Goal: Contribute content: Contribute content

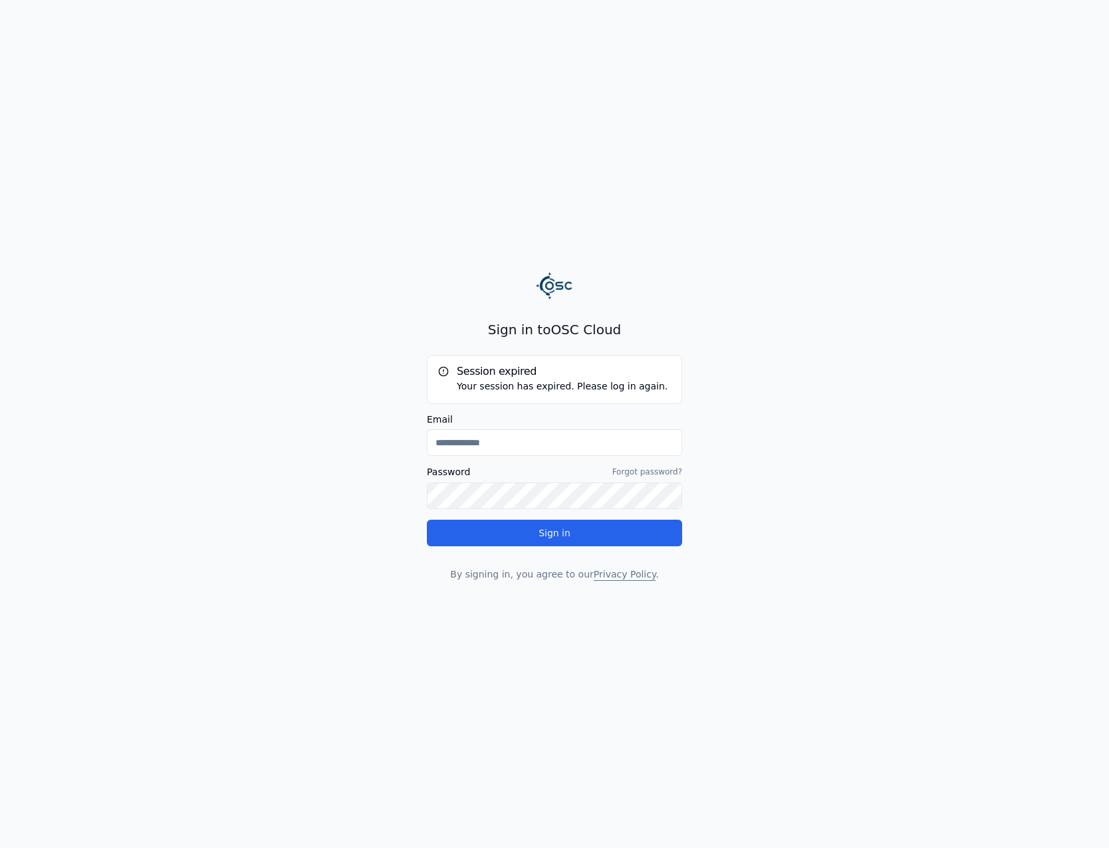
type input "**********"
click at [582, 568] on p "By signing in, you agree to our Privacy Policy ." at bounding box center [554, 574] width 255 height 13
click at [588, 541] on button "Sign in" at bounding box center [554, 533] width 255 height 27
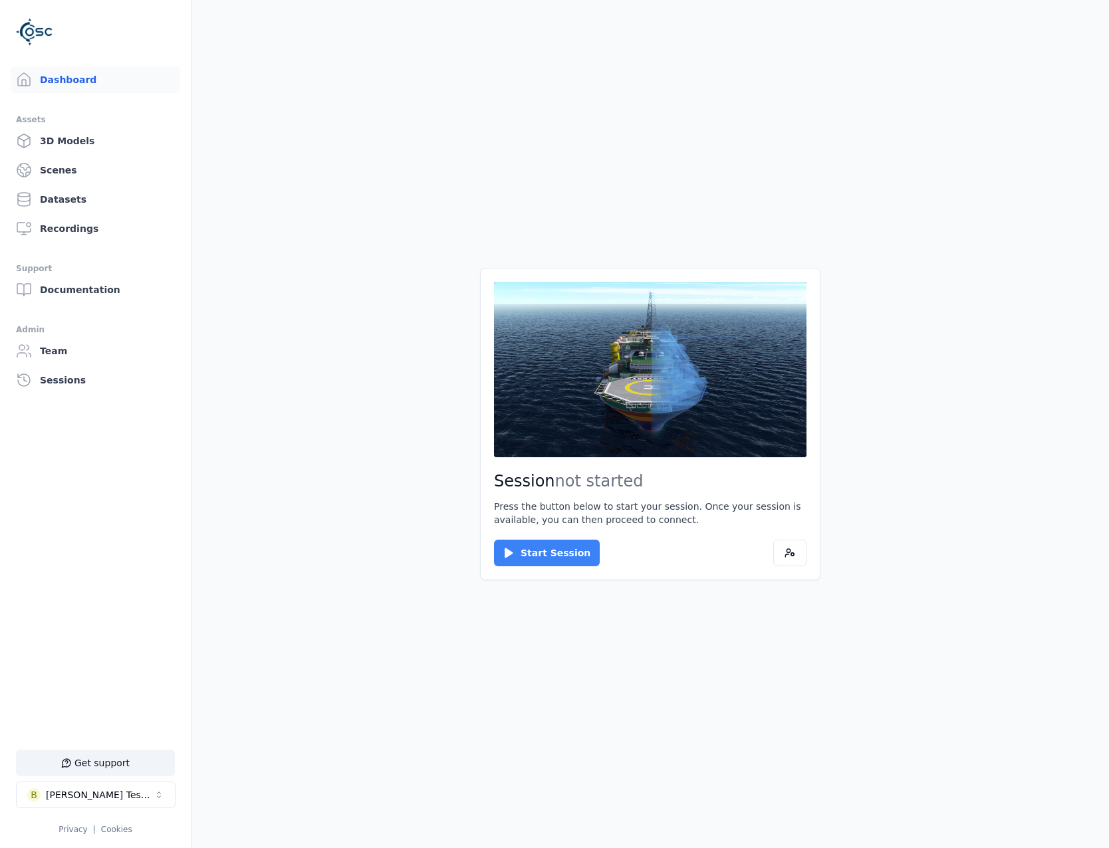
click at [555, 560] on button "Start Session" at bounding box center [547, 553] width 106 height 27
click at [509, 545] on button "Connect" at bounding box center [524, 553] width 61 height 27
click at [511, 548] on icon at bounding box center [508, 553] width 13 height 13
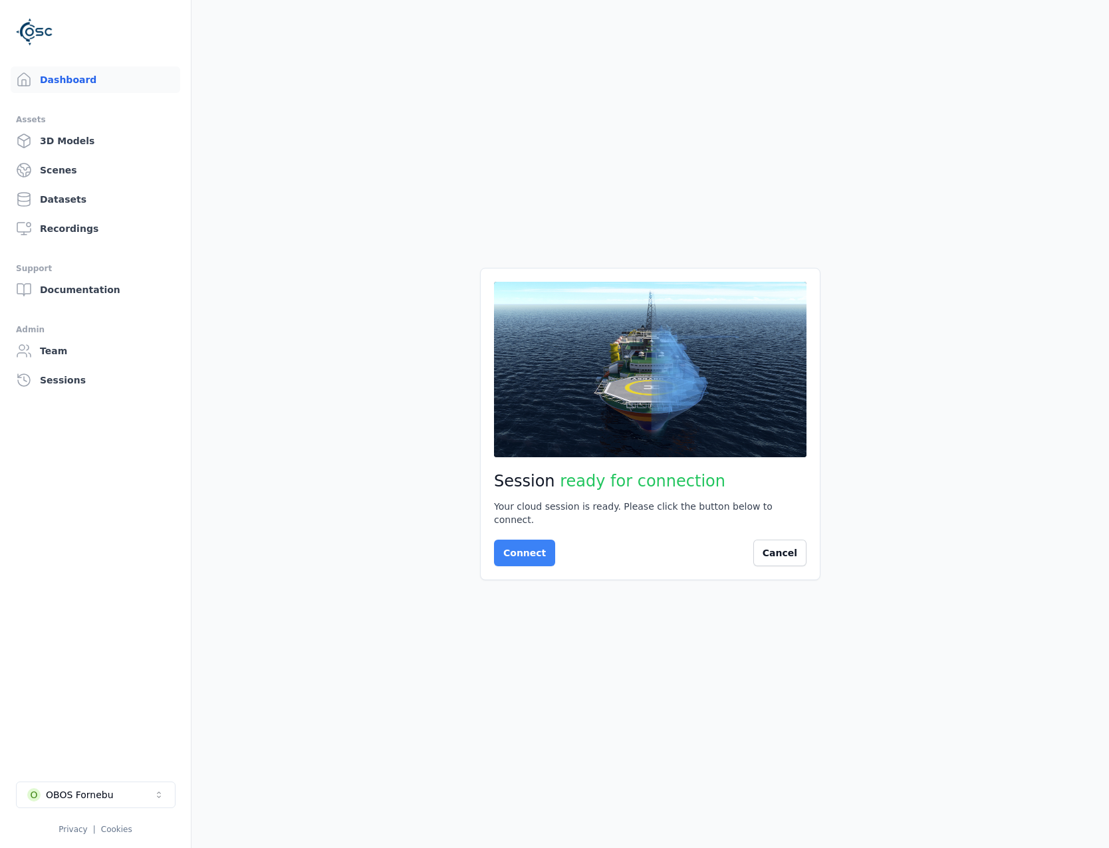
click at [525, 557] on button "Connect" at bounding box center [524, 553] width 61 height 27
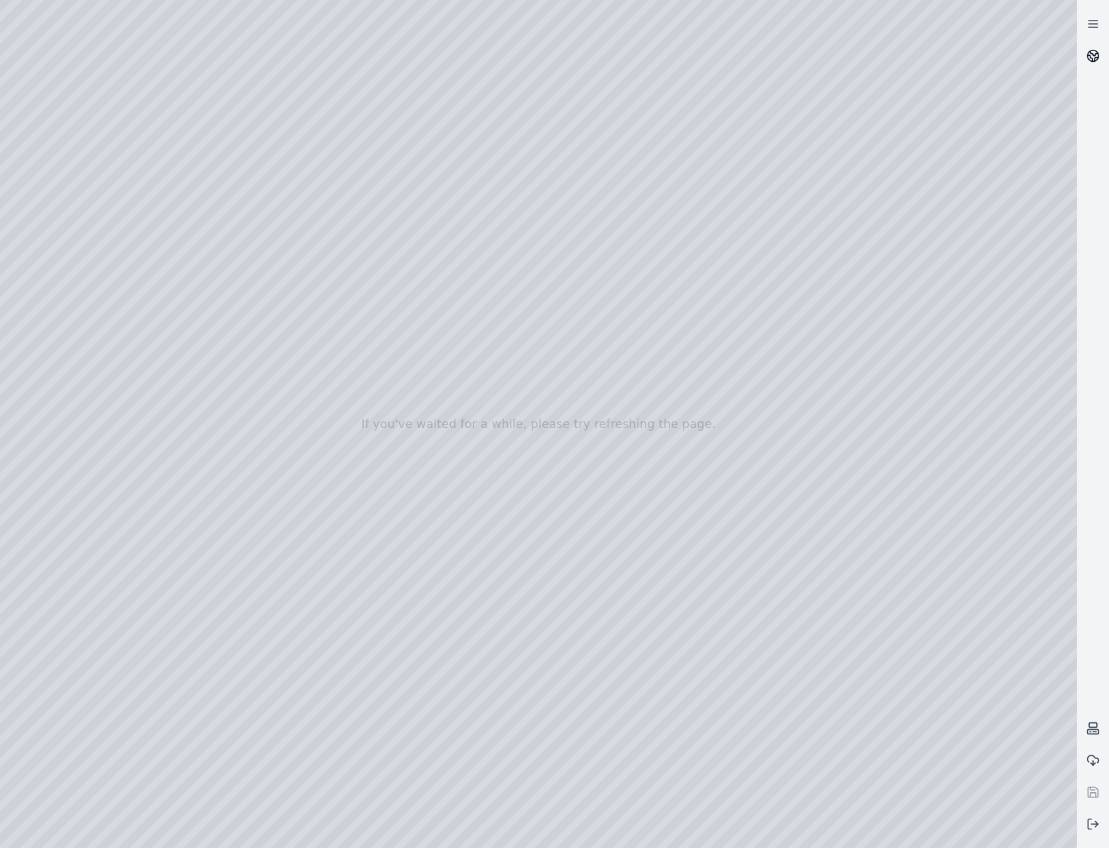
click at [1092, 62] on link at bounding box center [1093, 56] width 32 height 32
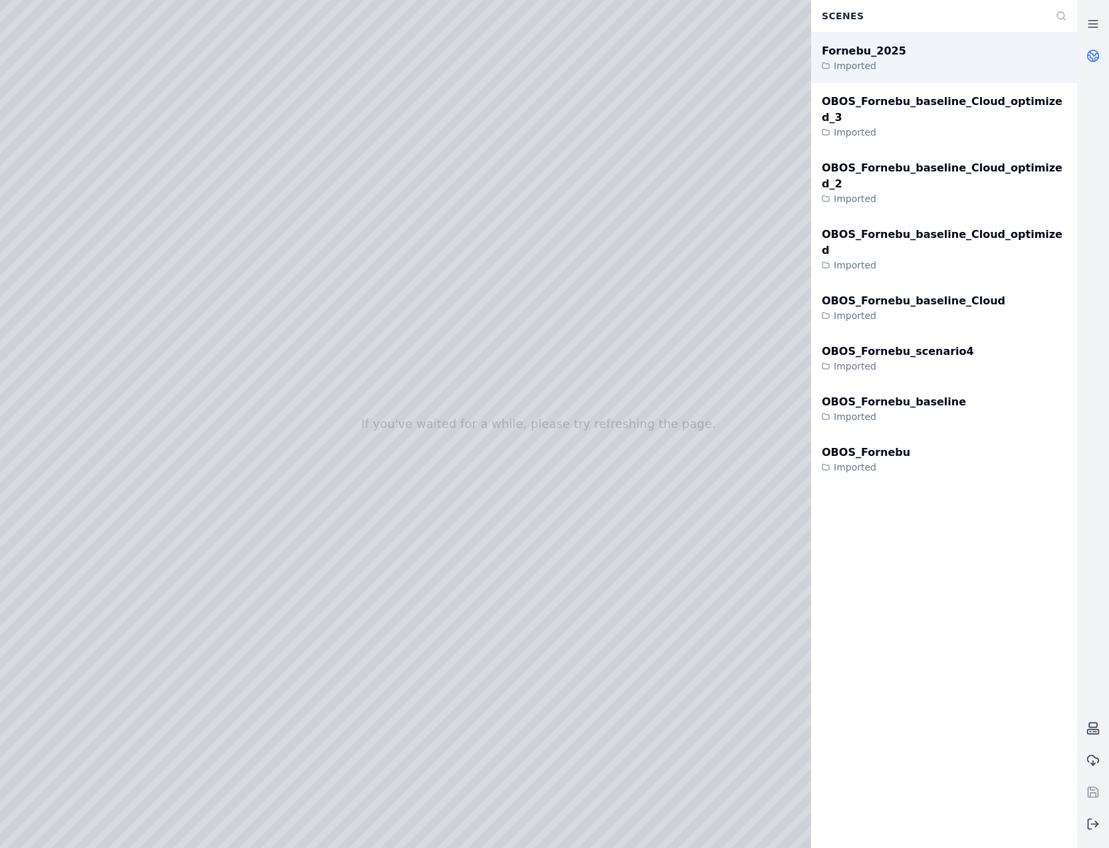
click at [1000, 66] on div "Fornebu_2025 Imported" at bounding box center [944, 58] width 266 height 51
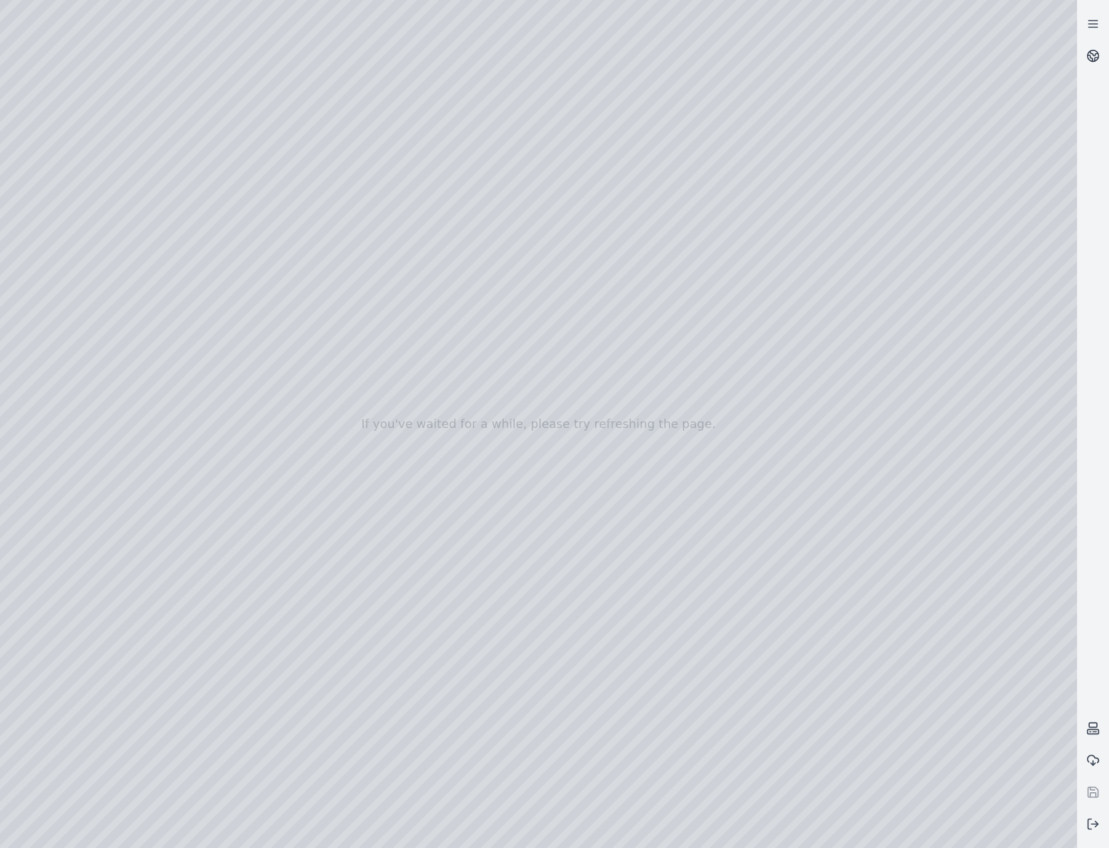
drag, startPoint x: 567, startPoint y: 495, endPoint x: 584, endPoint y: 554, distance: 61.6
drag, startPoint x: 547, startPoint y: 549, endPoint x: 576, endPoint y: 360, distance: 191.0
click at [1096, 63] on link at bounding box center [1093, 56] width 32 height 32
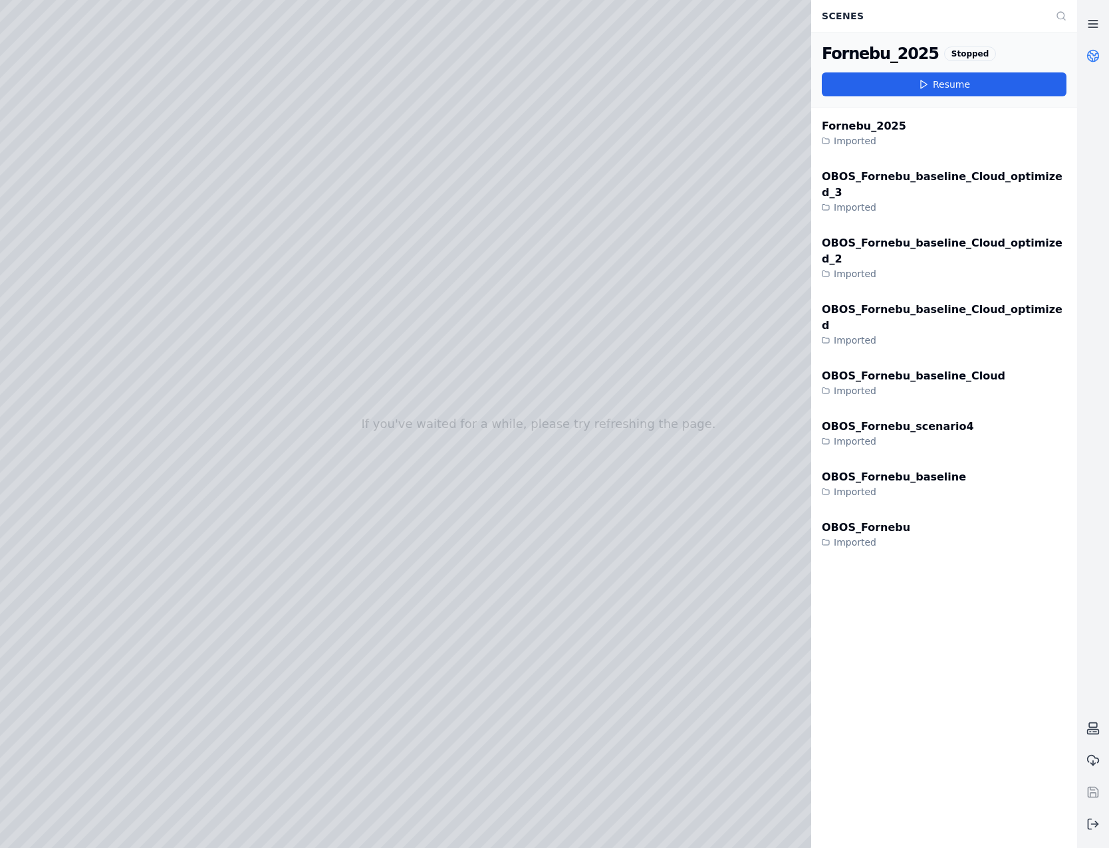
click at [1086, 22] on icon at bounding box center [1092, 23] width 13 height 13
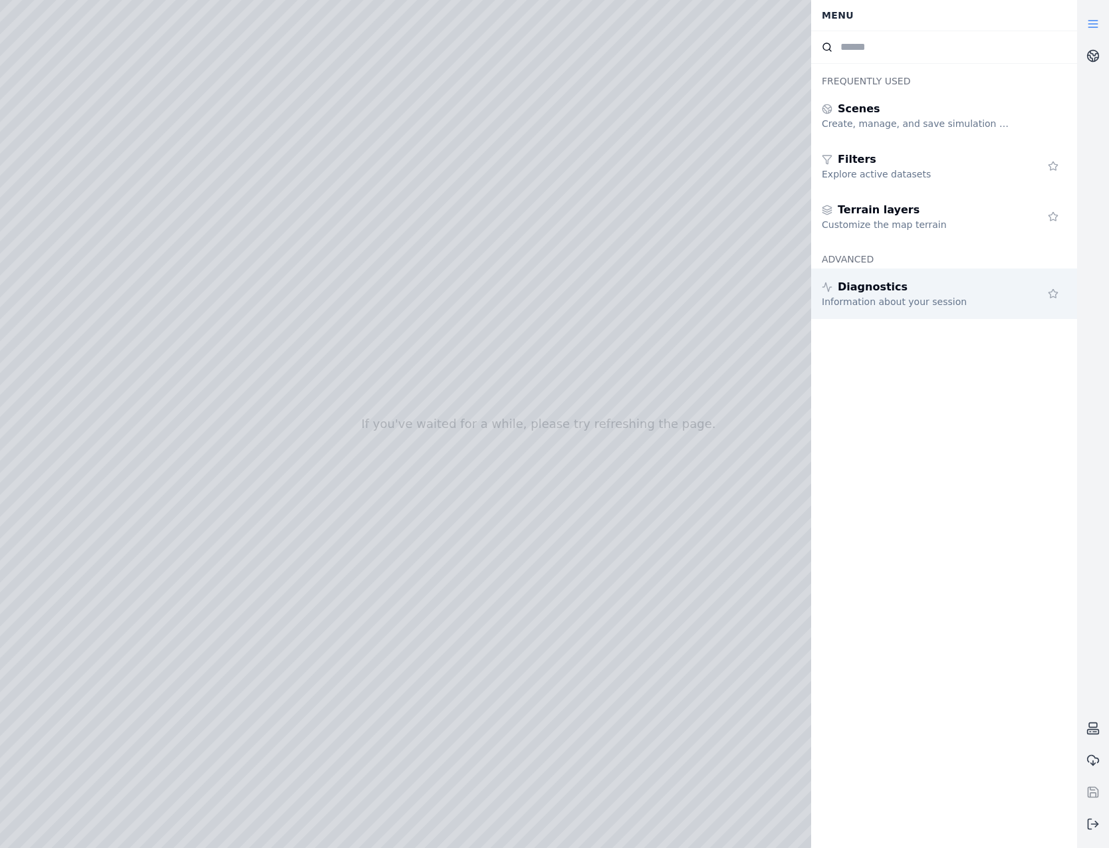
click at [918, 303] on div "Information about your session" at bounding box center [917, 301] width 191 height 13
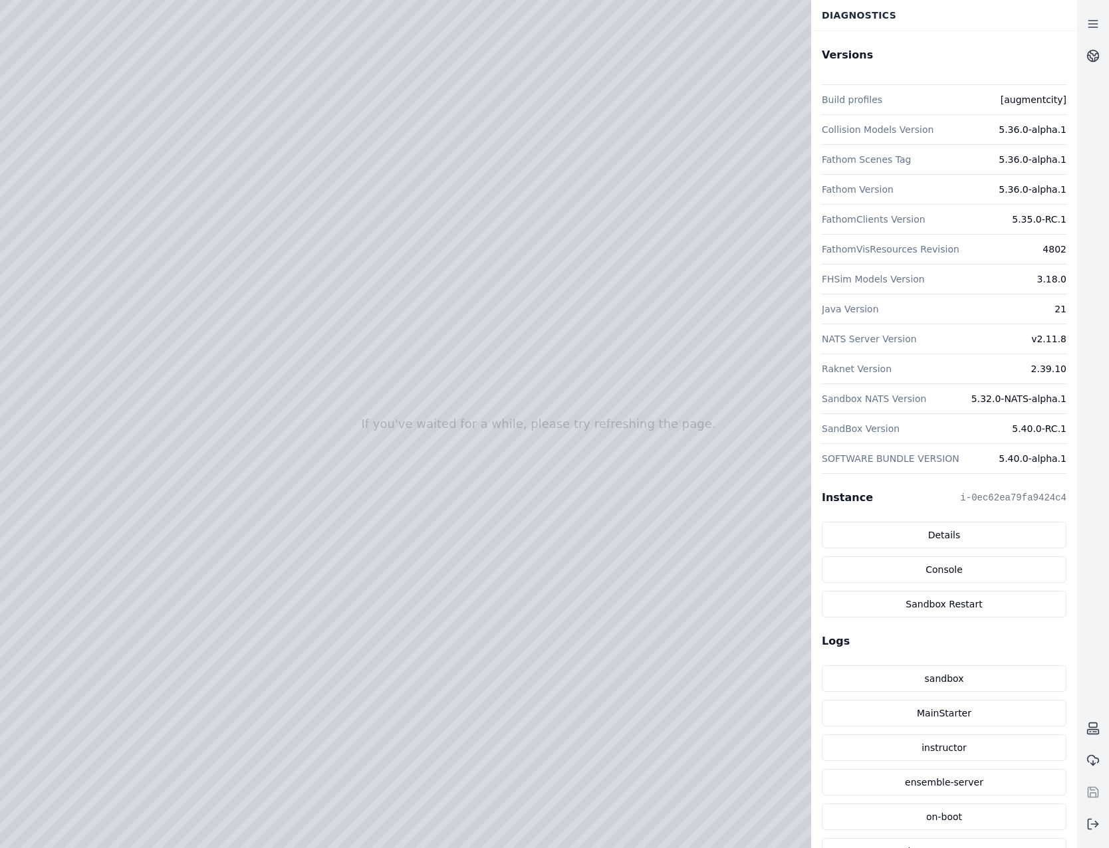
drag, startPoint x: 307, startPoint y: 528, endPoint x: 390, endPoint y: 607, distance: 114.7
drag, startPoint x: 533, startPoint y: 464, endPoint x: 561, endPoint y: 529, distance: 70.9
drag, startPoint x: 476, startPoint y: 543, endPoint x: 487, endPoint y: 407, distance: 136.7
click at [1080, 45] on link at bounding box center [1093, 56] width 32 height 32
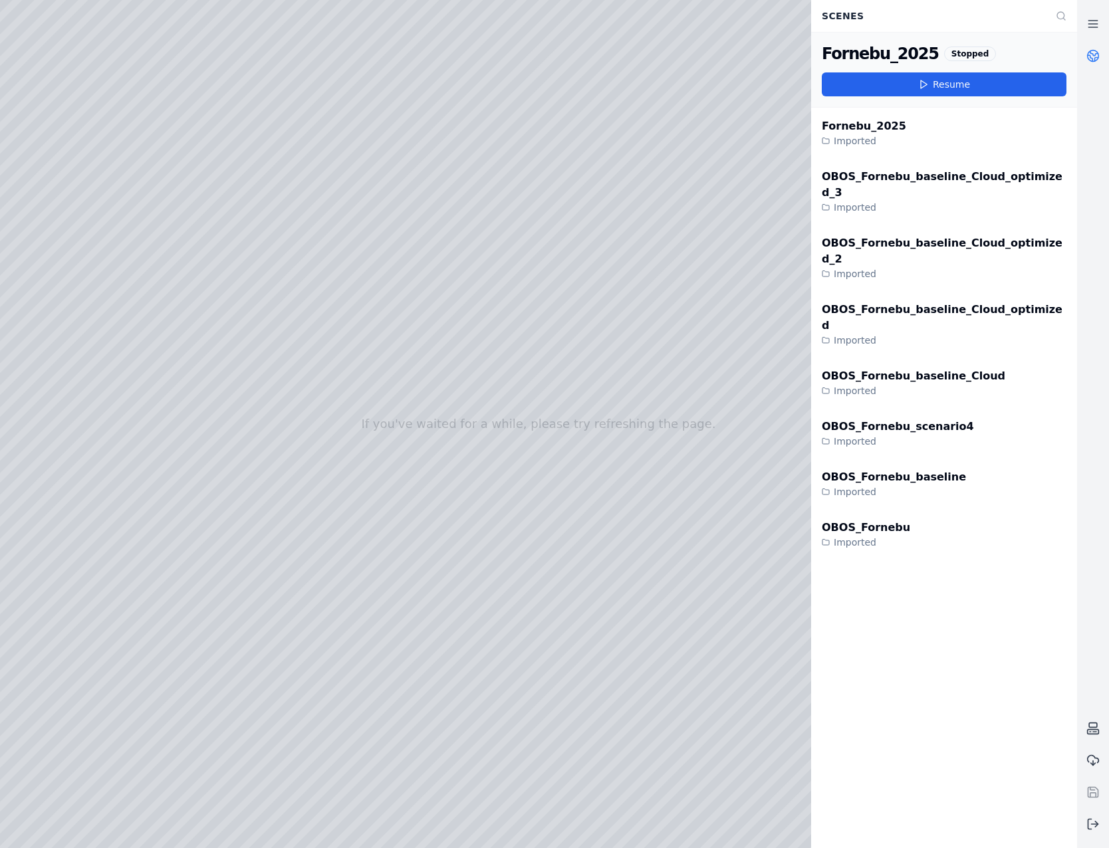
click at [1084, 57] on link at bounding box center [1093, 56] width 32 height 32
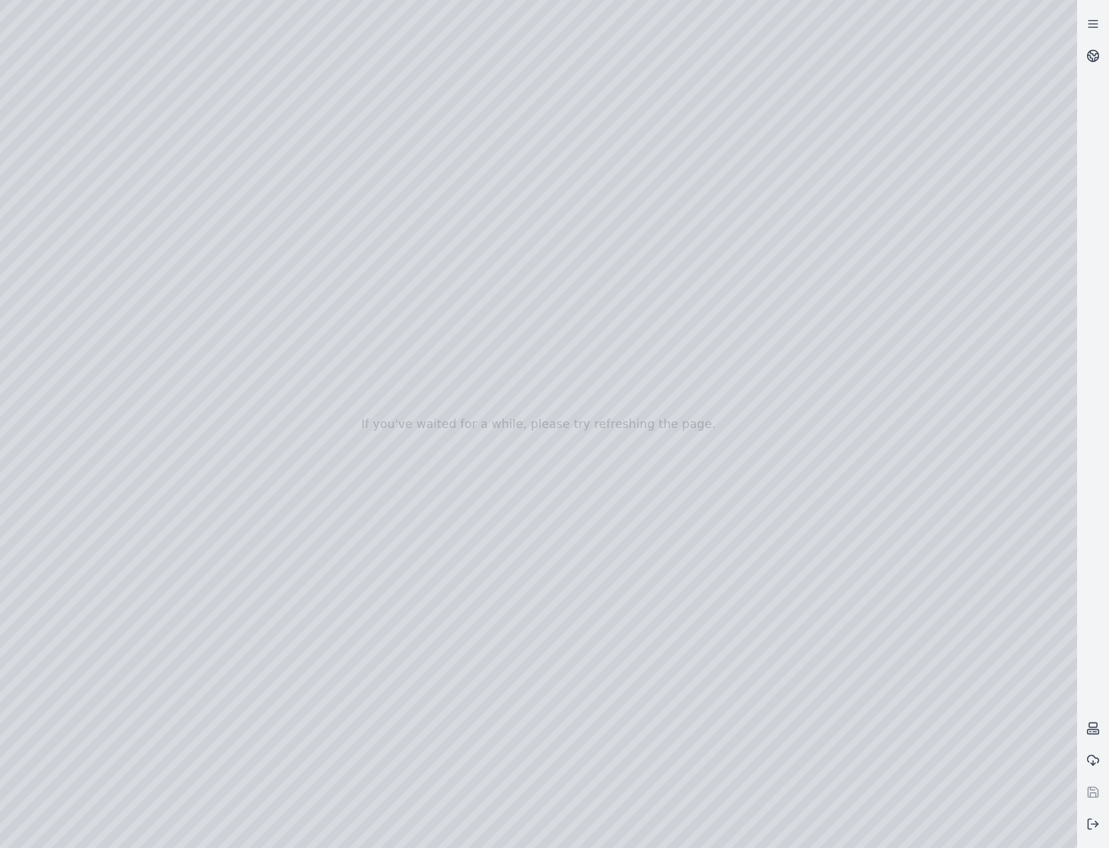
click at [72, 186] on div at bounding box center [538, 424] width 1077 height 848
click at [89, 237] on div at bounding box center [538, 424] width 1077 height 848
click at [372, 418] on div at bounding box center [538, 424] width 1077 height 848
drag, startPoint x: 465, startPoint y: 410, endPoint x: 616, endPoint y: 392, distance: 152.6
drag, startPoint x: 714, startPoint y: 563, endPoint x: 697, endPoint y: 566, distance: 17.0
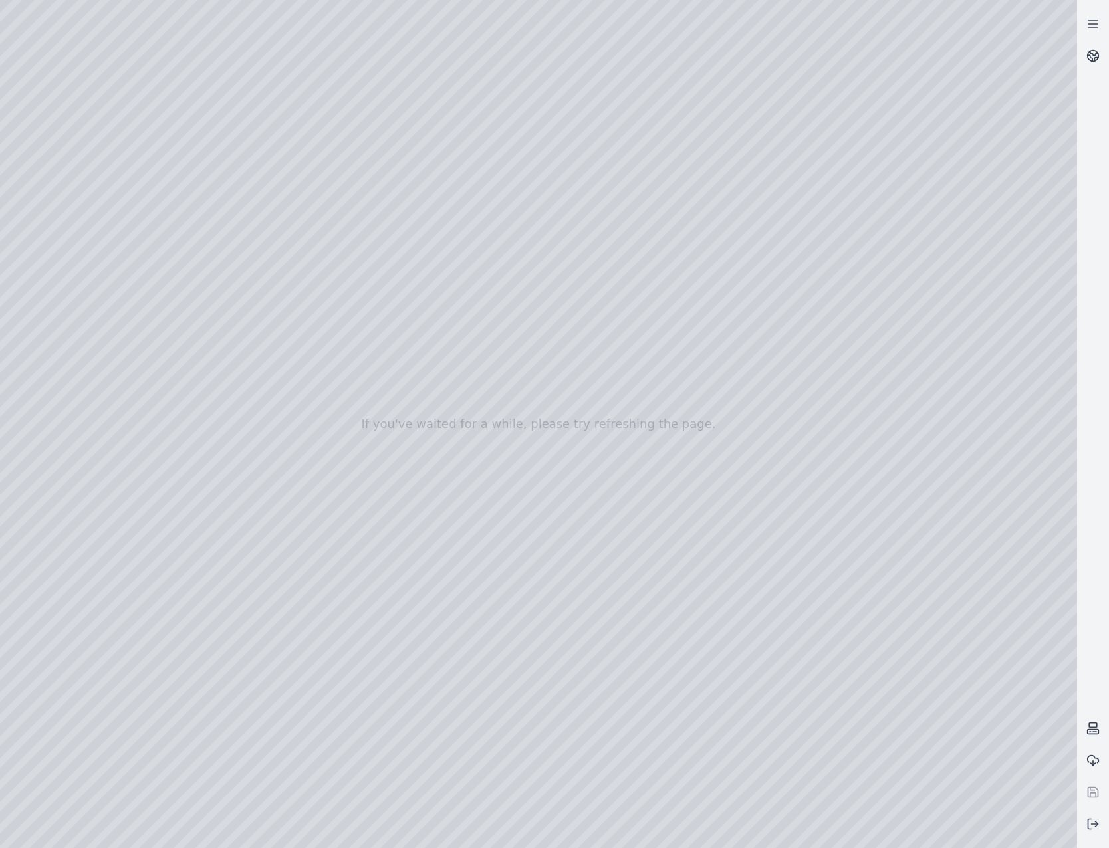
drag, startPoint x: 899, startPoint y: 549, endPoint x: 932, endPoint y: 549, distance: 33.2
drag, startPoint x: 866, startPoint y: 451, endPoint x: 771, endPoint y: 451, distance: 95.7
click at [342, 422] on div at bounding box center [538, 424] width 1077 height 848
click at [388, 420] on div at bounding box center [538, 424] width 1077 height 848
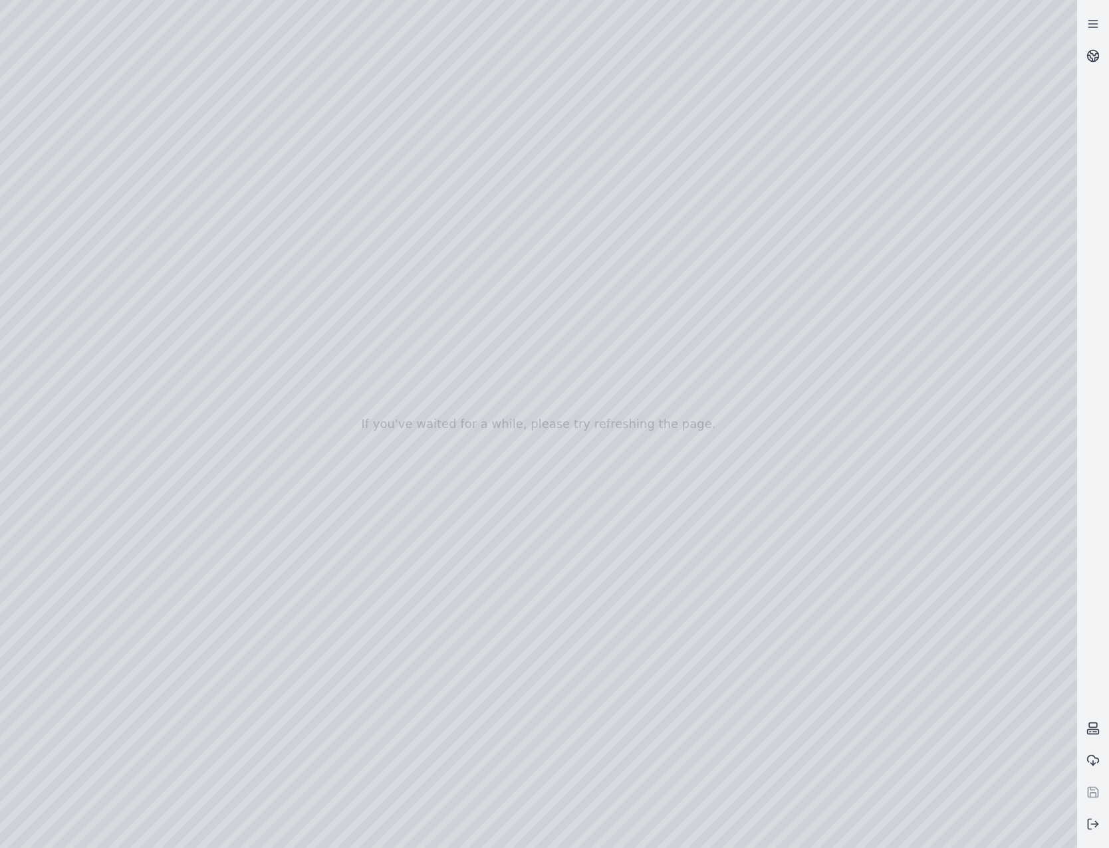
click at [378, 490] on div at bounding box center [538, 424] width 1077 height 848
drag, startPoint x: 553, startPoint y: 475, endPoint x: 578, endPoint y: 486, distance: 27.1
click at [97, 340] on div at bounding box center [538, 424] width 1077 height 848
click at [103, 289] on div at bounding box center [538, 424] width 1077 height 848
click at [390, 50] on div at bounding box center [538, 424] width 1077 height 848
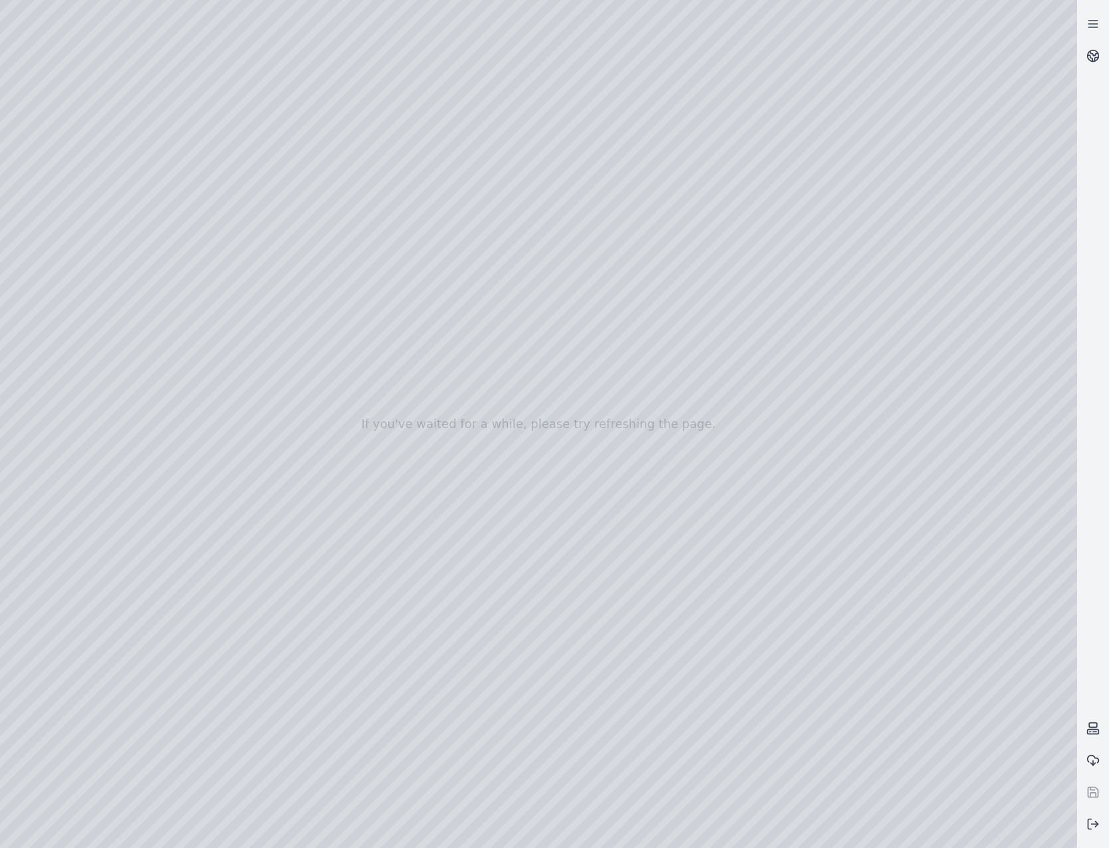
click at [161, 59] on div at bounding box center [538, 424] width 1077 height 848
click at [1099, 821] on icon at bounding box center [1092, 824] width 13 height 13
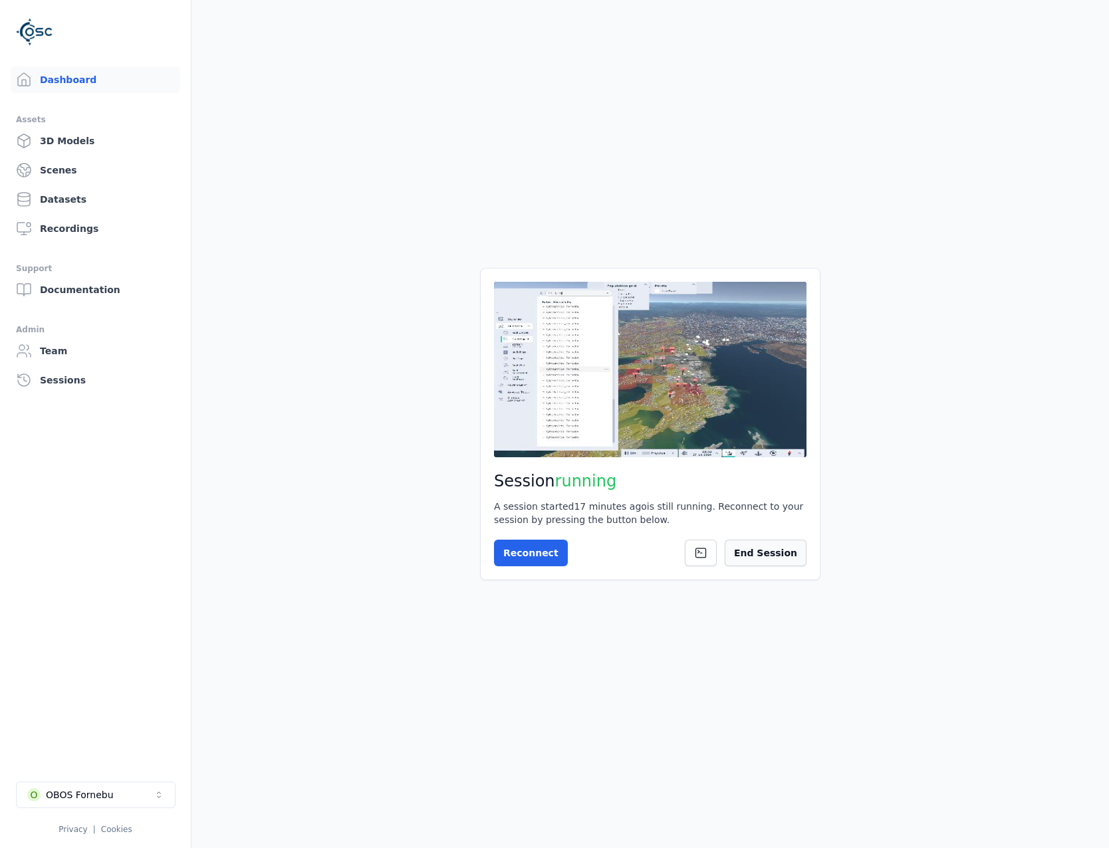
click at [799, 550] on button "End Session" at bounding box center [766, 553] width 82 height 27
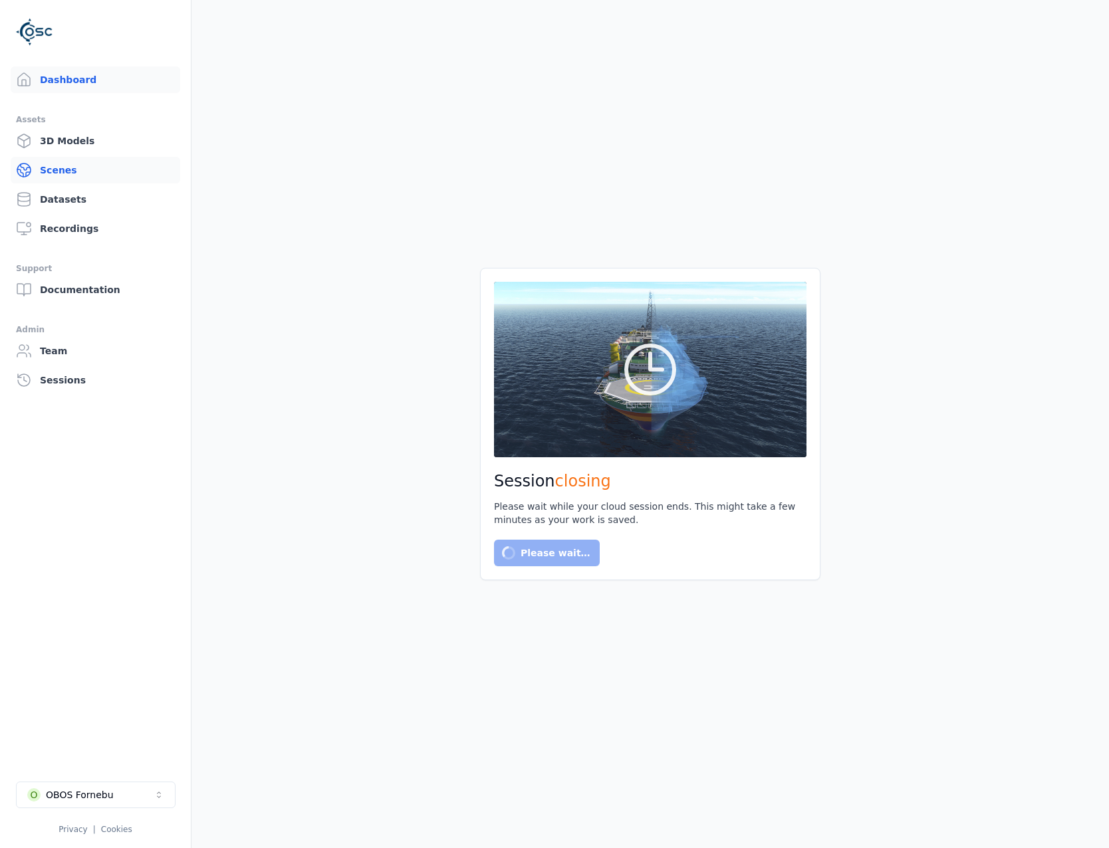
click at [84, 164] on link "Scenes" at bounding box center [96, 170] width 170 height 27
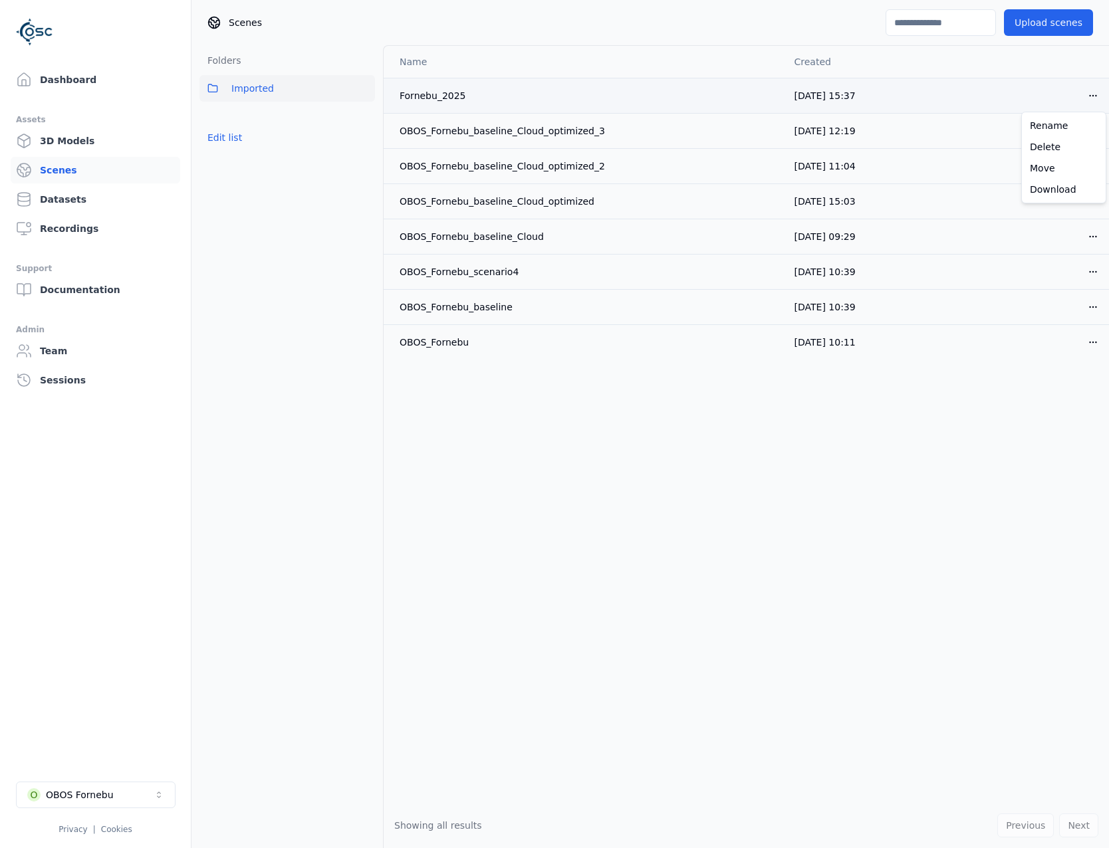
click at [1094, 95] on html "Dashboard Assets 3D Models Scenes Datasets Recordings Support Documentation Adm…" at bounding box center [554, 424] width 1109 height 848
click at [1068, 183] on div "Download" at bounding box center [1064, 189] width 78 height 21
click at [132, 780] on li "O OBOS Fornebu Privacy | Cookies" at bounding box center [95, 808] width 191 height 74
click at [132, 787] on button "O OBOS Fornebu" at bounding box center [96, 795] width 160 height 27
type input "******"
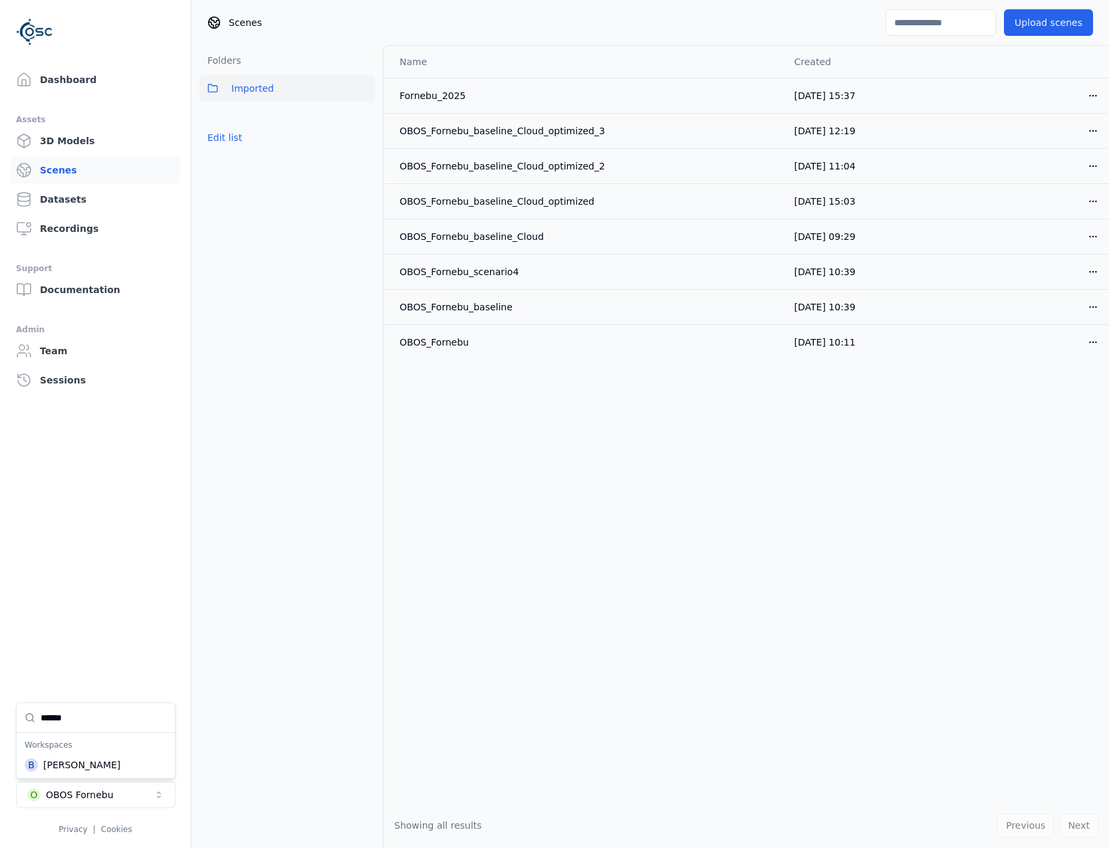
click at [131, 761] on div "B [PERSON_NAME]" at bounding box center [95, 765] width 153 height 21
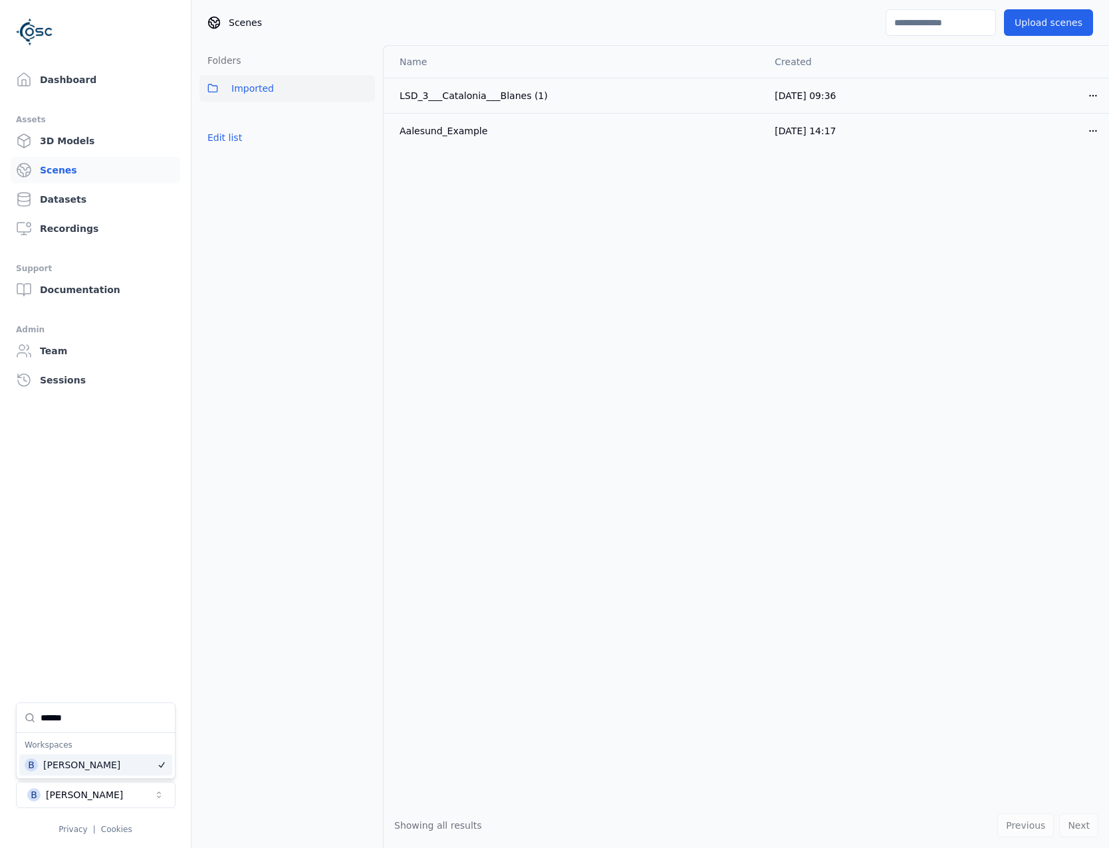
click at [1064, 22] on html "Dashboard Assets 3D Models Scenes Datasets Recordings Support Documentation Adm…" at bounding box center [554, 424] width 1109 height 848
click at [1048, 28] on button "Upload scenes" at bounding box center [1048, 22] width 89 height 27
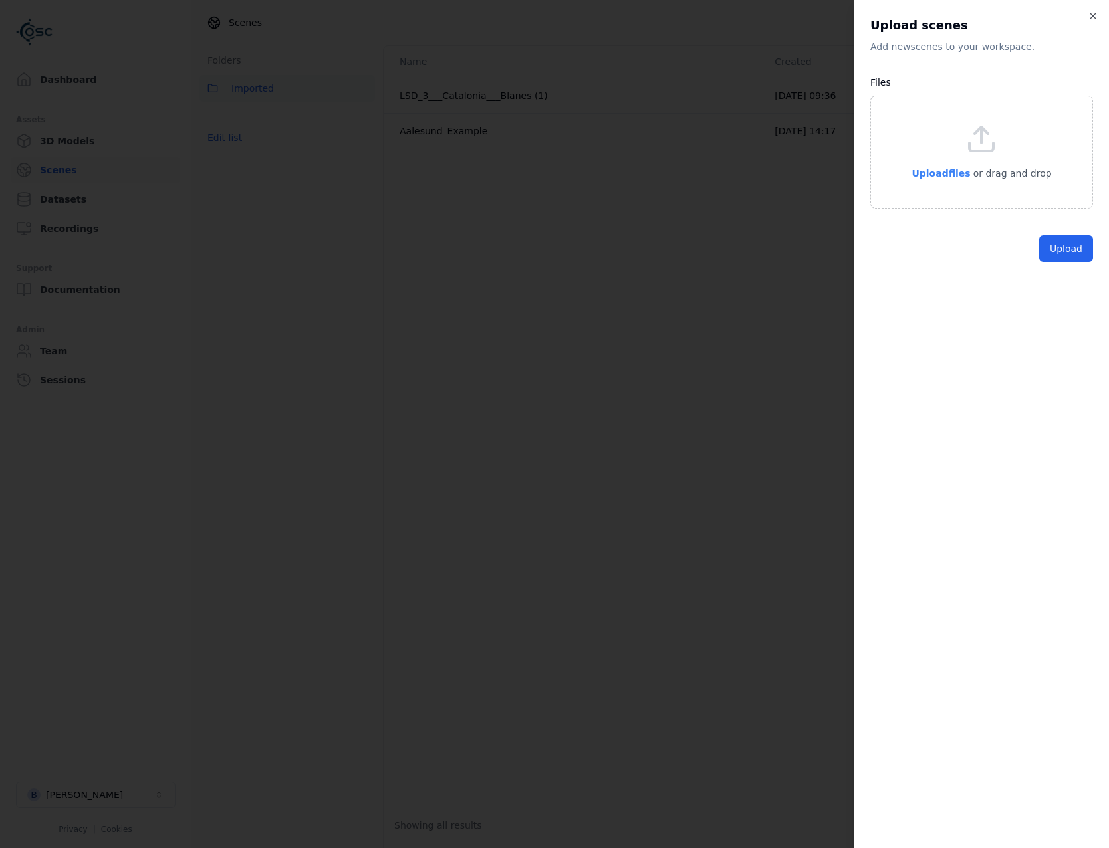
click at [949, 171] on span "Upload files" at bounding box center [941, 173] width 59 height 11
click at [1062, 280] on button "Upload" at bounding box center [1066, 279] width 54 height 27
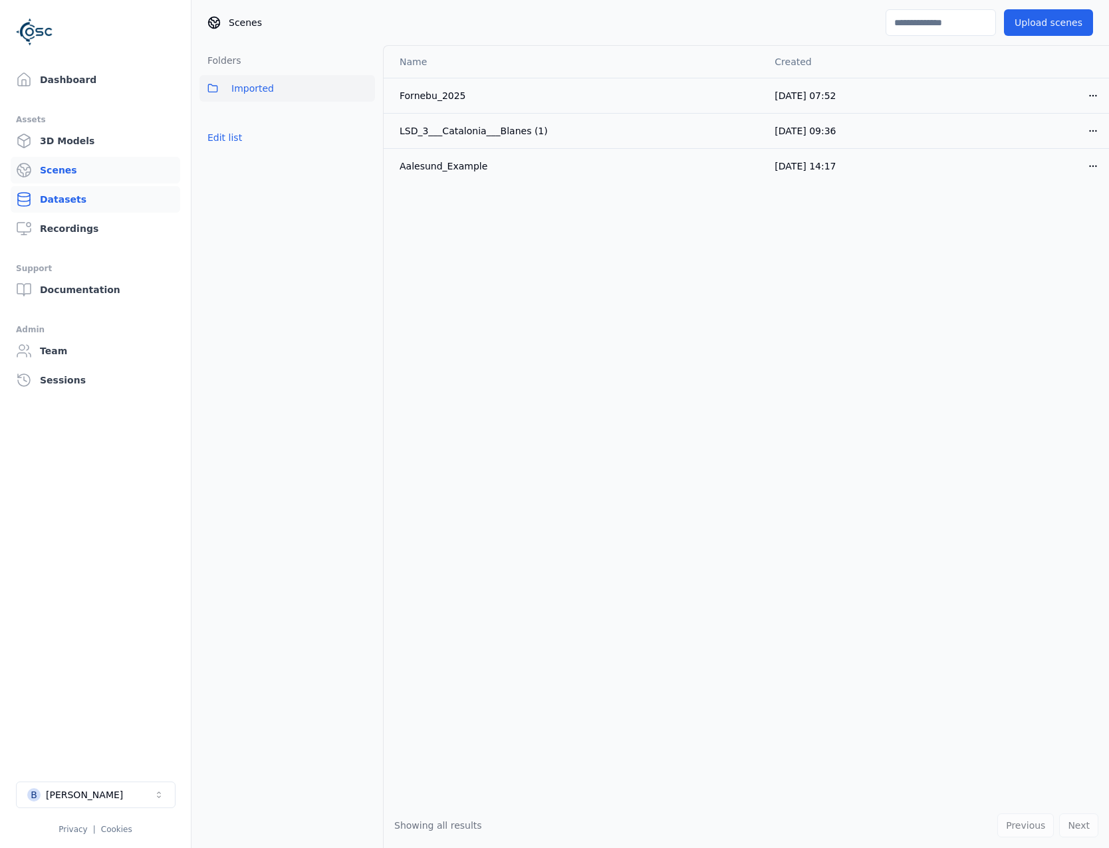
click at [82, 193] on link "Datasets" at bounding box center [96, 199] width 170 height 27
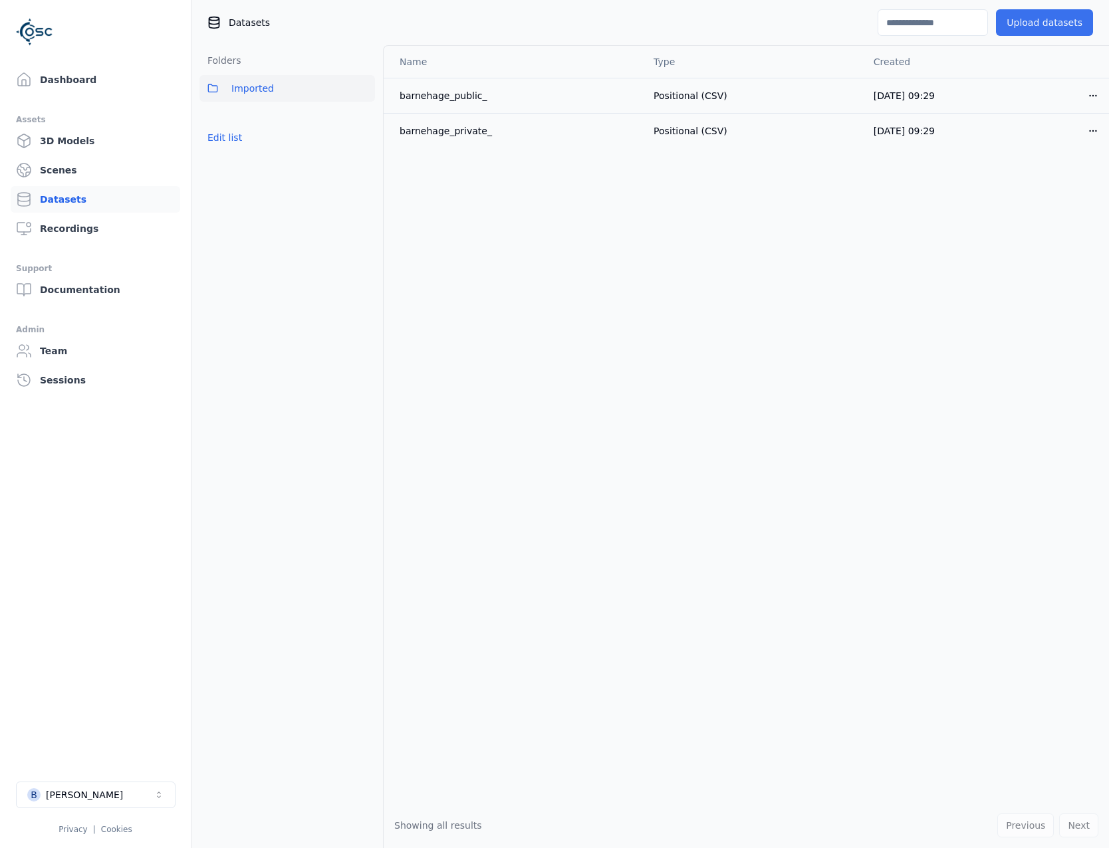
click at [1065, 25] on button "Upload datasets" at bounding box center [1044, 22] width 97 height 27
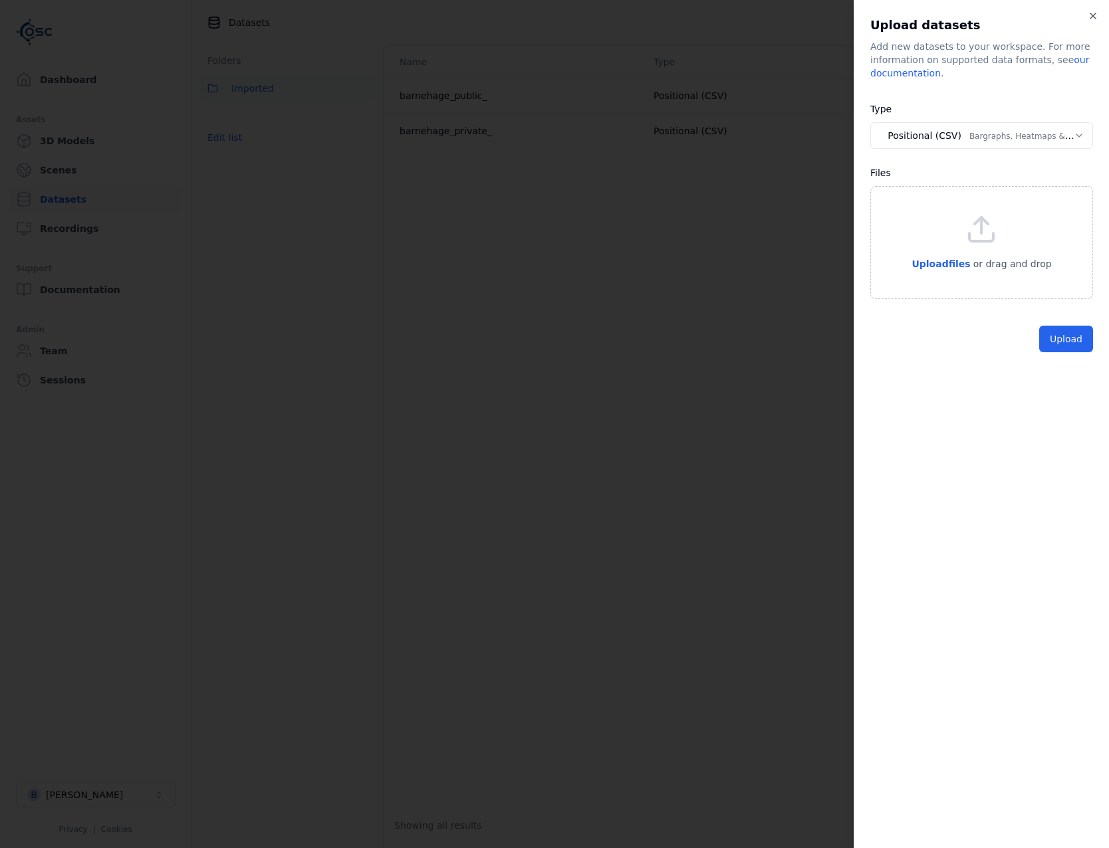
click at [997, 133] on body "**********" at bounding box center [554, 424] width 1109 height 848
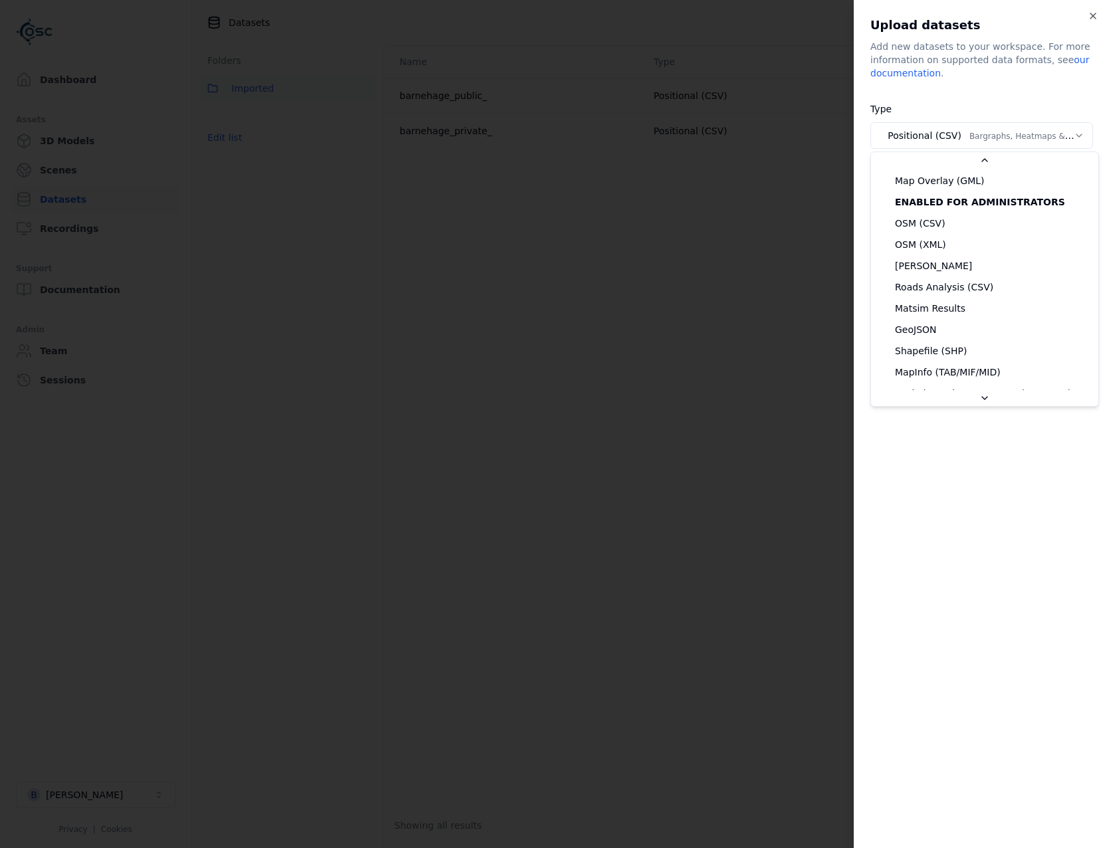
scroll to position [133, 0]
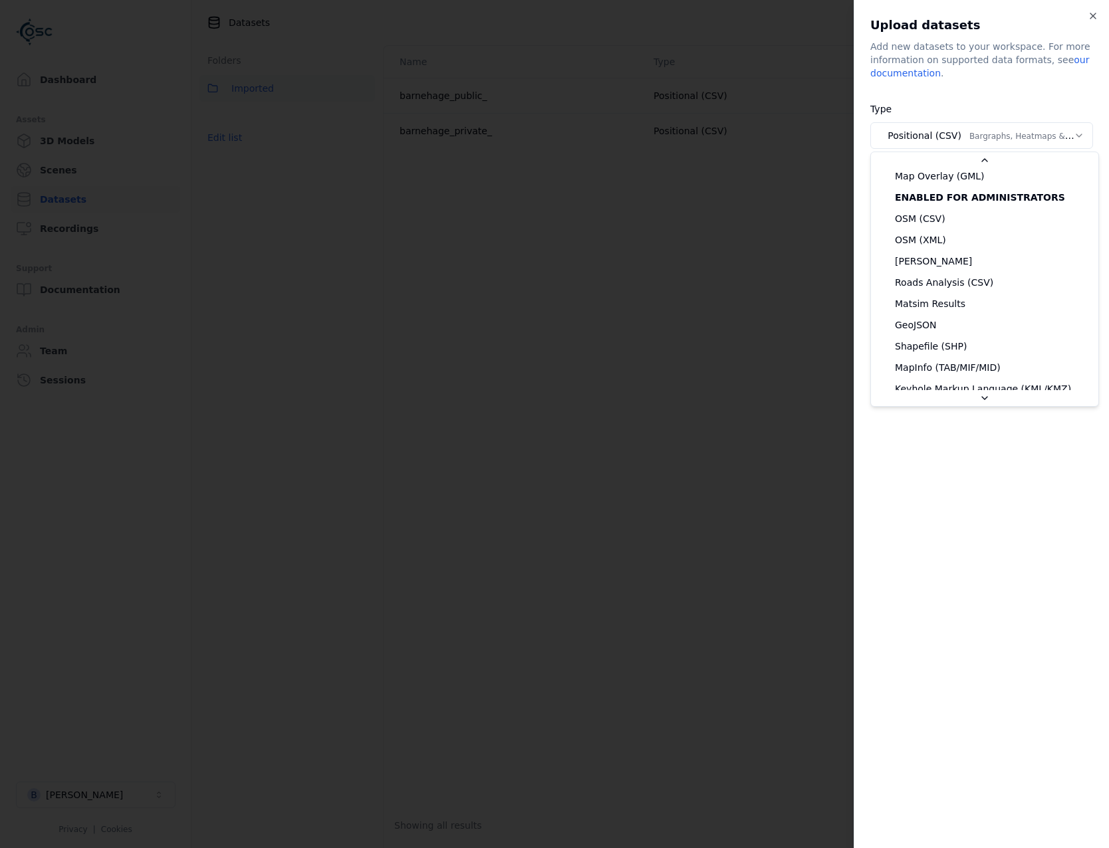
select select "*******"
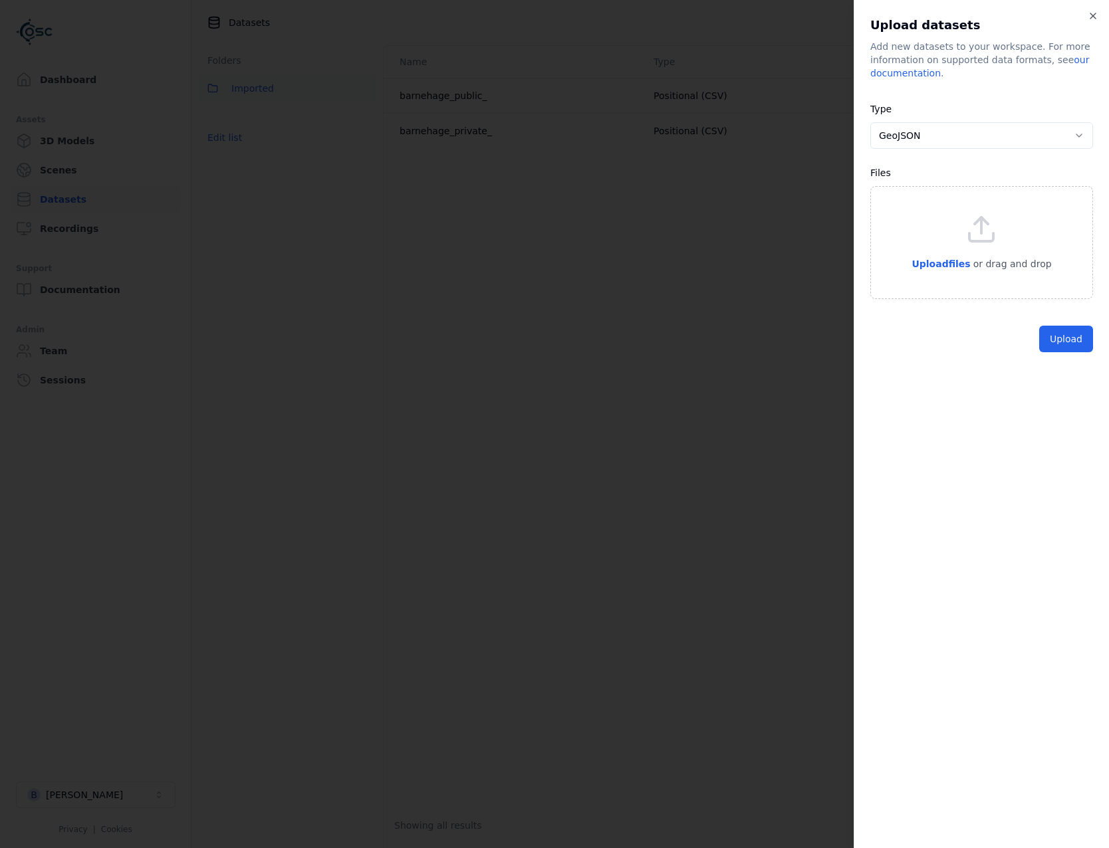
click at [1087, 15] on div "**********" at bounding box center [981, 424] width 255 height 848
click at [1094, 13] on icon "button" at bounding box center [1093, 16] width 11 height 11
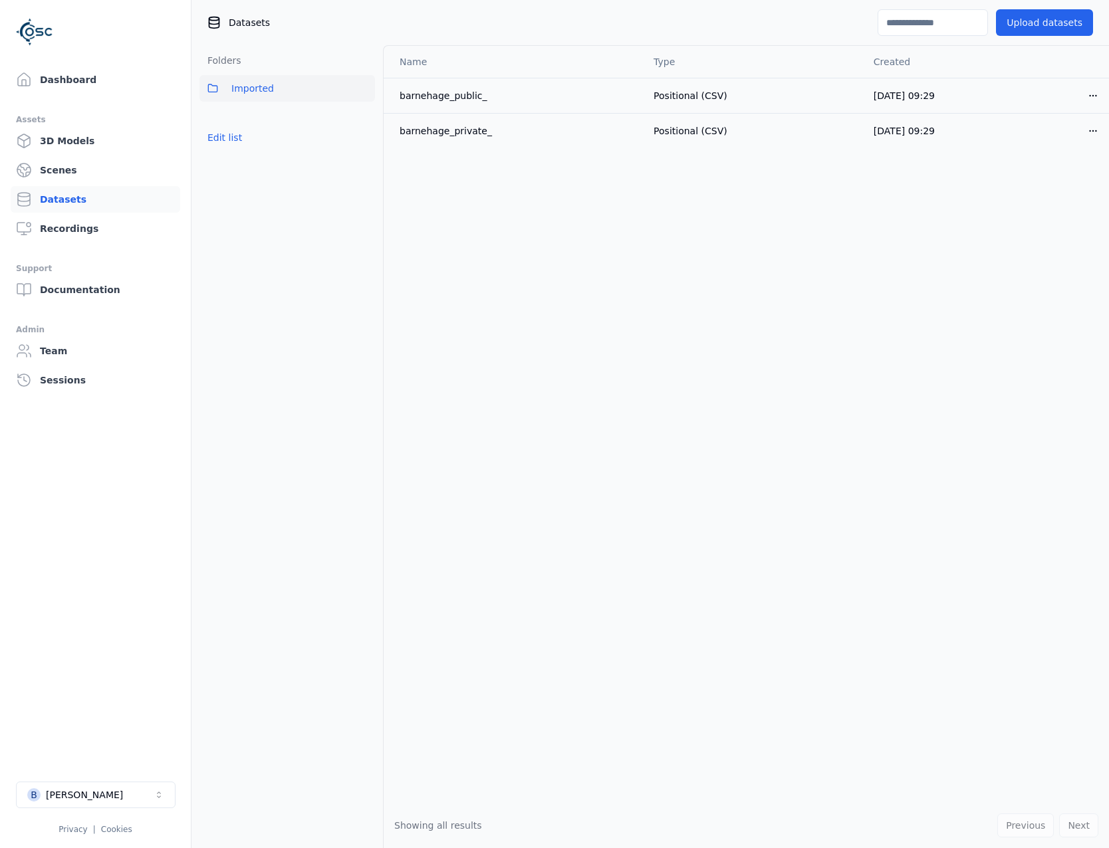
click at [78, 122] on div "Assets" at bounding box center [95, 120] width 159 height 16
click at [86, 144] on link "3D Models" at bounding box center [96, 141] width 170 height 27
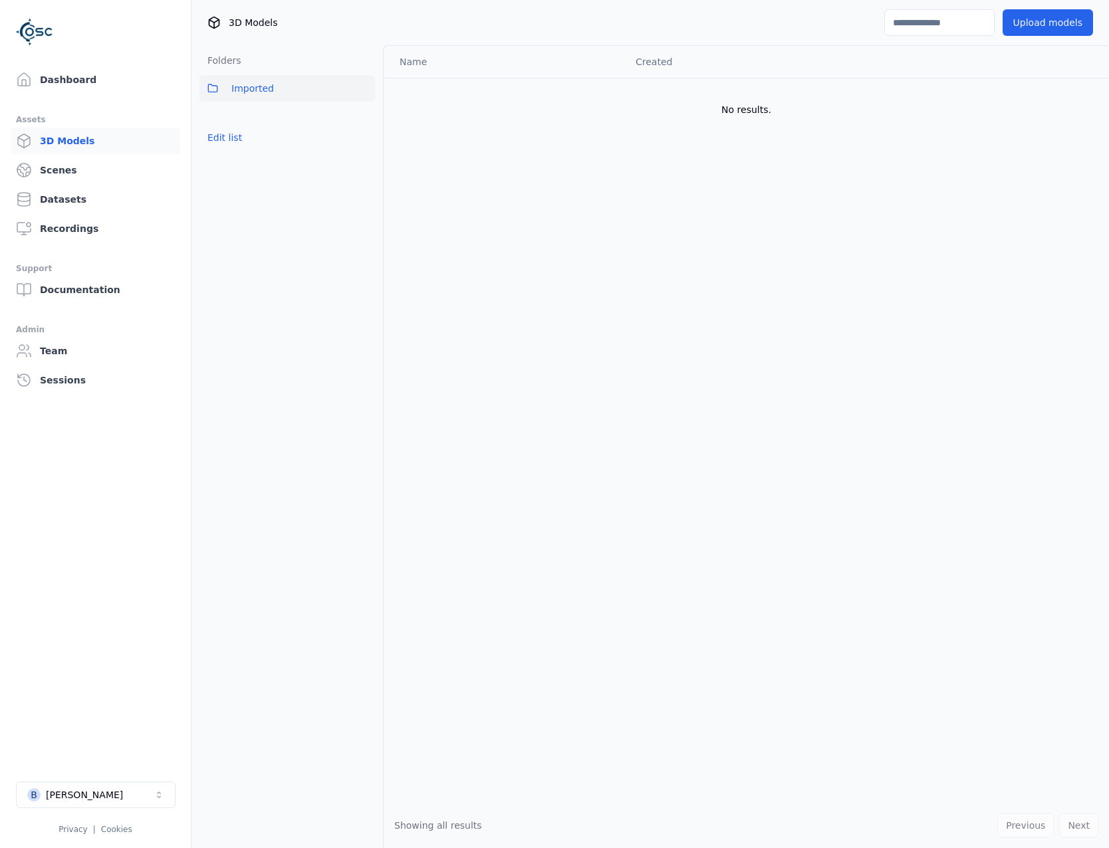
click at [1035, 38] on div "3D Models Upload models" at bounding box center [650, 22] width 918 height 45
click at [1041, 34] on button "Upload models" at bounding box center [1048, 22] width 90 height 27
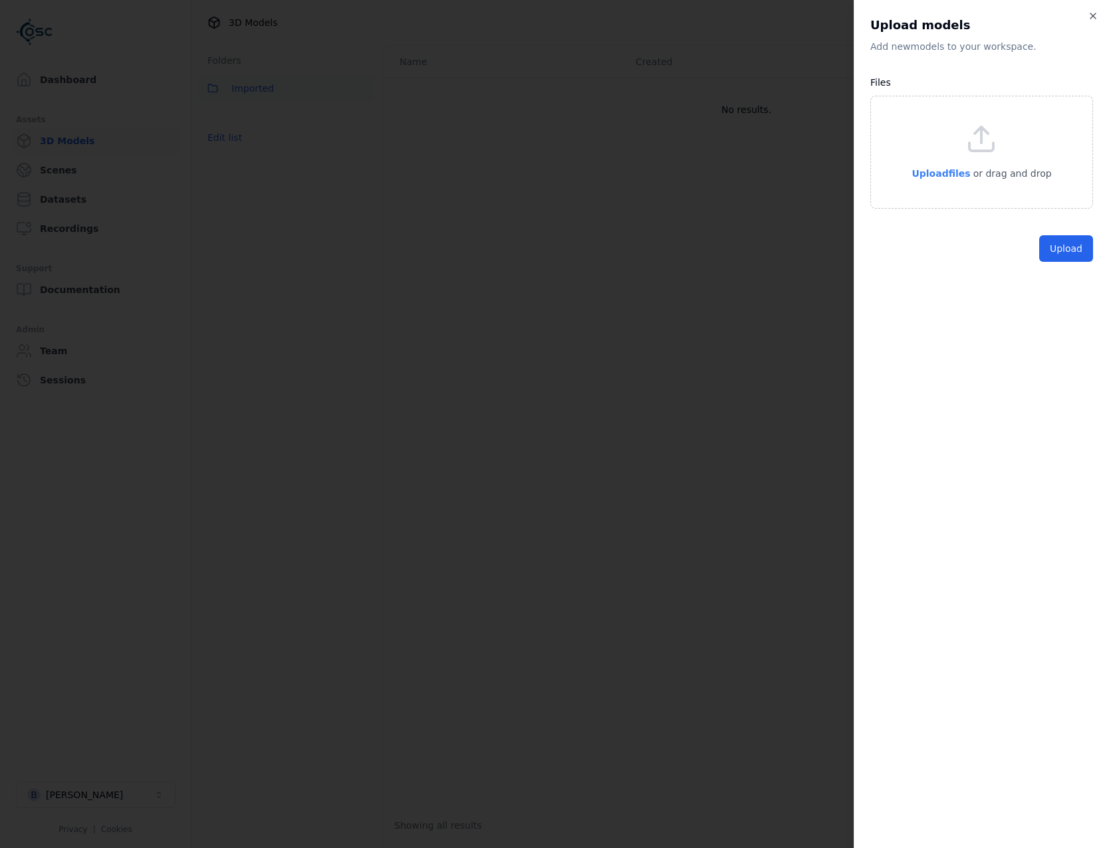
click at [946, 170] on span "Upload files" at bounding box center [941, 173] width 59 height 11
click at [948, 171] on span "Upload files" at bounding box center [941, 173] width 59 height 11
click at [959, 168] on span "Upload files" at bounding box center [941, 173] width 59 height 11
click at [949, 172] on span "Upload files" at bounding box center [941, 173] width 59 height 11
click at [1075, 378] on button "Upload" at bounding box center [1066, 377] width 54 height 27
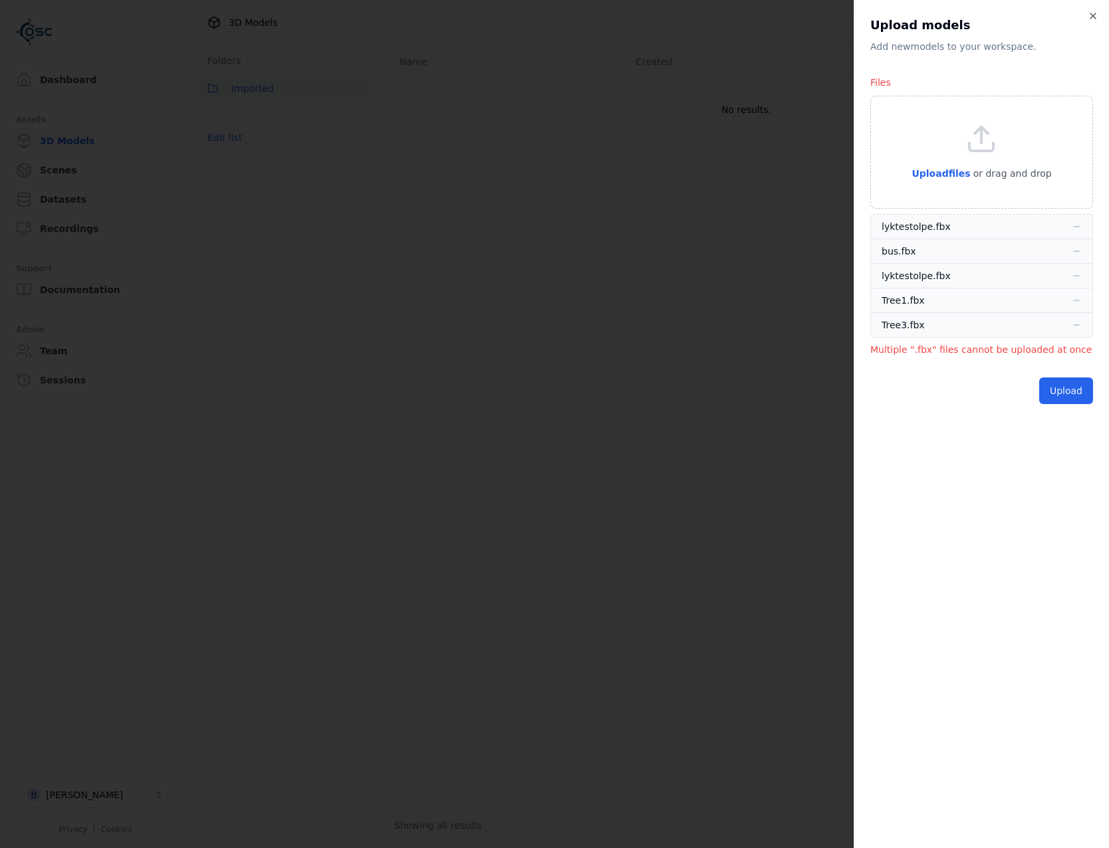
click at [1076, 257] on div "bus.fbx" at bounding box center [982, 251] width 200 height 13
click at [1076, 249] on icon "button" at bounding box center [1076, 251] width 11 height 11
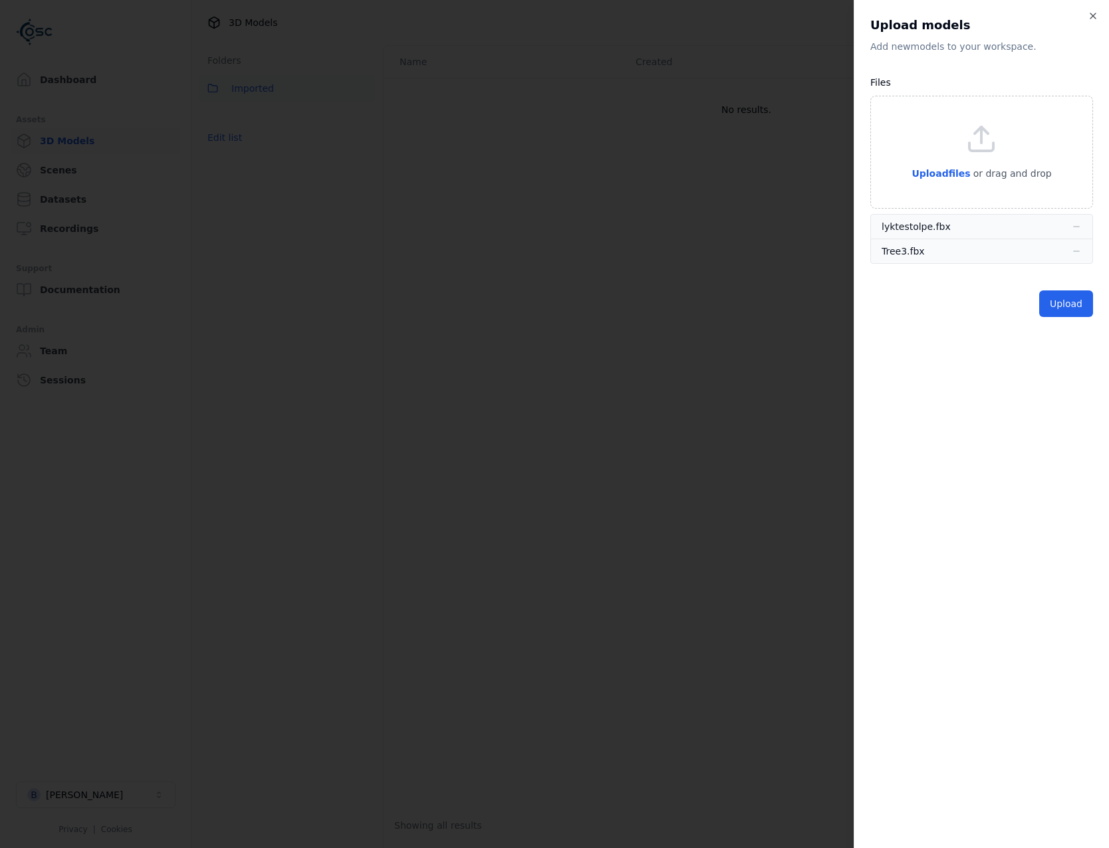
click at [1076, 249] on icon "button" at bounding box center [1076, 251] width 11 height 11
click at [1078, 268] on button "Upload" at bounding box center [1066, 279] width 54 height 27
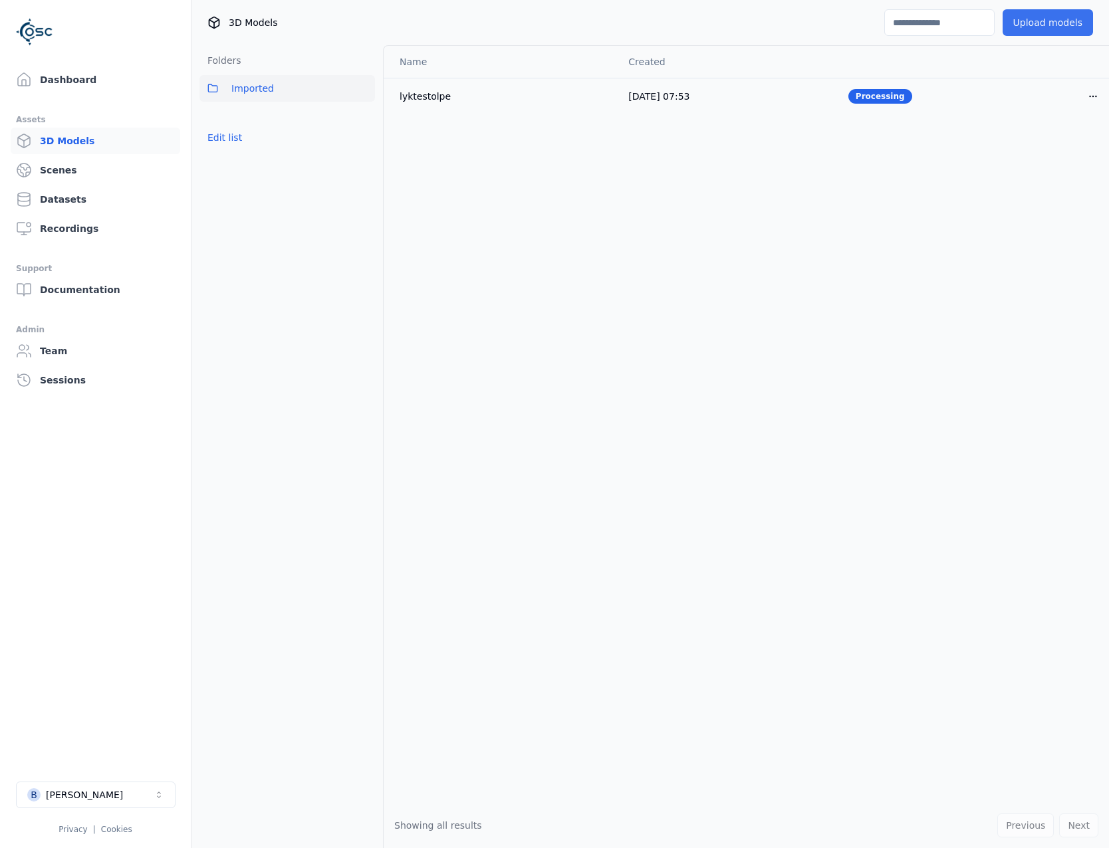
click at [1064, 33] on button "Upload models" at bounding box center [1048, 22] width 90 height 27
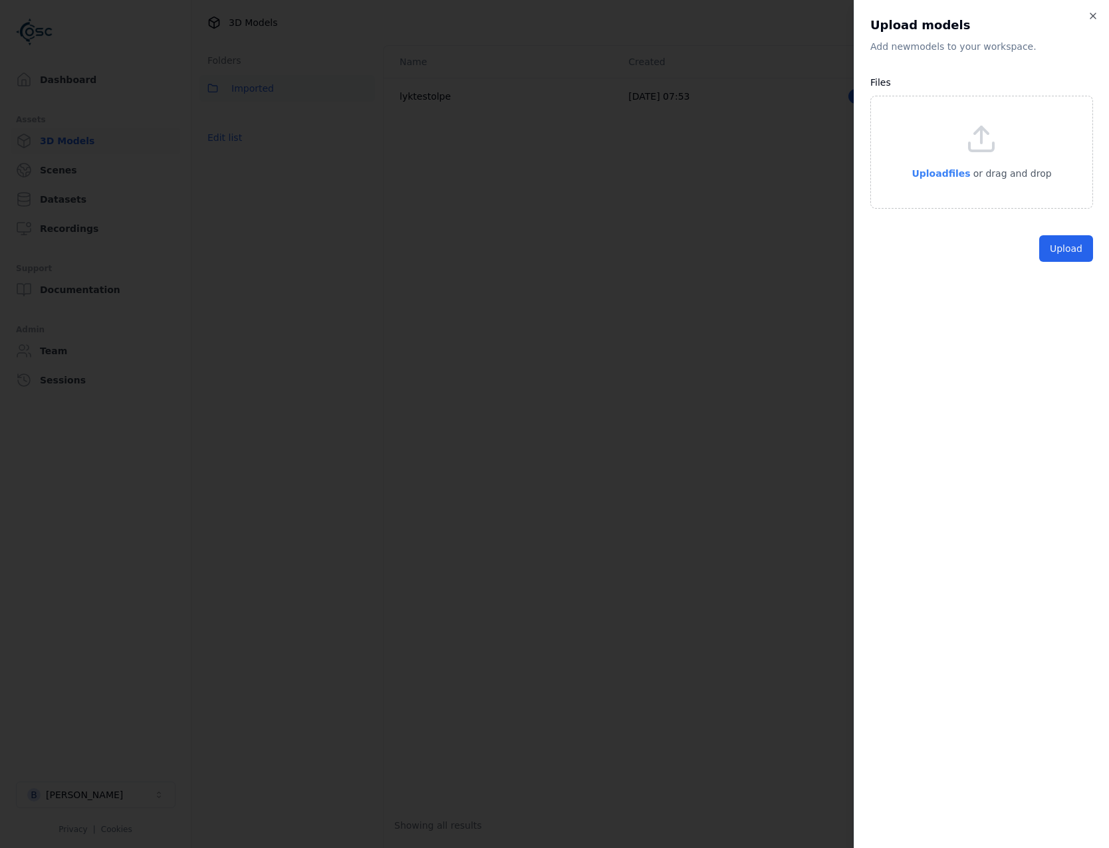
click at [967, 171] on span "Upload files" at bounding box center [941, 173] width 59 height 11
click at [1045, 294] on div "Upload models Add new model s to your workspace. Files Upload files or drag and…" at bounding box center [981, 424] width 255 height 848
click at [1048, 287] on button "Upload" at bounding box center [1066, 279] width 54 height 27
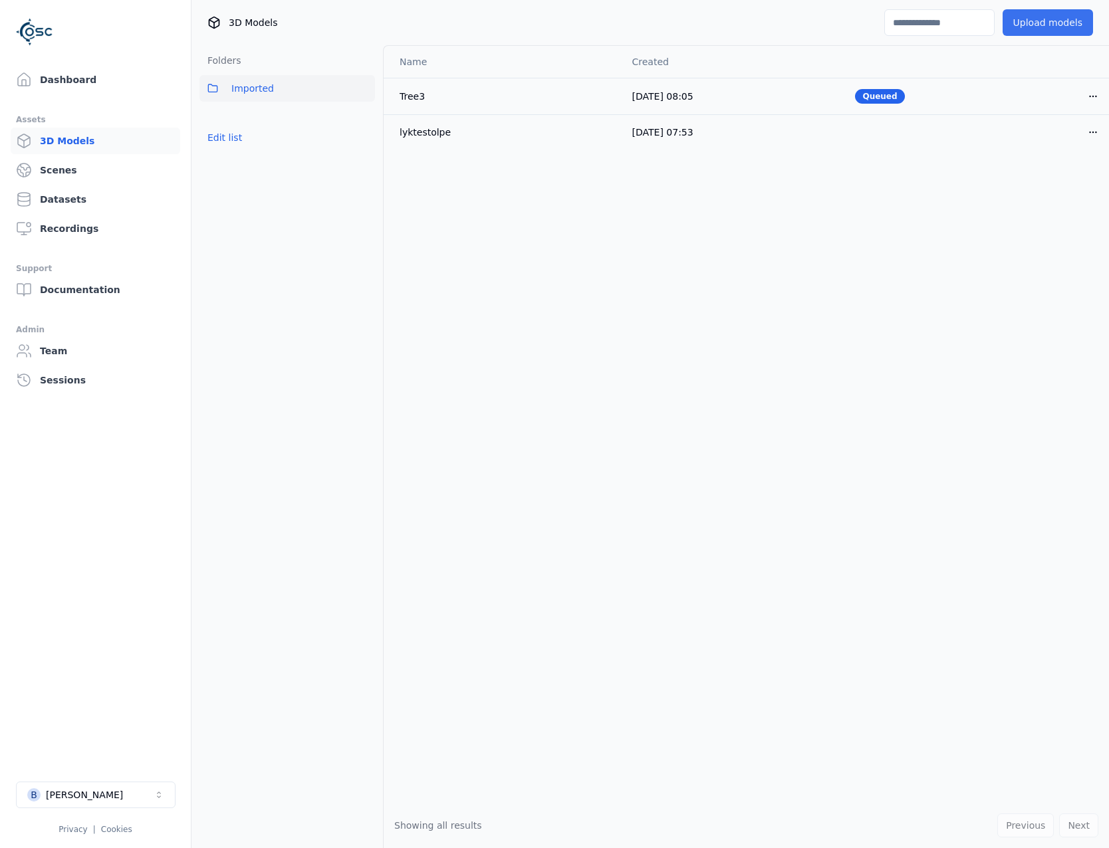
click at [1024, 25] on button "Upload models" at bounding box center [1048, 22] width 90 height 27
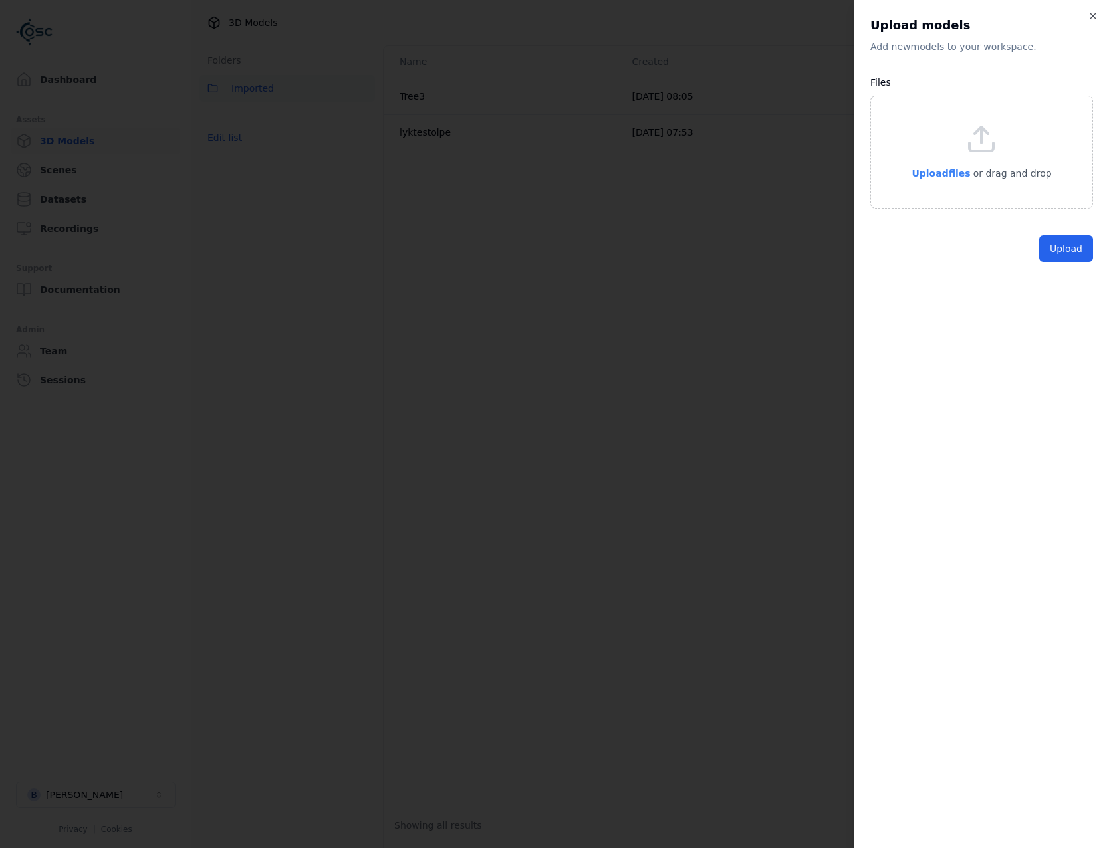
click at [965, 176] on span "Upload files" at bounding box center [941, 173] width 59 height 11
click at [1047, 276] on button "Upload" at bounding box center [1066, 279] width 54 height 27
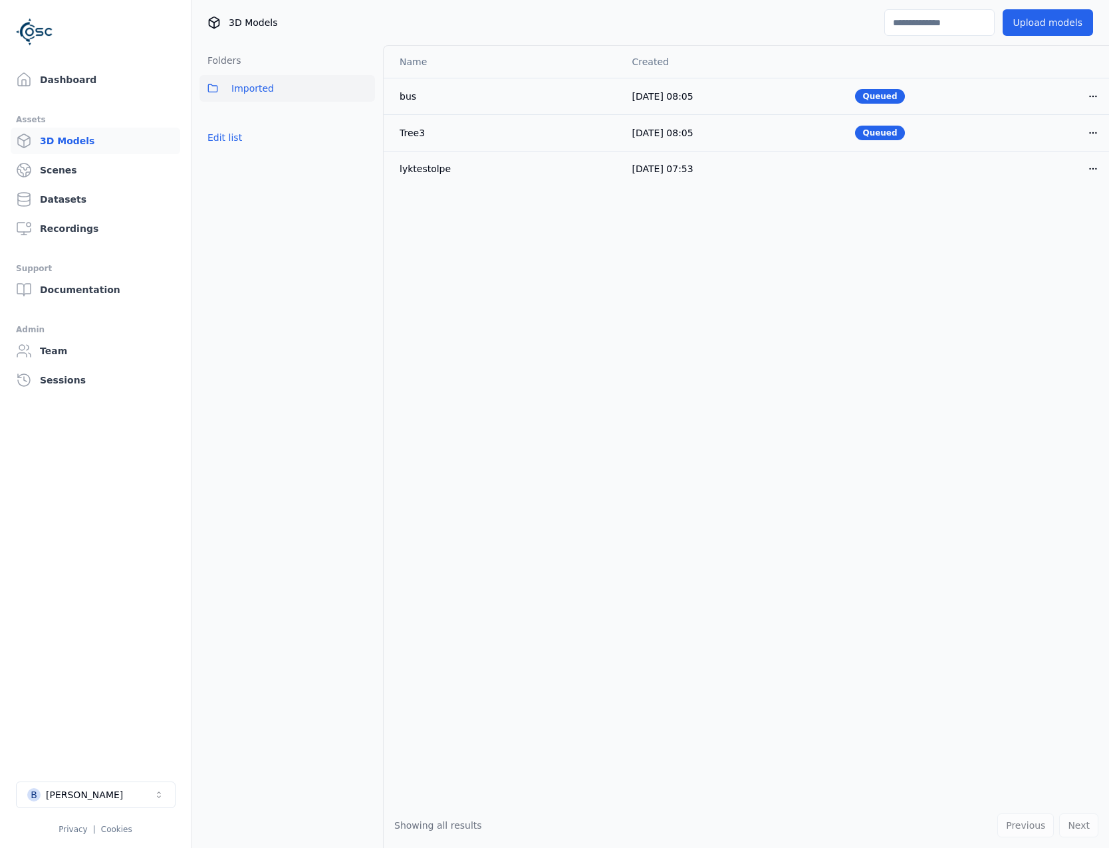
click at [1066, 36] on div "3D Models Upload models" at bounding box center [650, 22] width 918 height 45
click at [1060, 19] on button "Upload models" at bounding box center [1048, 22] width 90 height 27
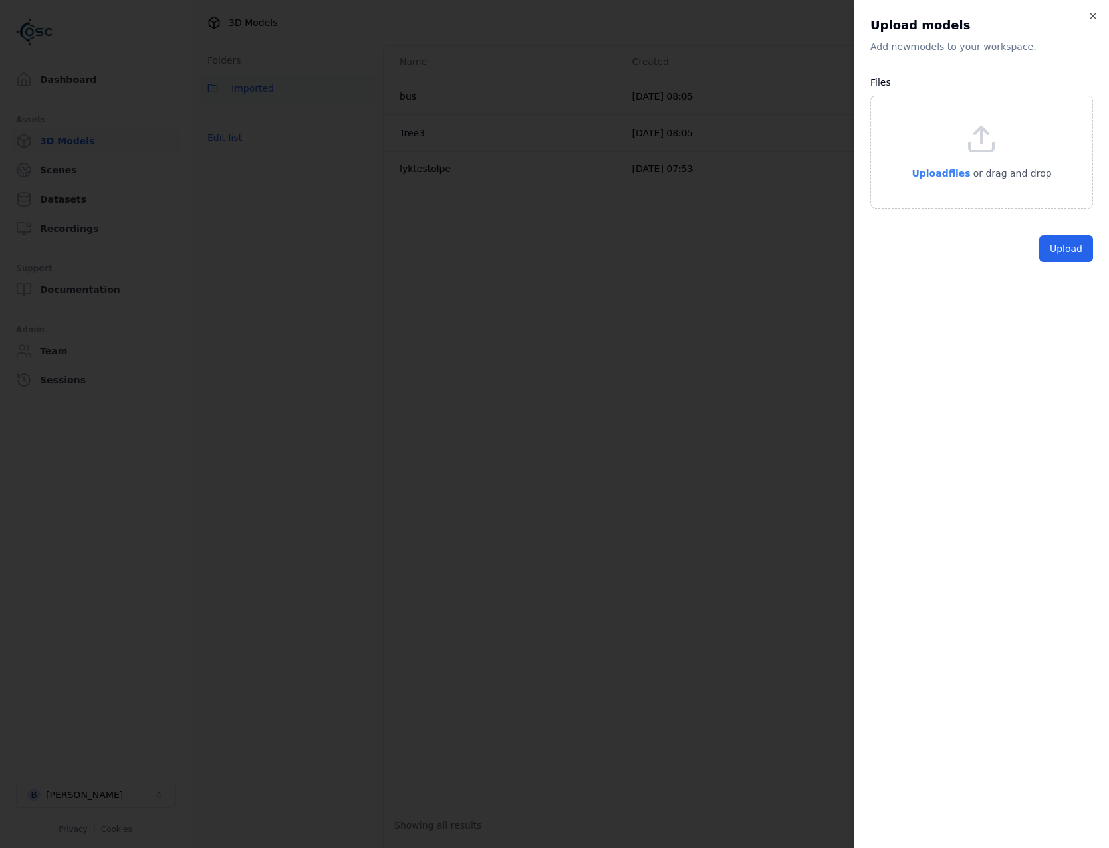
click at [959, 166] on p "Upload files" at bounding box center [941, 174] width 59 height 16
click at [1072, 289] on button "Upload" at bounding box center [1066, 279] width 54 height 27
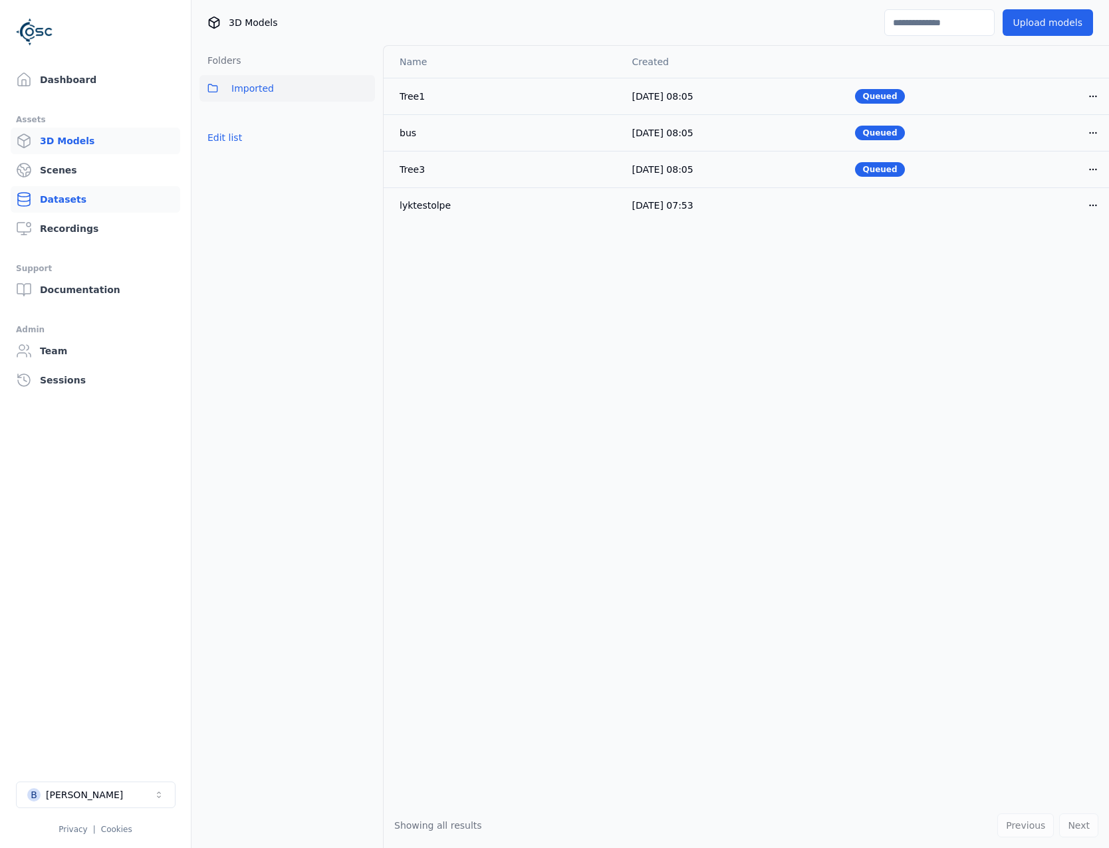
click at [76, 204] on link "Datasets" at bounding box center [96, 199] width 170 height 27
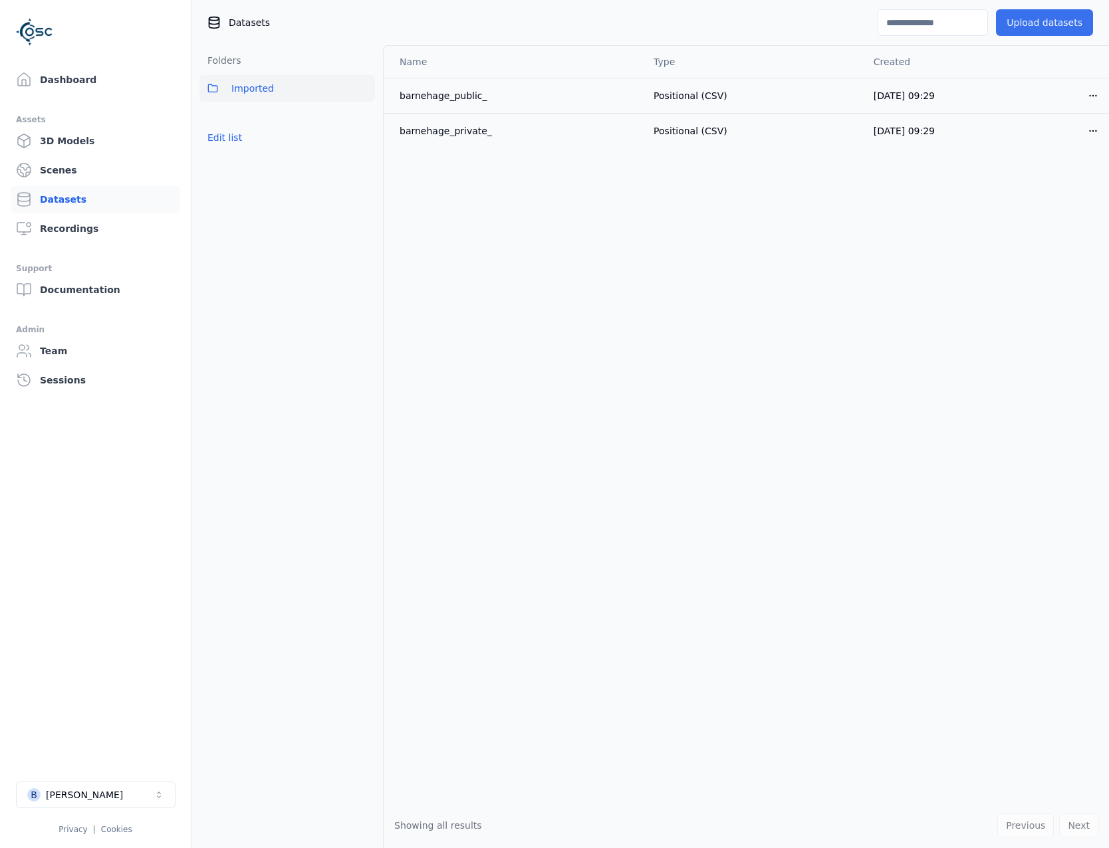
click at [1053, 29] on button "Upload datasets" at bounding box center [1044, 22] width 97 height 27
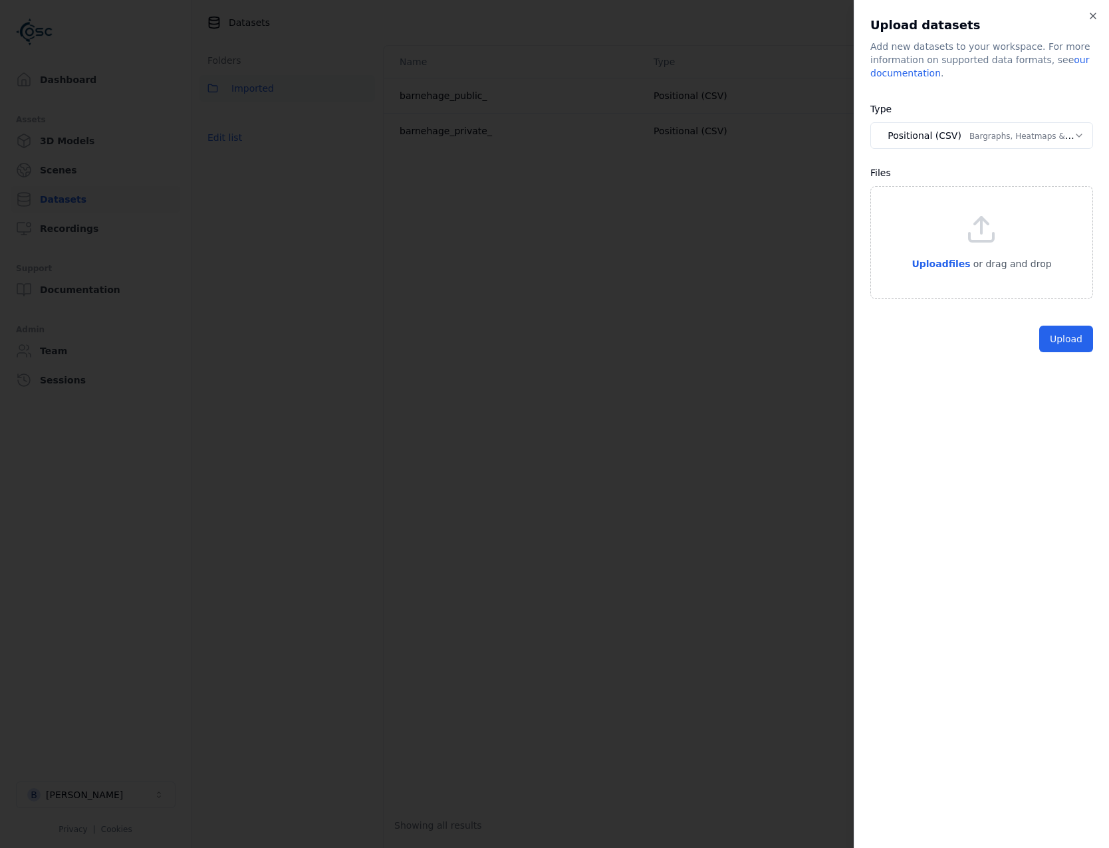
click at [963, 140] on body "**********" at bounding box center [554, 424] width 1109 height 848
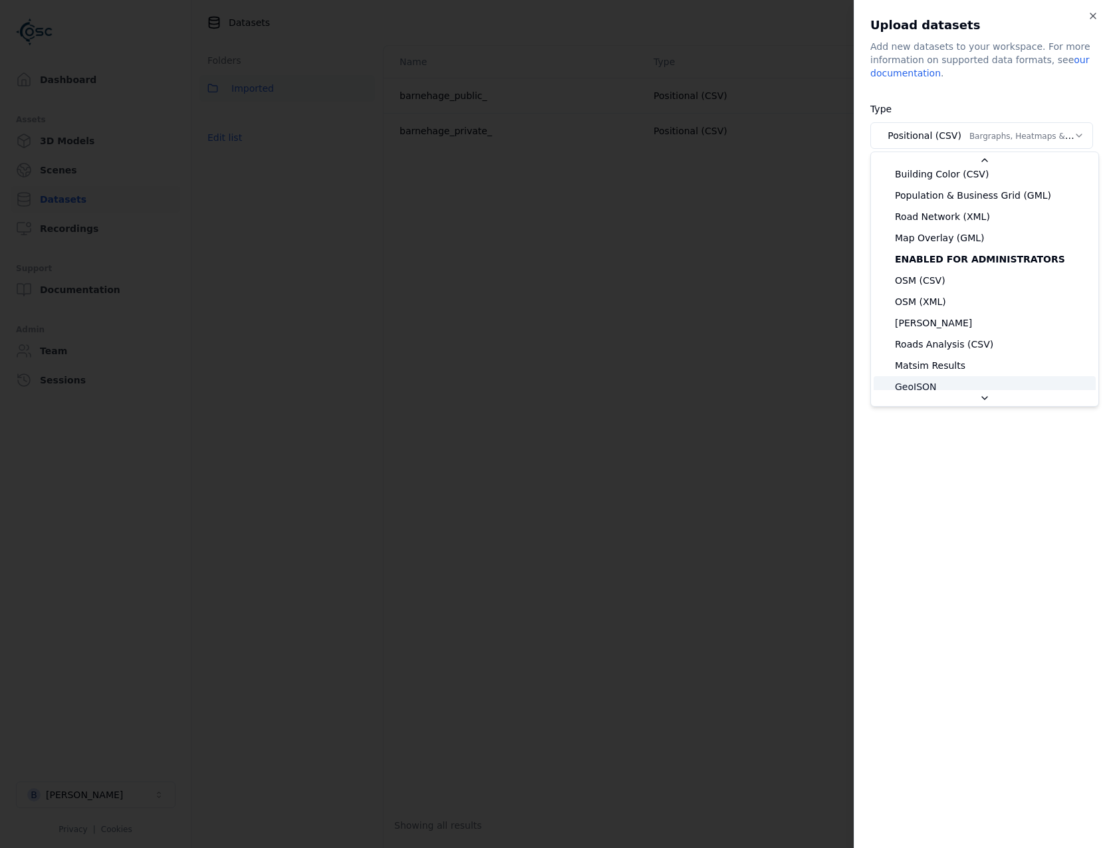
scroll to position [199, 0]
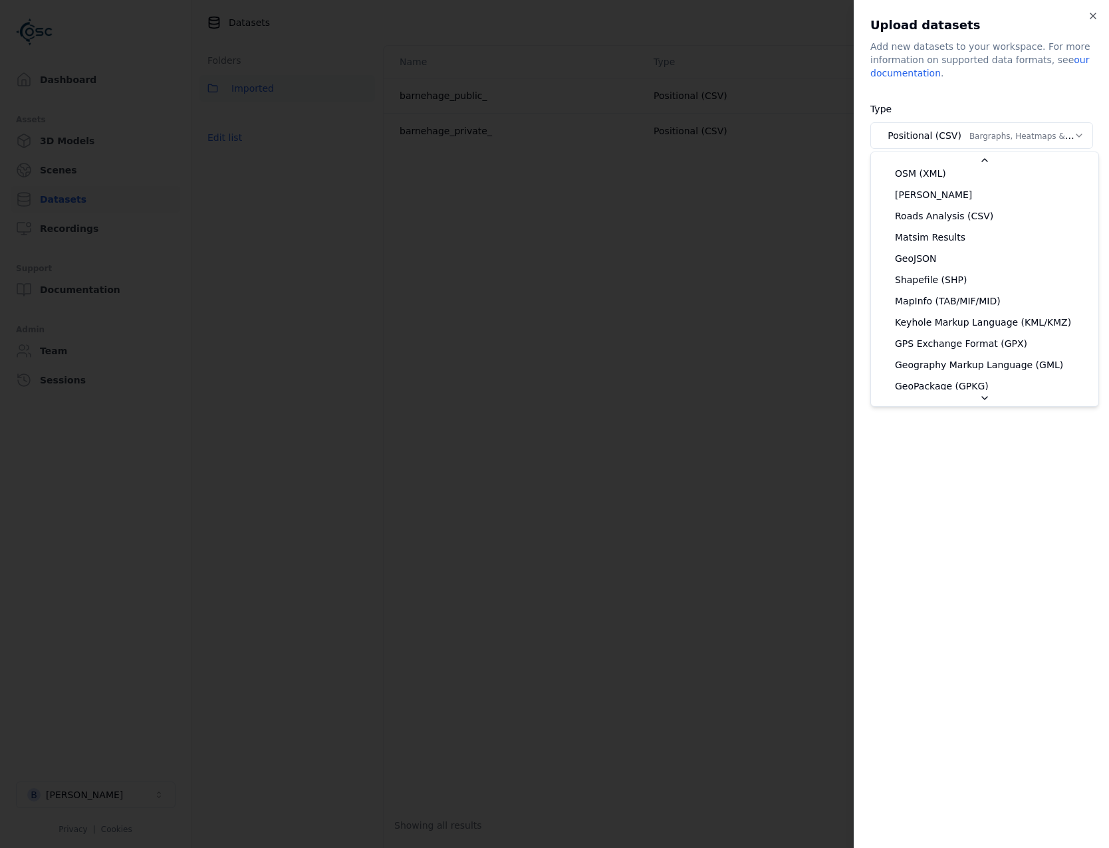
select select "*******"
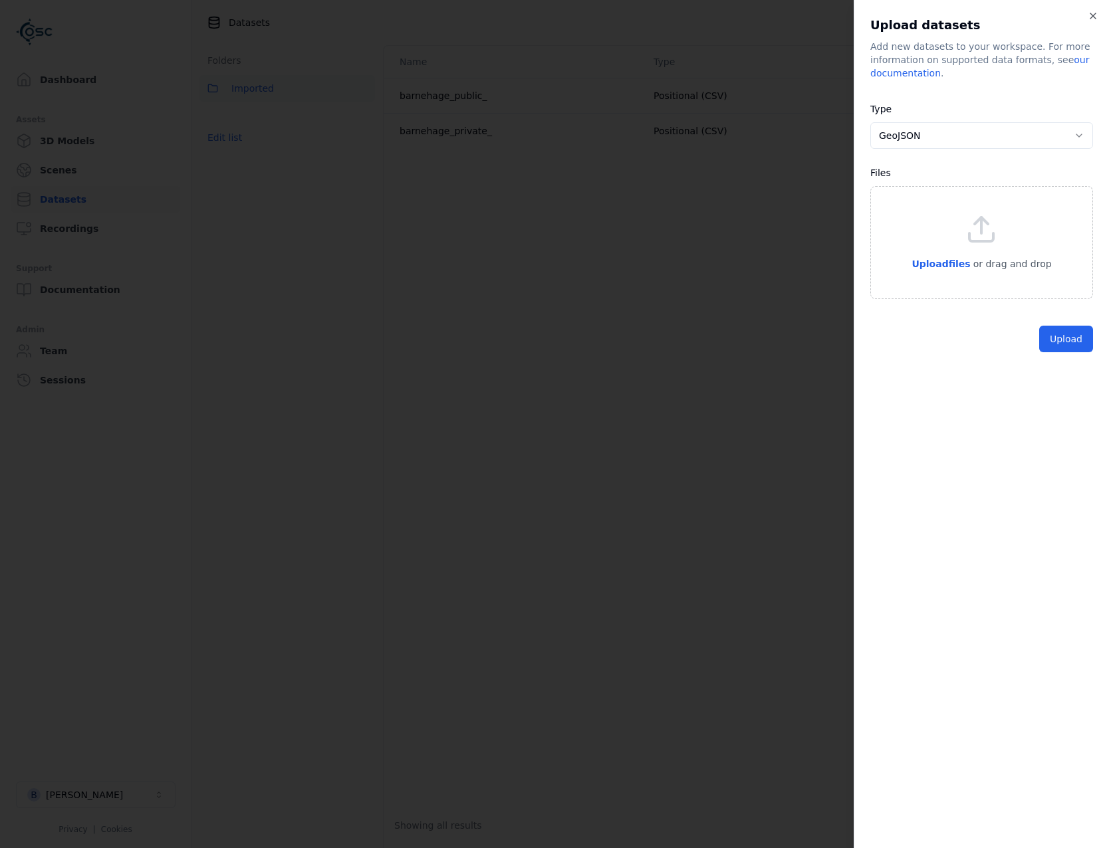
click at [939, 273] on div "Upload files or drag and drop" at bounding box center [981, 242] width 223 height 113
click at [1045, 372] on form "**********" at bounding box center [981, 254] width 223 height 307
click at [1060, 393] on button "Upload" at bounding box center [1066, 394] width 54 height 27
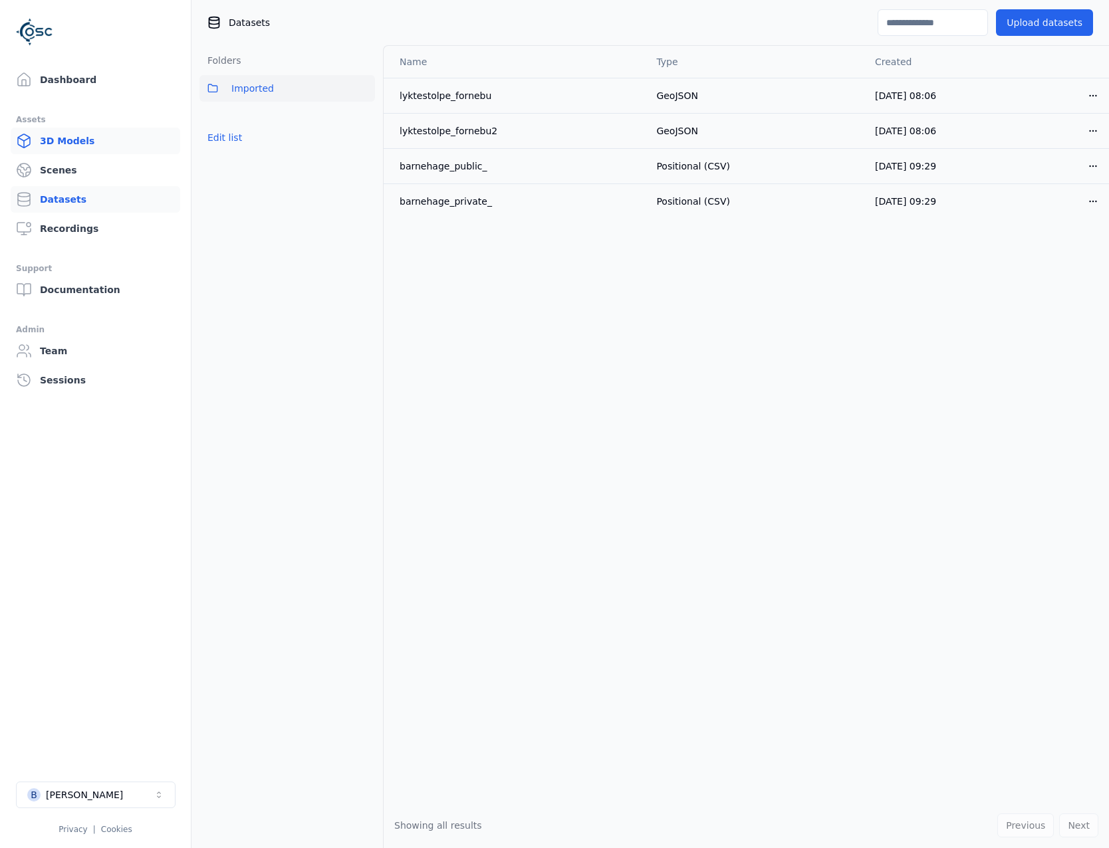
click at [83, 151] on link "3D Models" at bounding box center [96, 141] width 170 height 27
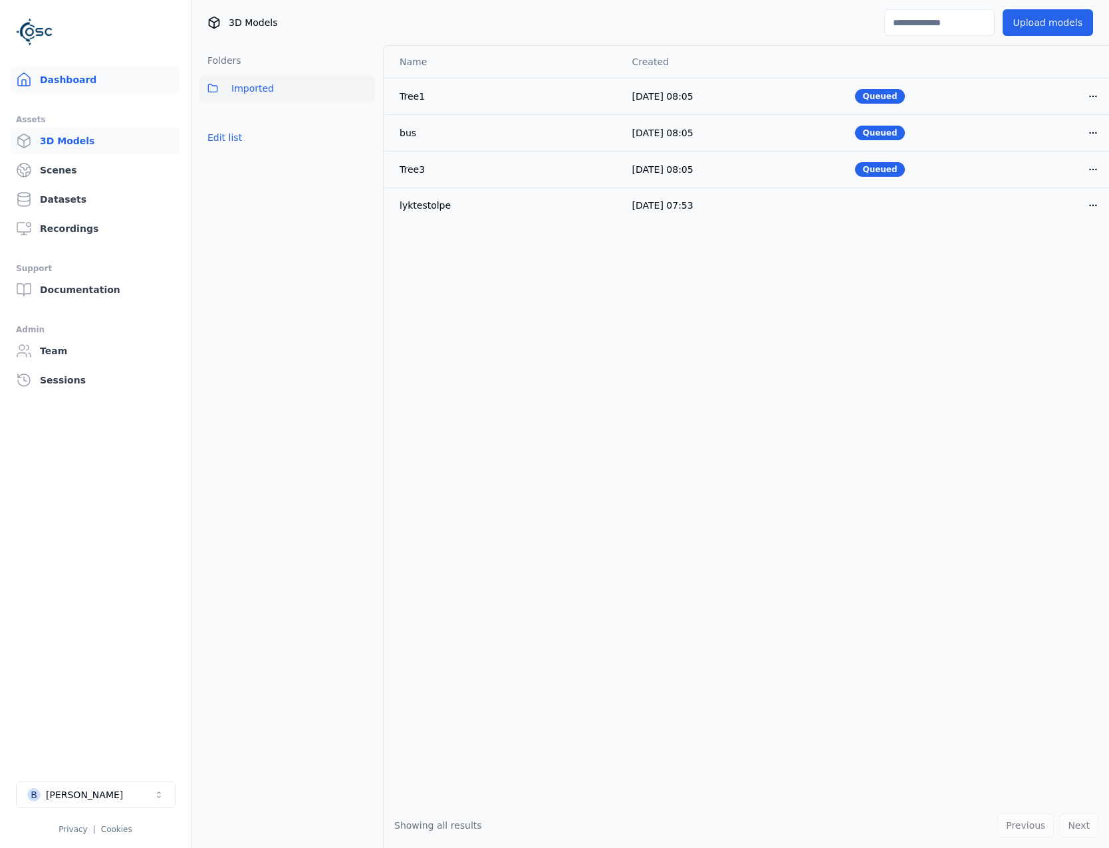
click at [57, 68] on link "Dashboard" at bounding box center [96, 79] width 170 height 27
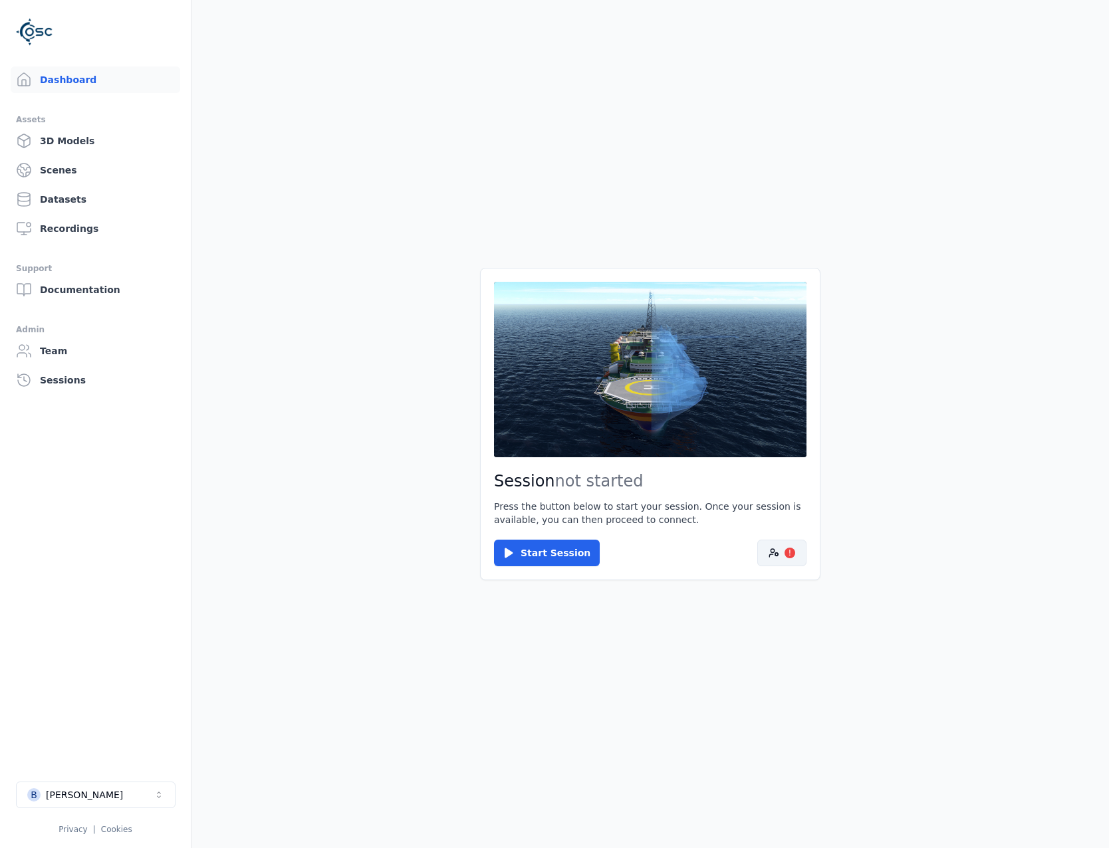
click at [779, 556] on button "!" at bounding box center [781, 553] width 49 height 27
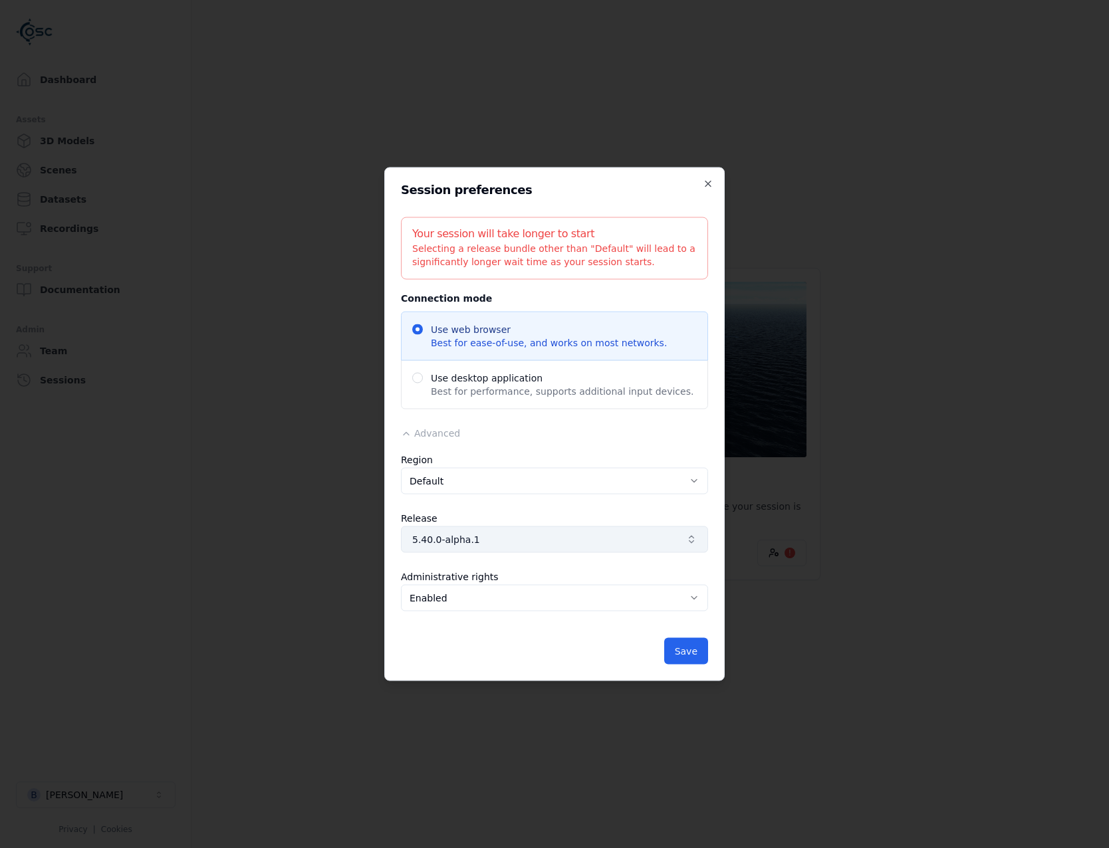
click at [647, 543] on span "5.40.0-alpha.1" at bounding box center [546, 539] width 269 height 13
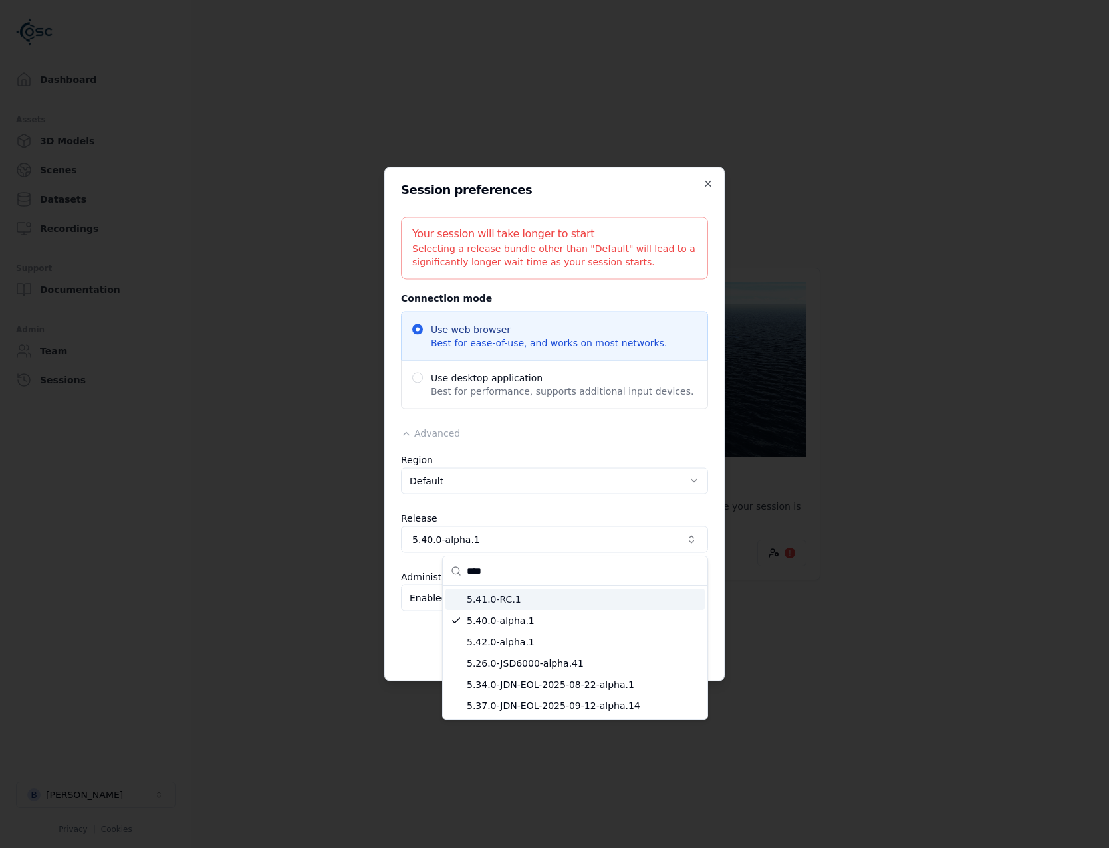
type input "****"
click at [522, 604] on span "5.41.0-RC.1" at bounding box center [583, 599] width 233 height 13
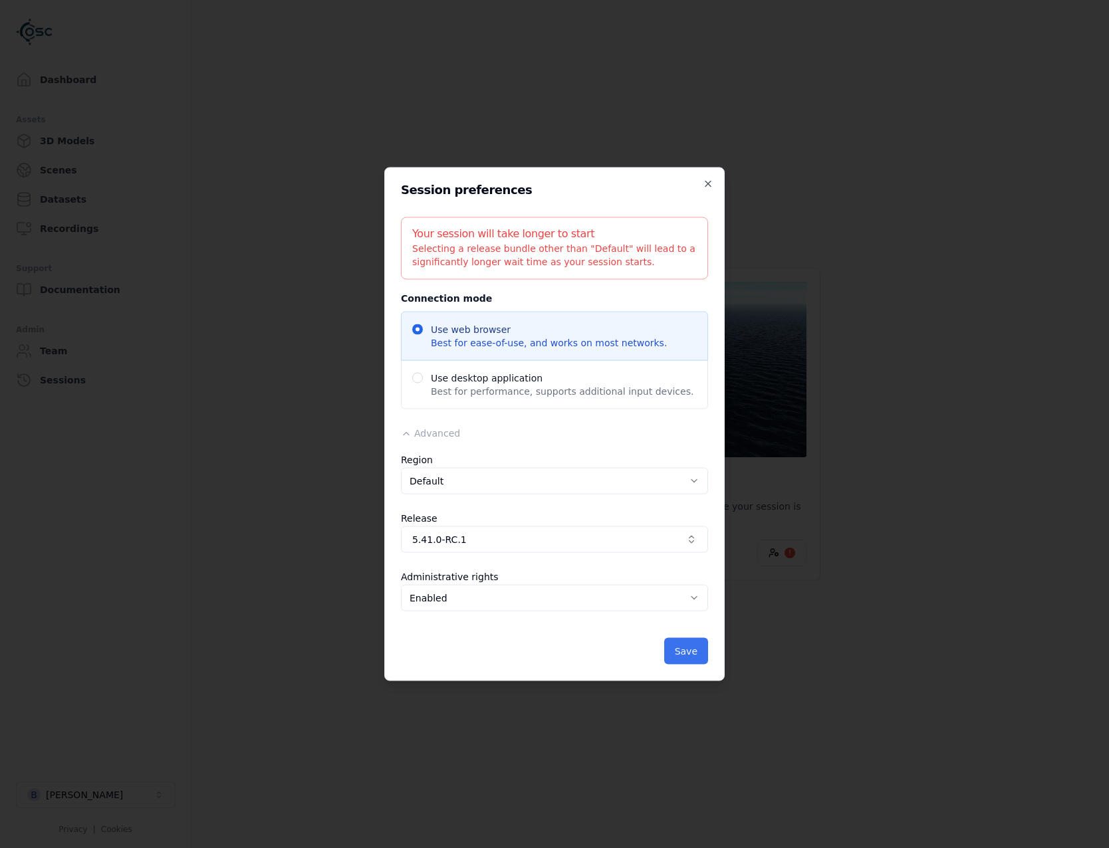
click at [683, 641] on button "Save" at bounding box center [686, 651] width 44 height 27
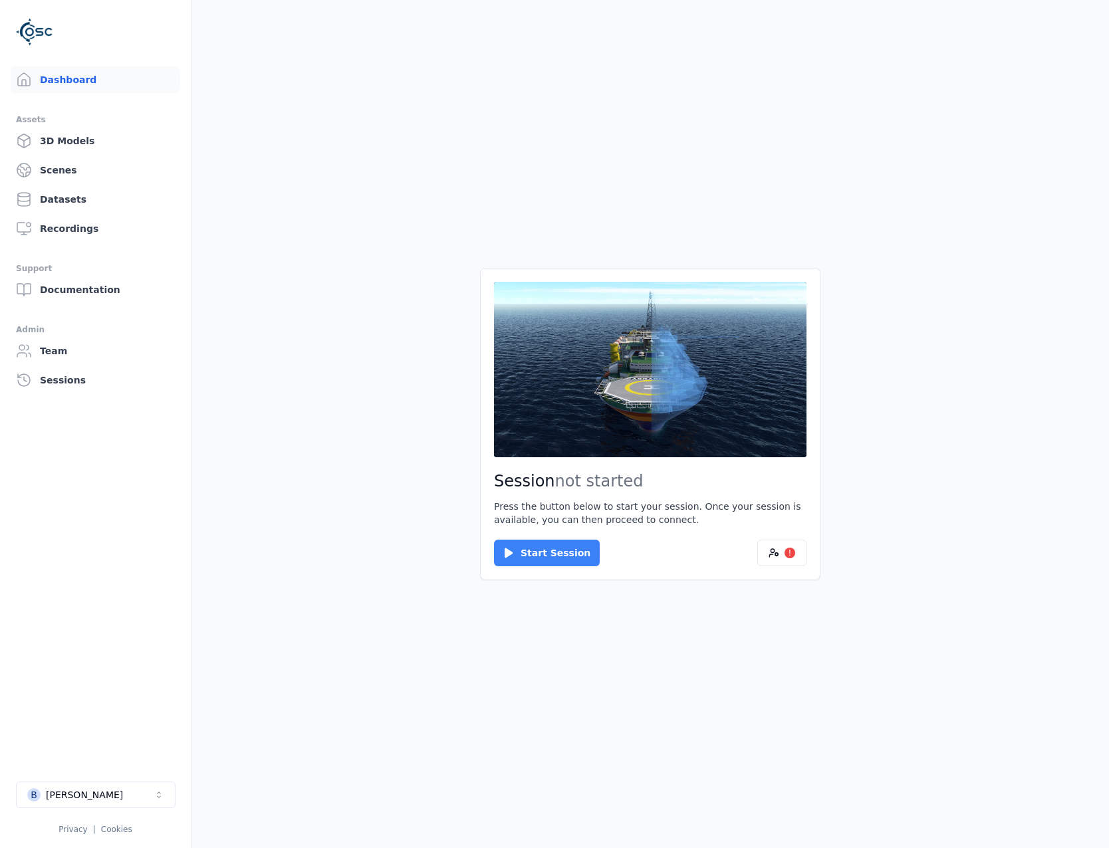
click at [542, 558] on button "Start Session" at bounding box center [547, 553] width 106 height 27
click at [552, 540] on div "Connect Cancel" at bounding box center [650, 553] width 312 height 27
click at [536, 543] on button "Connect" at bounding box center [524, 553] width 61 height 27
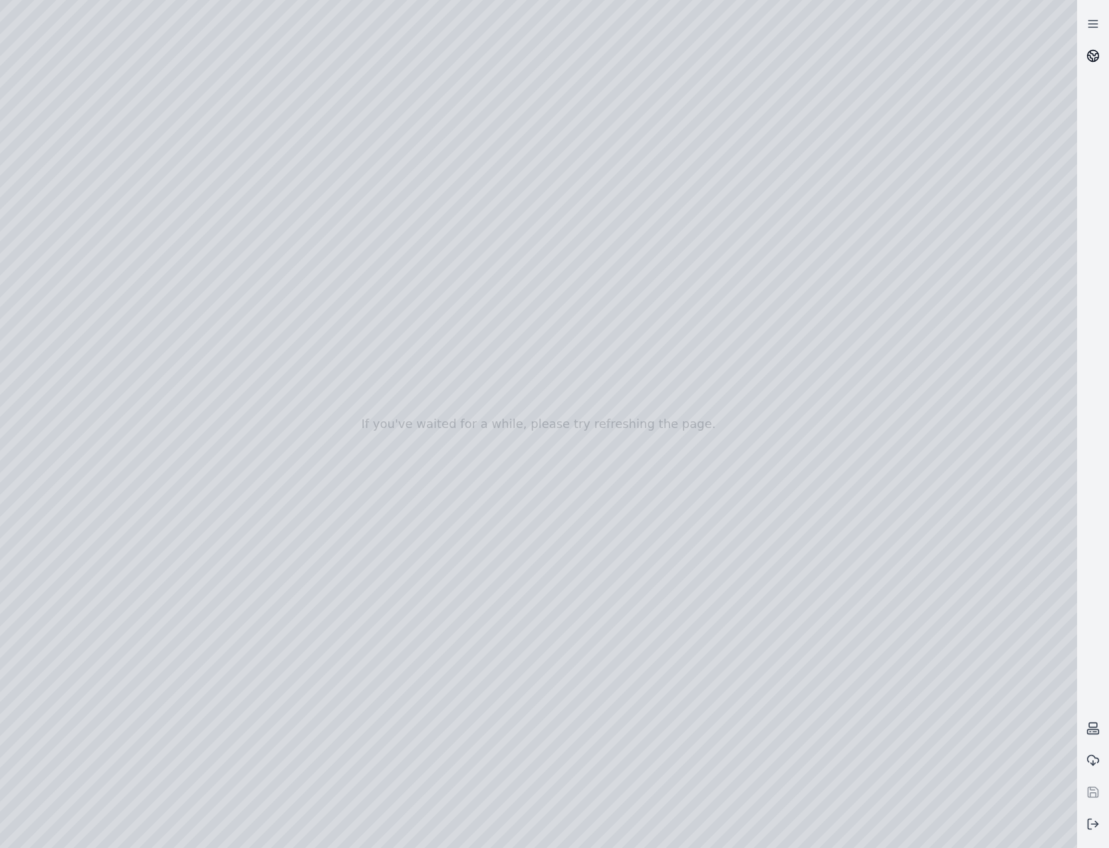
click at [1102, 51] on link at bounding box center [1093, 56] width 32 height 32
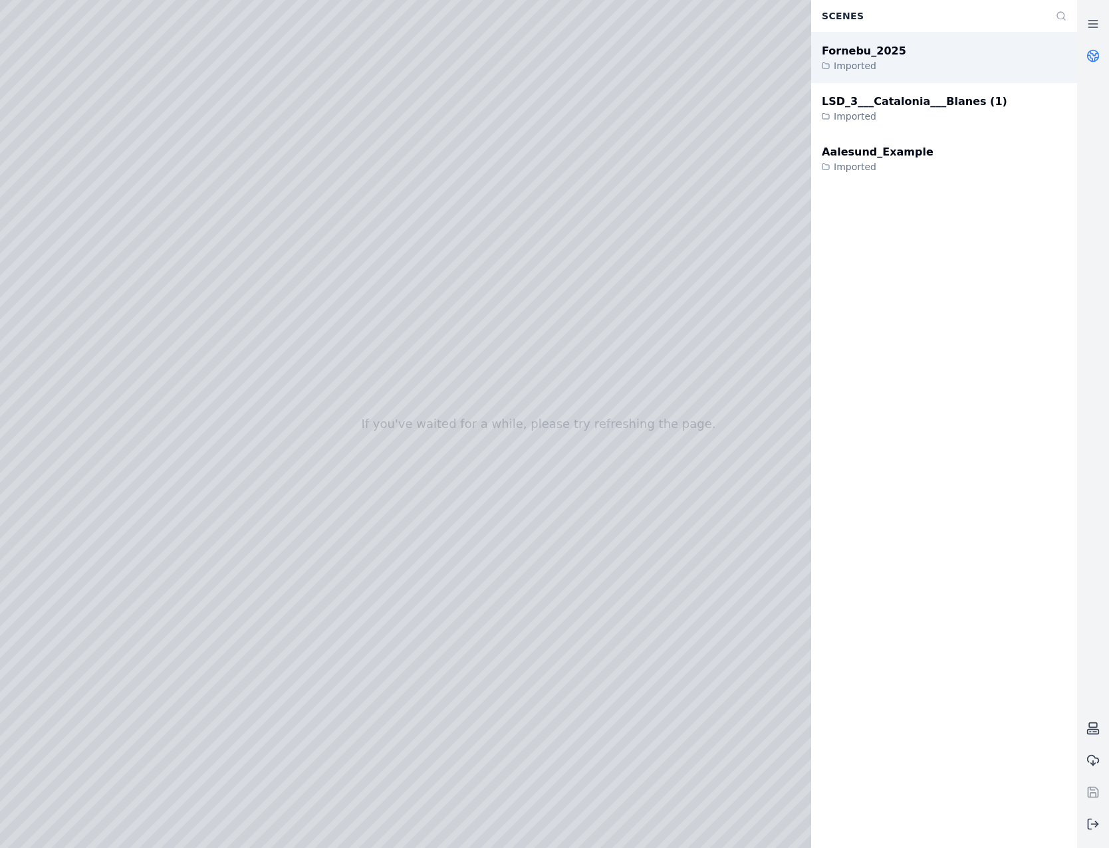
click at [927, 67] on div "Fornebu_2025 Imported" at bounding box center [944, 58] width 266 height 51
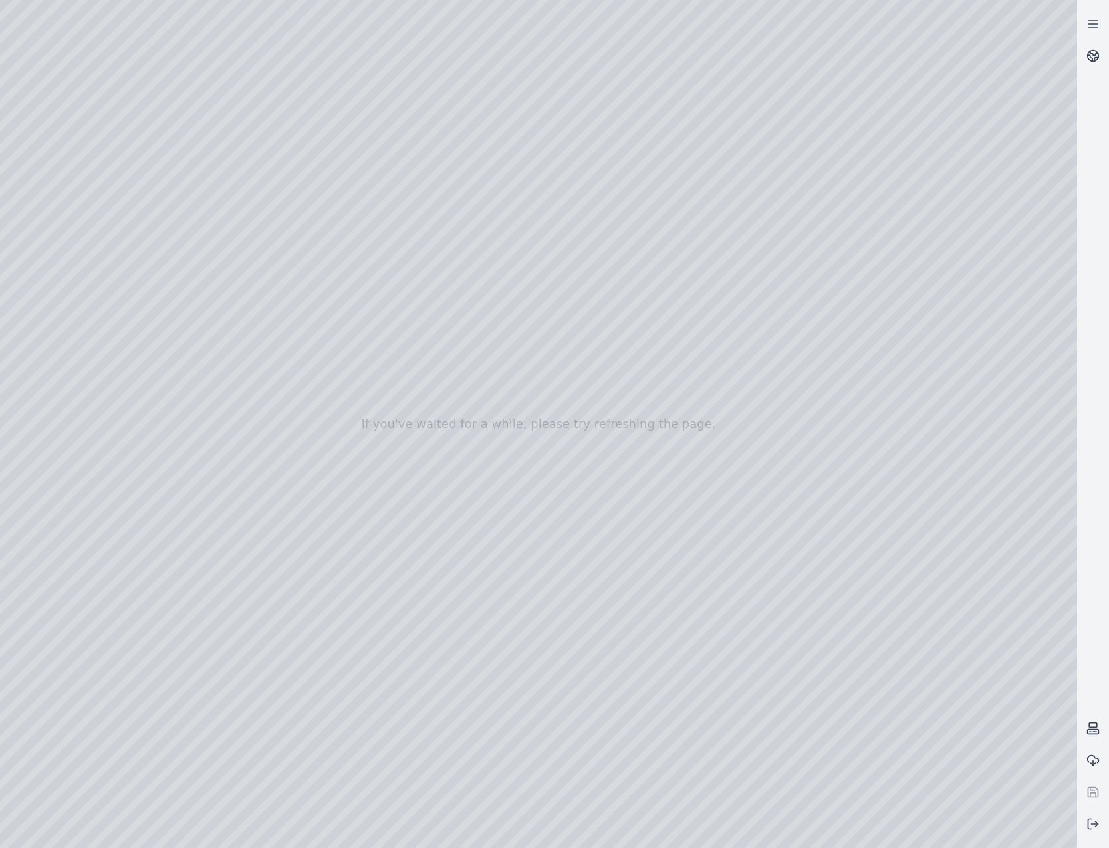
drag, startPoint x: 542, startPoint y: 608, endPoint x: 528, endPoint y: 639, distance: 34.2
drag, startPoint x: 584, startPoint y: 574, endPoint x: 564, endPoint y: 486, distance: 90.0
click at [80, 115] on div at bounding box center [538, 424] width 1077 height 848
click at [90, 83] on div at bounding box center [538, 424] width 1077 height 848
click at [104, 114] on div at bounding box center [538, 424] width 1077 height 848
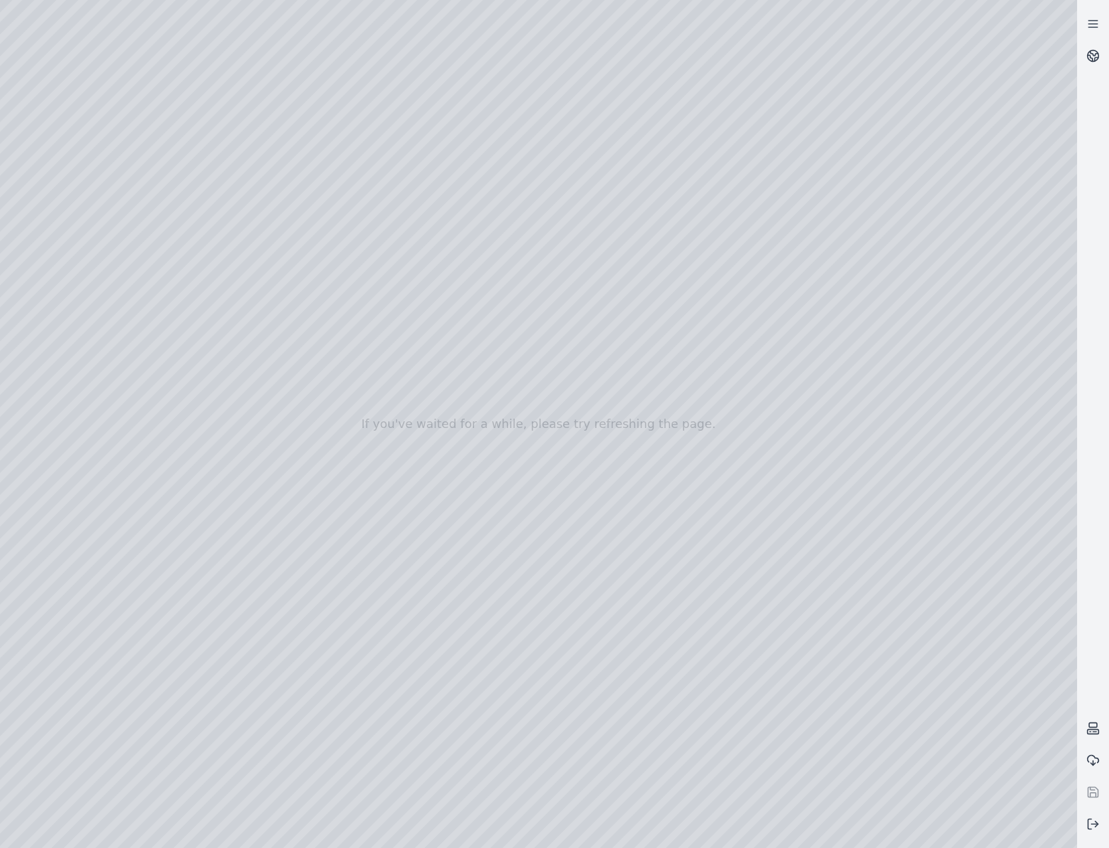
click at [312, 151] on div at bounding box center [538, 424] width 1077 height 848
drag, startPoint x: 572, startPoint y: 469, endPoint x: 640, endPoint y: 523, distance: 86.5
click at [90, 154] on div at bounding box center [538, 424] width 1077 height 848
click at [407, 708] on div at bounding box center [538, 424] width 1077 height 848
click at [88, 247] on div at bounding box center [538, 424] width 1077 height 848
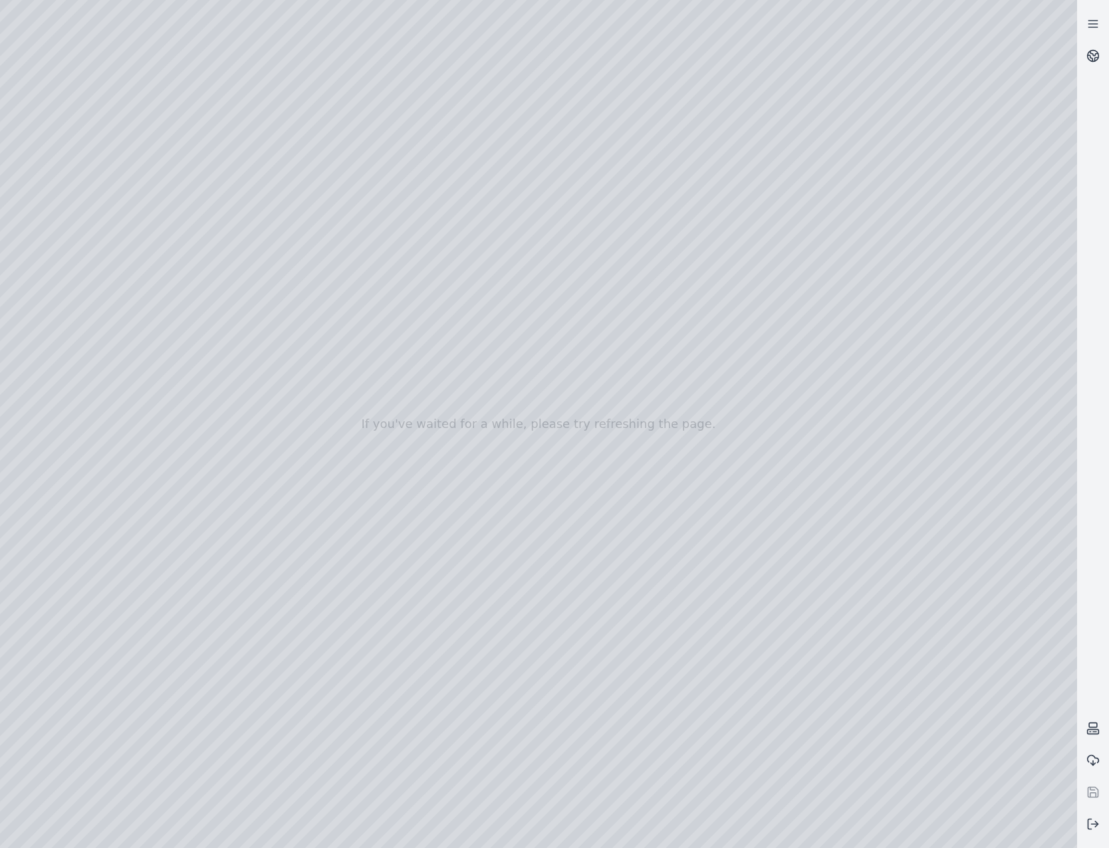
click at [113, 182] on div at bounding box center [538, 424] width 1077 height 848
click at [424, 55] on div at bounding box center [538, 424] width 1077 height 848
drag, startPoint x: 614, startPoint y: 580, endPoint x: 777, endPoint y: 400, distance: 242.4
drag, startPoint x: 729, startPoint y: 429, endPoint x: 666, endPoint y: 450, distance: 66.6
drag, startPoint x: 660, startPoint y: 445, endPoint x: 654, endPoint y: 487, distance: 41.7
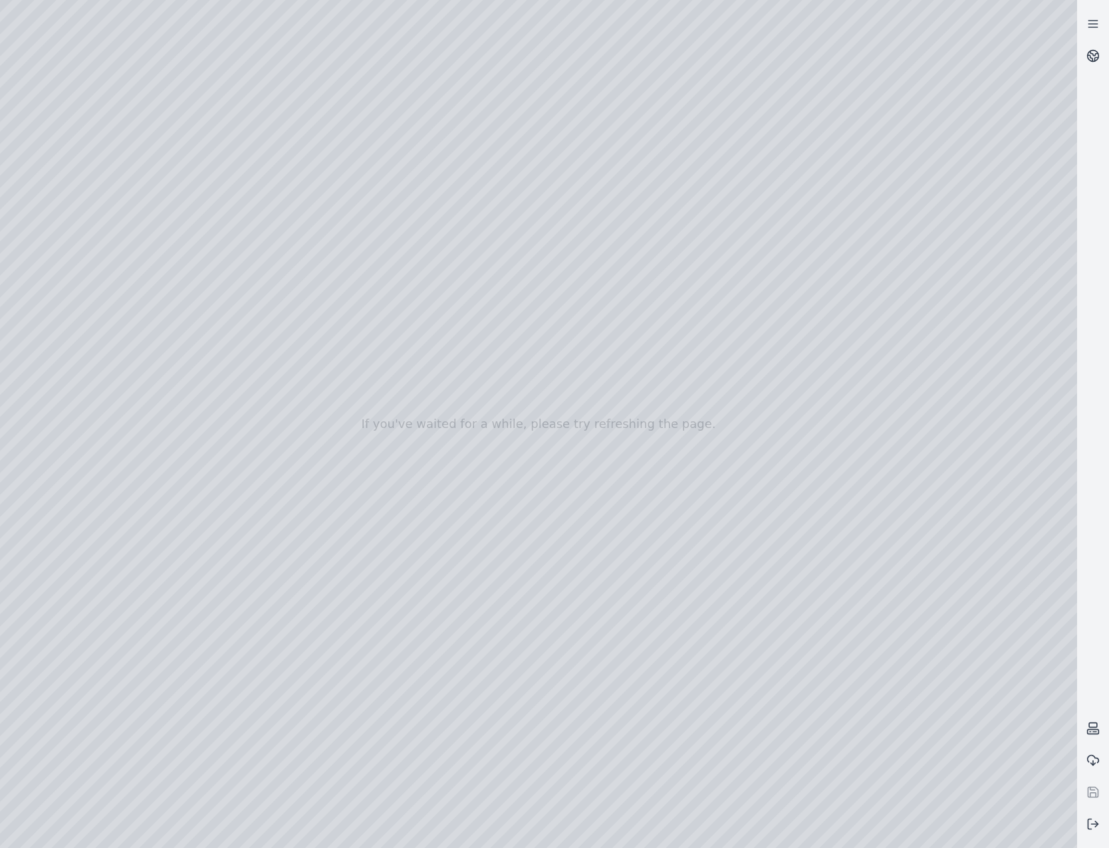
drag, startPoint x: 707, startPoint y: 273, endPoint x: 678, endPoint y: 489, distance: 218.6
drag, startPoint x: 721, startPoint y: 509, endPoint x: 752, endPoint y: 479, distance: 42.8
click at [67, 99] on div at bounding box center [538, 424] width 1077 height 848
click at [76, 162] on div at bounding box center [538, 424] width 1077 height 848
click at [386, 712] on div at bounding box center [538, 424] width 1077 height 848
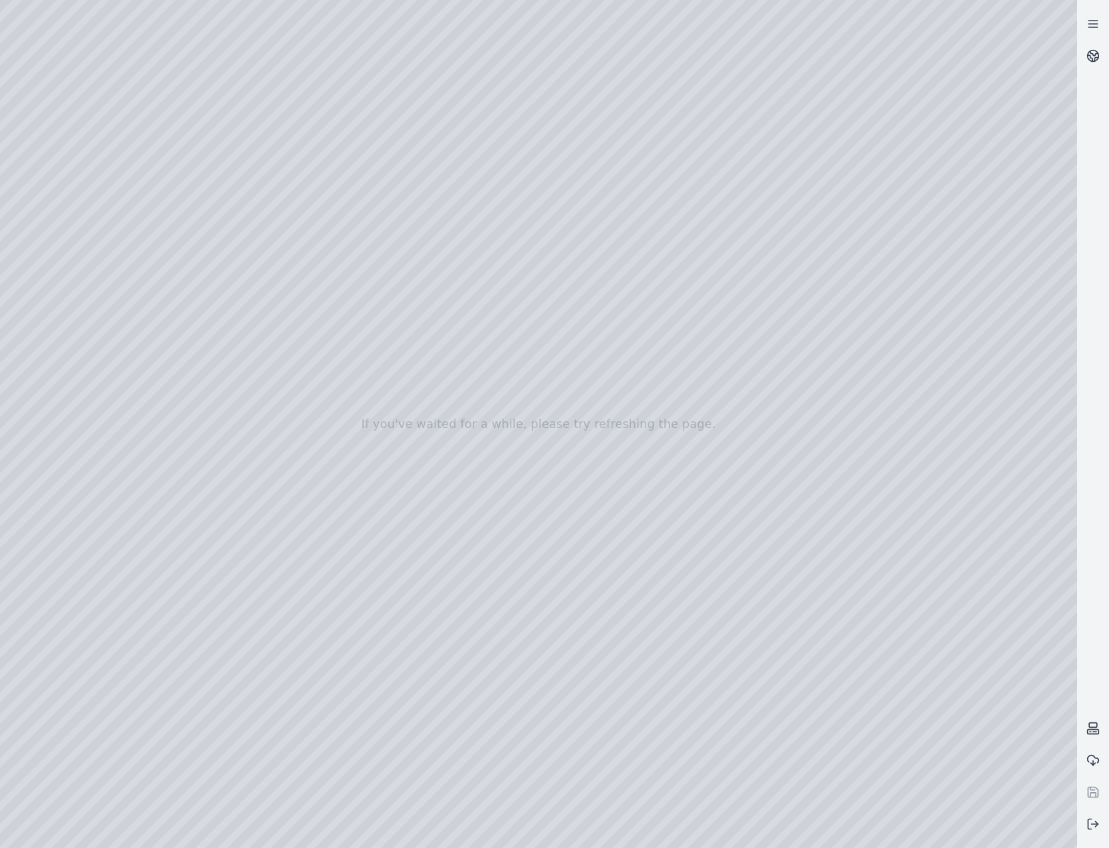
click at [374, 708] on div at bounding box center [538, 424] width 1077 height 848
click at [332, 727] on div at bounding box center [538, 424] width 1077 height 848
click at [562, 393] on div at bounding box center [538, 424] width 1077 height 848
click at [580, 355] on div at bounding box center [538, 424] width 1077 height 848
click at [594, 398] on div at bounding box center [538, 424] width 1077 height 848
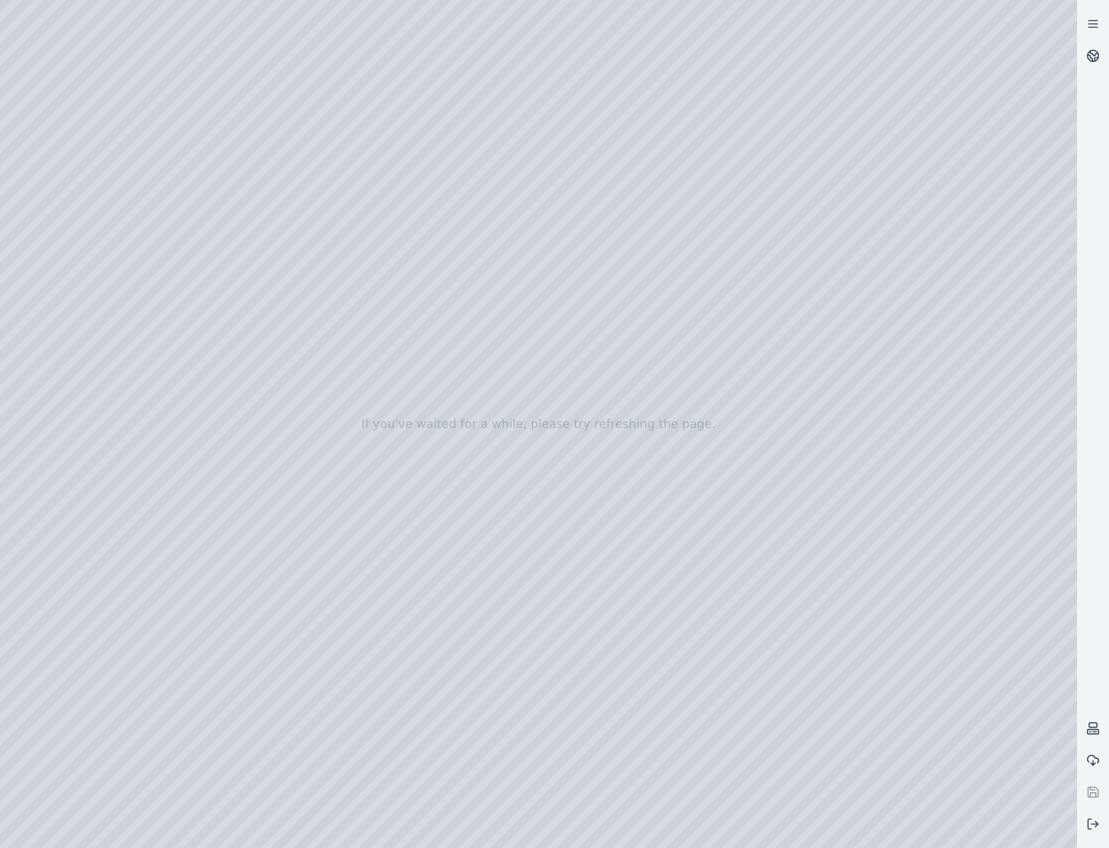
click at [729, 205] on div at bounding box center [538, 424] width 1077 height 848
drag, startPoint x: 882, startPoint y: 511, endPoint x: 551, endPoint y: 439, distance: 339.5
drag, startPoint x: 578, startPoint y: 279, endPoint x: 783, endPoint y: 511, distance: 310.0
click at [374, 706] on div at bounding box center [538, 424] width 1077 height 848
click at [348, 735] on div at bounding box center [538, 424] width 1077 height 848
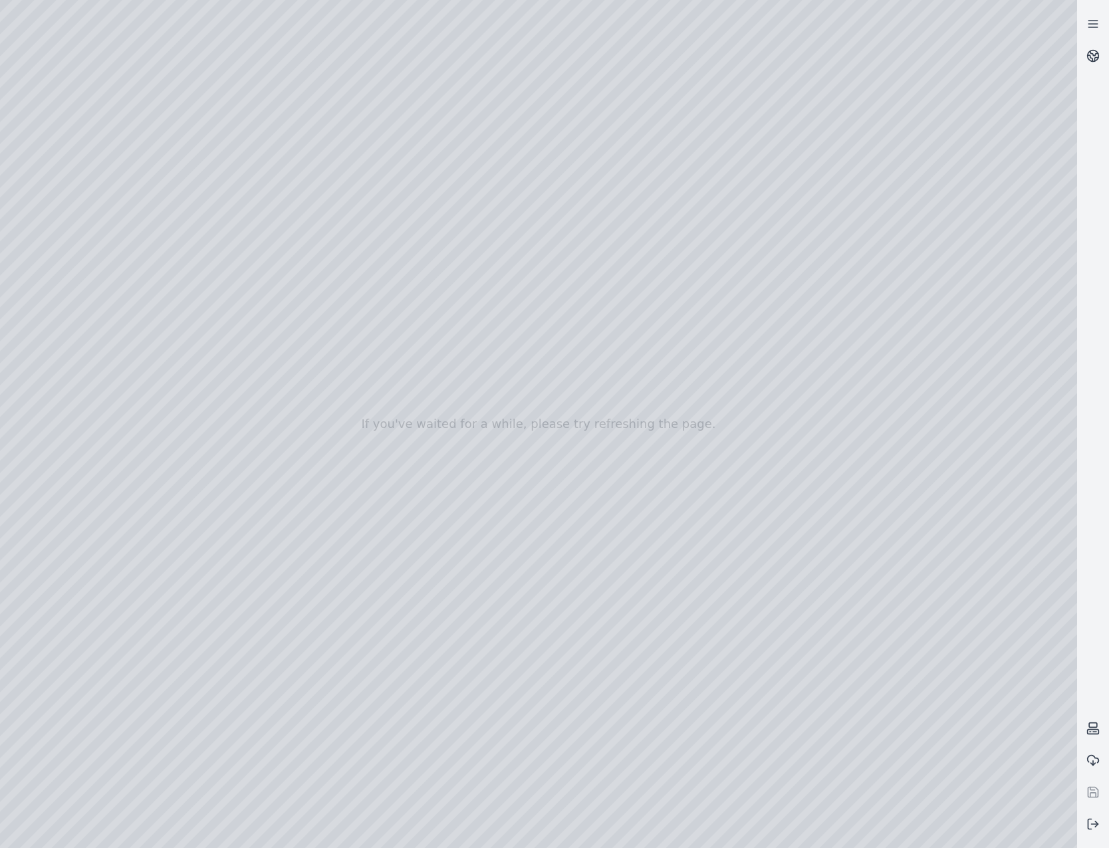
click at [589, 344] on div at bounding box center [538, 424] width 1077 height 848
click at [727, 201] on div at bounding box center [538, 424] width 1077 height 848
drag, startPoint x: 838, startPoint y: 490, endPoint x: 845, endPoint y: 463, distance: 27.4
drag, startPoint x: 679, startPoint y: 423, endPoint x: 636, endPoint y: 457, distance: 54.9
drag, startPoint x: 609, startPoint y: 325, endPoint x: 898, endPoint y: 661, distance: 443.1
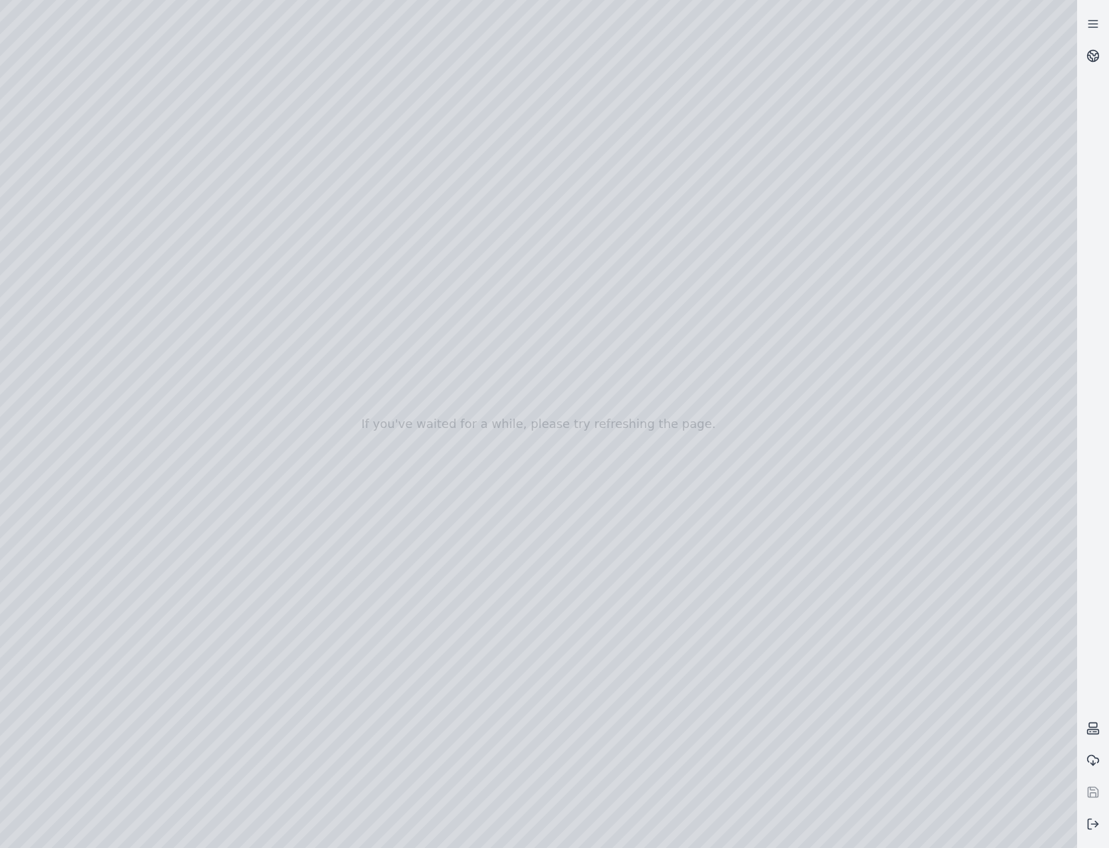
drag, startPoint x: 588, startPoint y: 466, endPoint x: 896, endPoint y: 627, distance: 346.8
drag, startPoint x: 564, startPoint y: 422, endPoint x: 627, endPoint y: 437, distance: 64.8
drag, startPoint x: 592, startPoint y: 426, endPoint x: 1050, endPoint y: 529, distance: 468.9
drag, startPoint x: 748, startPoint y: 410, endPoint x: 979, endPoint y: 536, distance: 263.6
drag, startPoint x: 824, startPoint y: 562, endPoint x: 808, endPoint y: 580, distance: 24.5
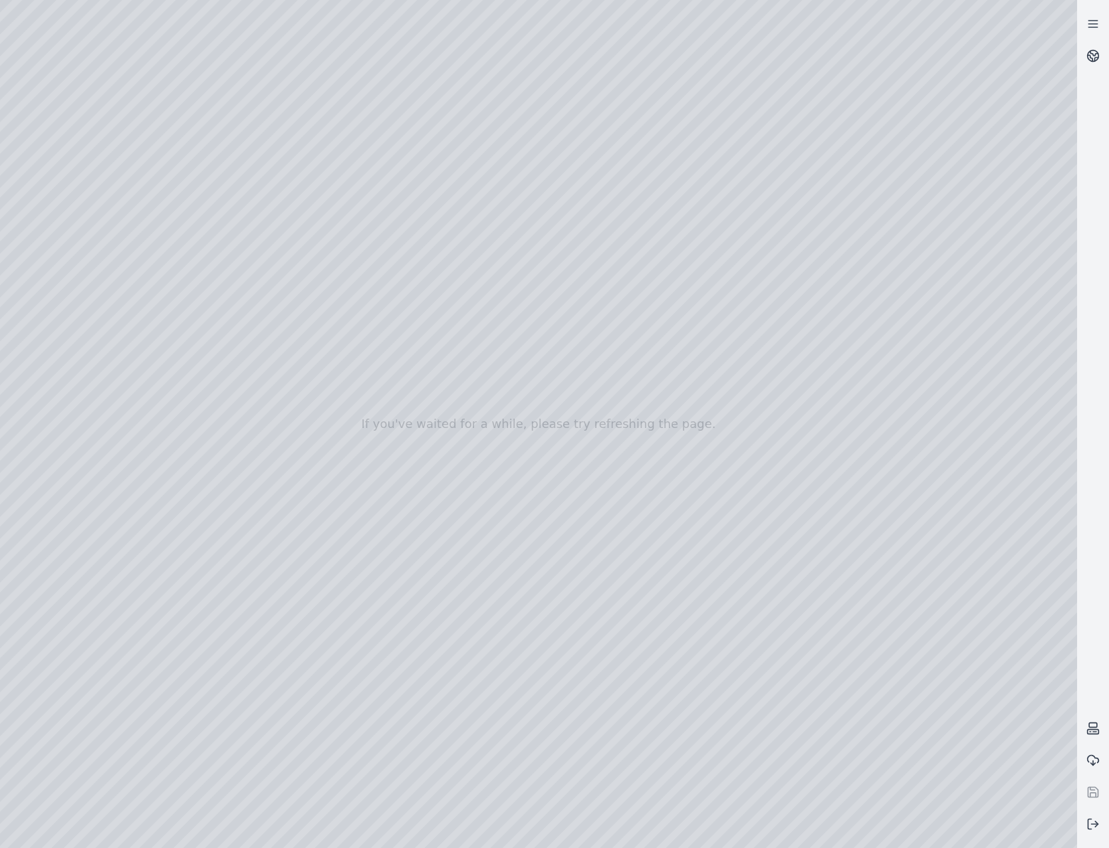
drag, startPoint x: 880, startPoint y: 566, endPoint x: 779, endPoint y: 389, distance: 203.7
drag, startPoint x: 859, startPoint y: 506, endPoint x: 725, endPoint y: 392, distance: 175.5
drag, startPoint x: 890, startPoint y: 499, endPoint x: 781, endPoint y: 455, distance: 117.3
drag, startPoint x: 822, startPoint y: 495, endPoint x: 843, endPoint y: 477, distance: 26.9
drag, startPoint x: 676, startPoint y: 344, endPoint x: 743, endPoint y: 714, distance: 375.8
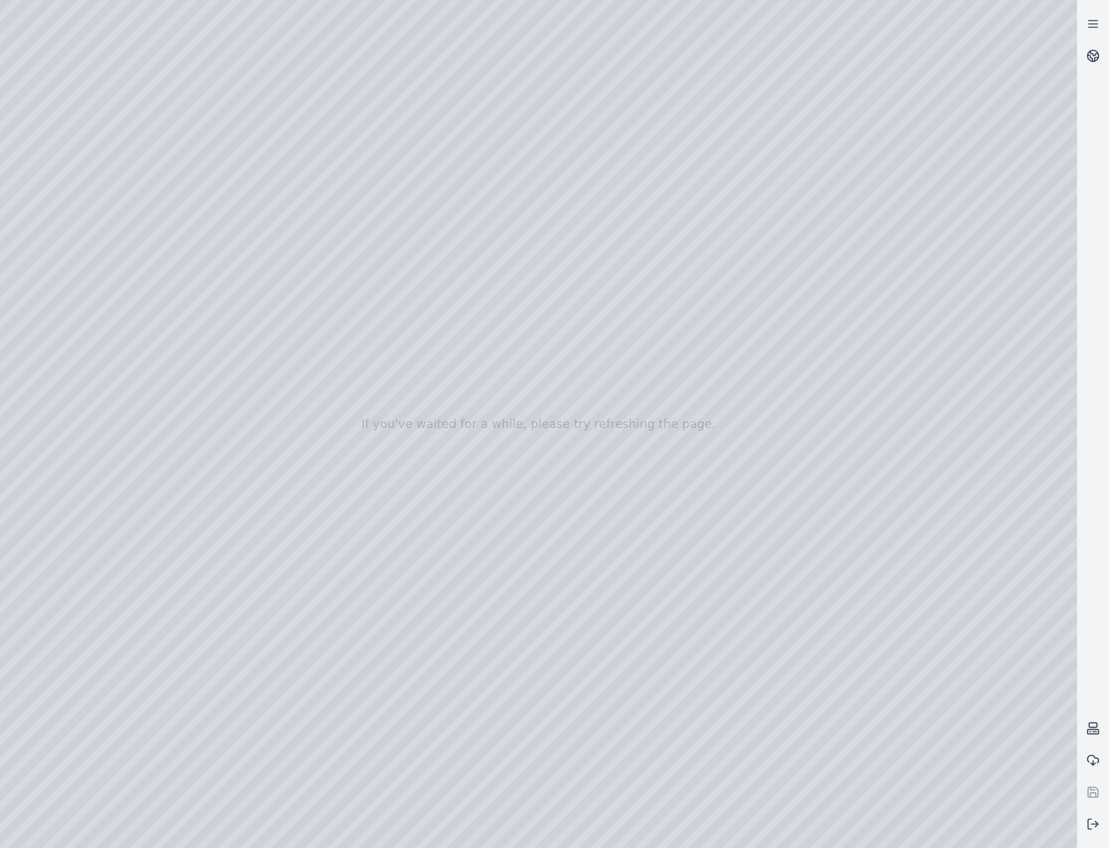
drag, startPoint x: 753, startPoint y: 383, endPoint x: 562, endPoint y: 599, distance: 288.3
click at [85, 250] on div at bounding box center [538, 424] width 1077 height 848
click at [96, 182] on div at bounding box center [538, 424] width 1077 height 848
click at [431, 48] on div at bounding box center [538, 424] width 1077 height 848
click at [335, 55] on div at bounding box center [538, 424] width 1077 height 848
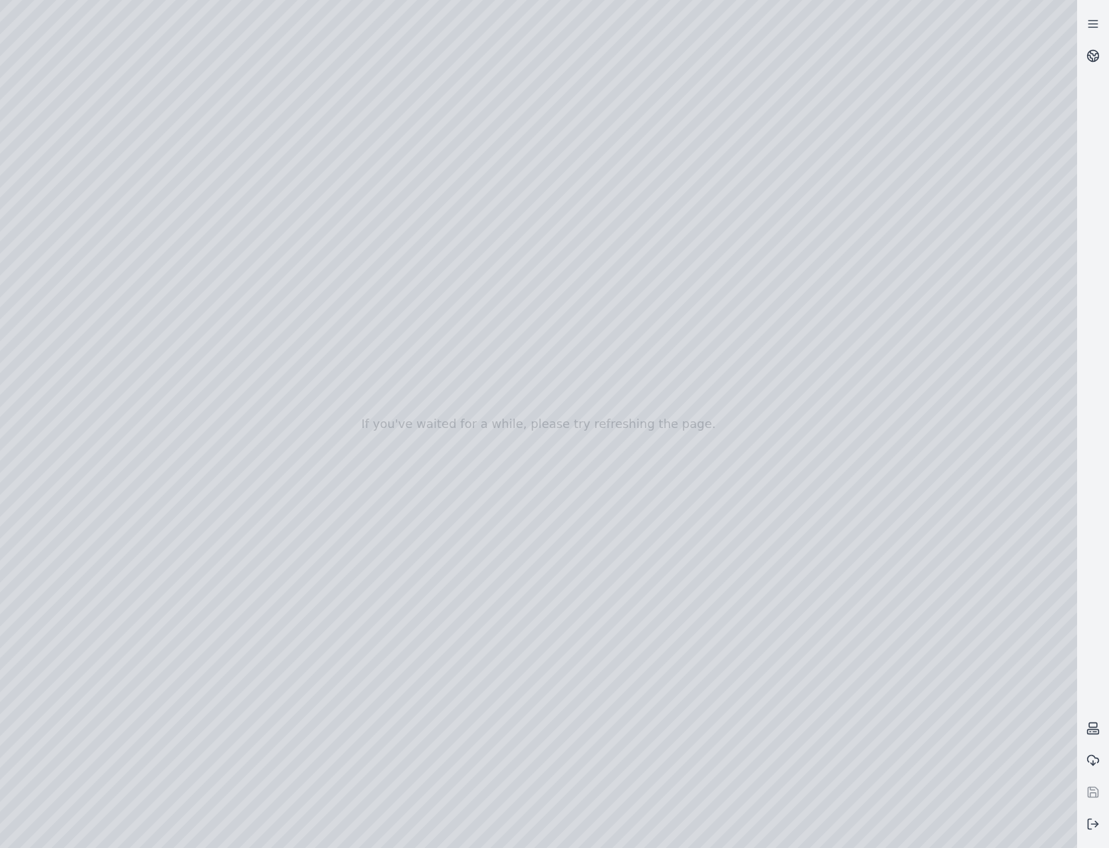
click at [318, 145] on div at bounding box center [538, 424] width 1077 height 848
click at [978, 277] on div at bounding box center [538, 424] width 1077 height 848
click at [980, 331] on div at bounding box center [538, 424] width 1077 height 848
click at [979, 363] on div at bounding box center [538, 424] width 1077 height 848
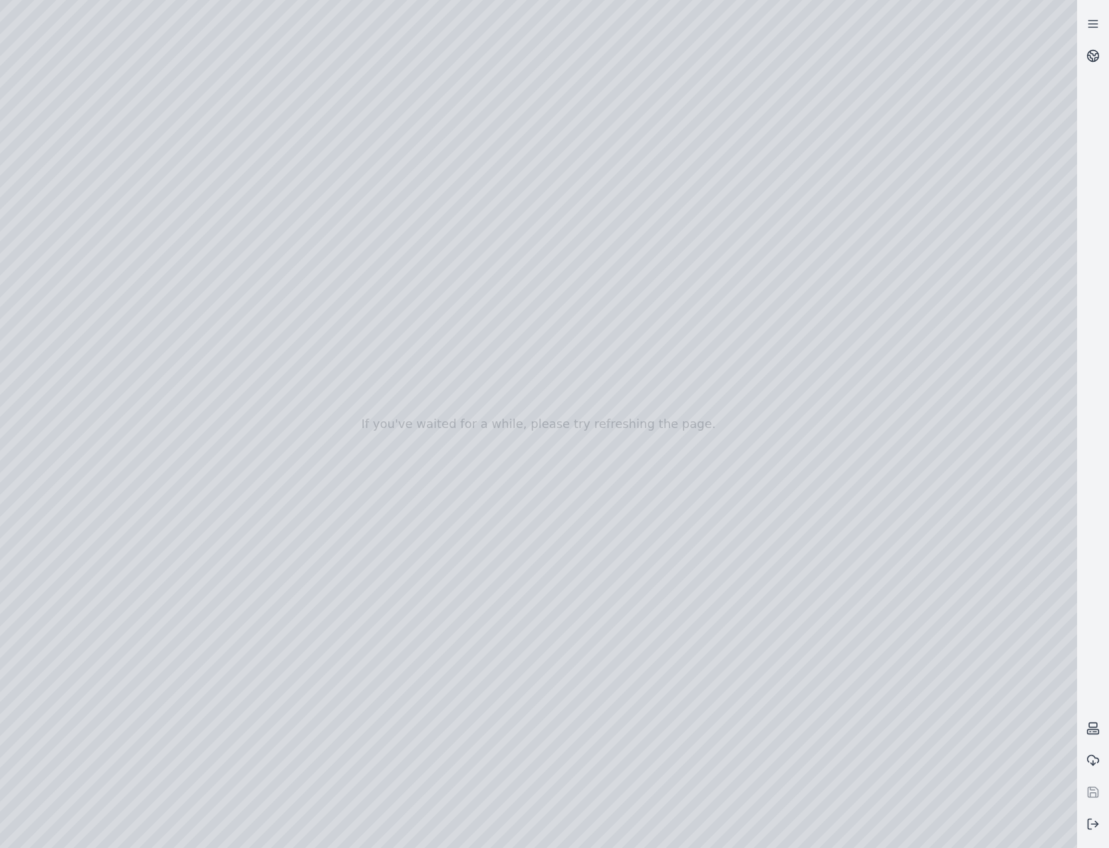
click at [927, 567] on div at bounding box center [538, 424] width 1077 height 848
click at [276, 163] on div at bounding box center [538, 424] width 1077 height 848
click at [277, 158] on div at bounding box center [538, 424] width 1077 height 848
click at [279, 132] on div at bounding box center [538, 424] width 1077 height 848
click at [284, 152] on div at bounding box center [538, 424] width 1077 height 848
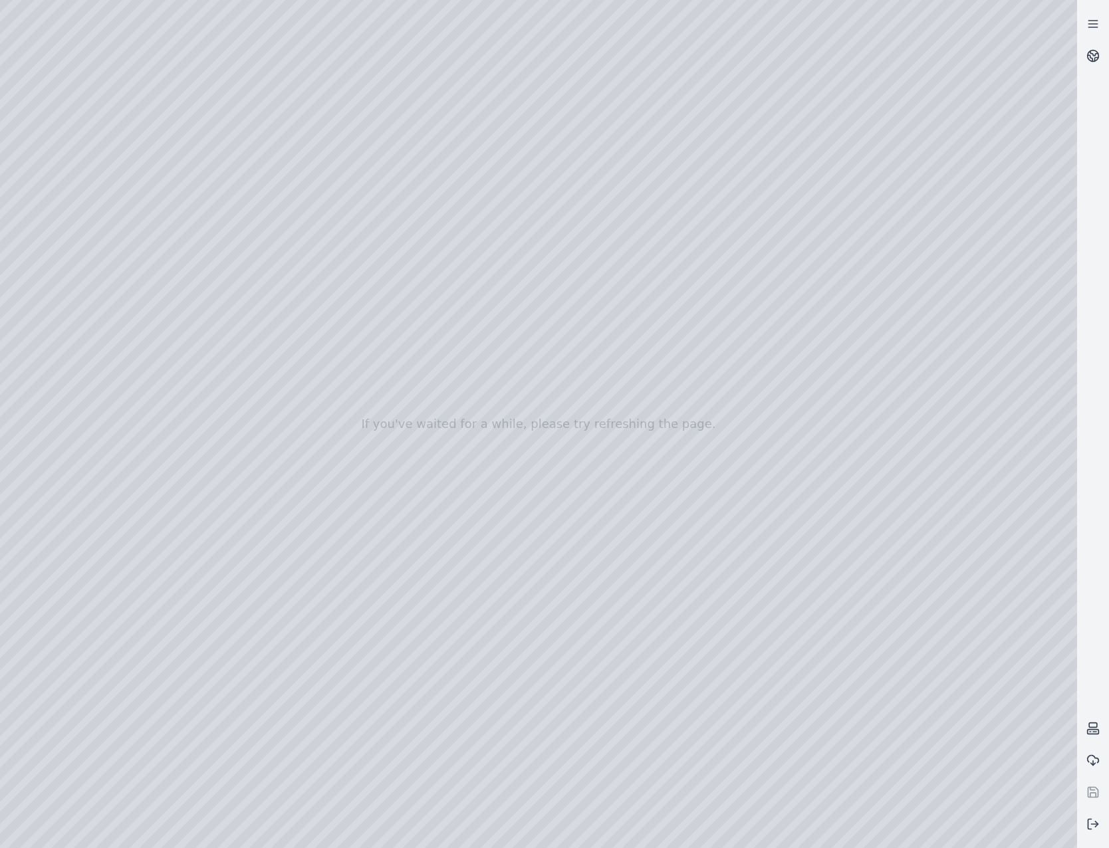
drag, startPoint x: 284, startPoint y: 152, endPoint x: 291, endPoint y: 153, distance: 6.8
click at [287, 152] on div at bounding box center [538, 424] width 1077 height 848
click at [296, 154] on div at bounding box center [538, 424] width 1077 height 848
click at [302, 194] on div at bounding box center [538, 424] width 1077 height 848
click at [279, 166] on div at bounding box center [538, 424] width 1077 height 848
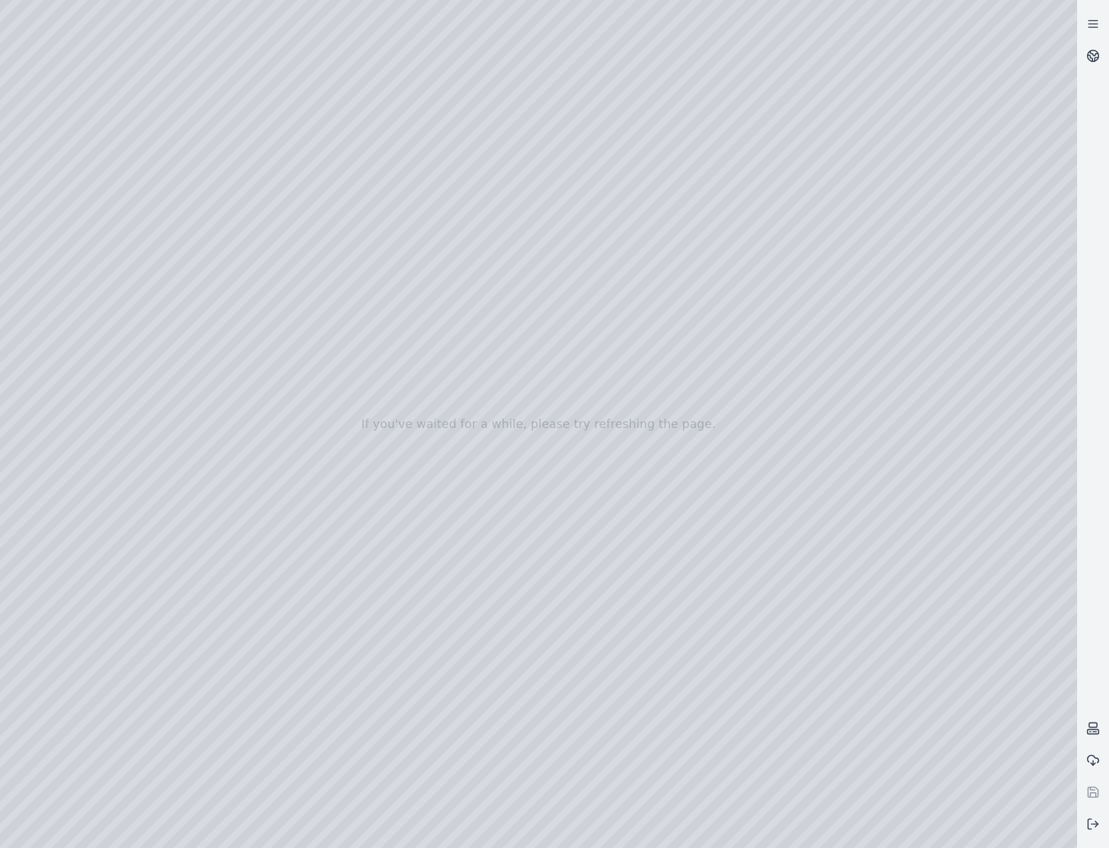
click at [281, 154] on div at bounding box center [538, 424] width 1077 height 848
click at [278, 144] on div at bounding box center [538, 424] width 1077 height 848
click at [285, 152] on div at bounding box center [538, 424] width 1077 height 848
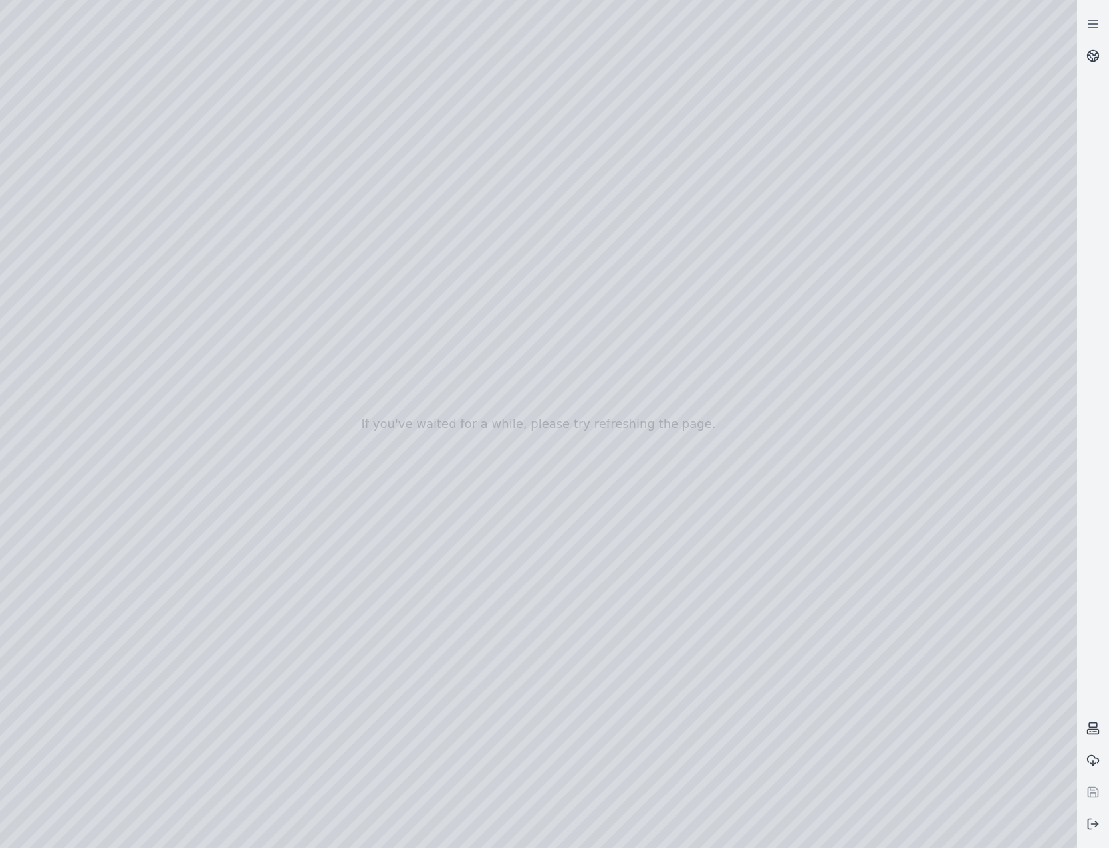
click at [81, 90] on div at bounding box center [538, 424] width 1077 height 848
click at [107, 154] on div at bounding box center [538, 424] width 1077 height 848
click at [380, 707] on div at bounding box center [538, 424] width 1077 height 848
click at [343, 737] on div at bounding box center [538, 424] width 1077 height 848
click at [576, 285] on div at bounding box center [538, 424] width 1077 height 848
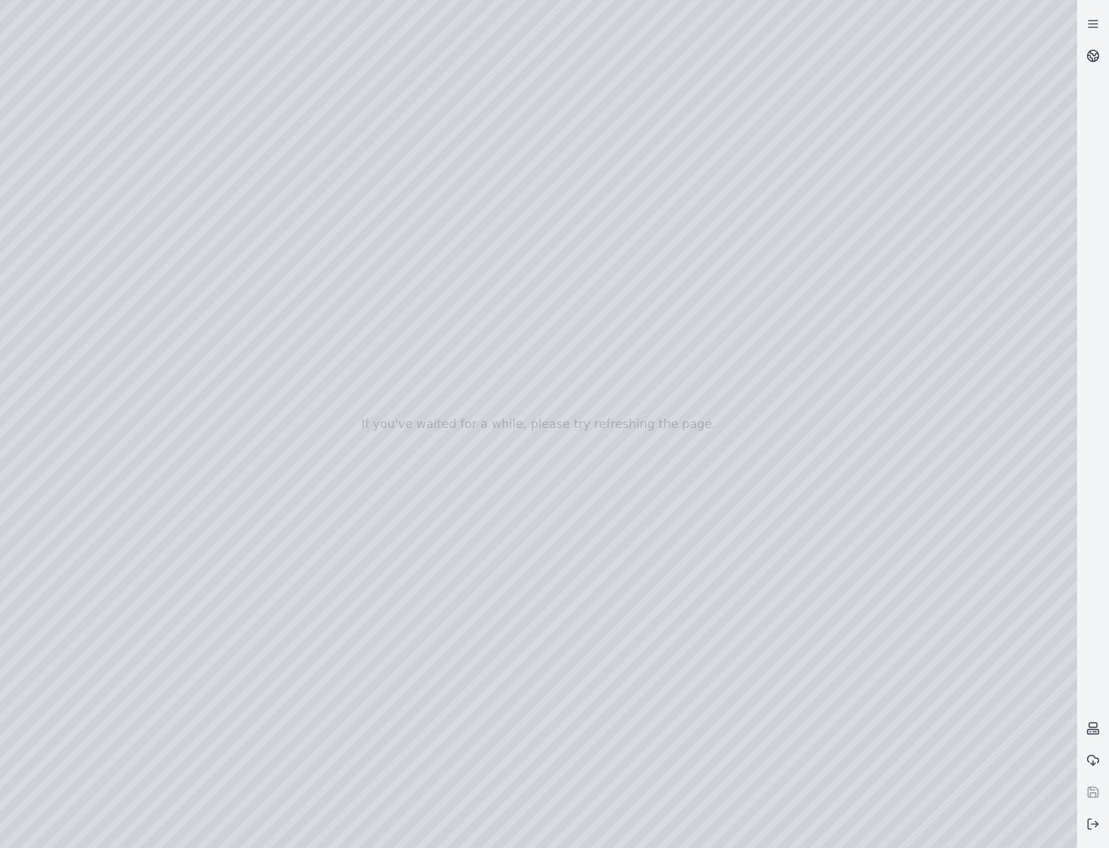
click at [580, 317] on div at bounding box center [538, 424] width 1077 height 848
click at [584, 285] on div at bounding box center [538, 424] width 1077 height 848
click at [579, 341] on div at bounding box center [538, 424] width 1077 height 848
click at [724, 206] on div at bounding box center [538, 424] width 1077 height 848
click at [98, 243] on div at bounding box center [538, 424] width 1077 height 848
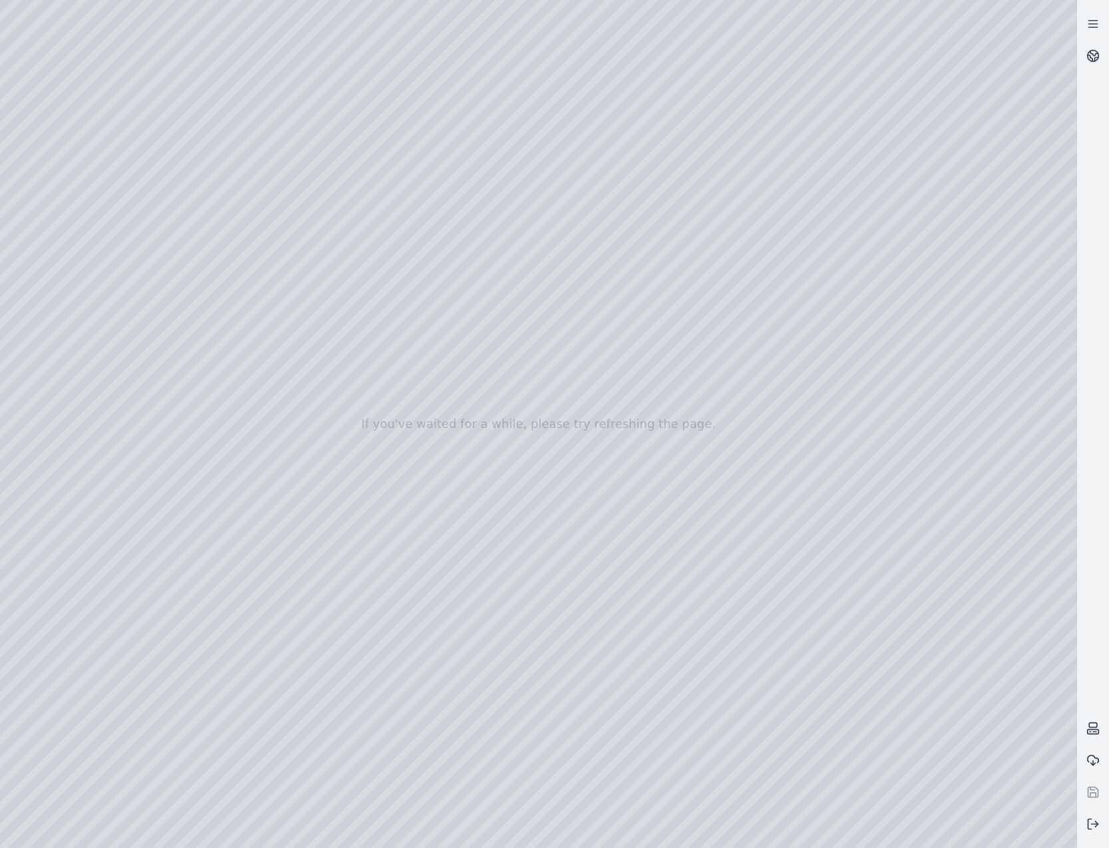
click at [115, 188] on div at bounding box center [538, 424] width 1077 height 848
click at [422, 60] on div at bounding box center [538, 424] width 1077 height 848
click at [318, 150] on div at bounding box center [538, 424] width 1077 height 848
click at [927, 511] on div at bounding box center [538, 424] width 1077 height 848
click at [940, 523] on div at bounding box center [538, 424] width 1077 height 848
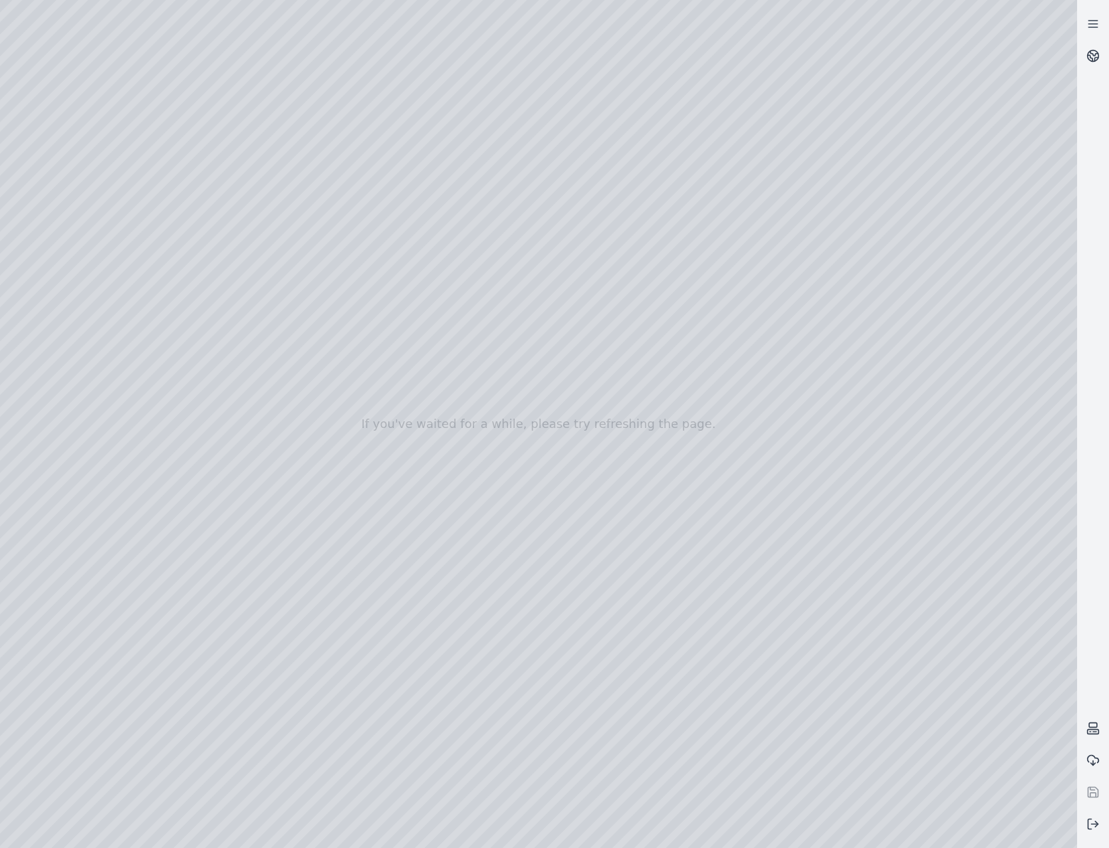
click at [279, 128] on div at bounding box center [538, 424] width 1077 height 848
click at [282, 161] on div at bounding box center [538, 424] width 1077 height 848
click at [303, 178] on div at bounding box center [538, 424] width 1077 height 848
click at [878, 99] on div at bounding box center [538, 424] width 1077 height 848
click at [346, 221] on div at bounding box center [538, 424] width 1077 height 848
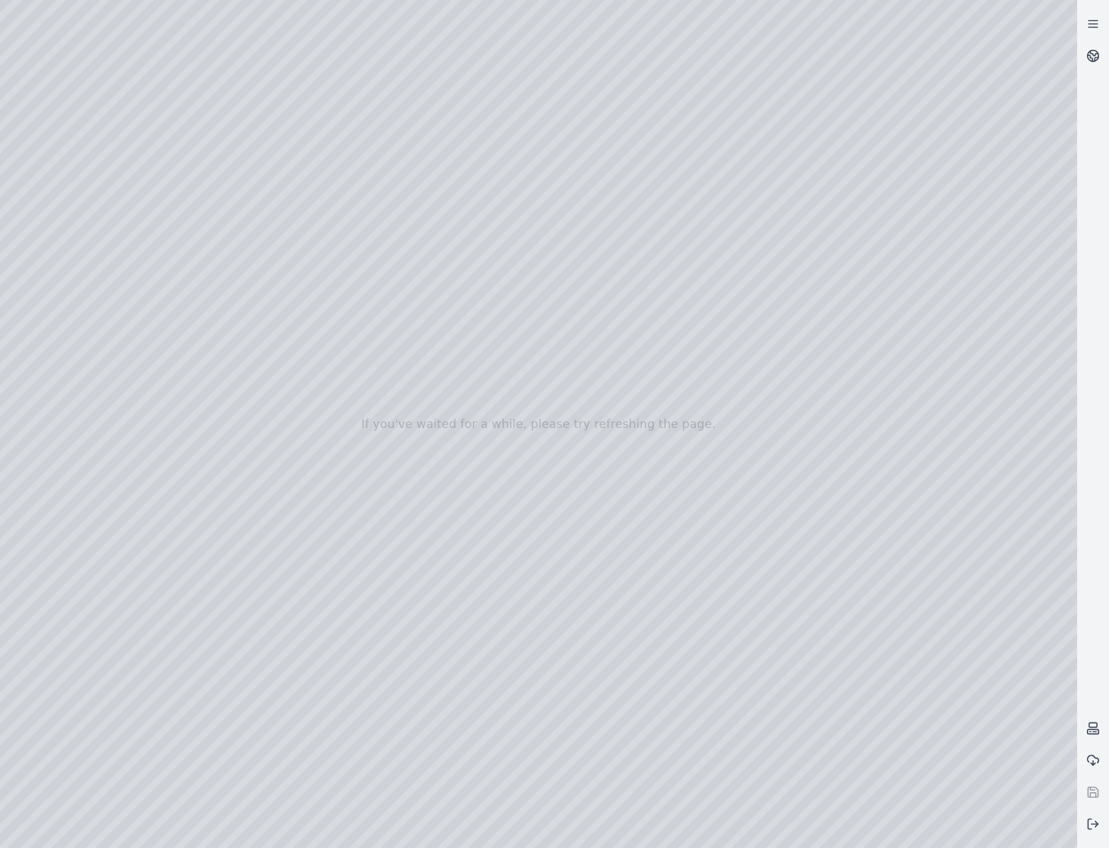
click at [294, 182] on div at bounding box center [538, 424] width 1077 height 848
click at [315, 213] on div at bounding box center [538, 424] width 1077 height 848
click at [320, 230] on div at bounding box center [538, 424] width 1077 height 848
click at [882, 191] on div at bounding box center [538, 424] width 1077 height 848
click at [898, 186] on div at bounding box center [538, 424] width 1077 height 848
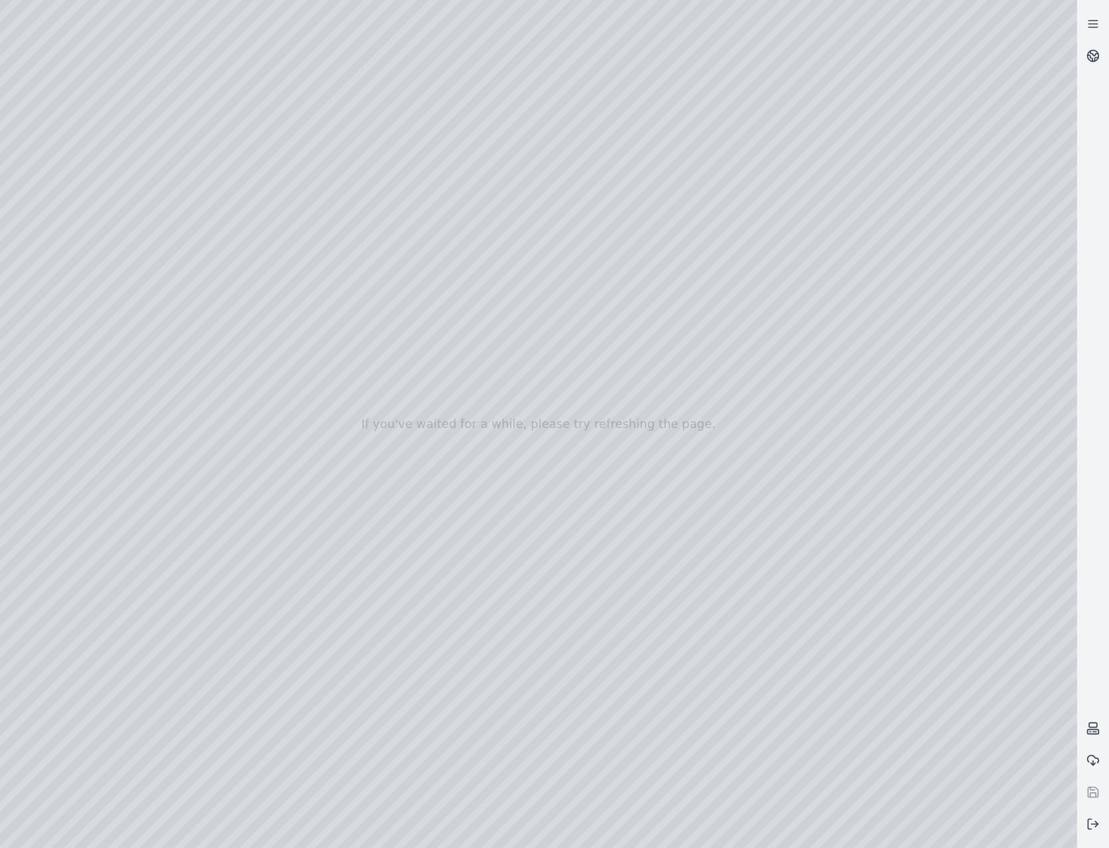
click at [930, 612] on div at bounding box center [538, 424] width 1077 height 848
click at [931, 602] on div at bounding box center [538, 424] width 1077 height 848
click at [908, 489] on div at bounding box center [538, 424] width 1077 height 848
click at [284, 272] on div at bounding box center [538, 424] width 1077 height 848
click at [291, 243] on div at bounding box center [538, 424] width 1077 height 848
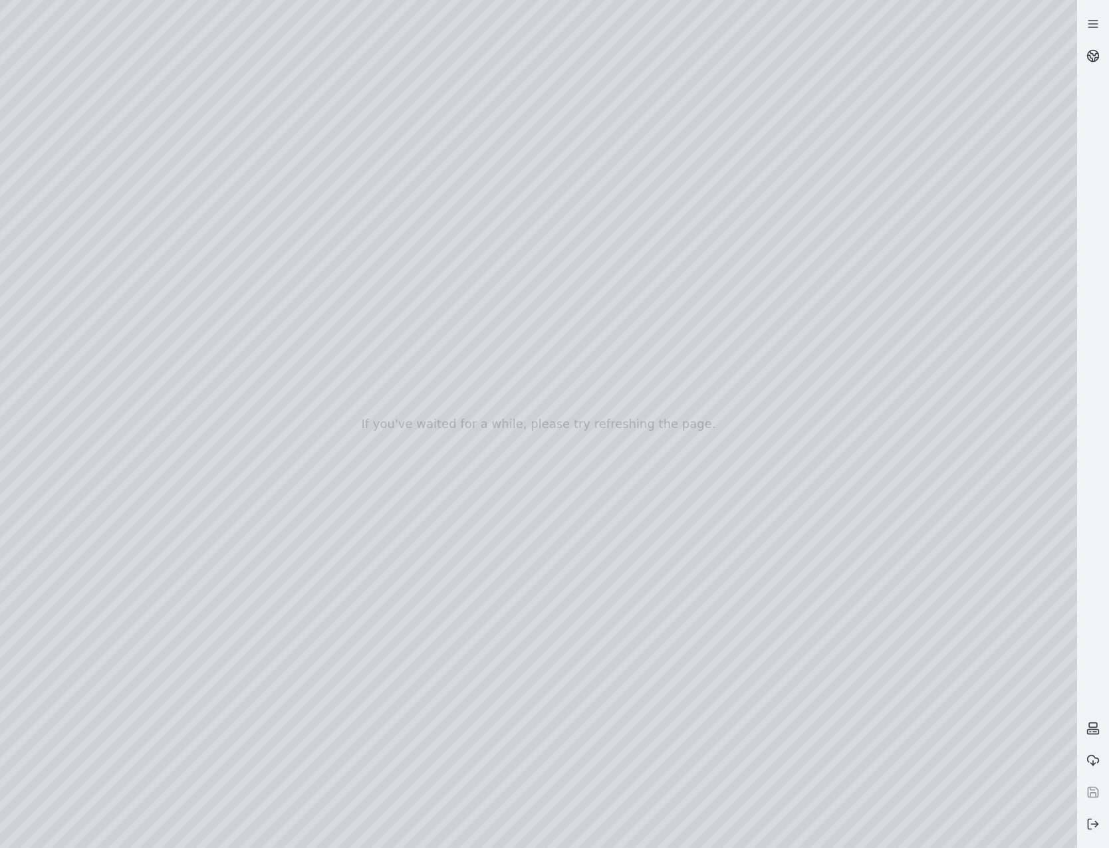
click at [288, 241] on div at bounding box center [538, 424] width 1077 height 848
click at [292, 257] on div at bounding box center [538, 424] width 1077 height 848
click at [339, 146] on div at bounding box center [538, 424] width 1077 height 848
click at [263, 183] on div at bounding box center [538, 424] width 1077 height 848
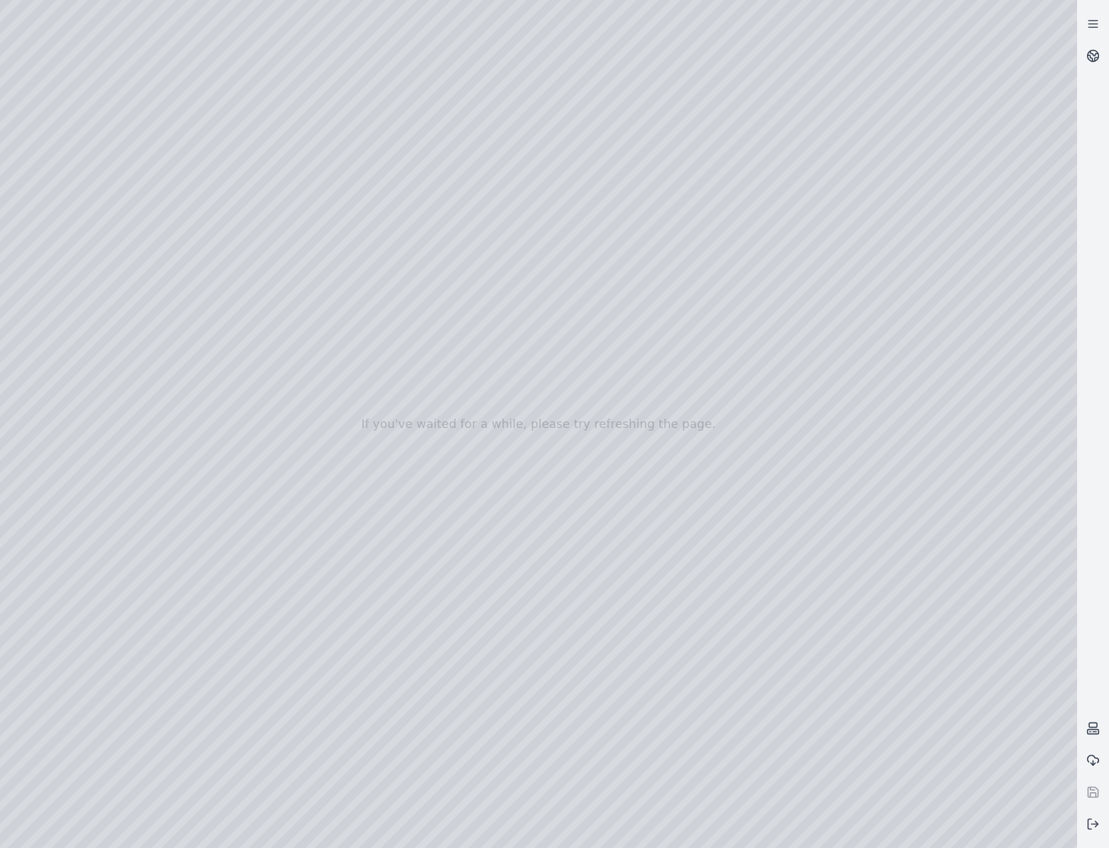
click at [270, 178] on div at bounding box center [538, 424] width 1077 height 848
click at [277, 215] on div at bounding box center [538, 424] width 1077 height 848
click at [292, 237] on div at bounding box center [538, 424] width 1077 height 848
click at [238, 223] on div at bounding box center [538, 424] width 1077 height 848
click at [1092, 830] on icon at bounding box center [1092, 824] width 13 height 13
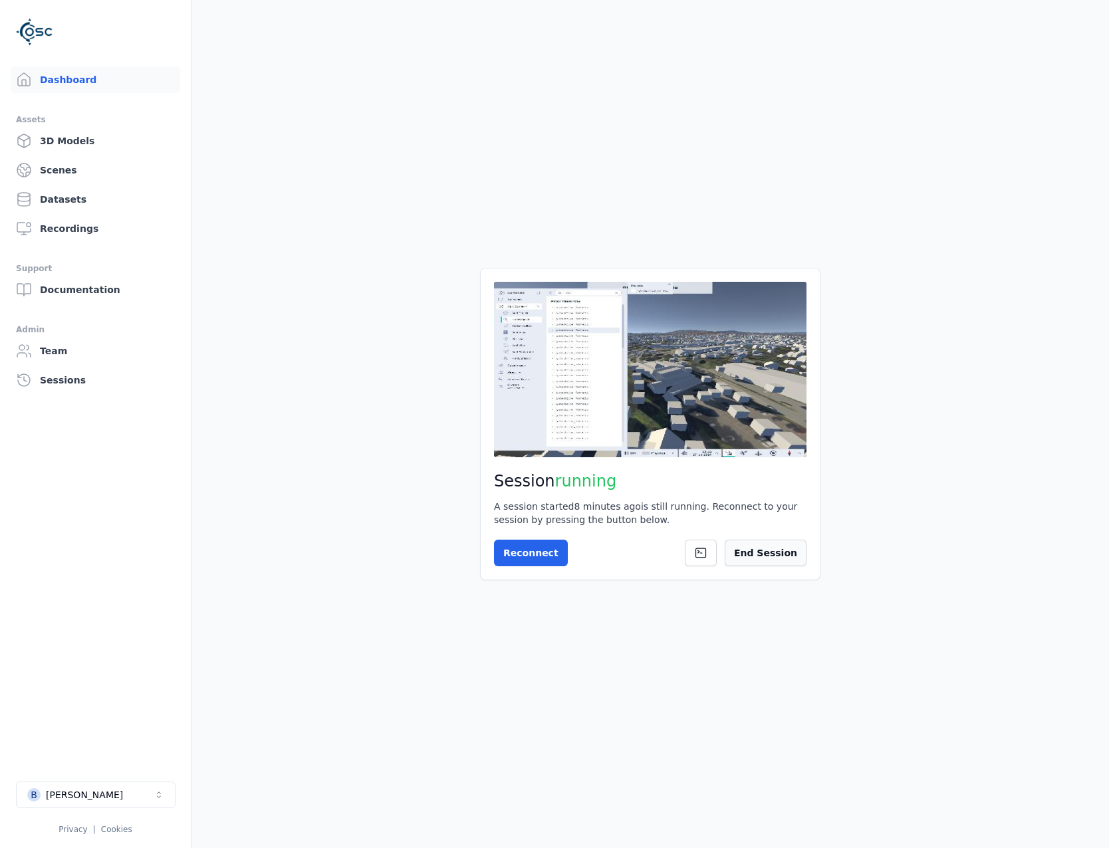
click at [765, 557] on button "End Session" at bounding box center [766, 553] width 82 height 27
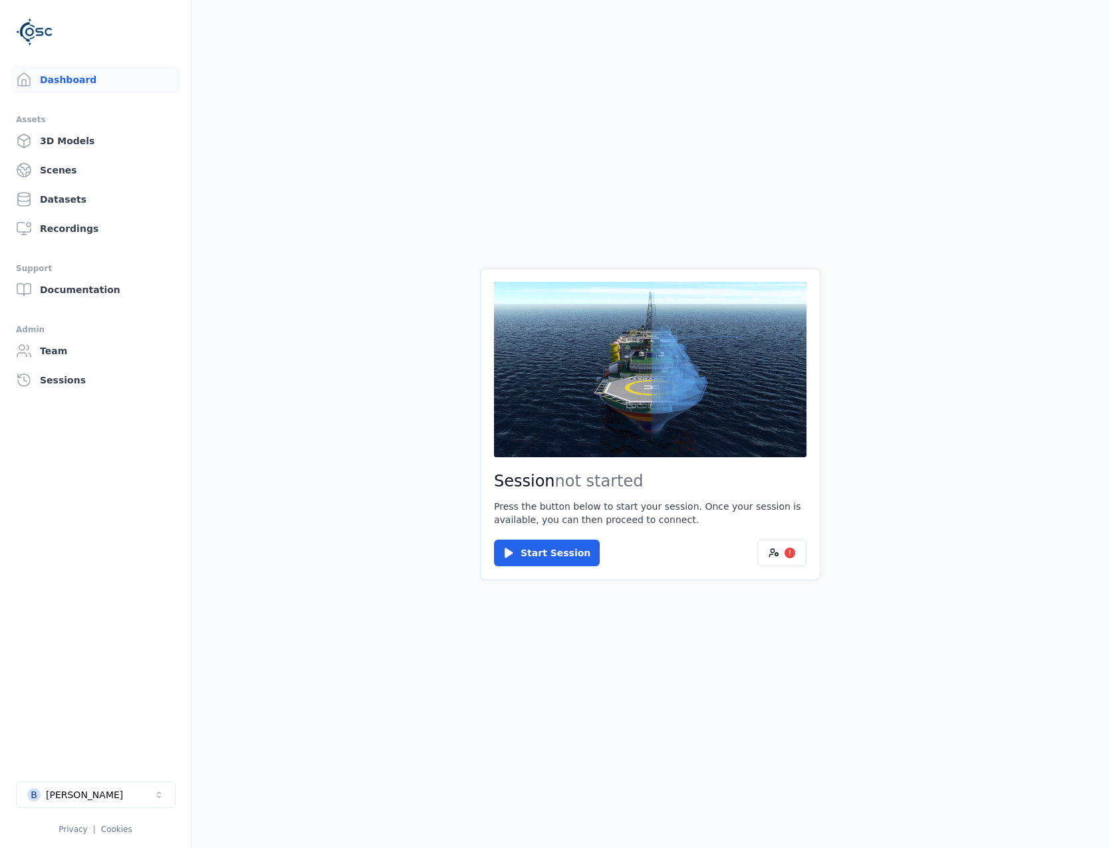
click at [124, 797] on button "B [PERSON_NAME]" at bounding box center [96, 795] width 160 height 27
type input "*****"
click at [88, 770] on div "OBOS Fornebu" at bounding box center [77, 765] width 68 height 13
click at [504, 572] on html "Dashboard Assets 3D Models Scenes Datasets Recordings Support Documentation Adm…" at bounding box center [554, 424] width 1109 height 848
click at [510, 560] on icon at bounding box center [508, 553] width 13 height 13
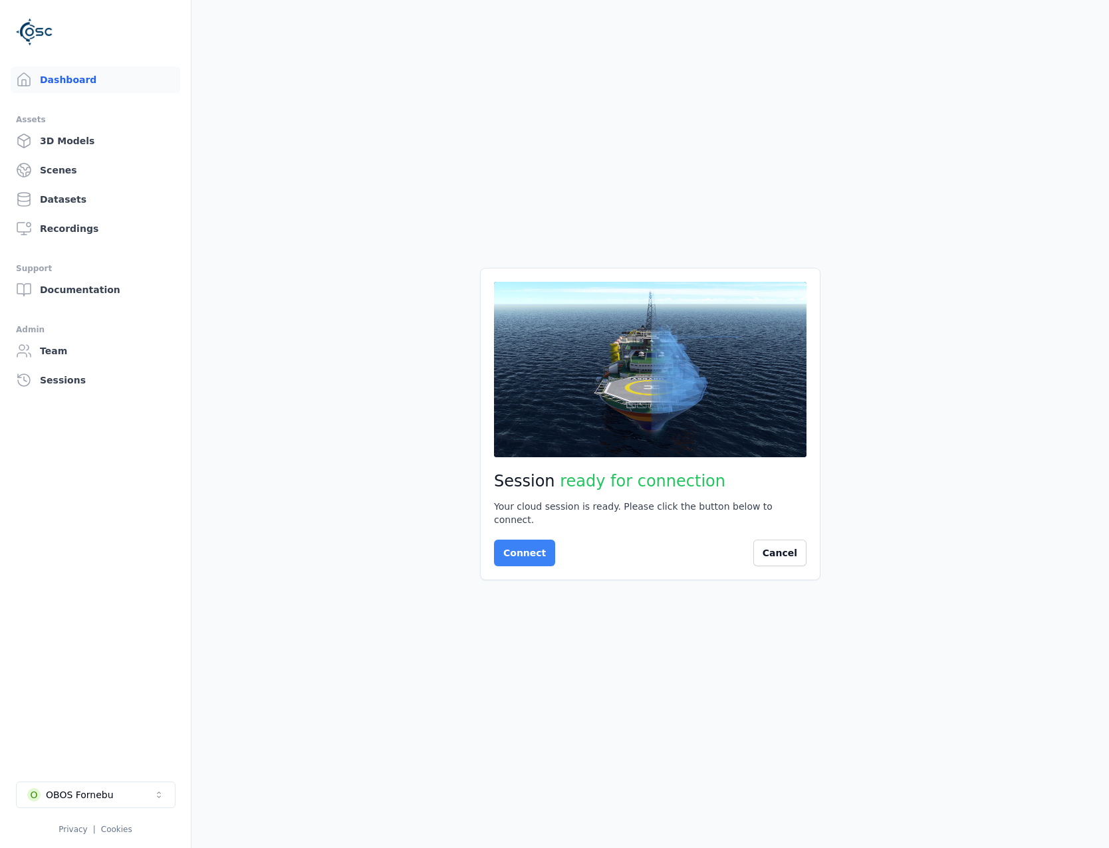
click at [497, 546] on button "Connect" at bounding box center [524, 553] width 61 height 27
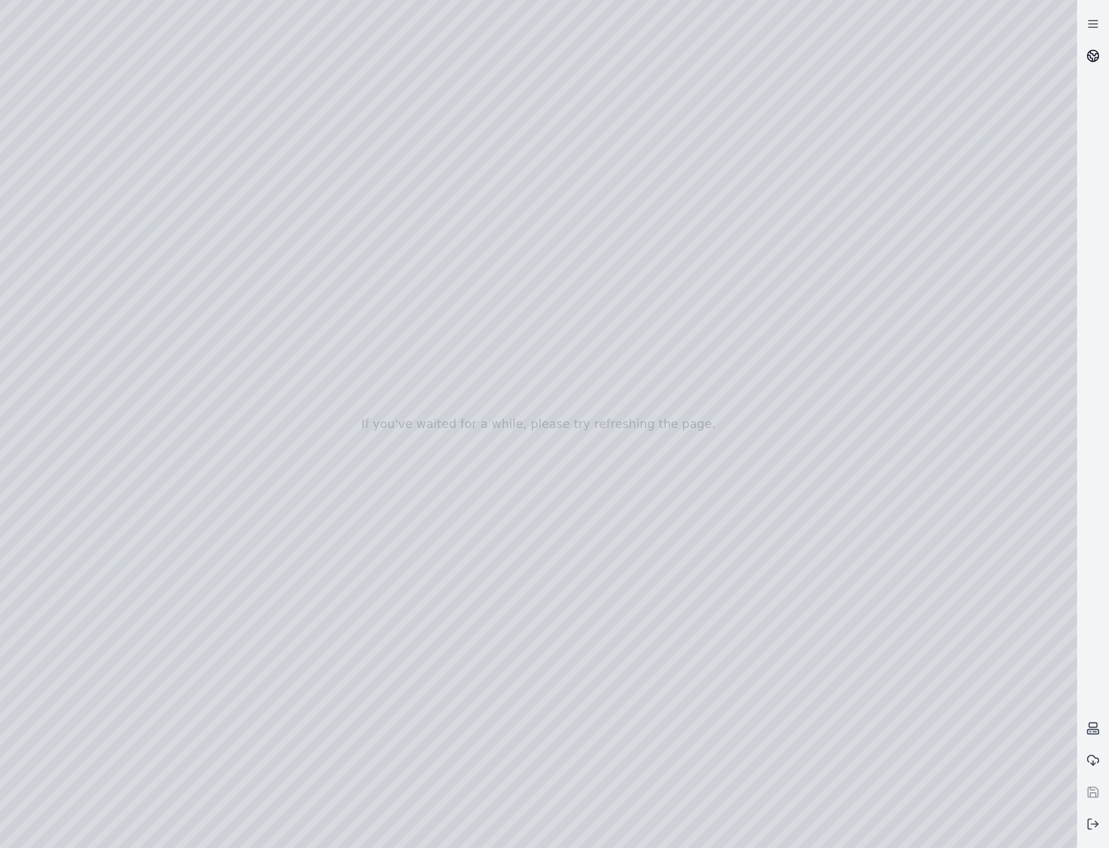
click at [1096, 54] on icon at bounding box center [1094, 53] width 8 height 5
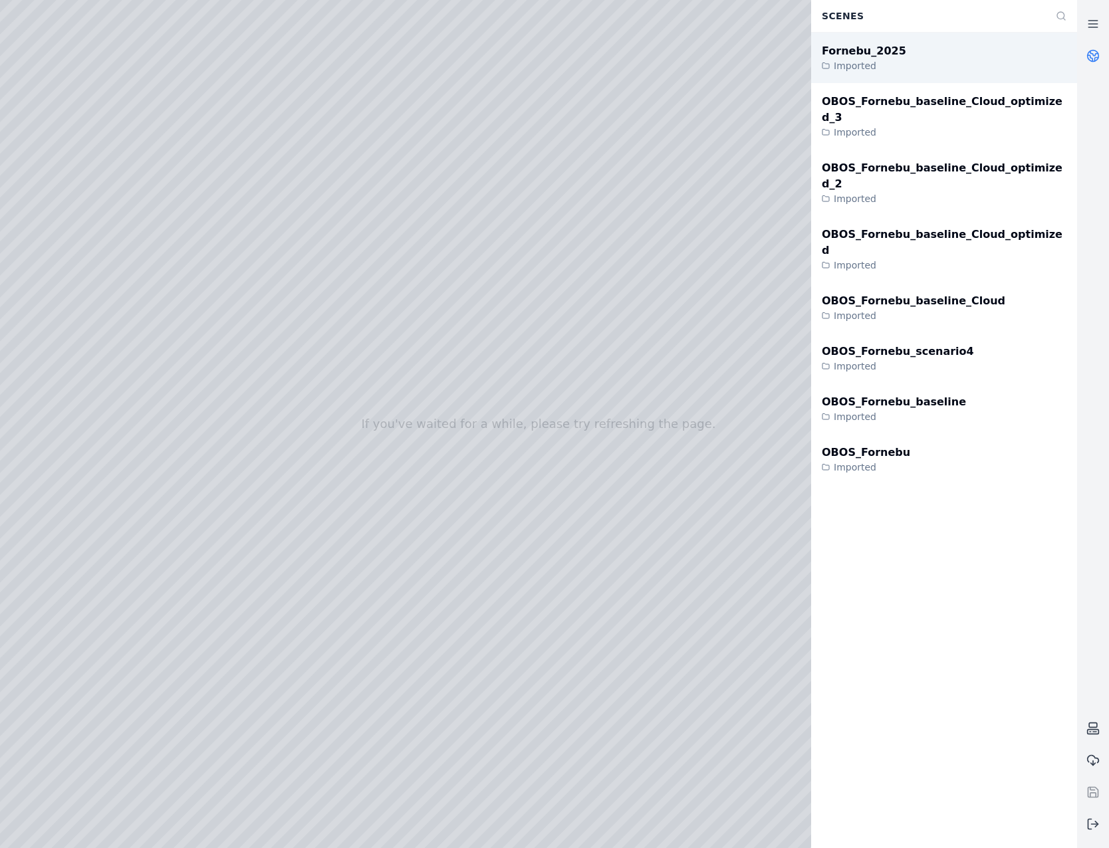
click at [920, 66] on div "Fornebu_2025 Imported" at bounding box center [944, 58] width 266 height 51
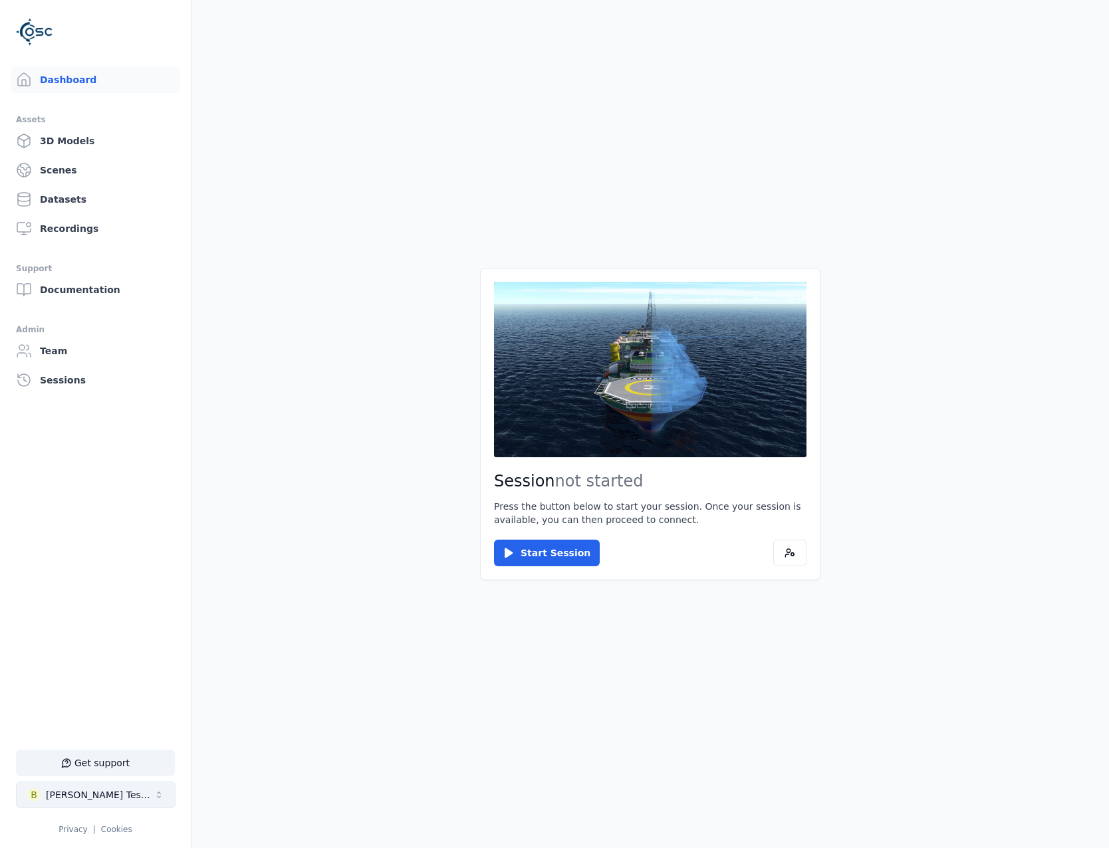
click at [140, 802] on button "B [PERSON_NAME] Testspace" at bounding box center [96, 795] width 160 height 27
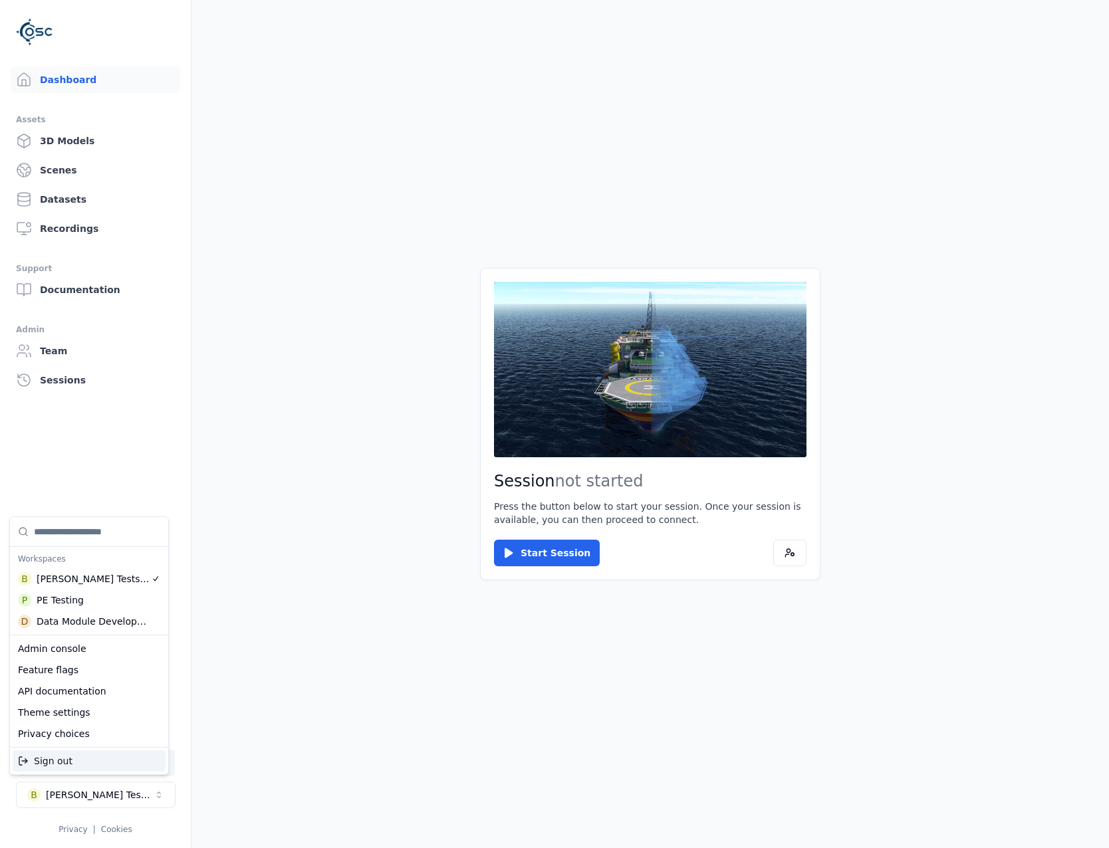
click at [49, 205] on html "Support Dashboard Assets 3D Models Scenes Datasets Recordings Support Documenta…" at bounding box center [554, 424] width 1109 height 848
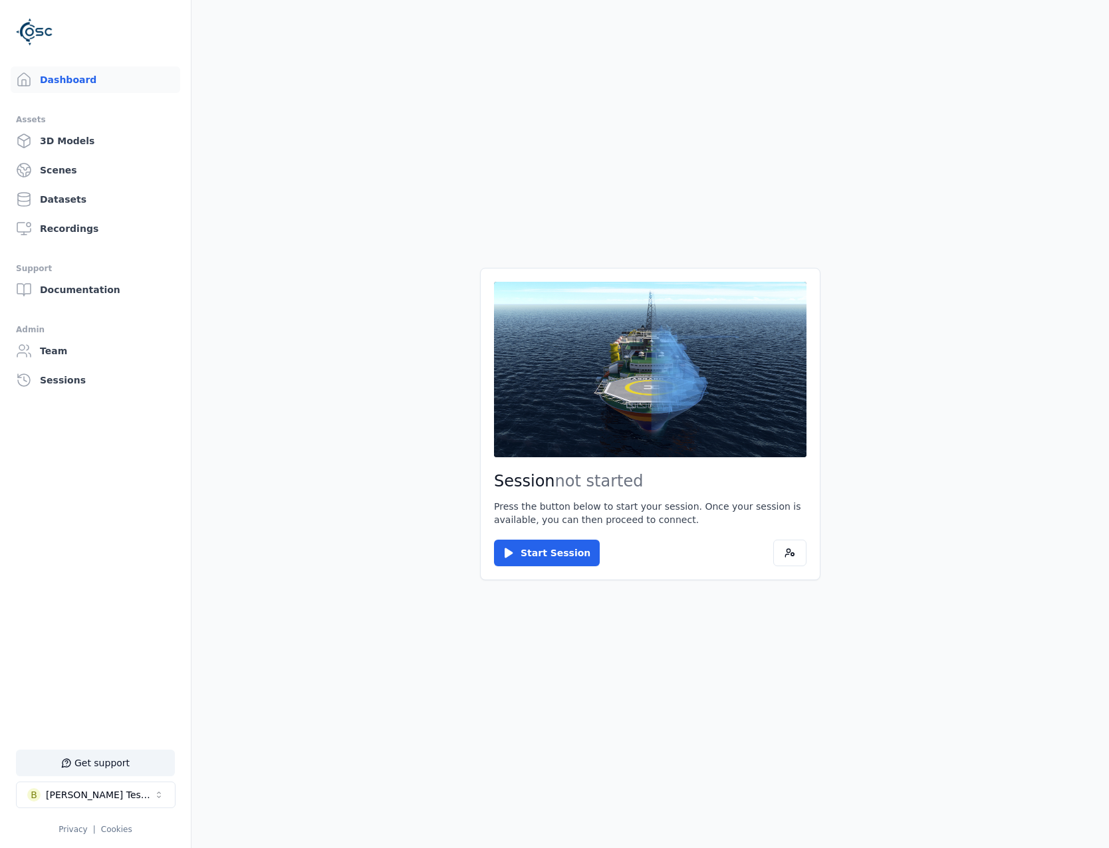
click at [53, 197] on link "Datasets" at bounding box center [96, 199] width 170 height 27
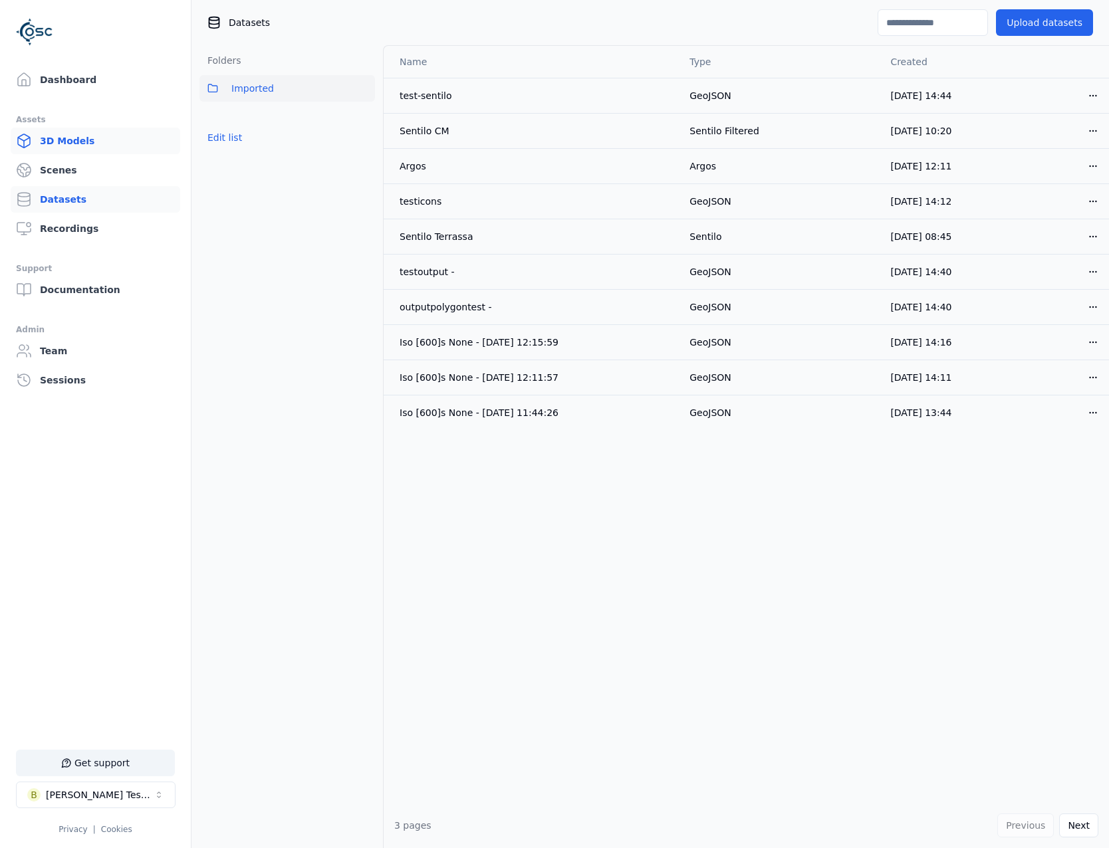
click at [71, 138] on link "3D Models" at bounding box center [96, 141] width 170 height 27
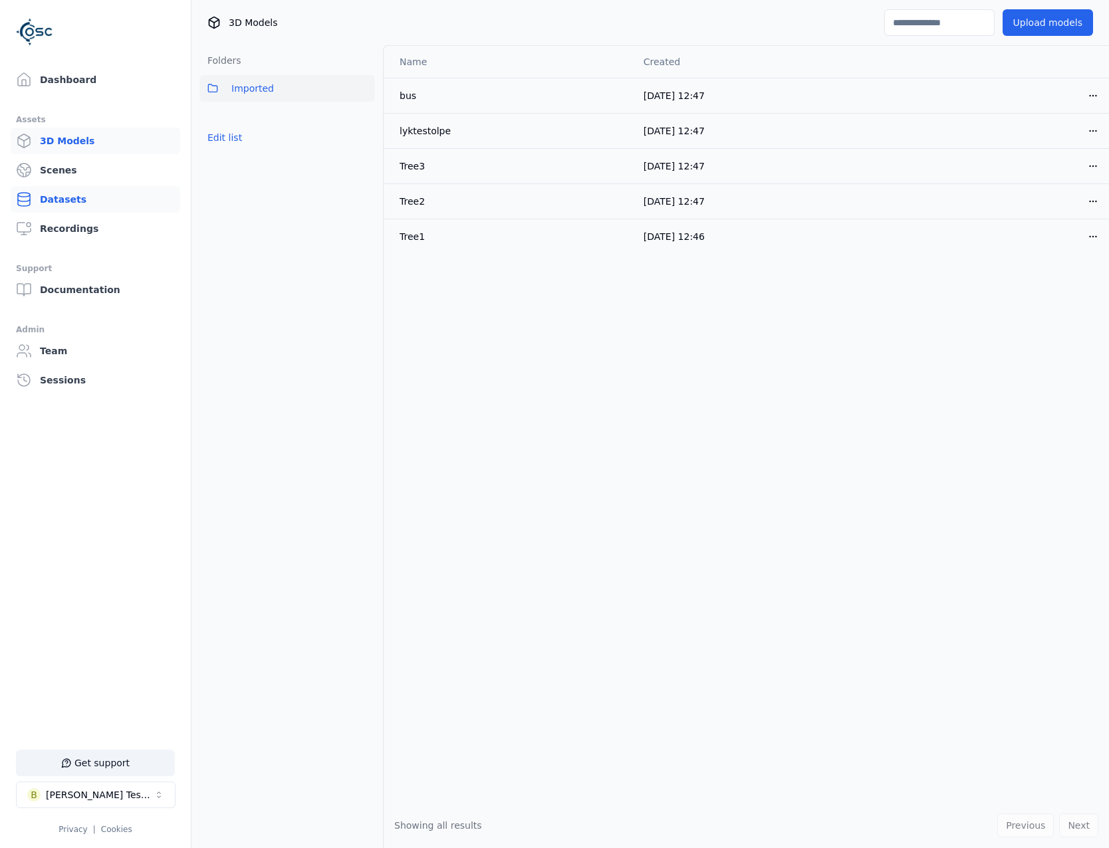
click at [72, 195] on link "Datasets" at bounding box center [96, 199] width 170 height 27
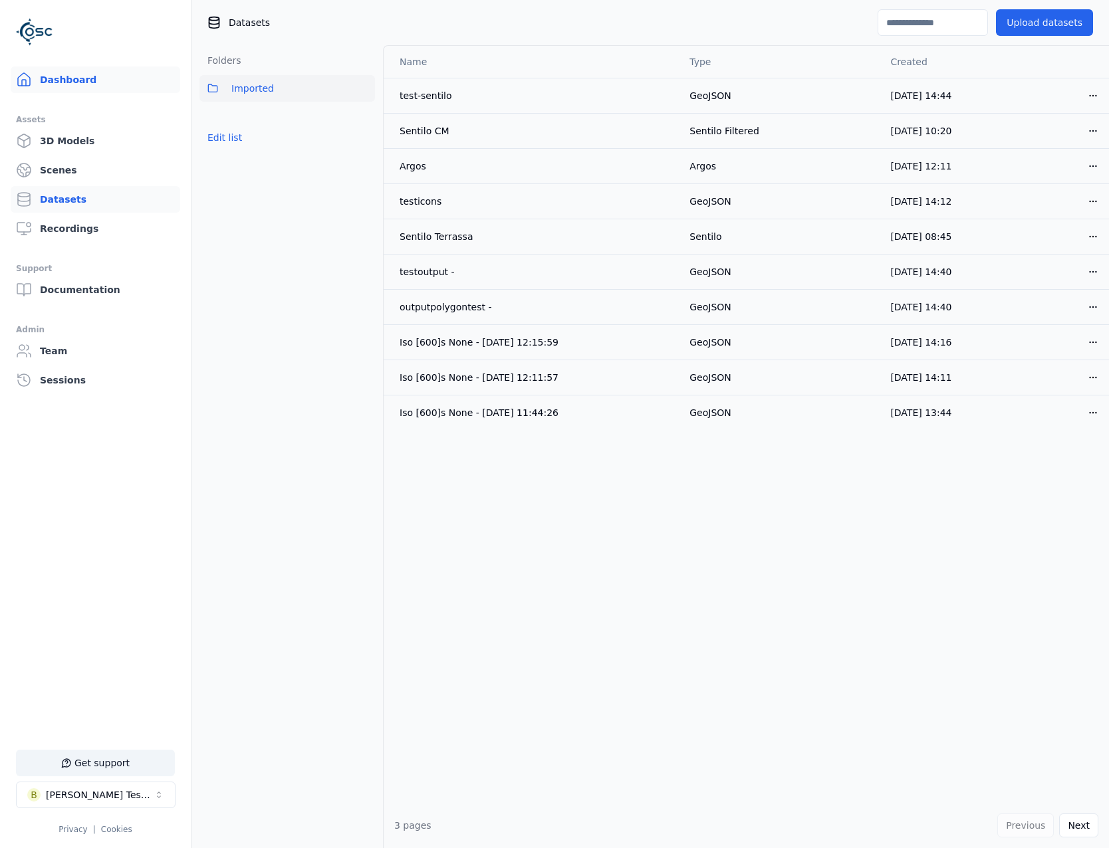
click at [78, 72] on link "Dashboard" at bounding box center [96, 79] width 170 height 27
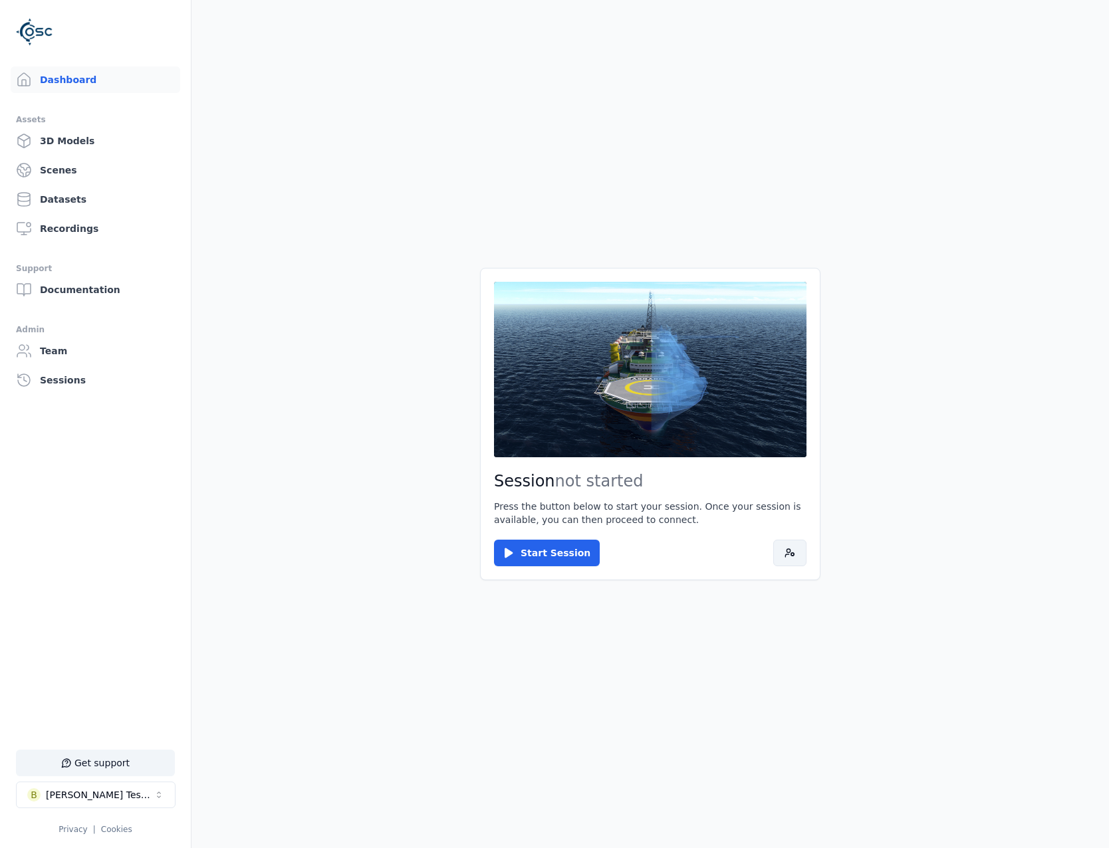
click at [792, 553] on icon at bounding box center [790, 553] width 11 height 11
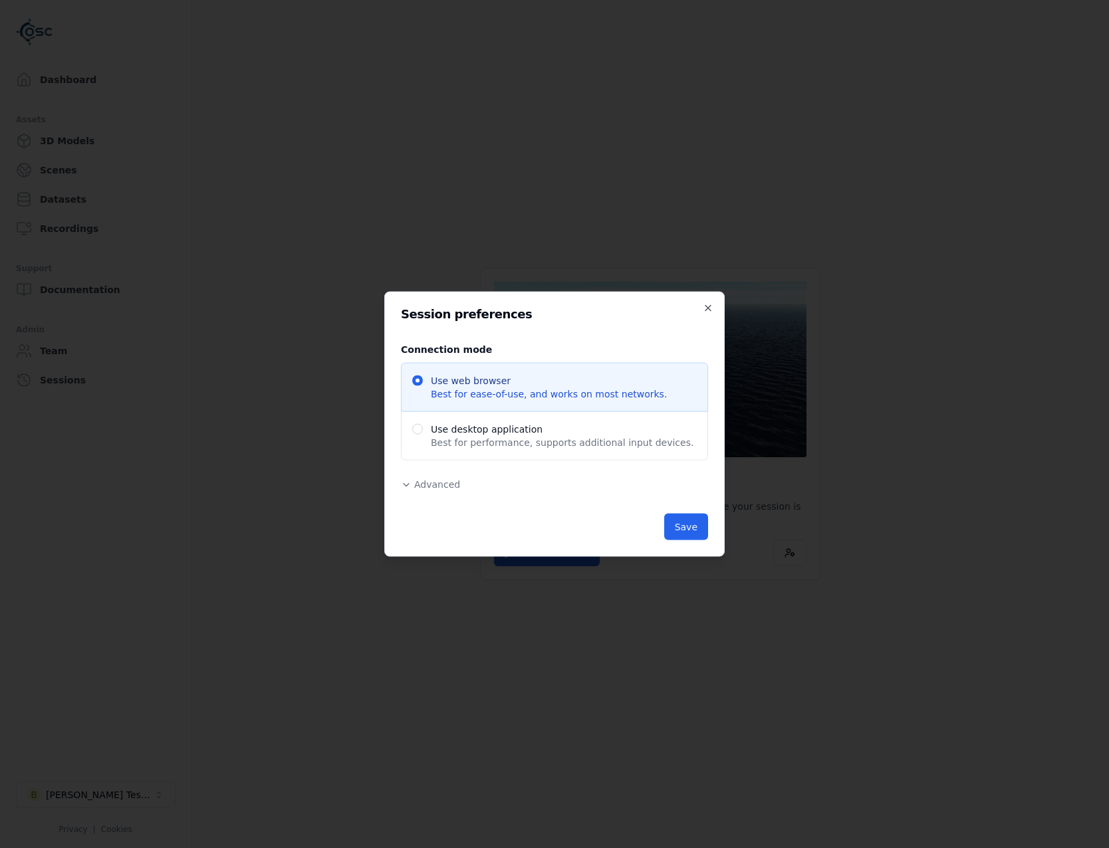
click at [431, 481] on span "Advanced" at bounding box center [437, 484] width 46 height 11
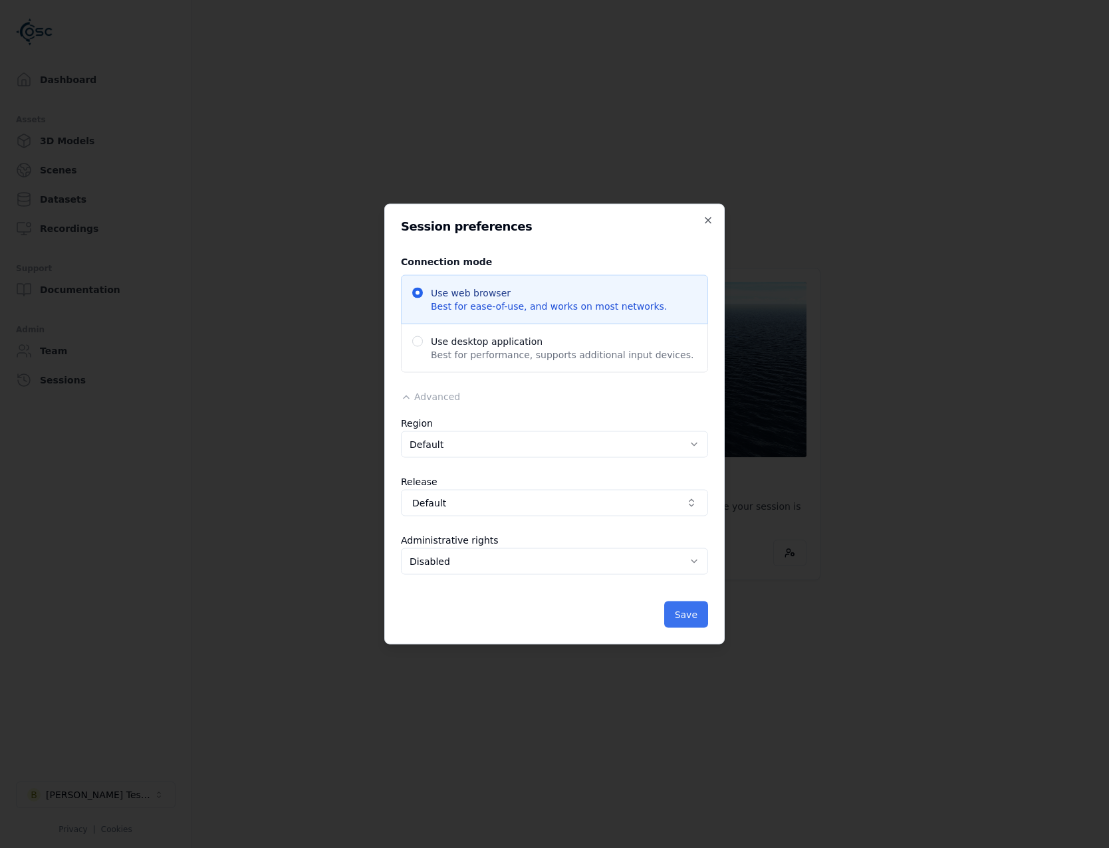
click at [696, 610] on button "Save" at bounding box center [686, 615] width 44 height 27
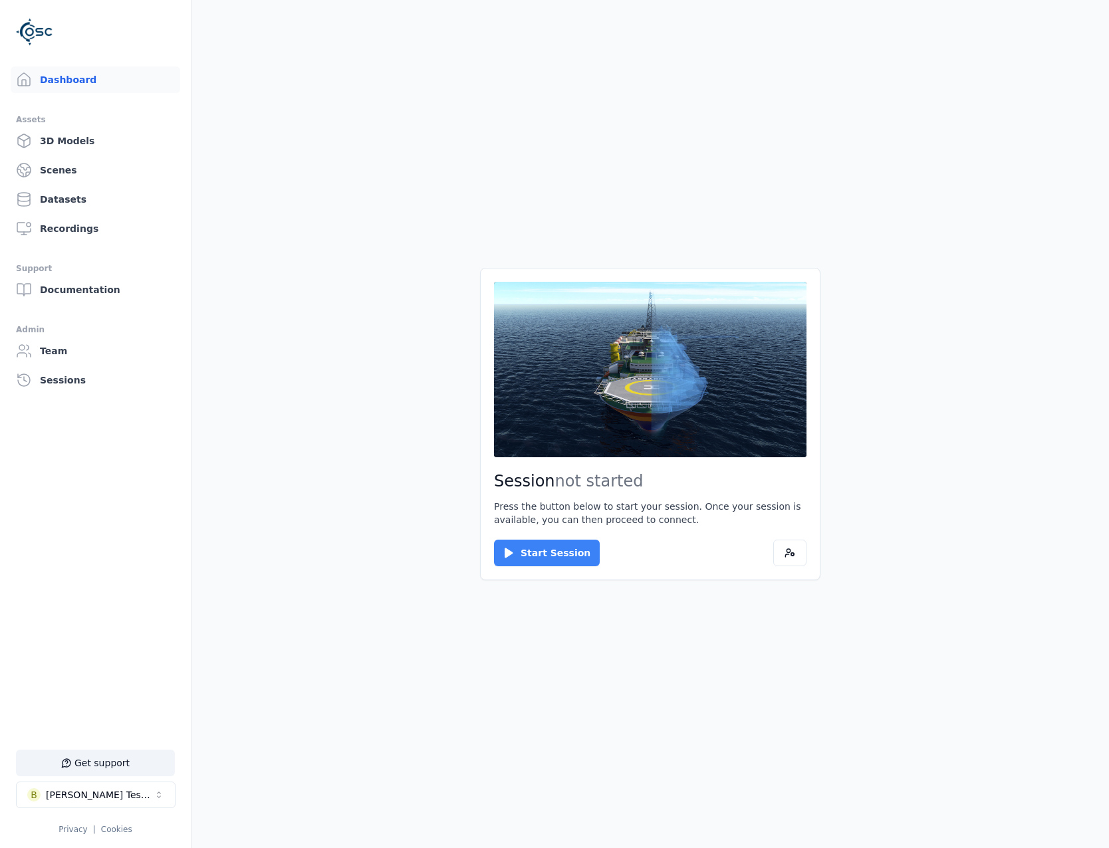
click at [536, 550] on button "Start Session" at bounding box center [547, 553] width 106 height 27
click at [498, 540] on button "Connect" at bounding box center [524, 553] width 61 height 27
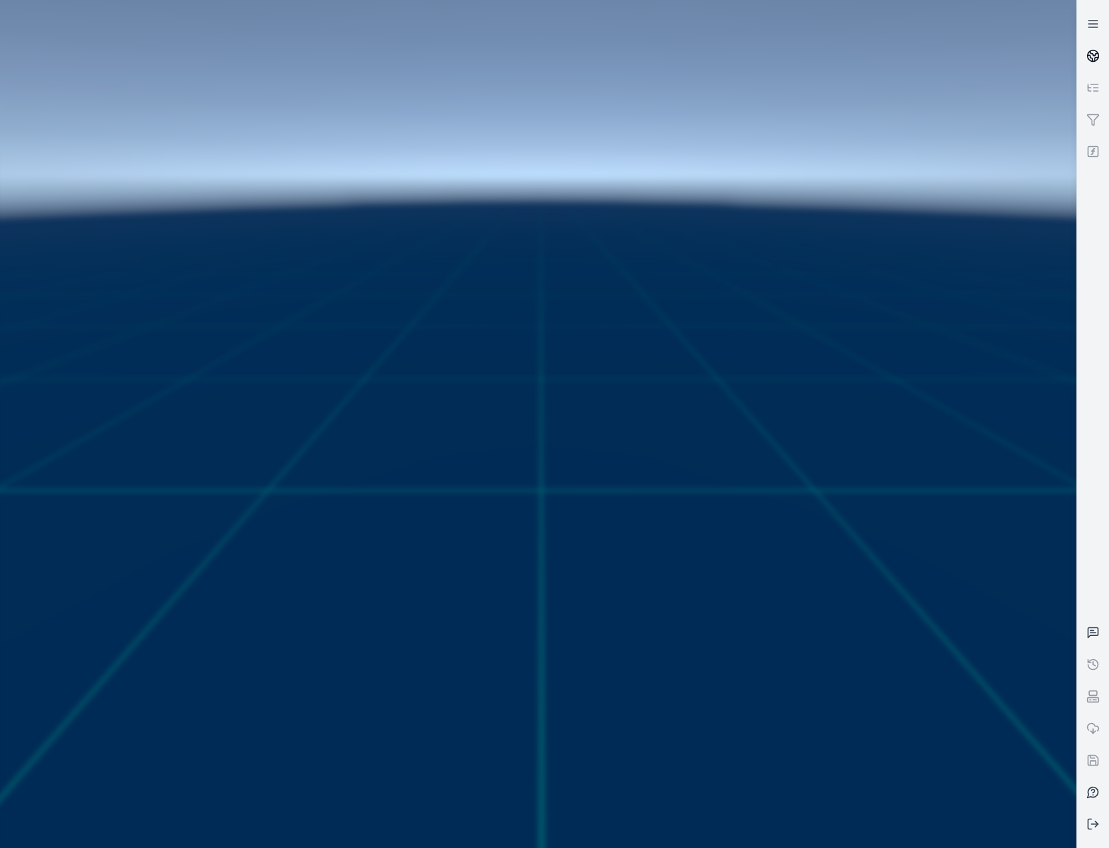
click at [1082, 46] on link at bounding box center [1093, 56] width 32 height 32
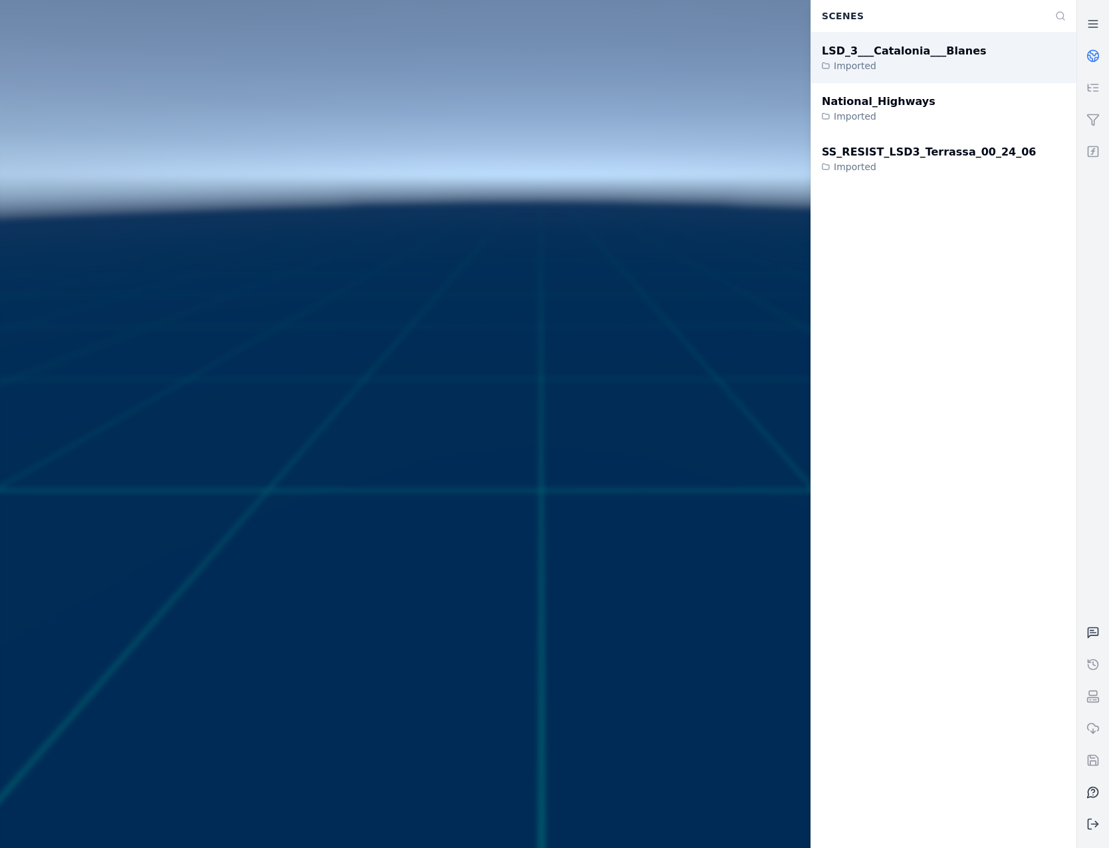
click at [880, 64] on div "Imported" at bounding box center [904, 65] width 165 height 13
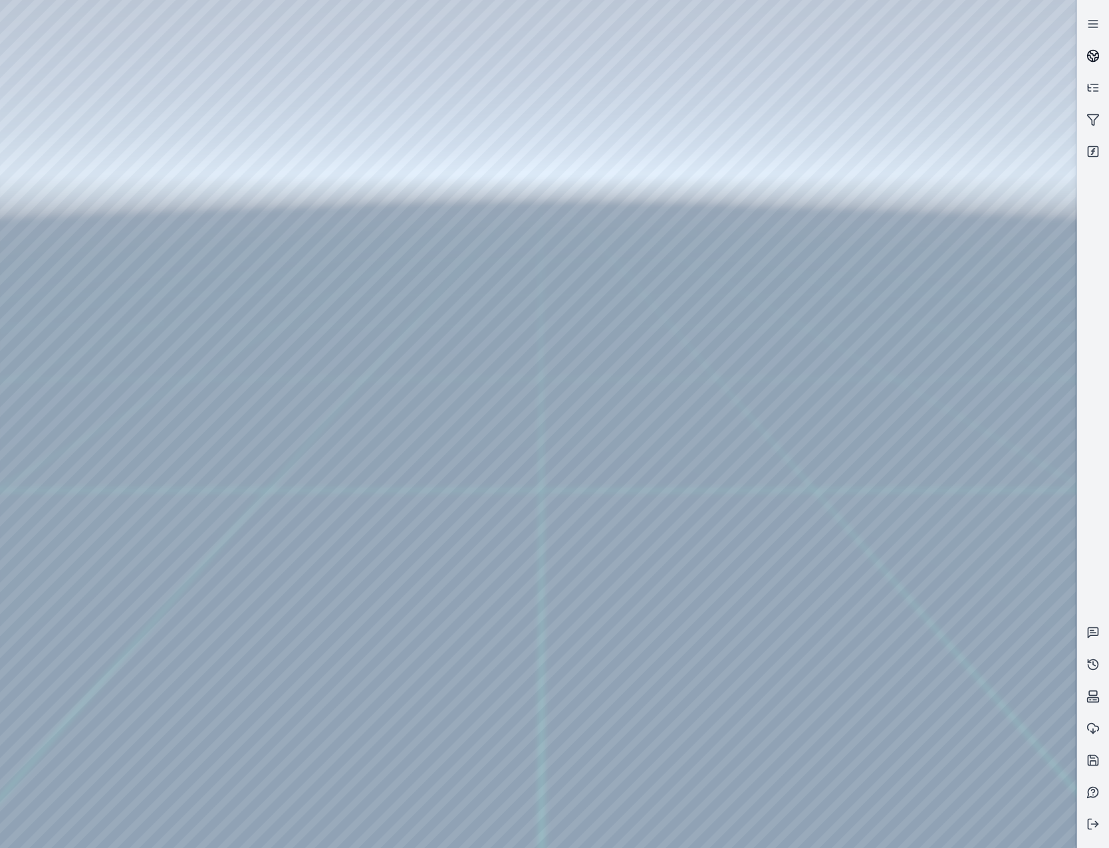
click at [1088, 57] on circle at bounding box center [1093, 56] width 11 height 11
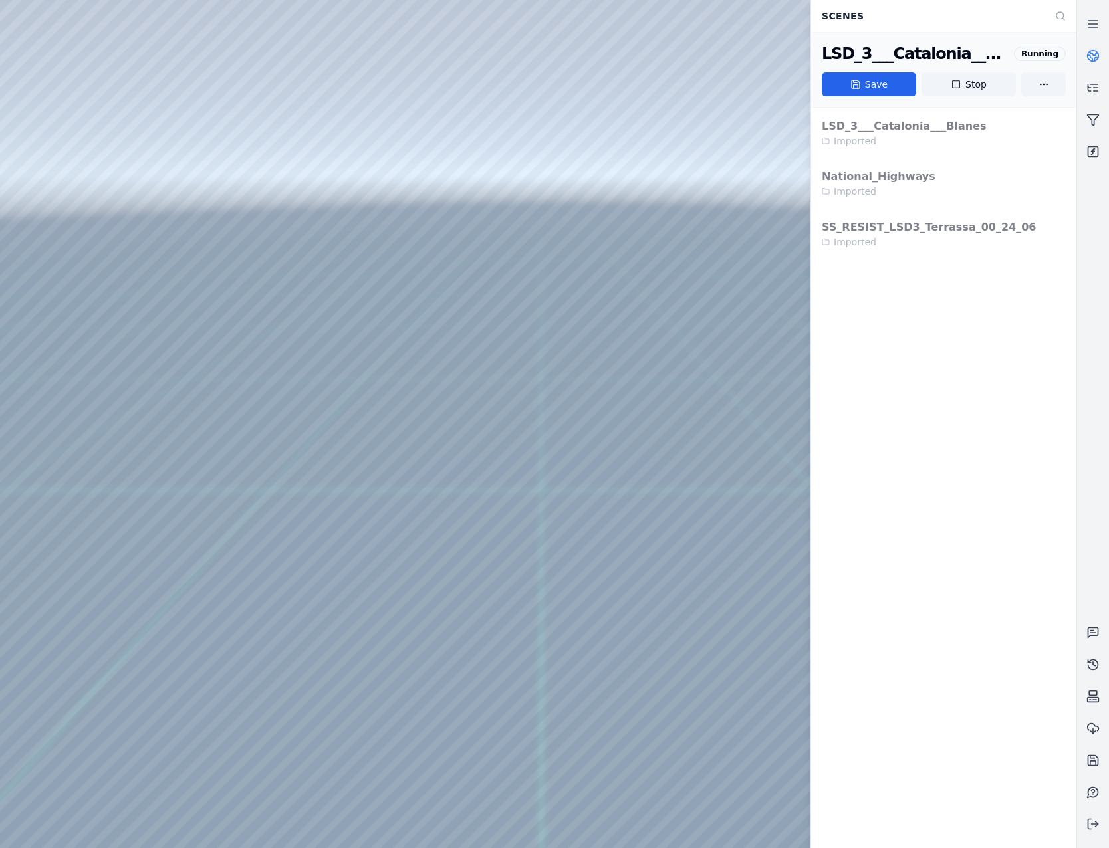
click at [90, 219] on div at bounding box center [538, 424] width 1076 height 848
click at [68, 180] on div at bounding box center [538, 424] width 1076 height 848
click at [88, 207] on div at bounding box center [538, 424] width 1076 height 848
drag, startPoint x: 623, startPoint y: 543, endPoint x: 640, endPoint y: 556, distance: 20.9
click at [1089, 19] on icon at bounding box center [1092, 23] width 13 height 13
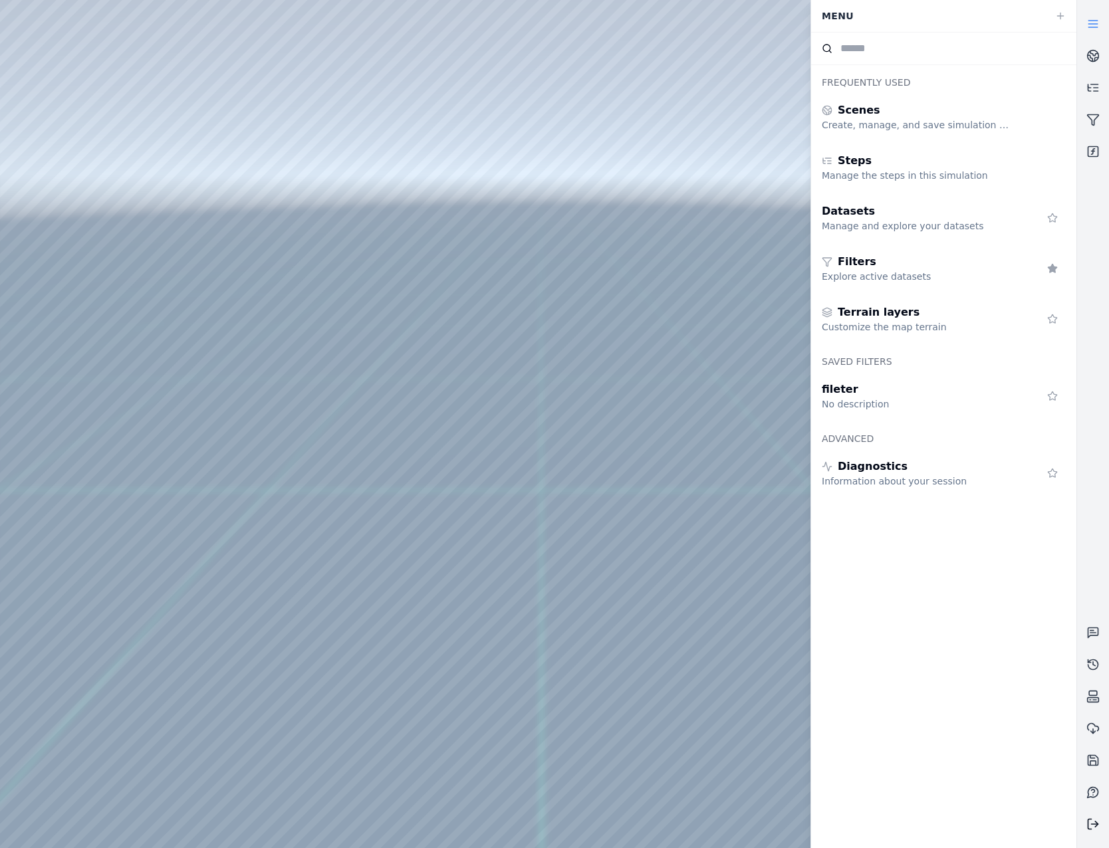
click at [1090, 823] on icon at bounding box center [1092, 824] width 13 height 13
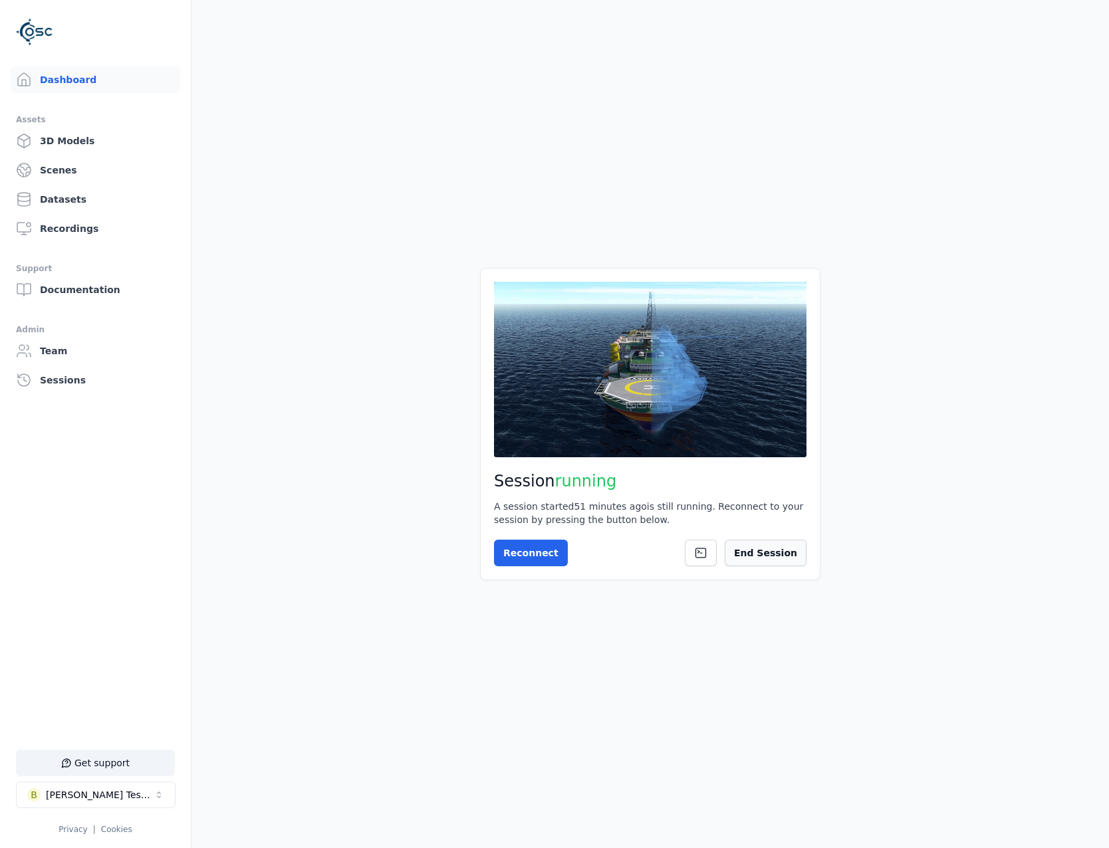
click at [781, 549] on button "End Session" at bounding box center [766, 553] width 82 height 27
click at [146, 795] on button "B Brenda Testspace" at bounding box center [96, 795] width 160 height 27
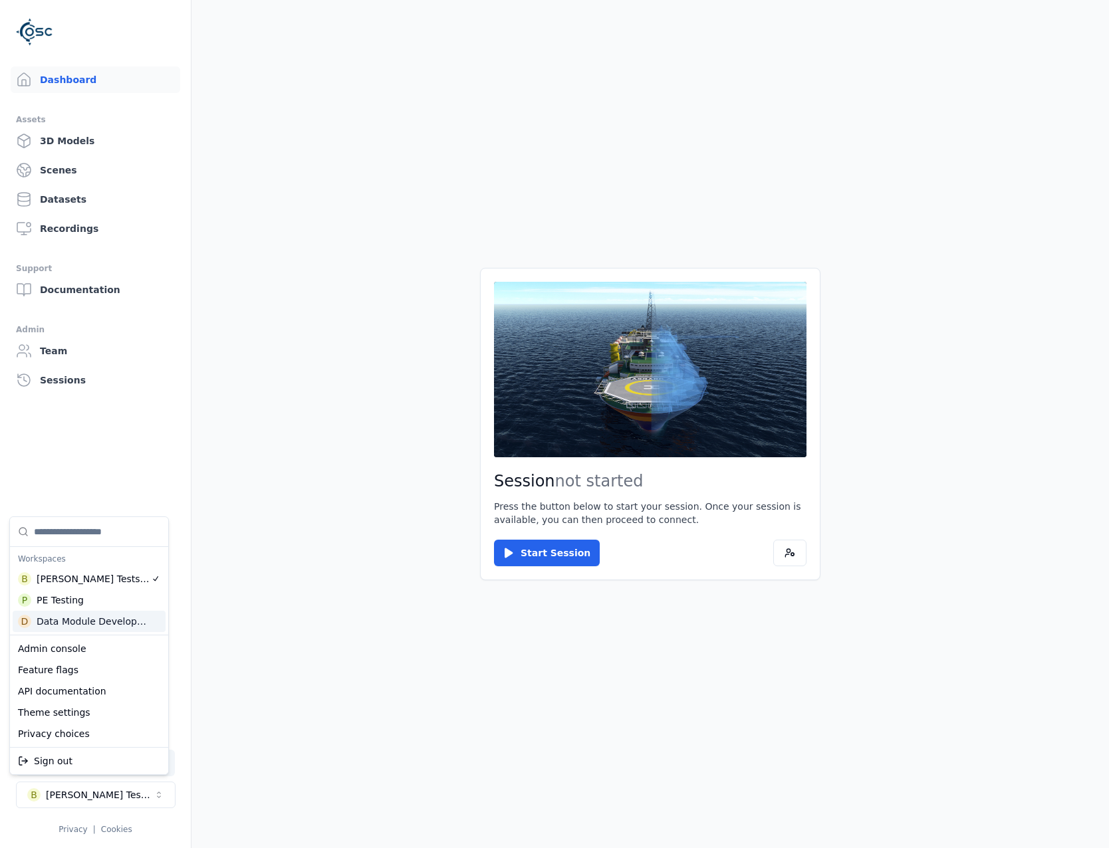
click at [88, 618] on div "Data Module Development" at bounding box center [94, 621] width 114 height 13
click at [549, 555] on html "Support Dashboard Assets 3D Models Scenes Datasets Recordings Support Documenta…" at bounding box center [554, 424] width 1109 height 848
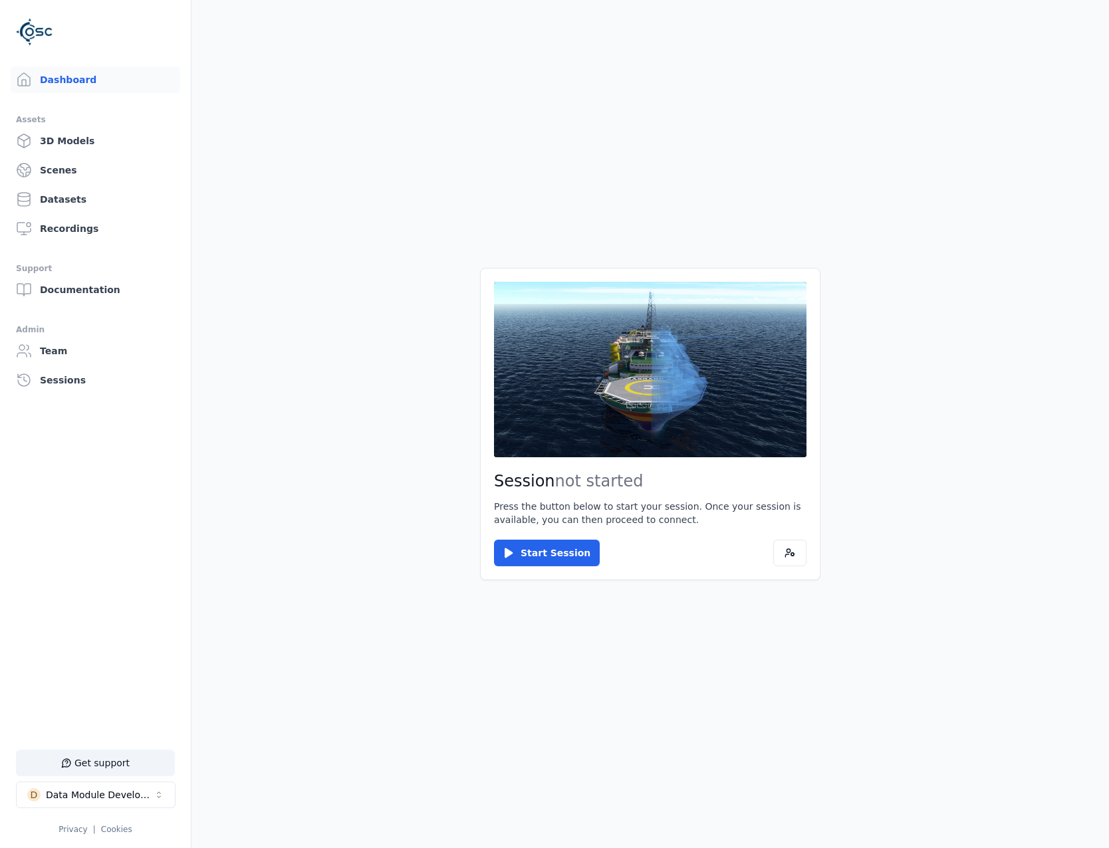
click at [549, 555] on button "Start Session" at bounding box center [547, 553] width 106 height 27
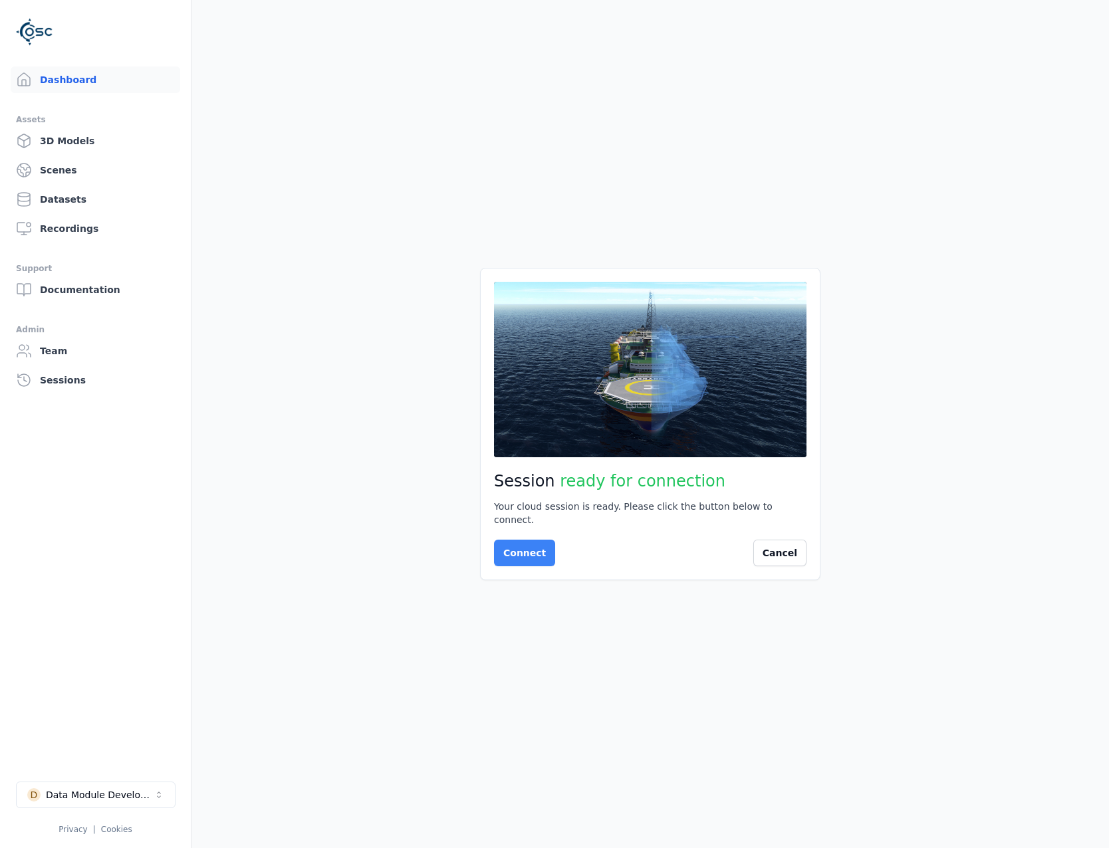
click at [529, 541] on button "Connect" at bounding box center [524, 553] width 61 height 27
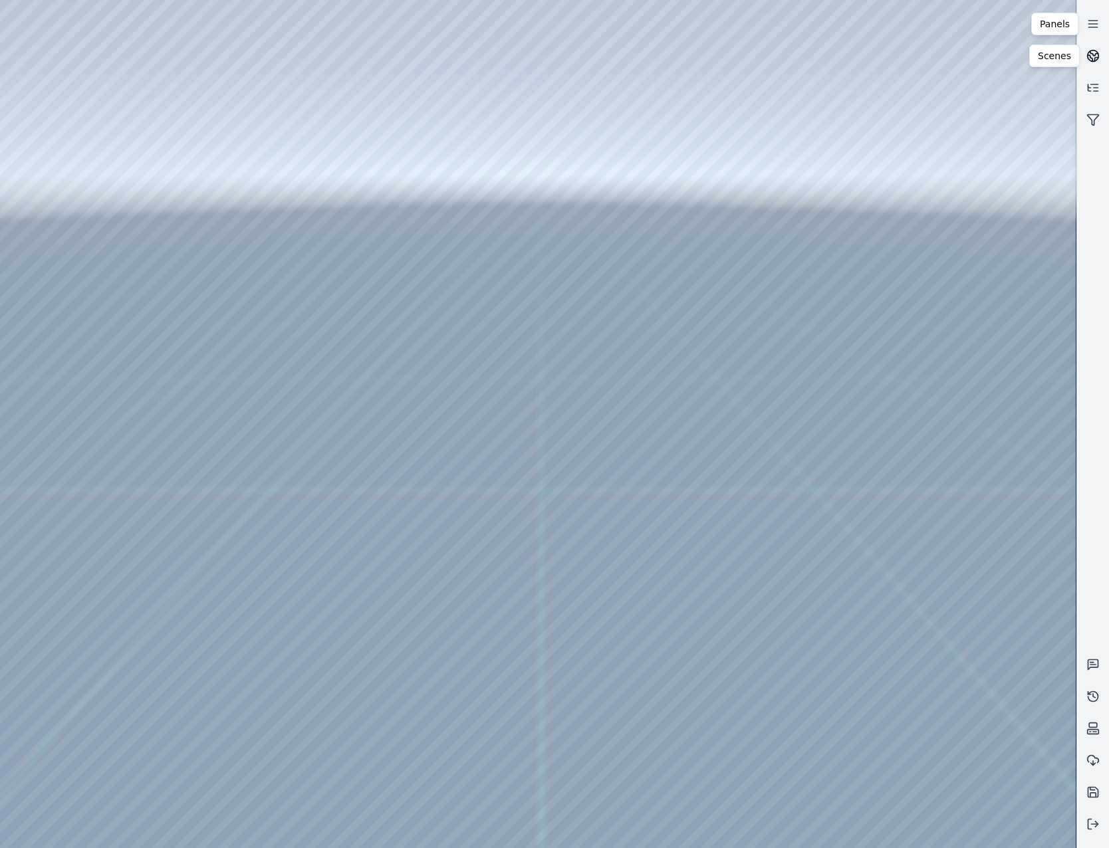
click at [1094, 57] on icon at bounding box center [1092, 55] width 13 height 13
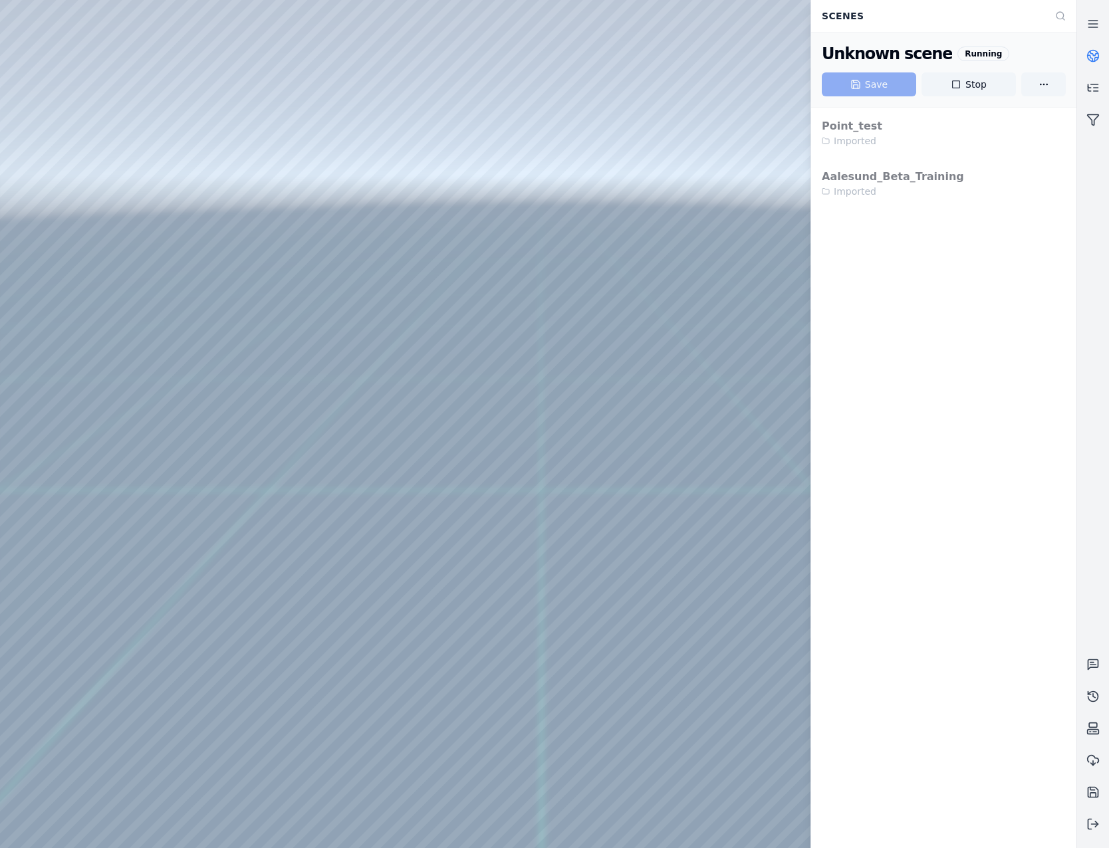
click at [1003, 87] on button "Stop" at bounding box center [969, 84] width 94 height 24
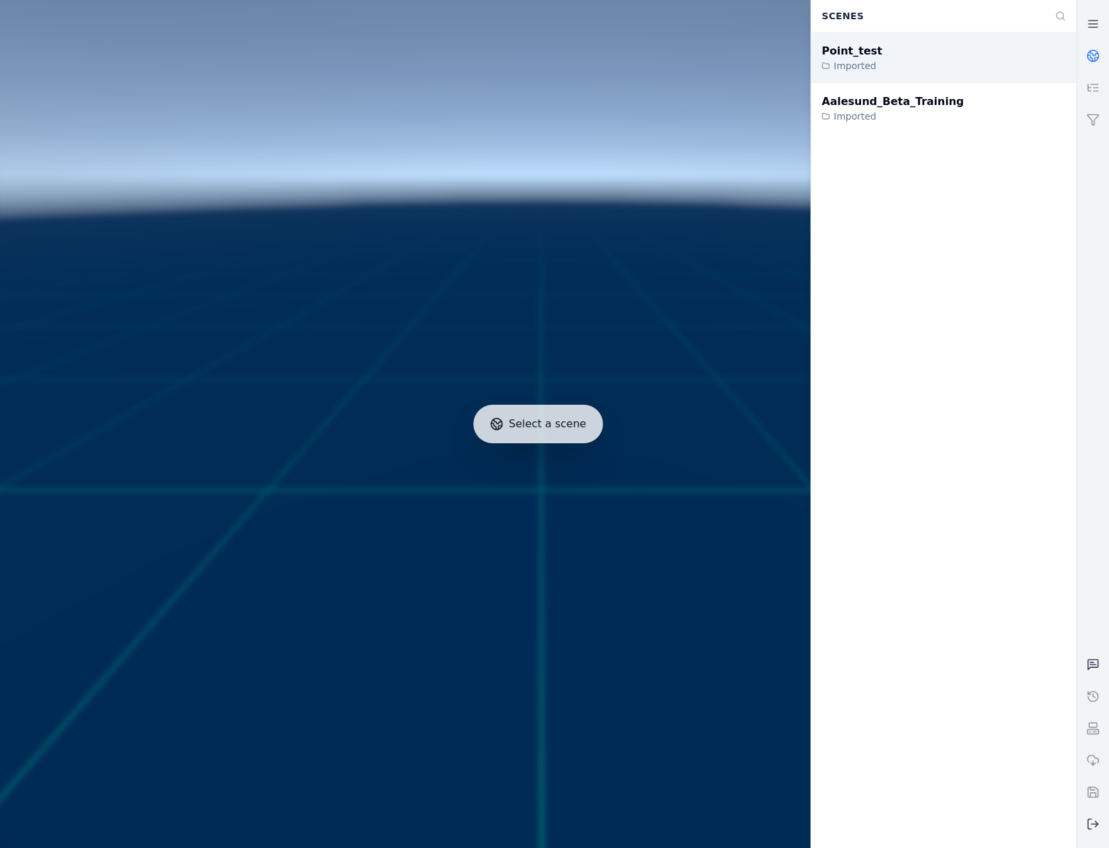
click at [871, 64] on div "Imported" at bounding box center [852, 65] width 61 height 13
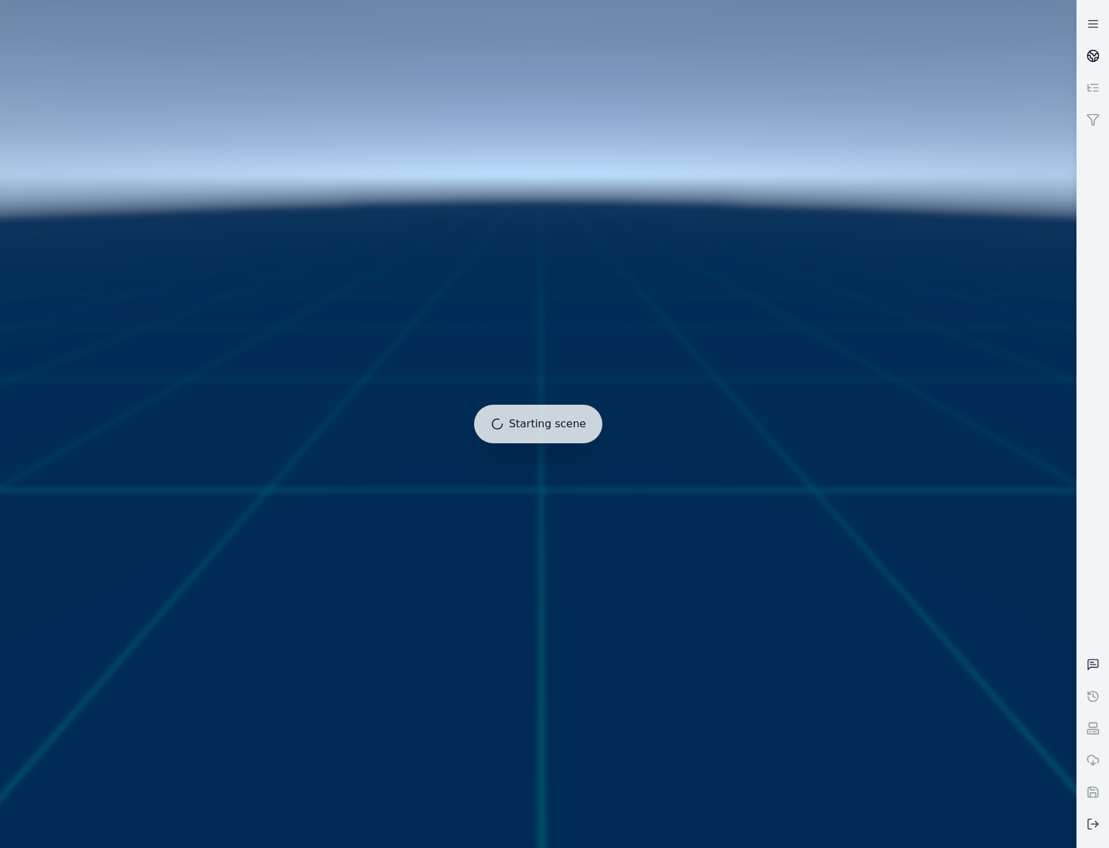
click at [1094, 51] on circle at bounding box center [1093, 56] width 11 height 11
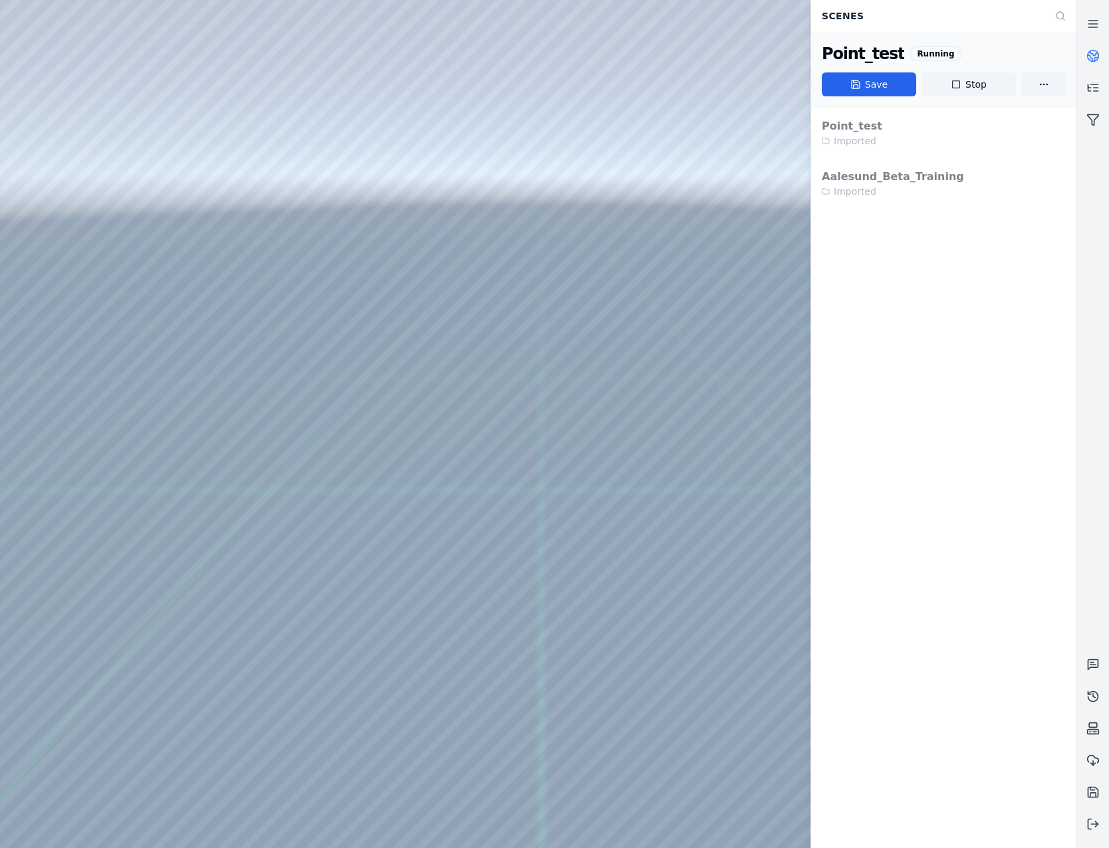
drag, startPoint x: 604, startPoint y: 594, endPoint x: 603, endPoint y: 634, distance: 40.6
drag, startPoint x: 507, startPoint y: 699, endPoint x: 523, endPoint y: 722, distance: 28.6
drag, startPoint x: 495, startPoint y: 646, endPoint x: 565, endPoint y: 636, distance: 71.1
drag, startPoint x: 431, startPoint y: 593, endPoint x: 749, endPoint y: 671, distance: 326.5
drag, startPoint x: 317, startPoint y: 586, endPoint x: 372, endPoint y: 596, distance: 56.2
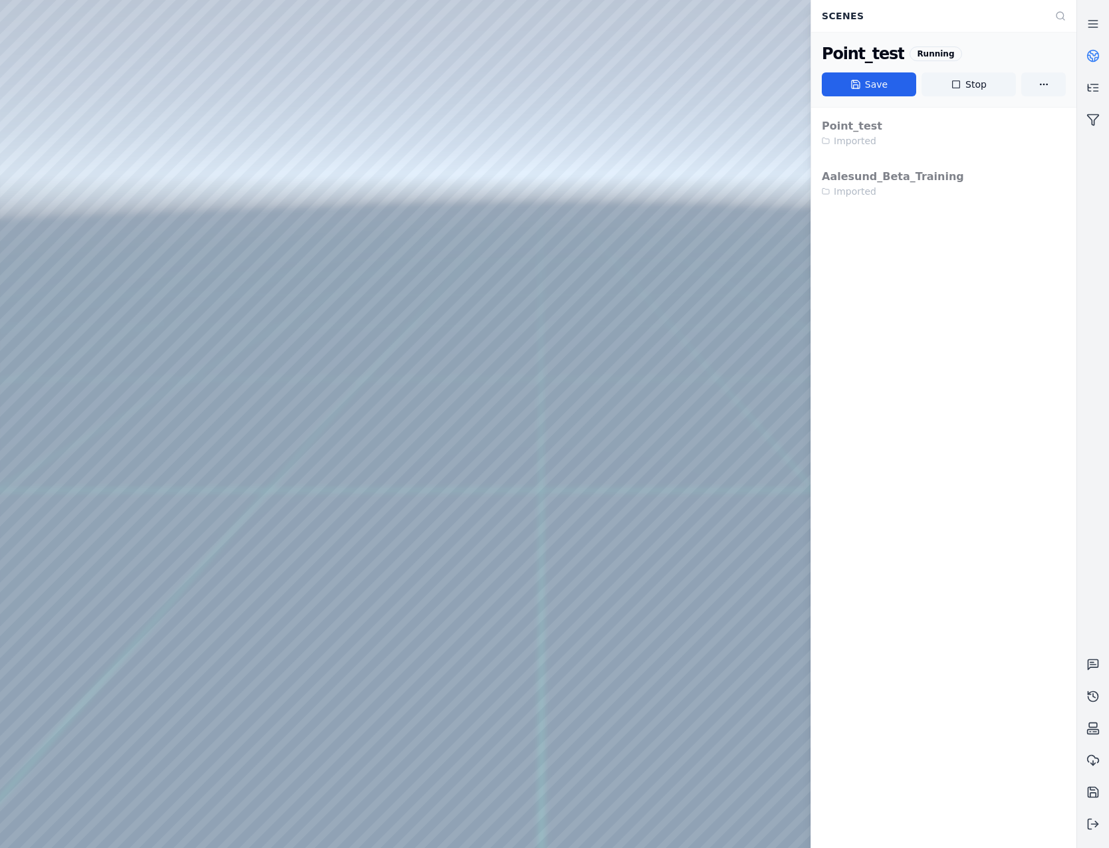
drag, startPoint x: 197, startPoint y: 510, endPoint x: 661, endPoint y: 489, distance: 463.9
click at [76, 186] on div at bounding box center [538, 424] width 1076 height 848
click at [94, 216] on div at bounding box center [538, 424] width 1076 height 848
click at [1094, 29] on icon at bounding box center [1092, 23] width 13 height 13
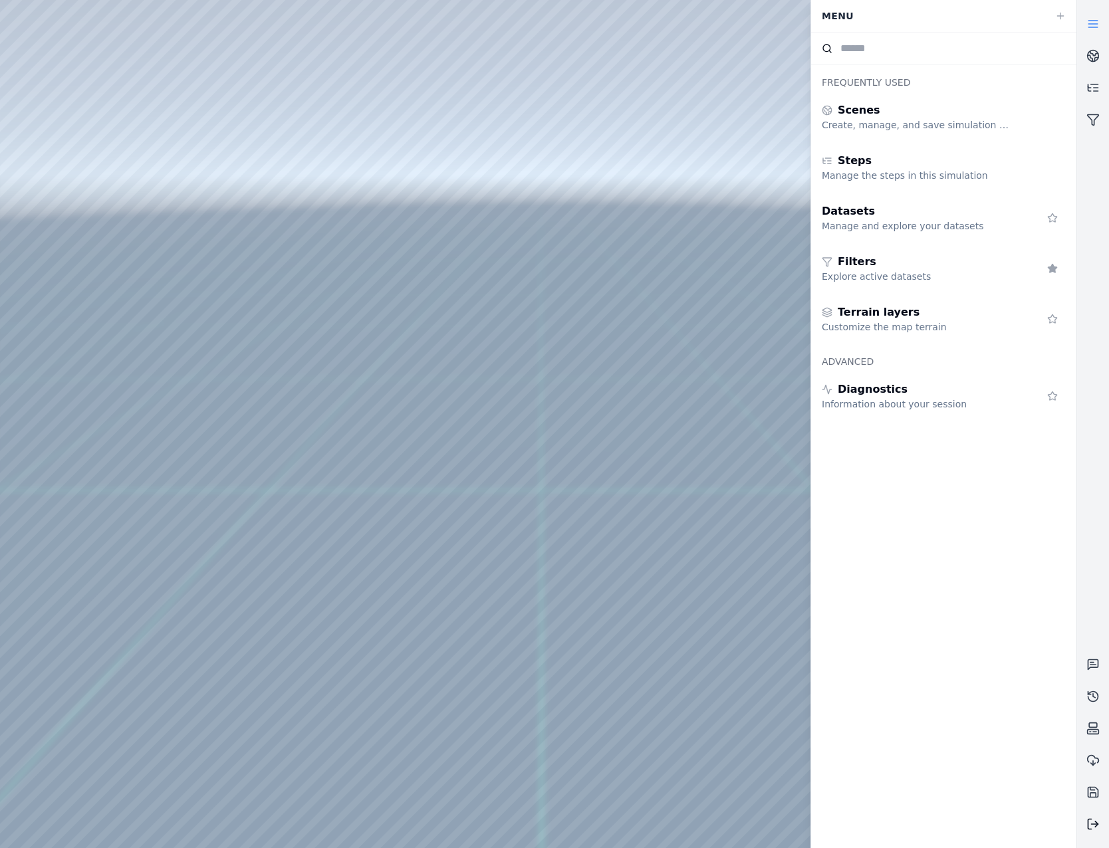
click at [1095, 830] on icon at bounding box center [1092, 824] width 13 height 13
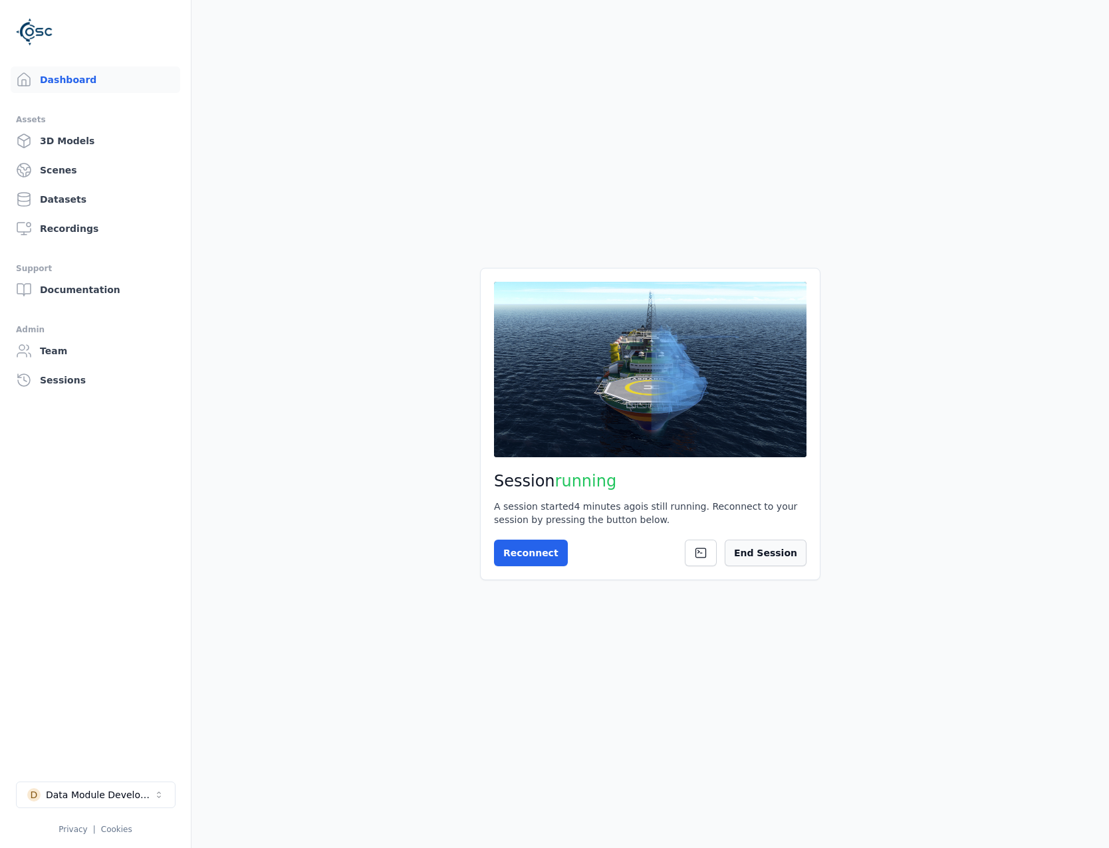
click at [789, 560] on button "End Session" at bounding box center [766, 553] width 82 height 27
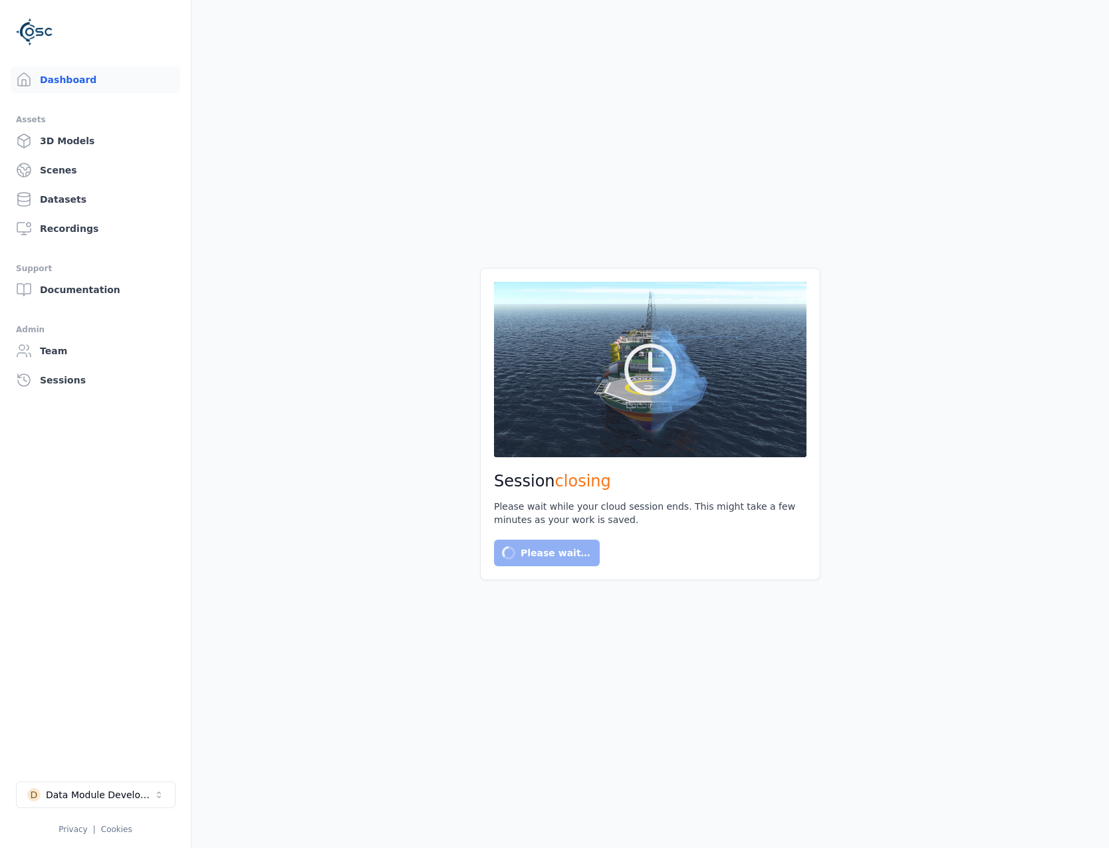
click at [122, 810] on div "D Data Module Development Privacy | Cookies" at bounding box center [95, 808] width 159 height 53
click at [116, 799] on div "Data Module Development" at bounding box center [100, 795] width 108 height 13
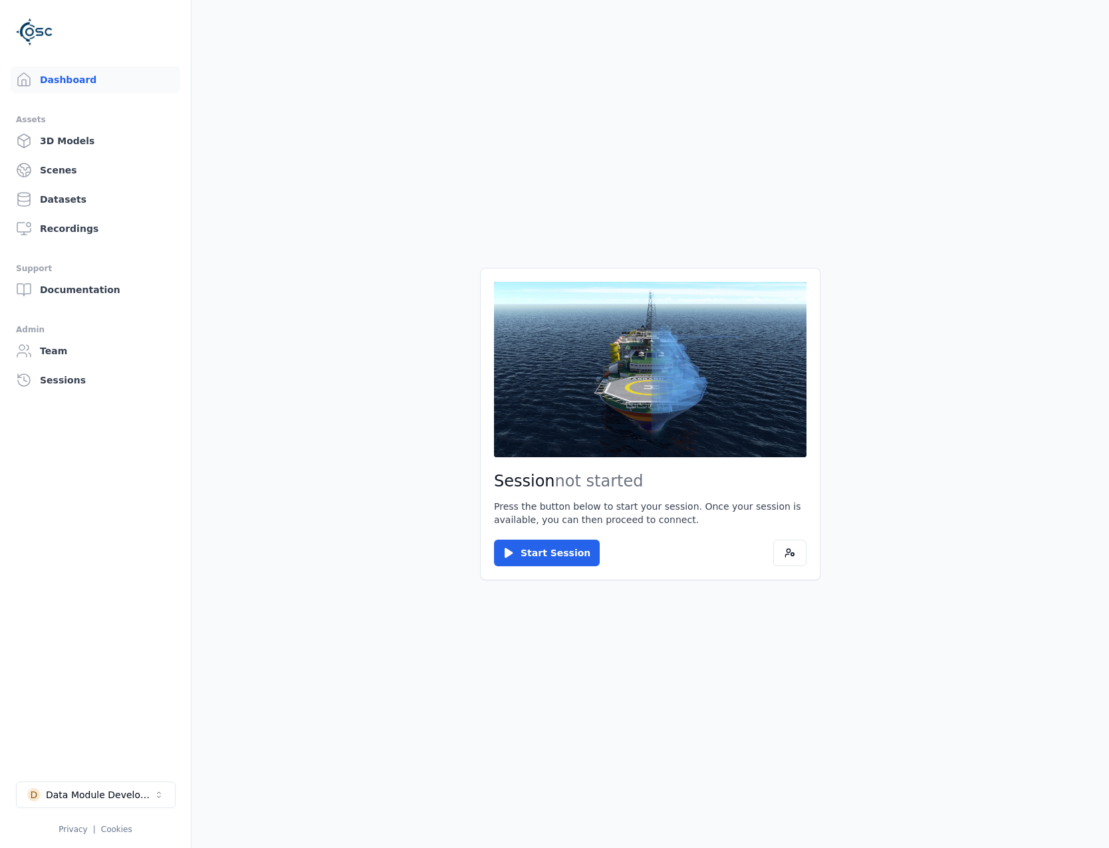
click at [123, 788] on button "D Data Module Development" at bounding box center [96, 795] width 160 height 27
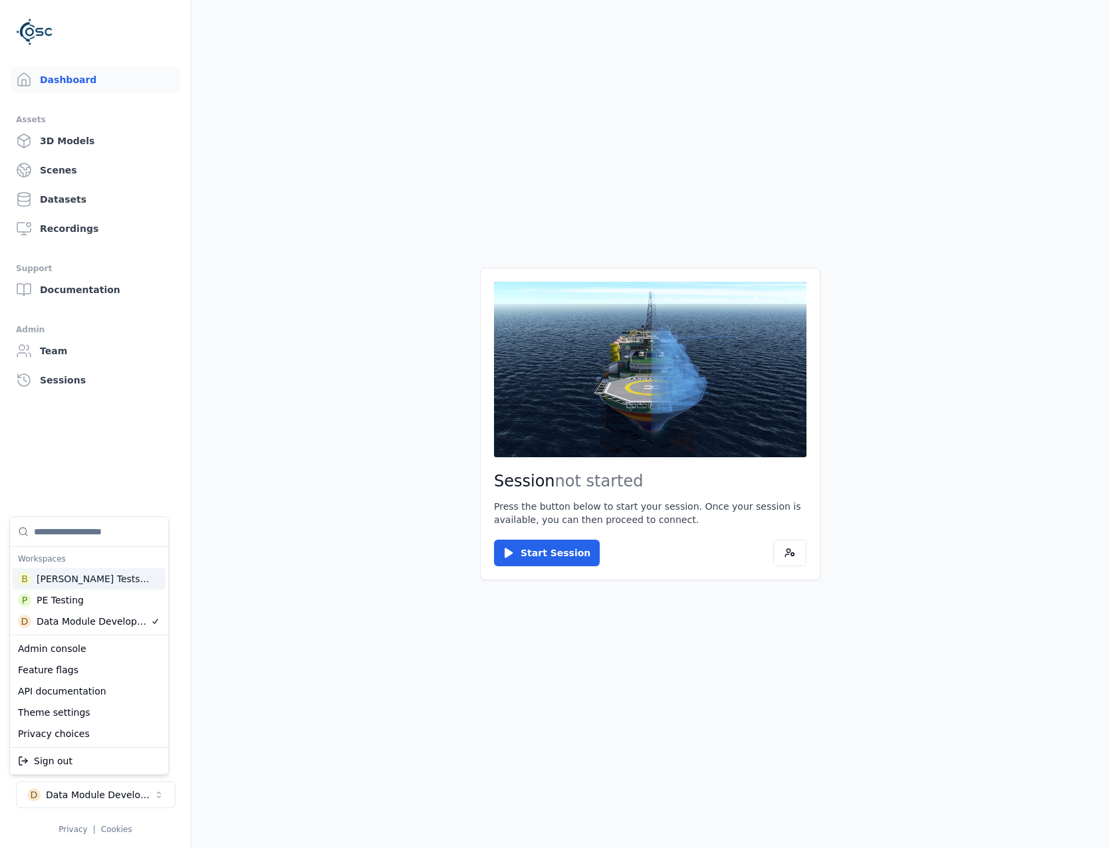
click at [76, 578] on div "Brenda Testspace" at bounding box center [94, 578] width 114 height 13
click at [502, 558] on html "Support Dashboard Assets 3D Models Scenes Datasets Recordings Support Documenta…" at bounding box center [554, 424] width 1109 height 848
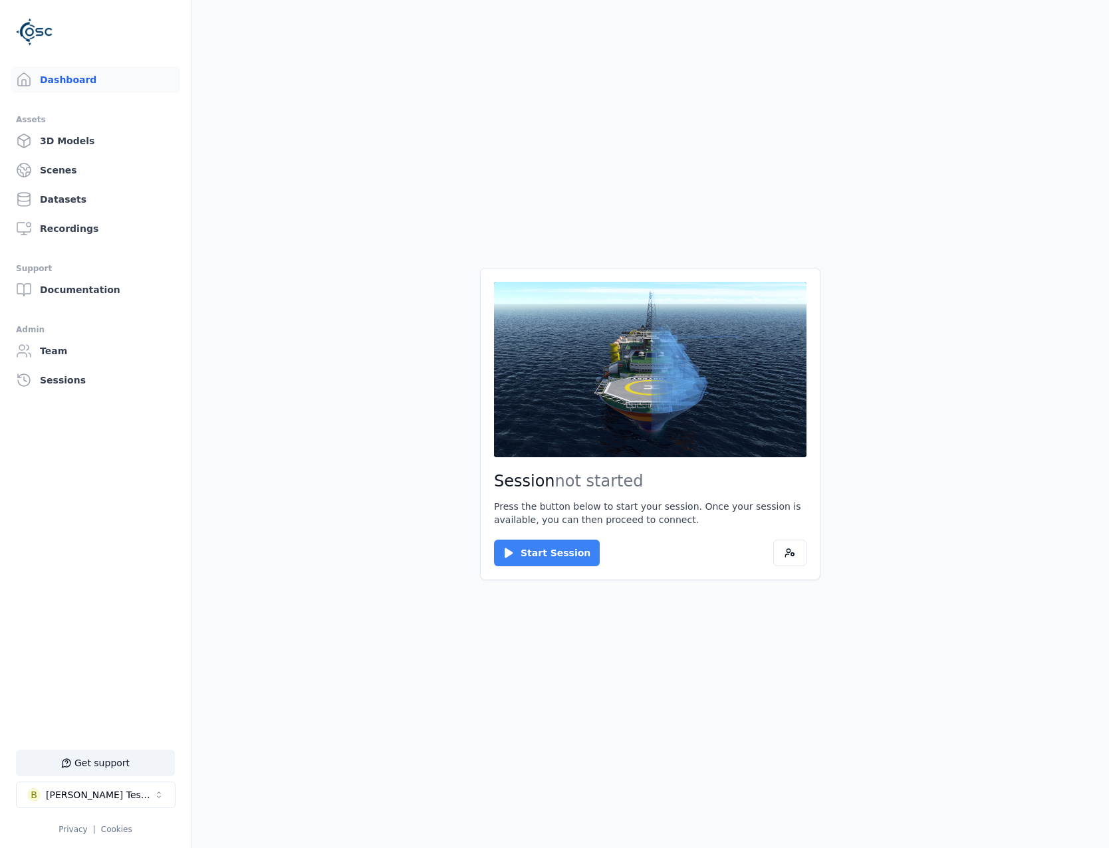
click at [534, 553] on button "Start Session" at bounding box center [547, 553] width 106 height 27
click at [529, 543] on button "Connect" at bounding box center [524, 553] width 61 height 27
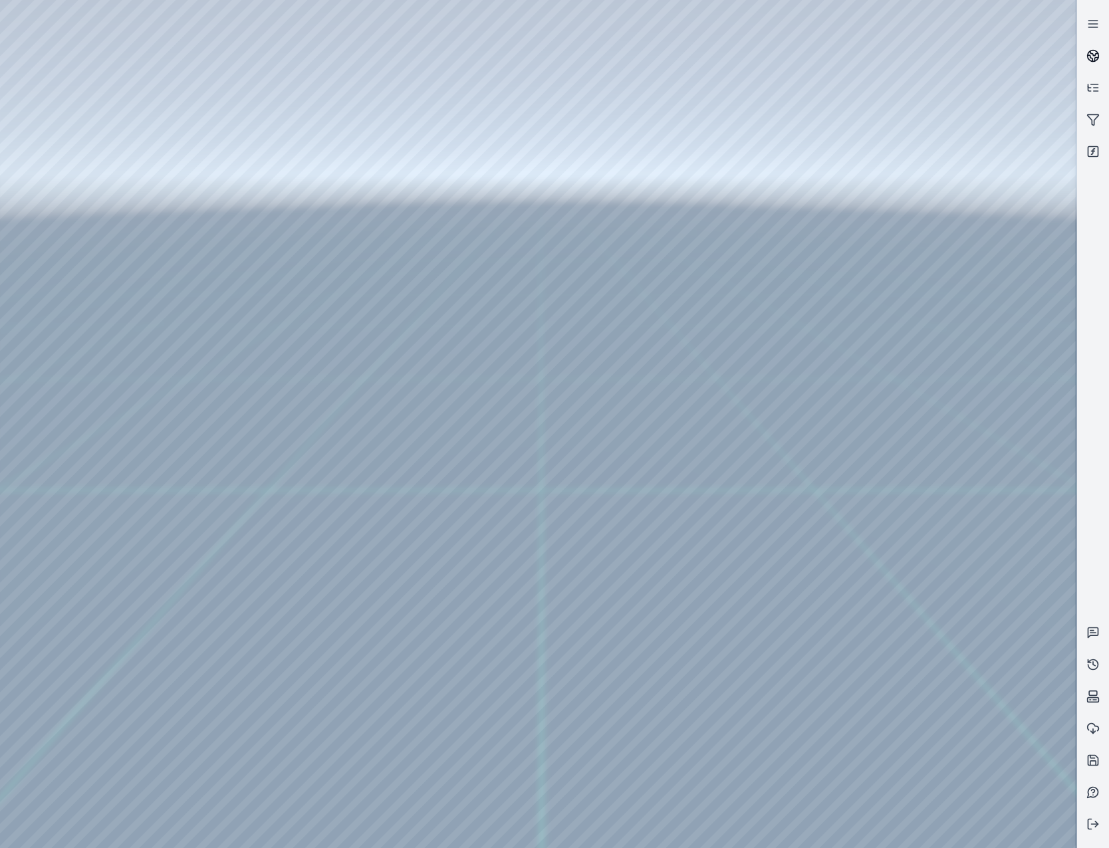
click at [1088, 67] on link at bounding box center [1093, 56] width 32 height 32
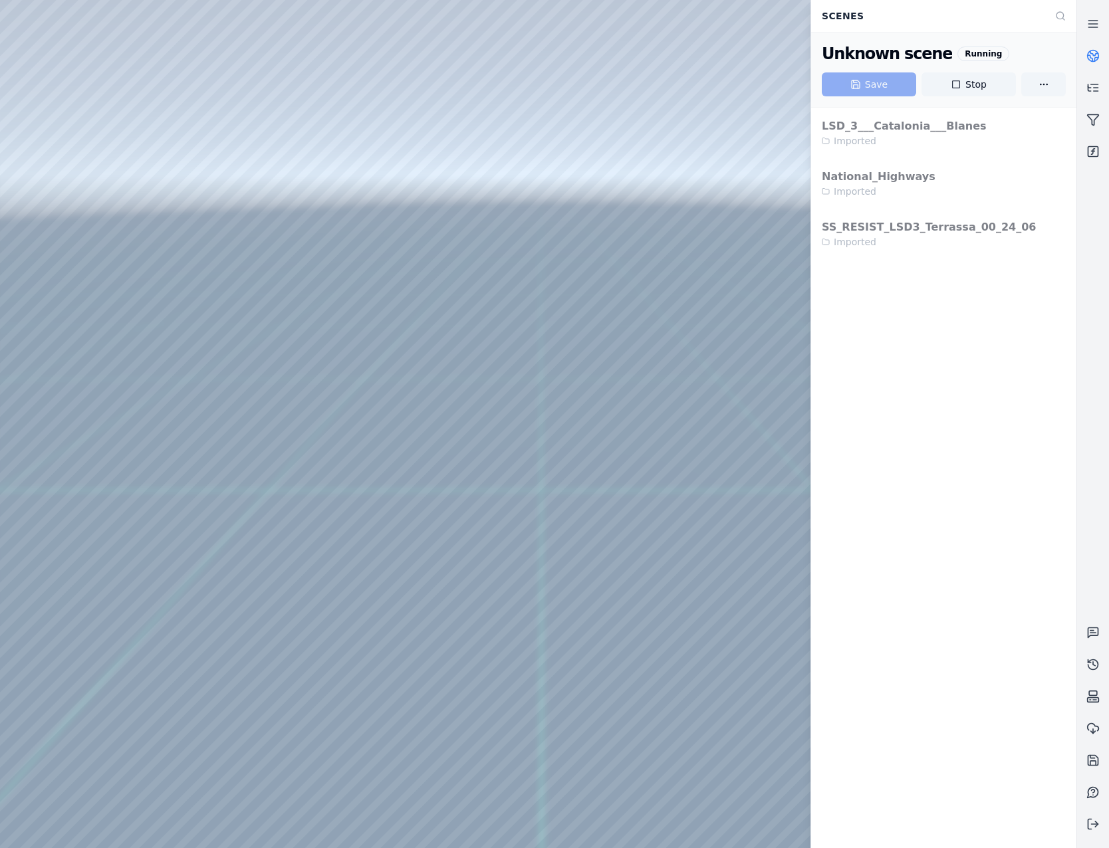
drag, startPoint x: 986, startPoint y: 90, endPoint x: 633, endPoint y: 51, distance: 355.2
click at [986, 90] on button "Stop" at bounding box center [969, 84] width 94 height 24
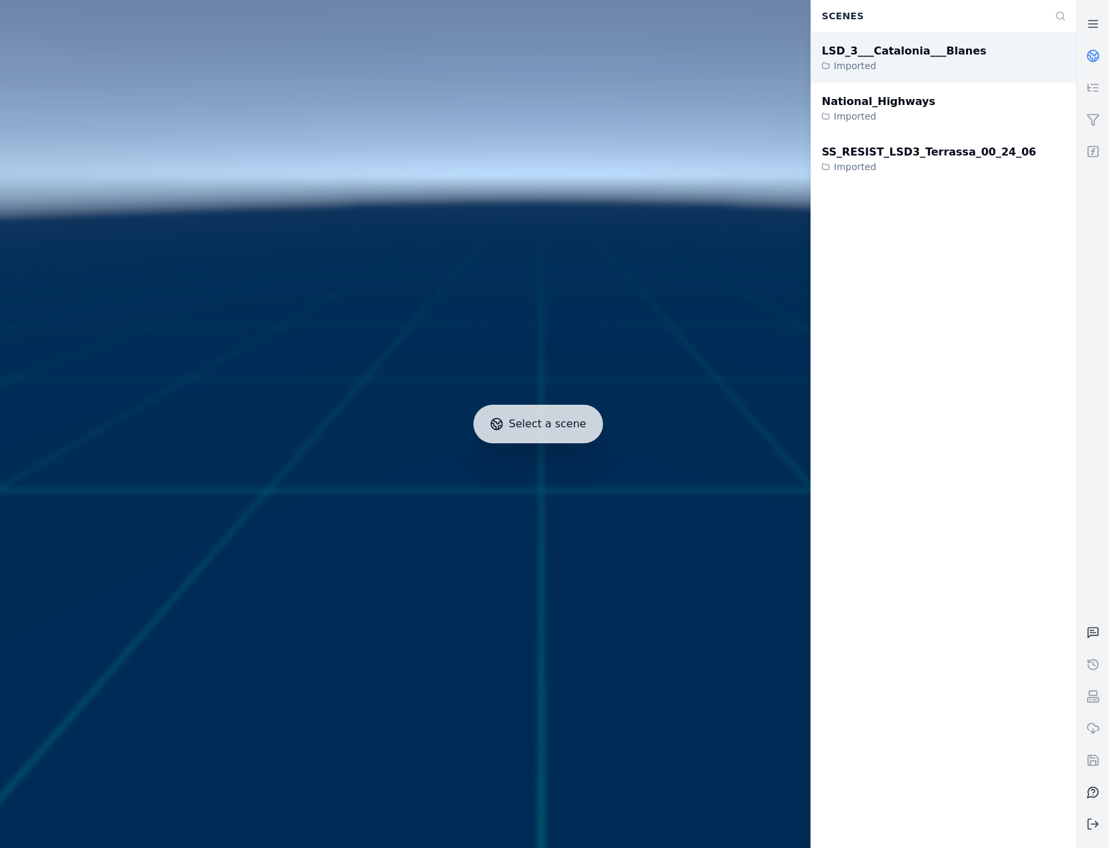
click at [917, 48] on div "LSD_3___Catalonia___Blanes" at bounding box center [904, 51] width 165 height 16
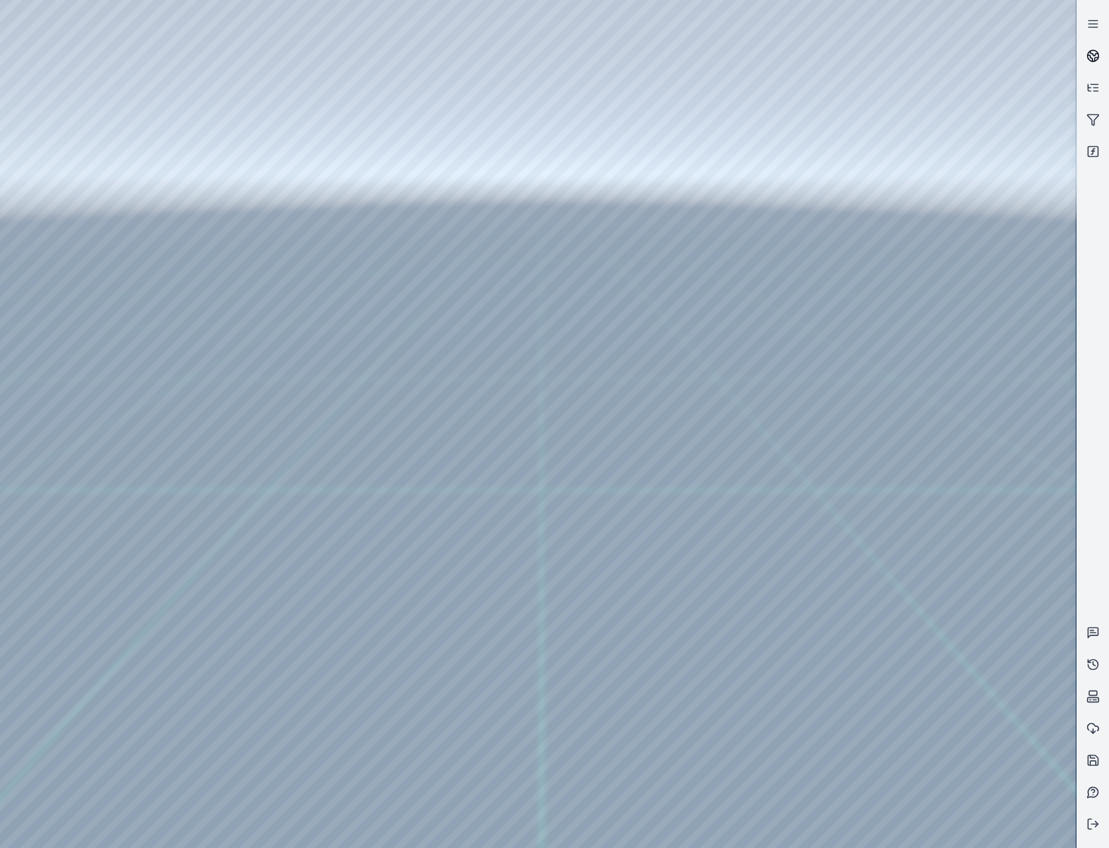
click at [1089, 52] on circle at bounding box center [1093, 56] width 11 height 11
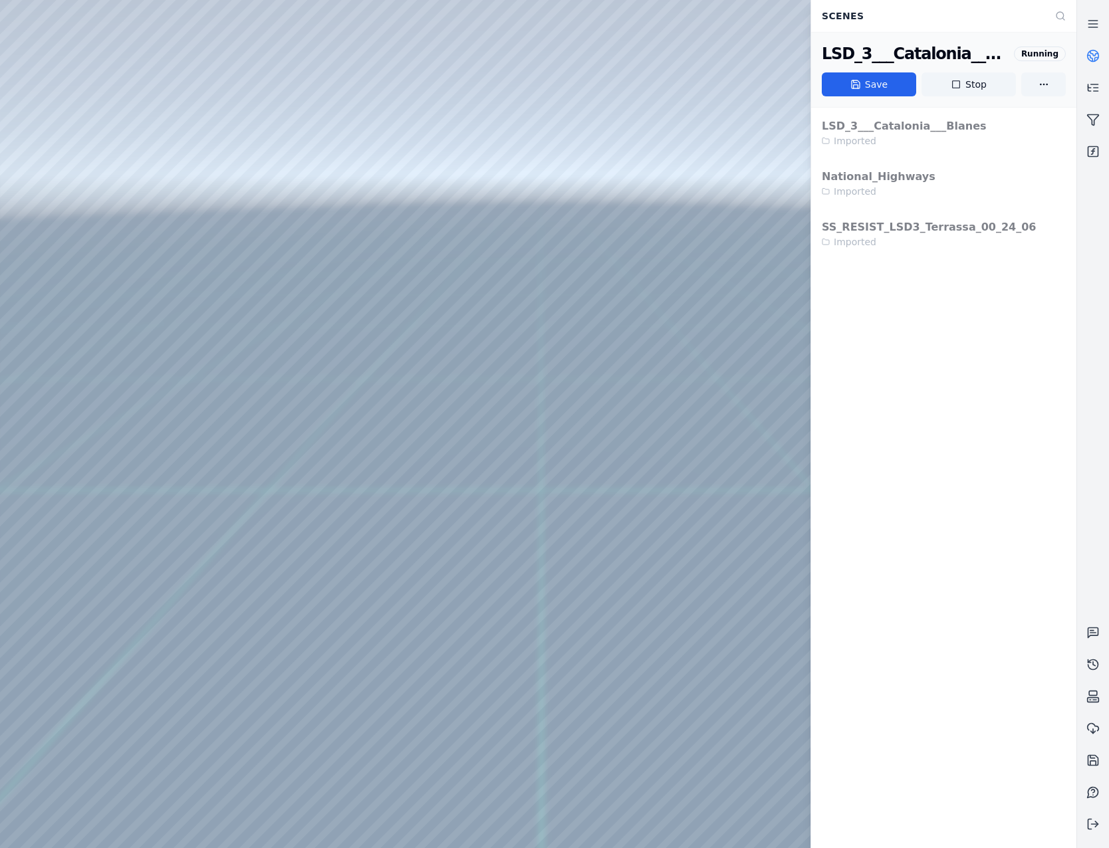
click at [1089, 52] on circle at bounding box center [1093, 56] width 11 height 11
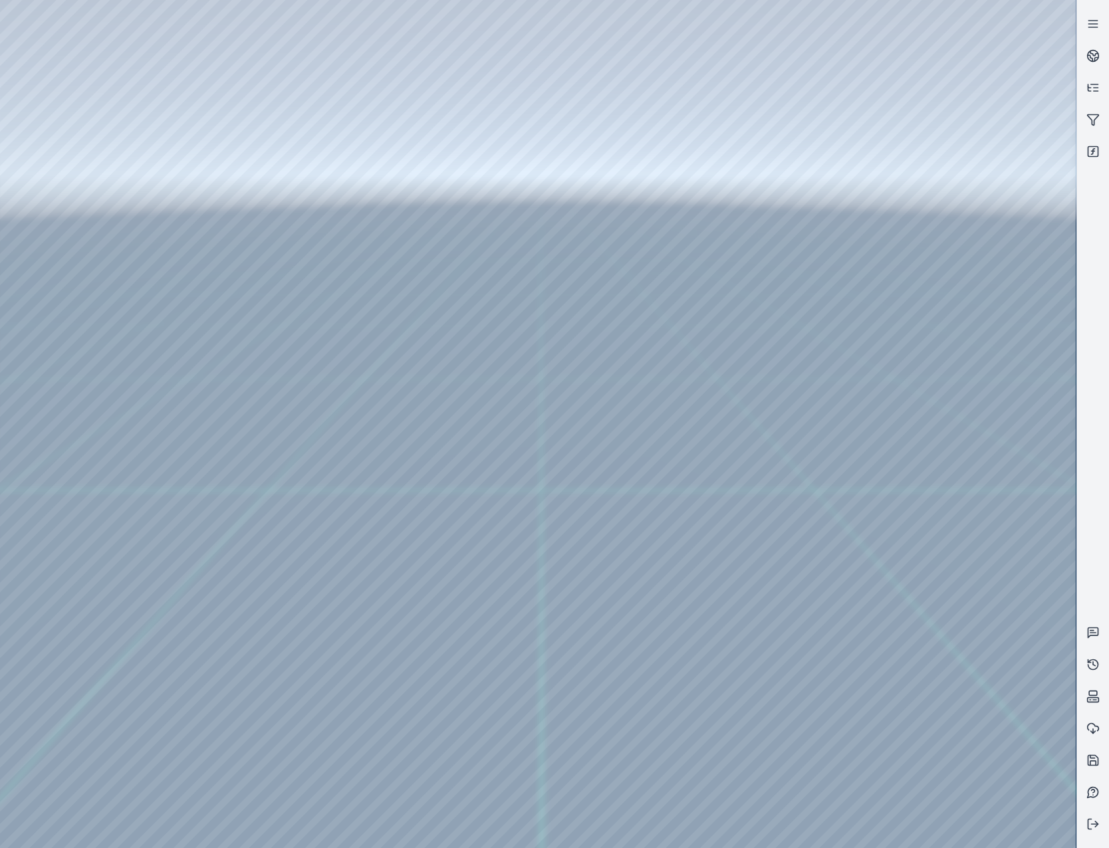
drag, startPoint x: 603, startPoint y: 522, endPoint x: 602, endPoint y: 555, distance: 33.3
click at [68, 209] on div at bounding box center [538, 424] width 1076 height 848
click at [80, 182] on div at bounding box center [538, 424] width 1076 height 848
click at [103, 206] on div at bounding box center [538, 424] width 1076 height 848
drag, startPoint x: 595, startPoint y: 632, endPoint x: 580, endPoint y: 690, distance: 59.8
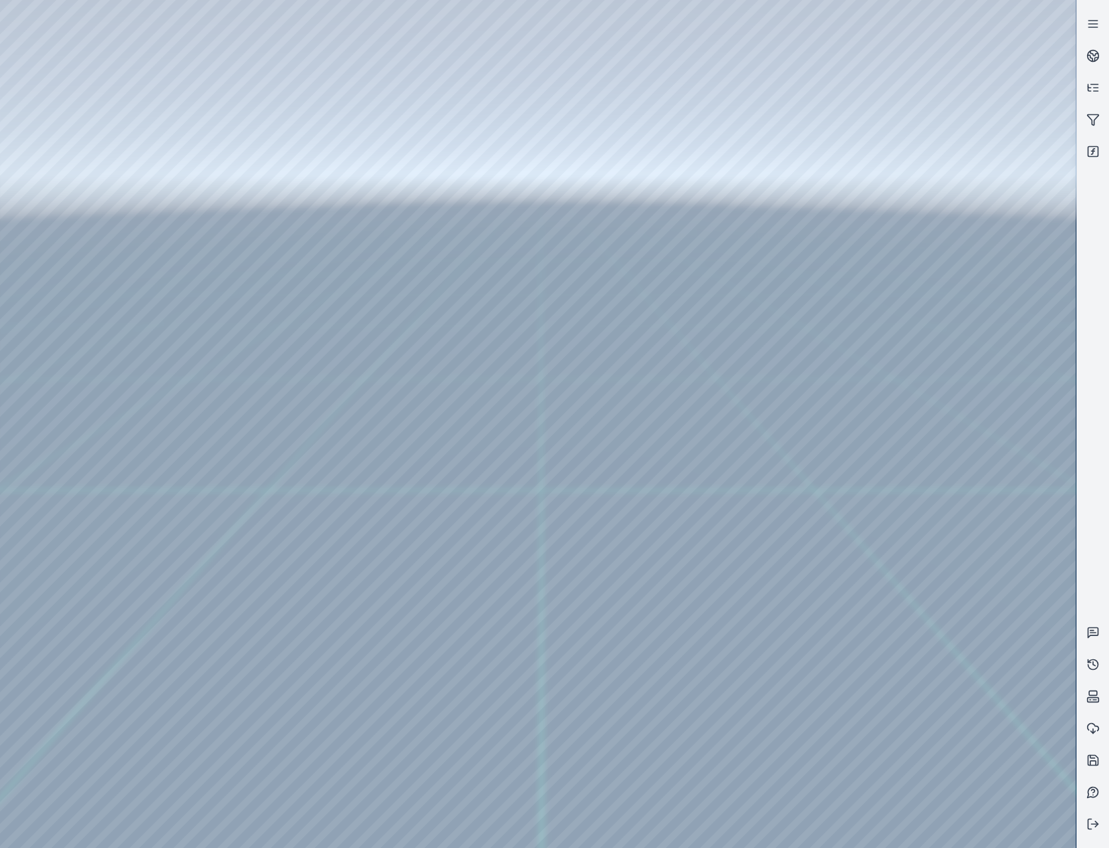
click at [105, 344] on div at bounding box center [538, 424] width 1076 height 848
click at [98, 190] on div at bounding box center [538, 424] width 1076 height 848
click at [89, 252] on div at bounding box center [538, 424] width 1076 height 848
click at [75, 346] on div at bounding box center [538, 424] width 1076 height 848
click at [94, 274] on div at bounding box center [538, 424] width 1076 height 848
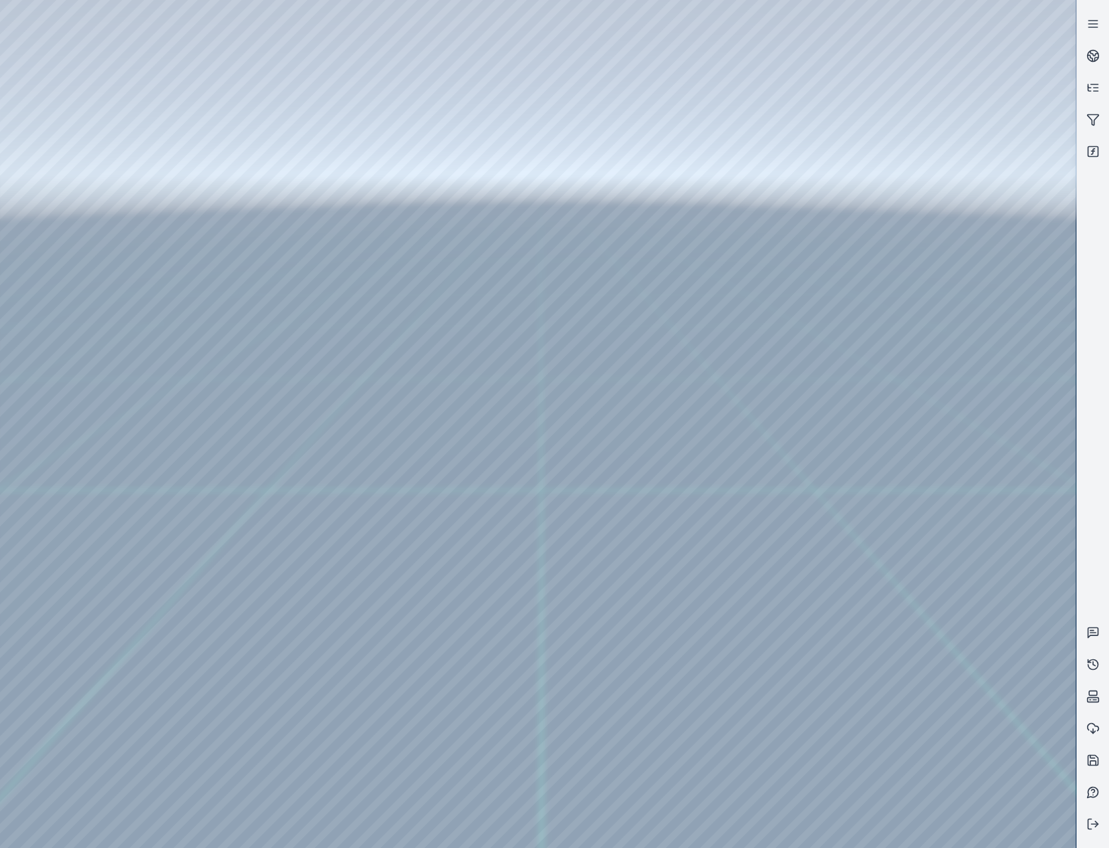
click at [405, 59] on div at bounding box center [538, 424] width 1076 height 848
click at [291, 61] on div at bounding box center [538, 424] width 1076 height 848
click at [336, 54] on div at bounding box center [538, 424] width 1076 height 848
click at [336, 55] on div at bounding box center [538, 424] width 1076 height 848
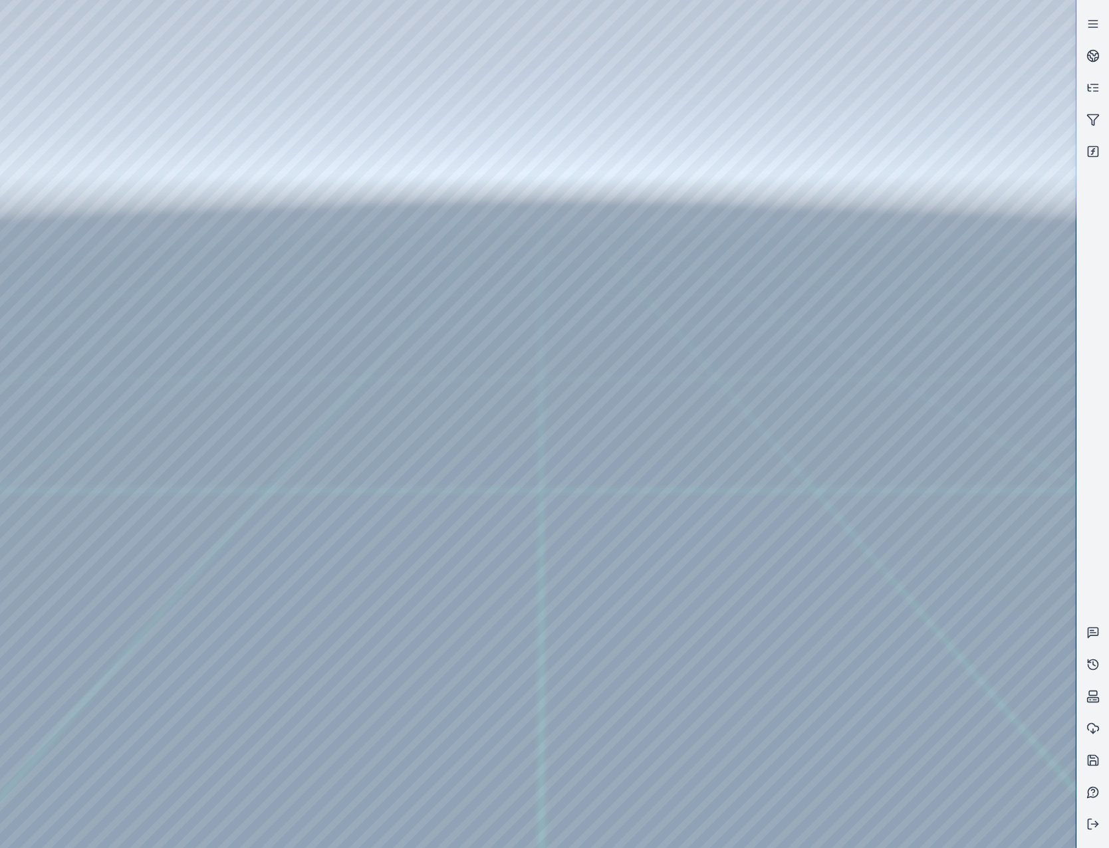
click at [71, 187] on div at bounding box center [538, 424] width 1076 height 848
click at [85, 243] on div at bounding box center [538, 424] width 1076 height 848
click at [345, 270] on div at bounding box center [538, 424] width 1076 height 848
click at [328, 297] on div at bounding box center [538, 424] width 1076 height 848
click at [550, 293] on div at bounding box center [538, 424] width 1076 height 848
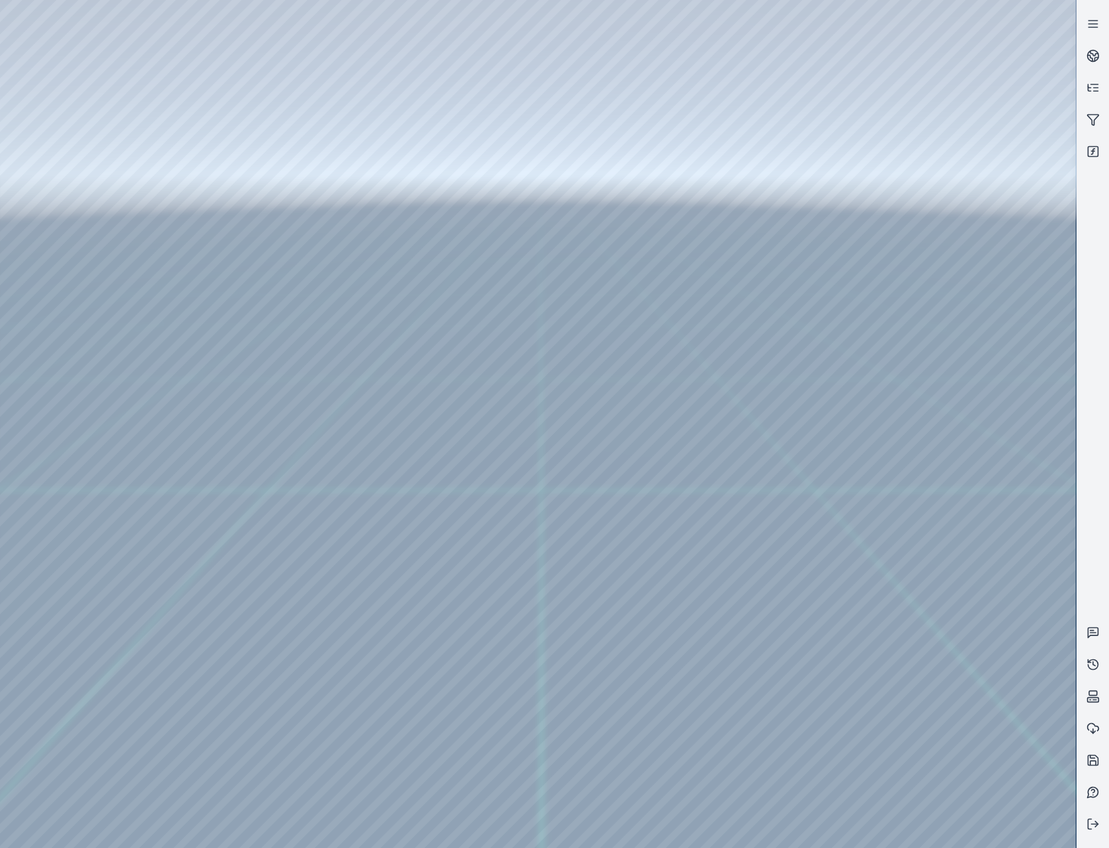
click at [566, 338] on div at bounding box center [538, 424] width 1076 height 848
click at [699, 209] on div at bounding box center [538, 424] width 1076 height 848
click at [102, 344] on div at bounding box center [538, 424] width 1076 height 848
click at [95, 274] on div at bounding box center [538, 424] width 1076 height 848
click at [387, 49] on div at bounding box center [538, 424] width 1076 height 848
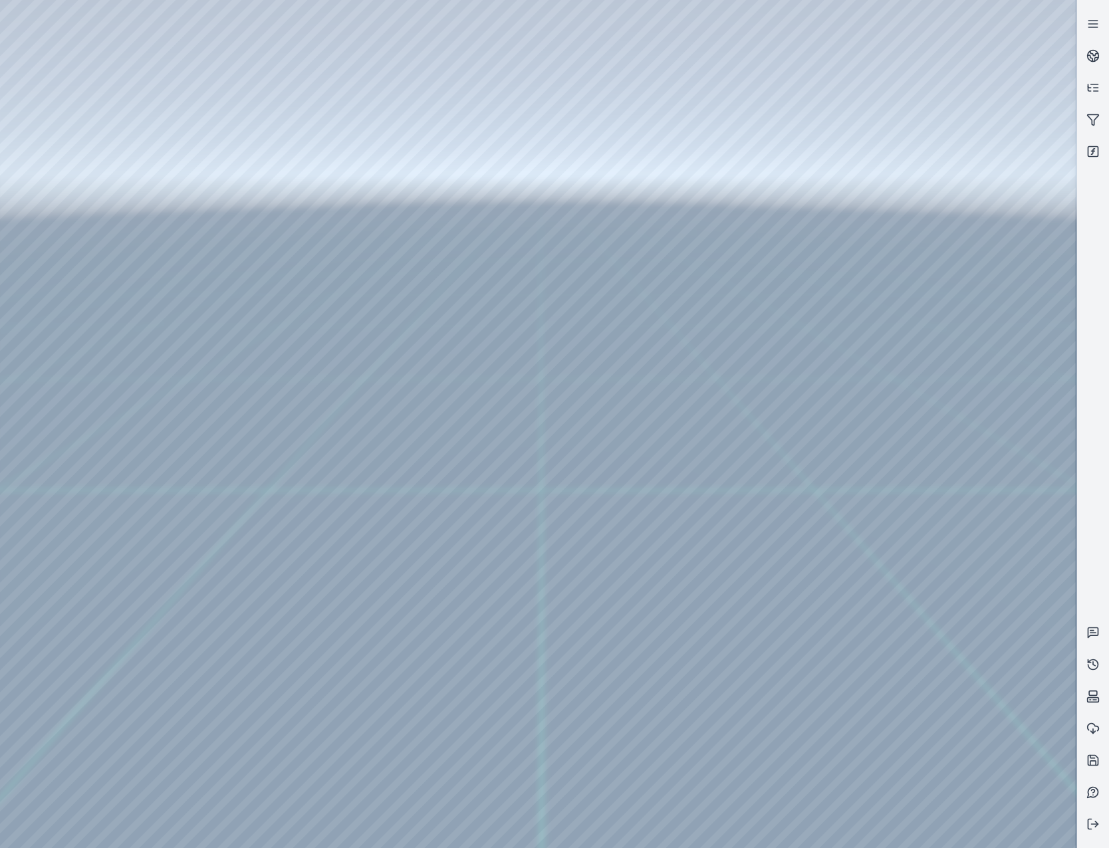
click at [298, 61] on div at bounding box center [538, 424] width 1076 height 848
click at [207, 170] on div at bounding box center [538, 424] width 1076 height 848
click at [960, 120] on div at bounding box center [538, 424] width 1076 height 848
click at [969, 196] on div at bounding box center [538, 424] width 1076 height 848
click at [53, 187] on div at bounding box center [538, 424] width 1076 height 848
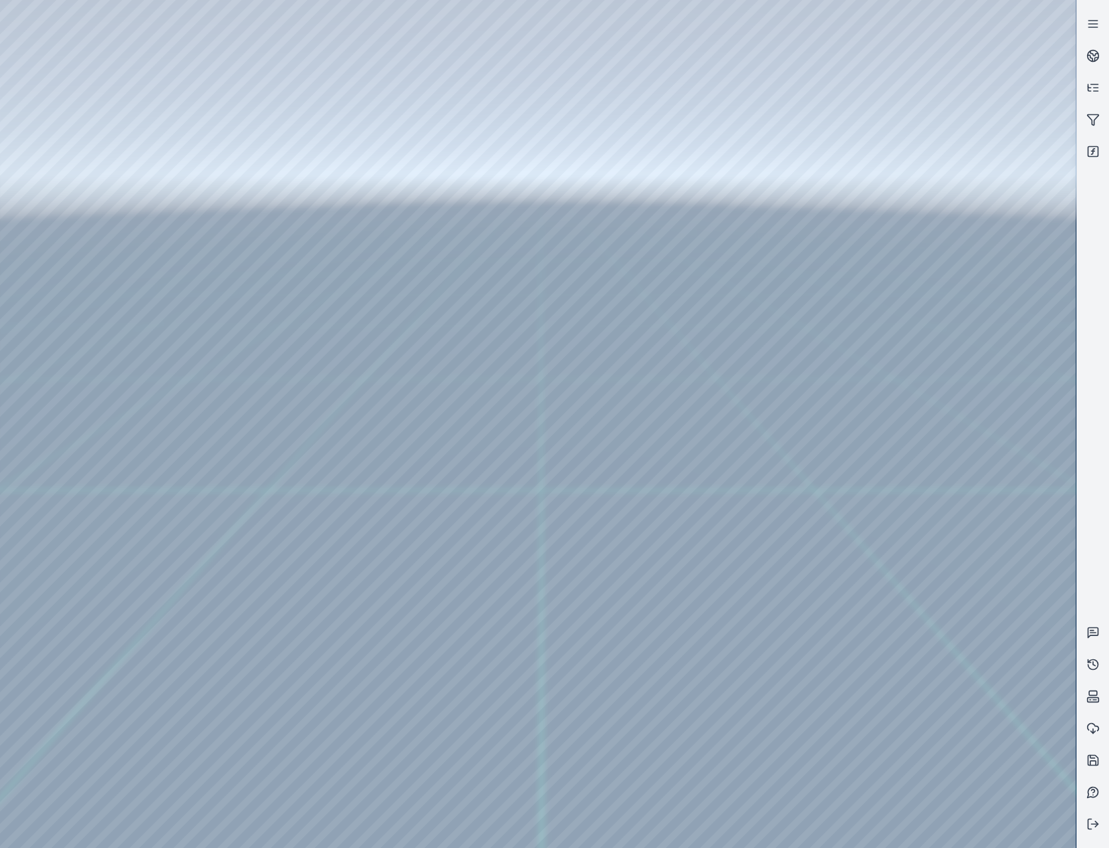
click at [87, 244] on div at bounding box center [538, 424] width 1076 height 848
click at [330, 278] on div at bounding box center [538, 424] width 1076 height 848
click at [341, 273] on div at bounding box center [538, 424] width 1076 height 848
click at [331, 290] on div at bounding box center [538, 424] width 1076 height 848
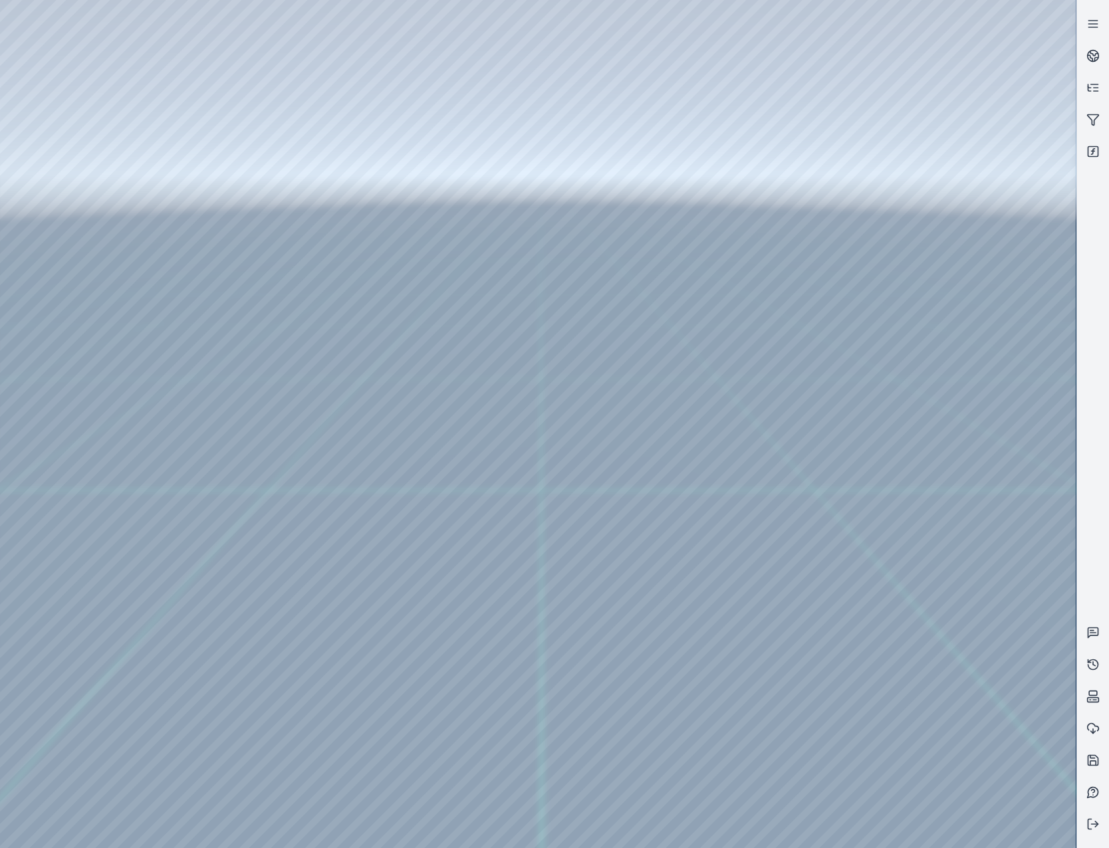
click at [689, 211] on div at bounding box center [538, 424] width 1076 height 848
click at [769, 822] on div at bounding box center [538, 424] width 1076 height 848
click at [822, 713] on div at bounding box center [538, 424] width 1076 height 848
click at [33, 680] on div at bounding box center [538, 424] width 1076 height 848
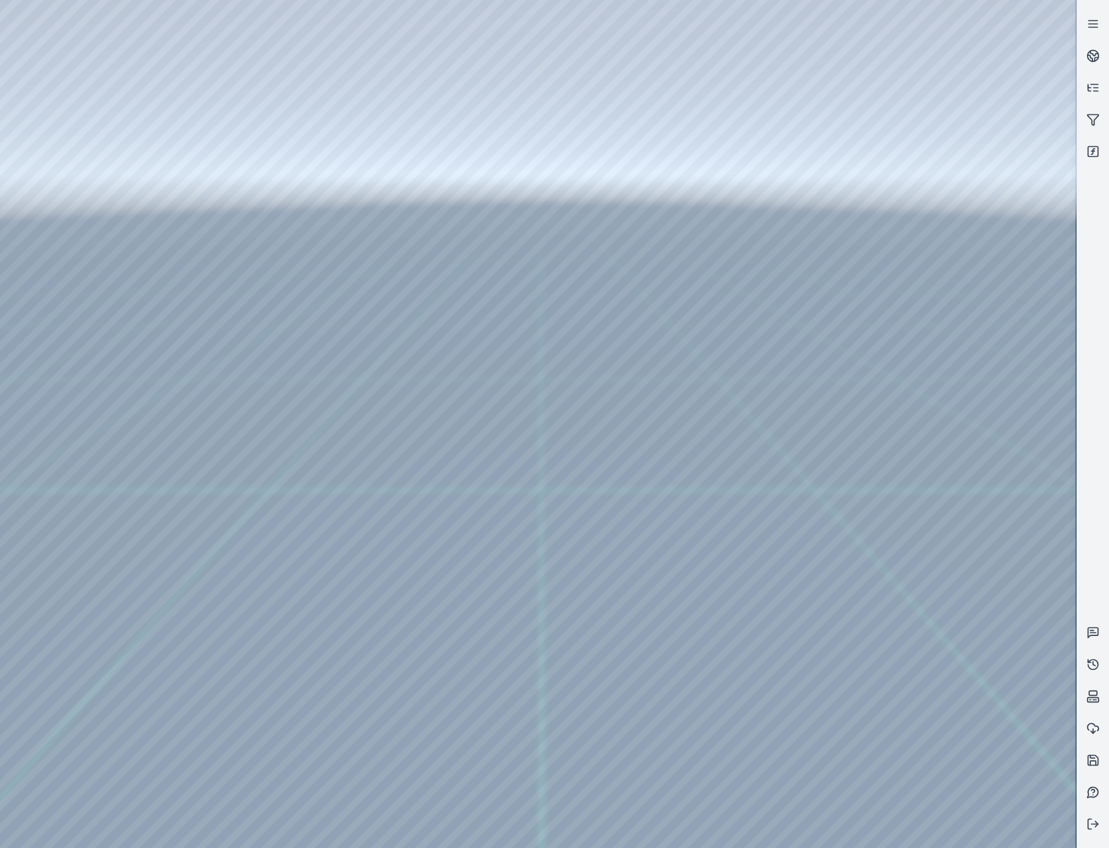
click at [340, 271] on div at bounding box center [538, 424] width 1076 height 848
click at [326, 305] on div at bounding box center [538, 424] width 1076 height 848
click at [577, 283] on div at bounding box center [538, 424] width 1076 height 848
click at [594, 329] on div at bounding box center [538, 424] width 1076 height 848
click at [595, 322] on div at bounding box center [538, 424] width 1076 height 848
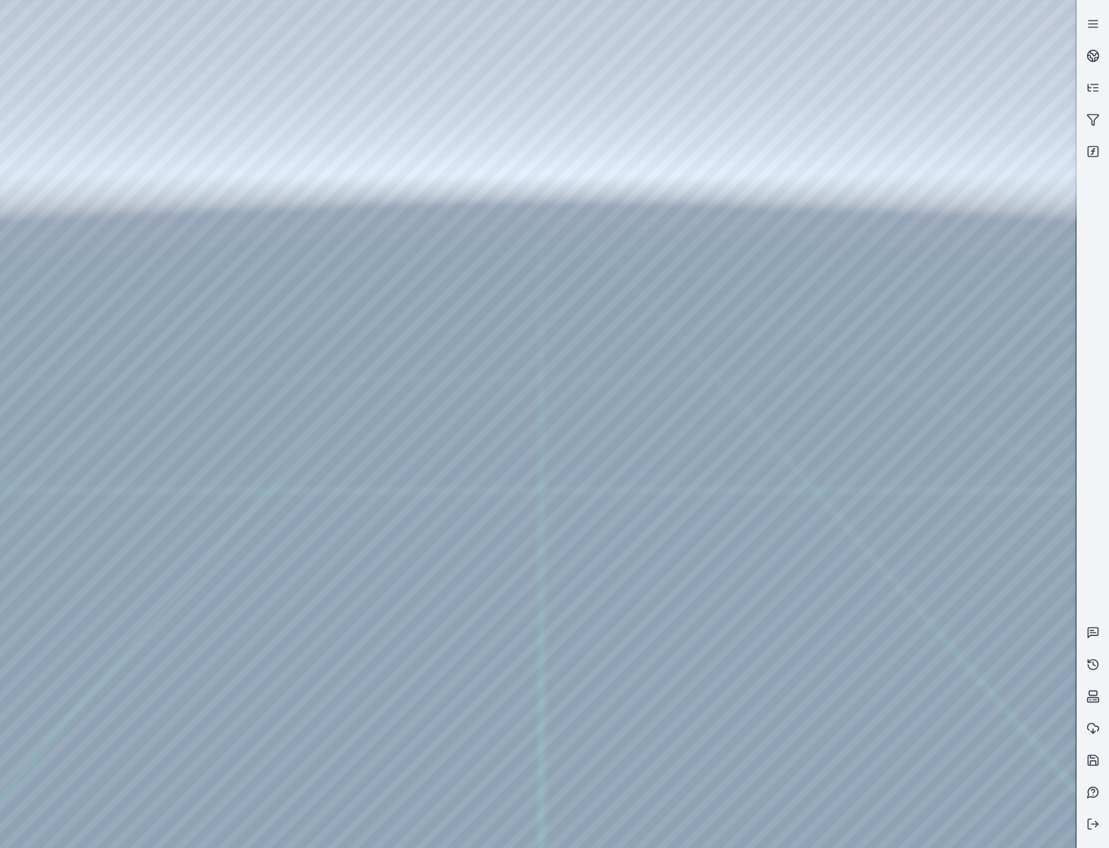
click at [688, 211] on div at bounding box center [538, 424] width 1076 height 848
drag, startPoint x: 865, startPoint y: 748, endPoint x: 640, endPoint y: 741, distance: 225.5
click at [814, 716] on div at bounding box center [538, 424] width 1076 height 848
click at [816, 716] on div at bounding box center [538, 424] width 1076 height 848
click at [824, 718] on div at bounding box center [538, 424] width 1076 height 848
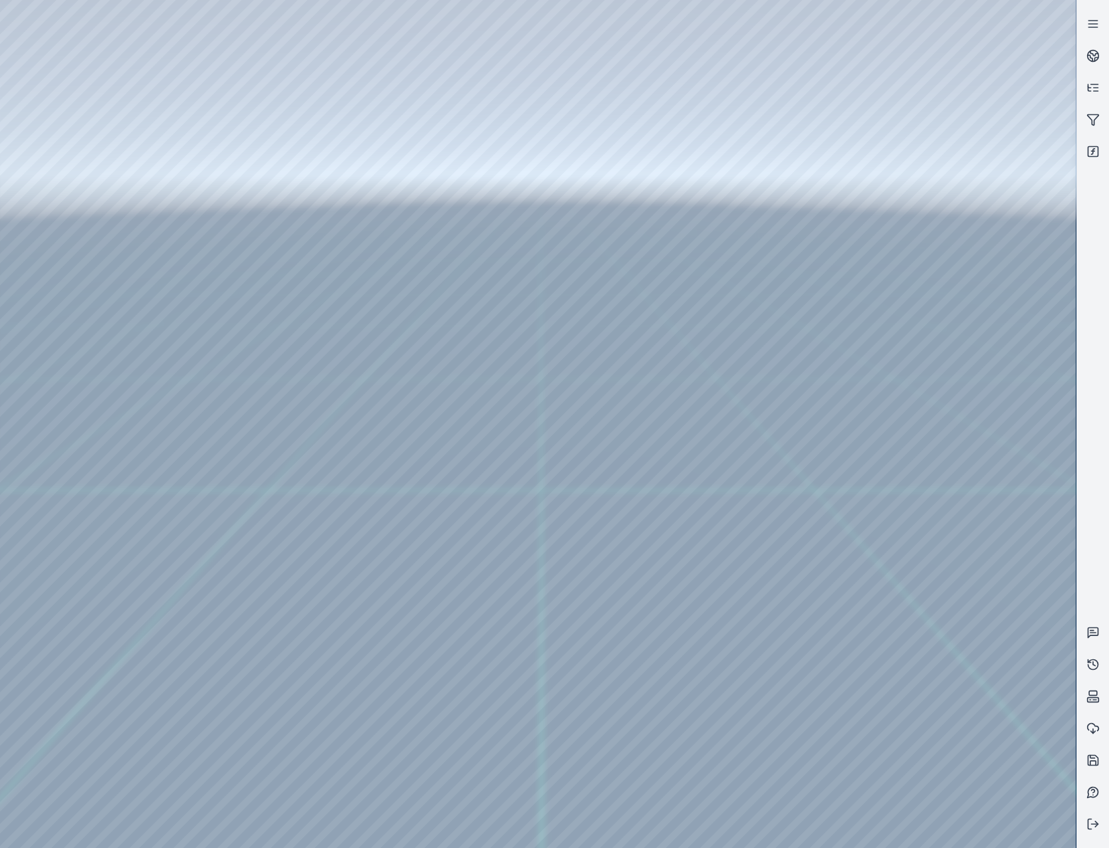
click at [824, 718] on div at bounding box center [538, 424] width 1076 height 848
click at [51, 681] on div at bounding box center [538, 424] width 1076 height 848
click at [372, 271] on div at bounding box center [538, 424] width 1076 height 848
click at [376, 271] on div at bounding box center [538, 424] width 1076 height 848
click at [818, 714] on div at bounding box center [538, 424] width 1076 height 848
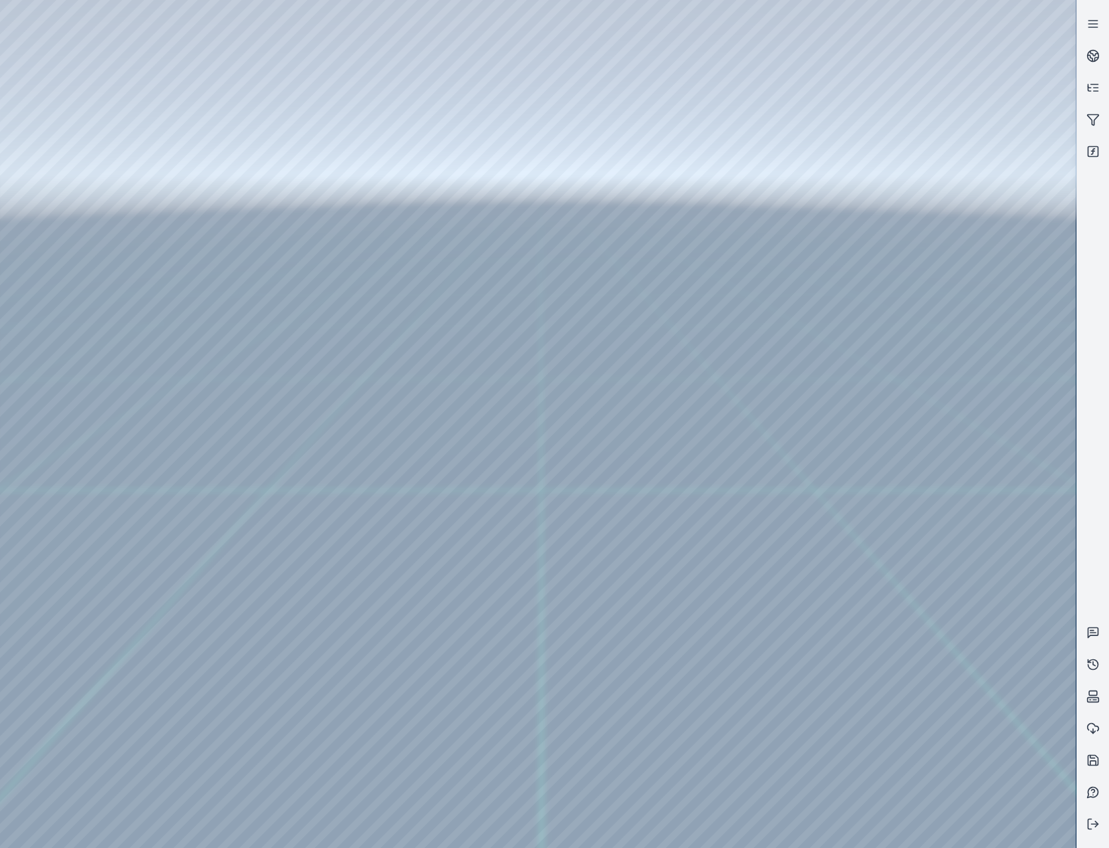
click at [818, 714] on div at bounding box center [538, 424] width 1076 height 848
click at [825, 715] on div at bounding box center [538, 424] width 1076 height 848
drag, startPoint x: 819, startPoint y: 712, endPoint x: 831, endPoint y: 714, distance: 12.1
click at [831, 714] on div at bounding box center [538, 424] width 1076 height 848
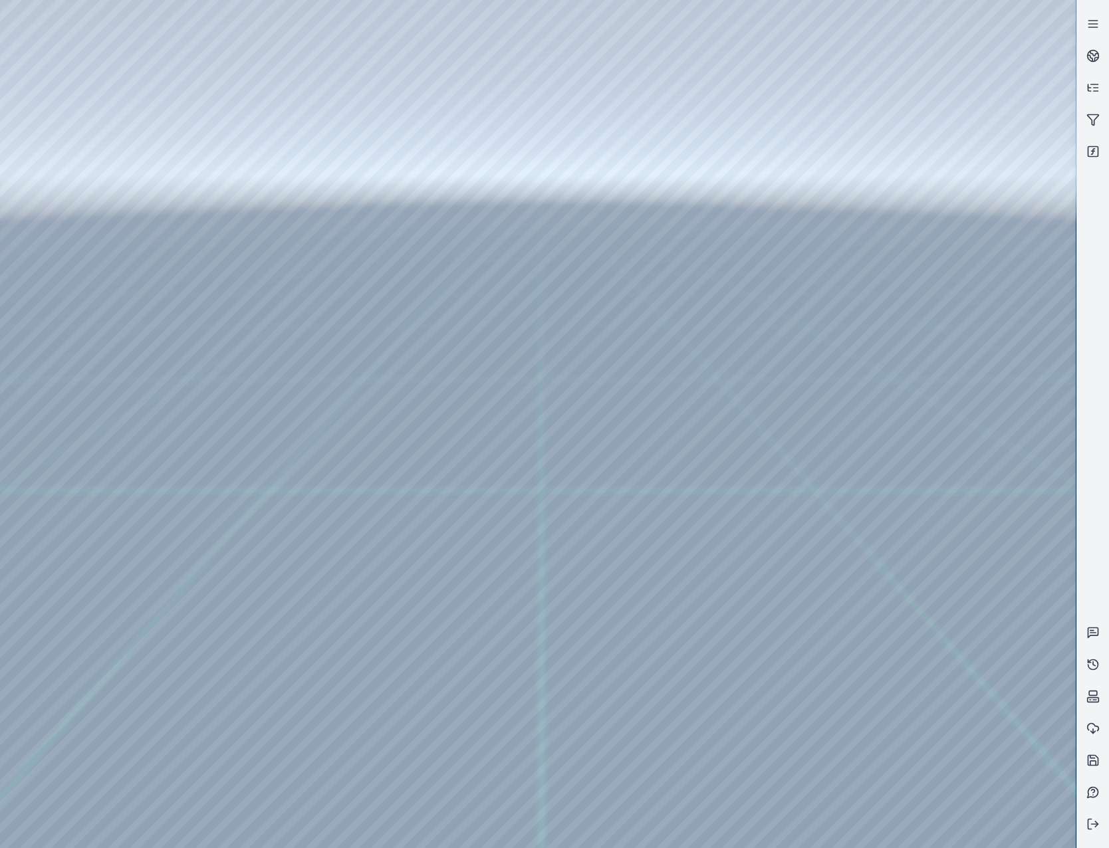
click at [336, 274] on div at bounding box center [538, 424] width 1076 height 848
click at [61, 348] on div at bounding box center [538, 424] width 1076 height 848
click at [88, 281] on div at bounding box center [538, 424] width 1076 height 848
click at [395, 52] on div at bounding box center [538, 424] width 1076 height 848
click at [66, 178] on div at bounding box center [538, 424] width 1076 height 848
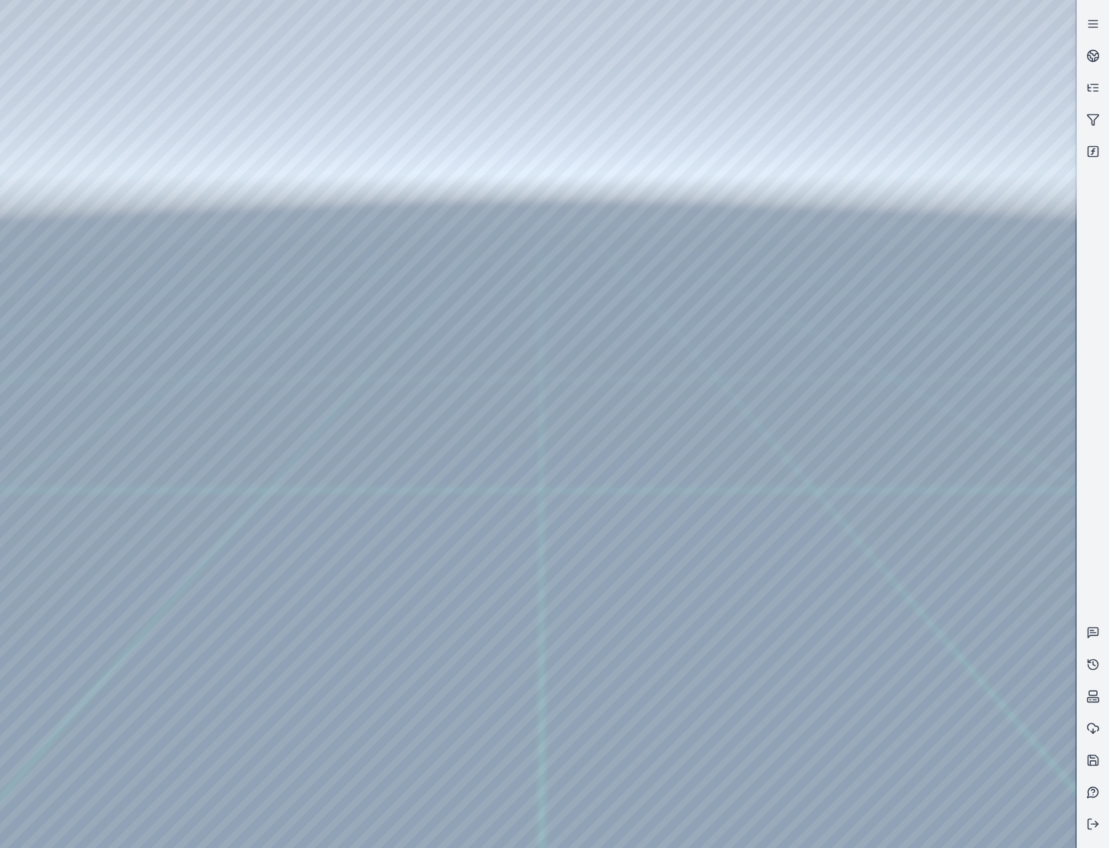
click at [103, 248] on div at bounding box center [538, 424] width 1076 height 848
click at [344, 270] on div at bounding box center [538, 424] width 1076 height 848
click at [332, 302] on div at bounding box center [538, 424] width 1076 height 848
click at [616, 295] on div at bounding box center [538, 424] width 1076 height 848
click at [614, 340] on div at bounding box center [538, 424] width 1076 height 848
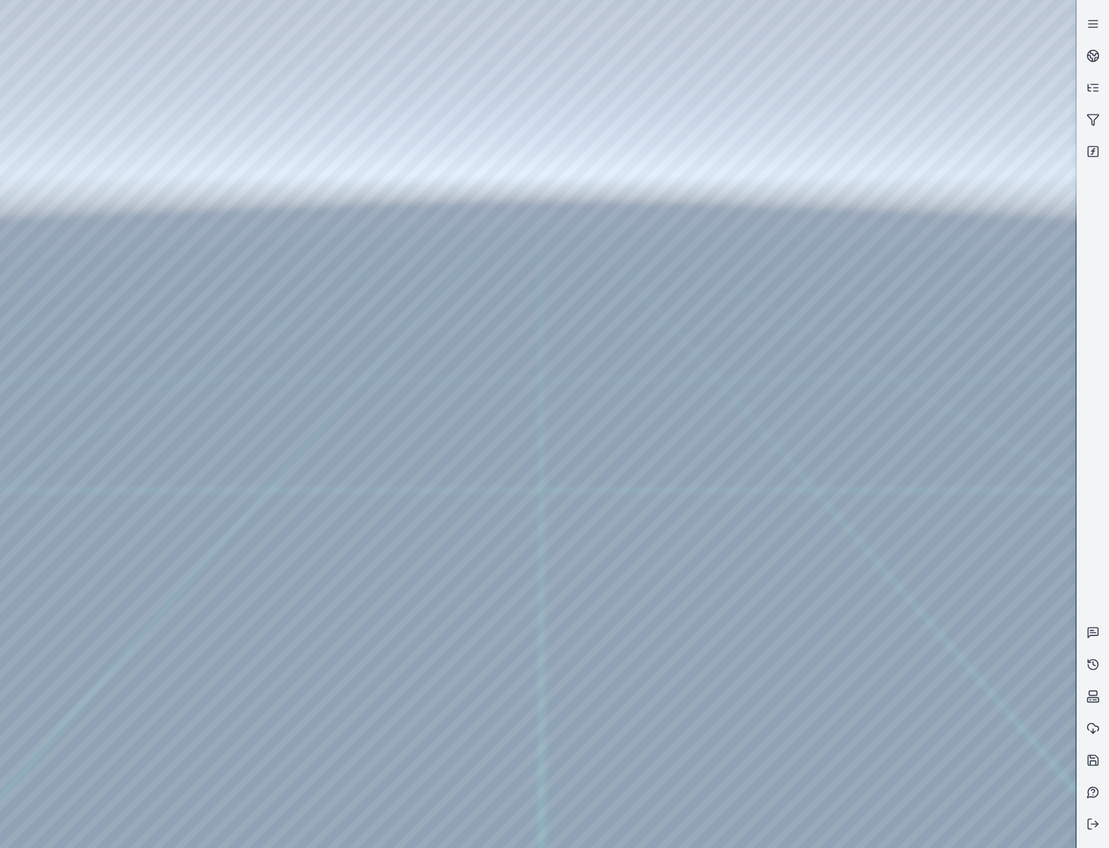
click at [693, 211] on div at bounding box center [538, 424] width 1076 height 848
click at [102, 360] on div at bounding box center [538, 424] width 1076 height 848
click at [102, 346] on div at bounding box center [538, 424] width 1076 height 848
click at [82, 223] on div at bounding box center [538, 424] width 1076 height 848
click at [109, 278] on div at bounding box center [538, 424] width 1076 height 848
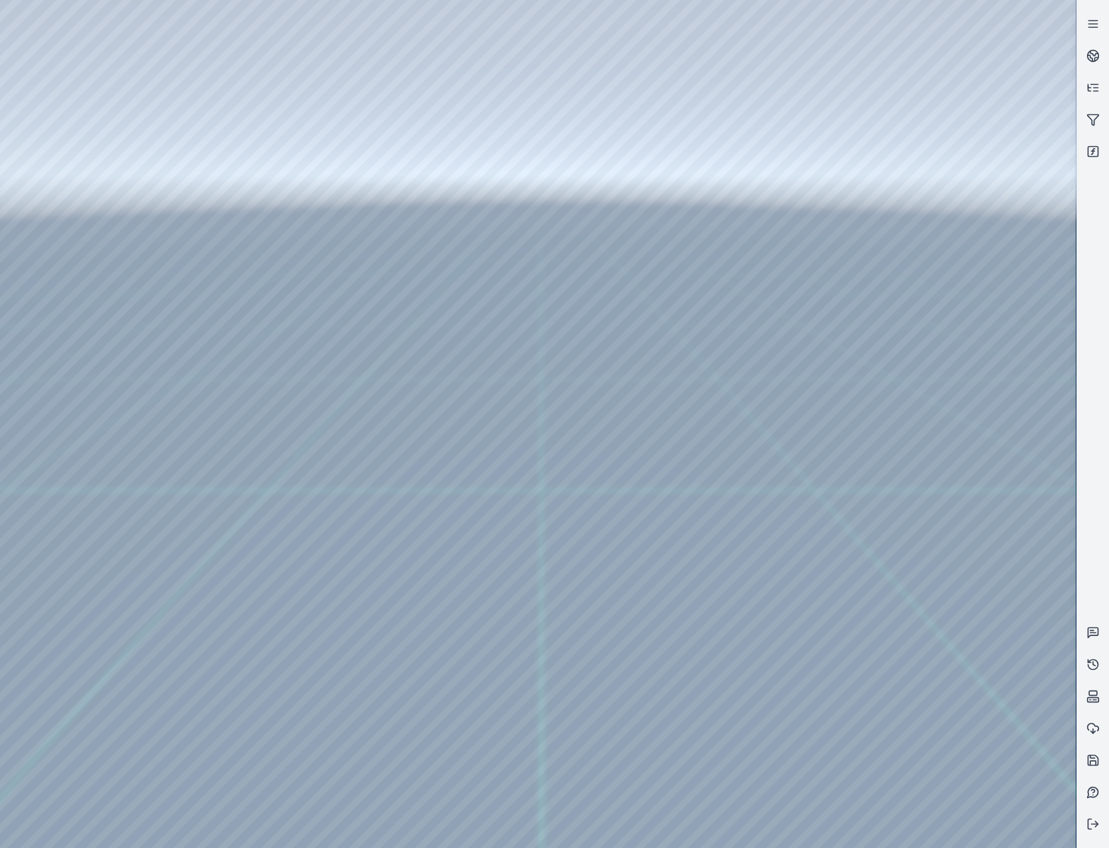
click at [388, 57] on div at bounding box center [538, 424] width 1076 height 848
click at [261, 180] on div at bounding box center [538, 424] width 1076 height 848
click at [280, 158] on div at bounding box center [538, 424] width 1076 height 848
click at [253, 184] on div at bounding box center [538, 424] width 1076 height 848
click at [1098, 58] on circle at bounding box center [1093, 56] width 11 height 11
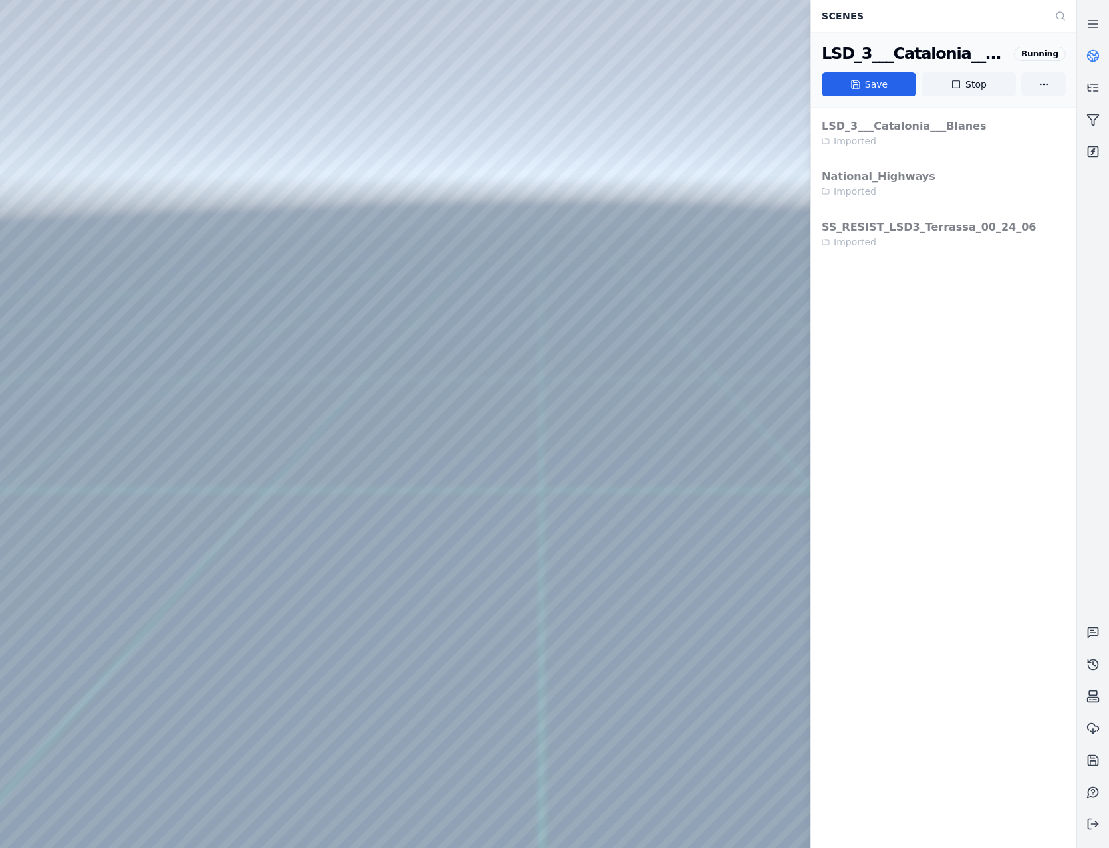
click at [1098, 58] on circle at bounding box center [1093, 56] width 11 height 11
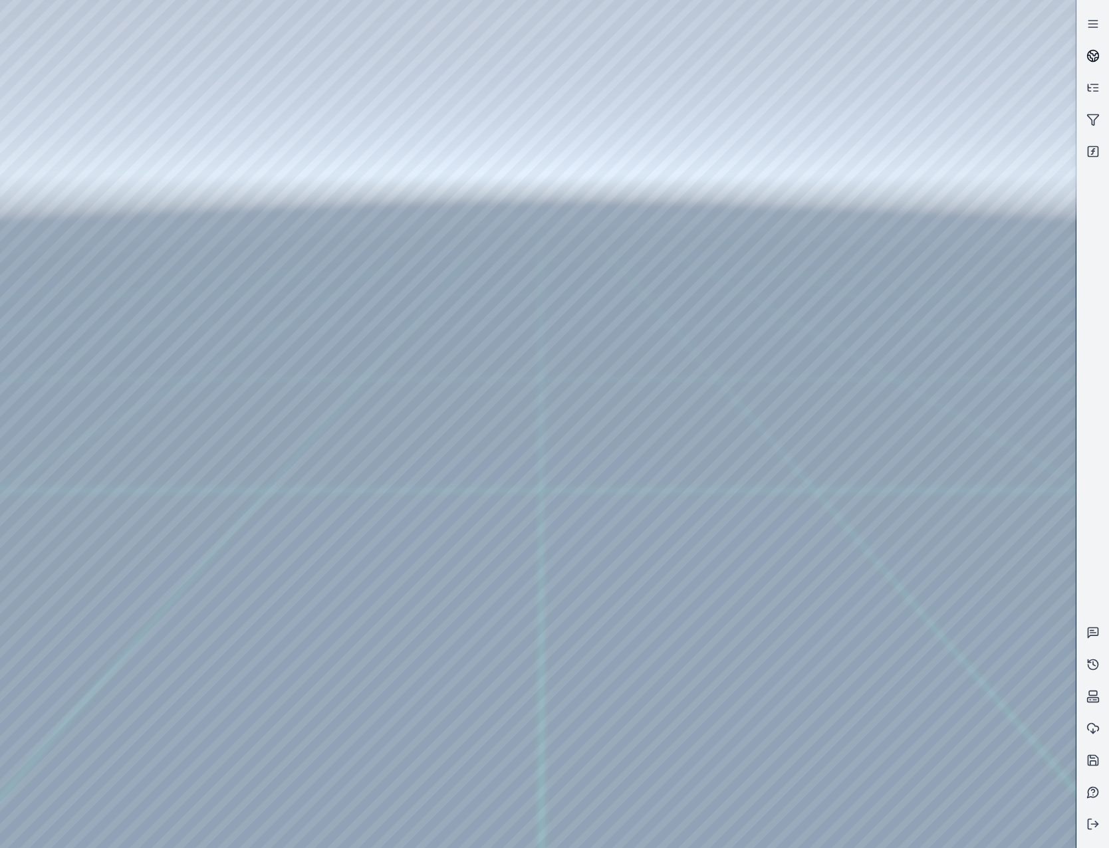
click at [1098, 58] on circle at bounding box center [1093, 56] width 11 height 11
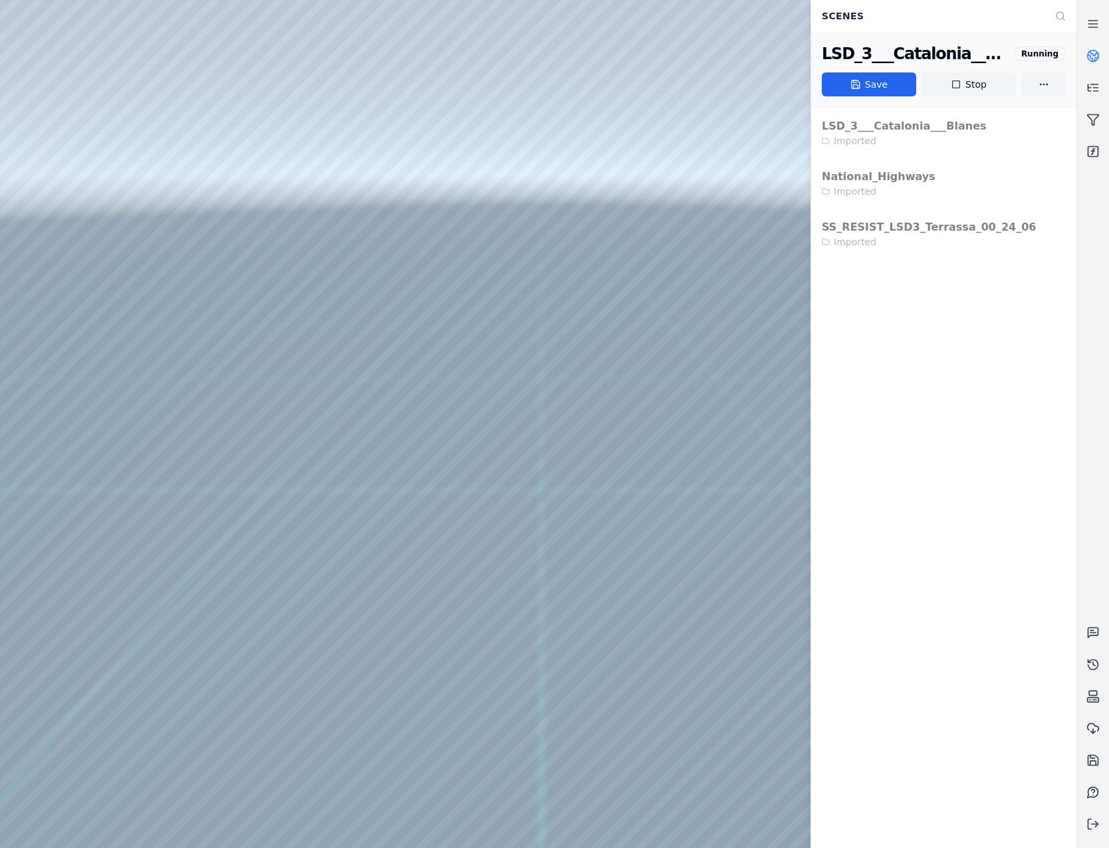
click at [1098, 58] on circle at bounding box center [1093, 56] width 11 height 11
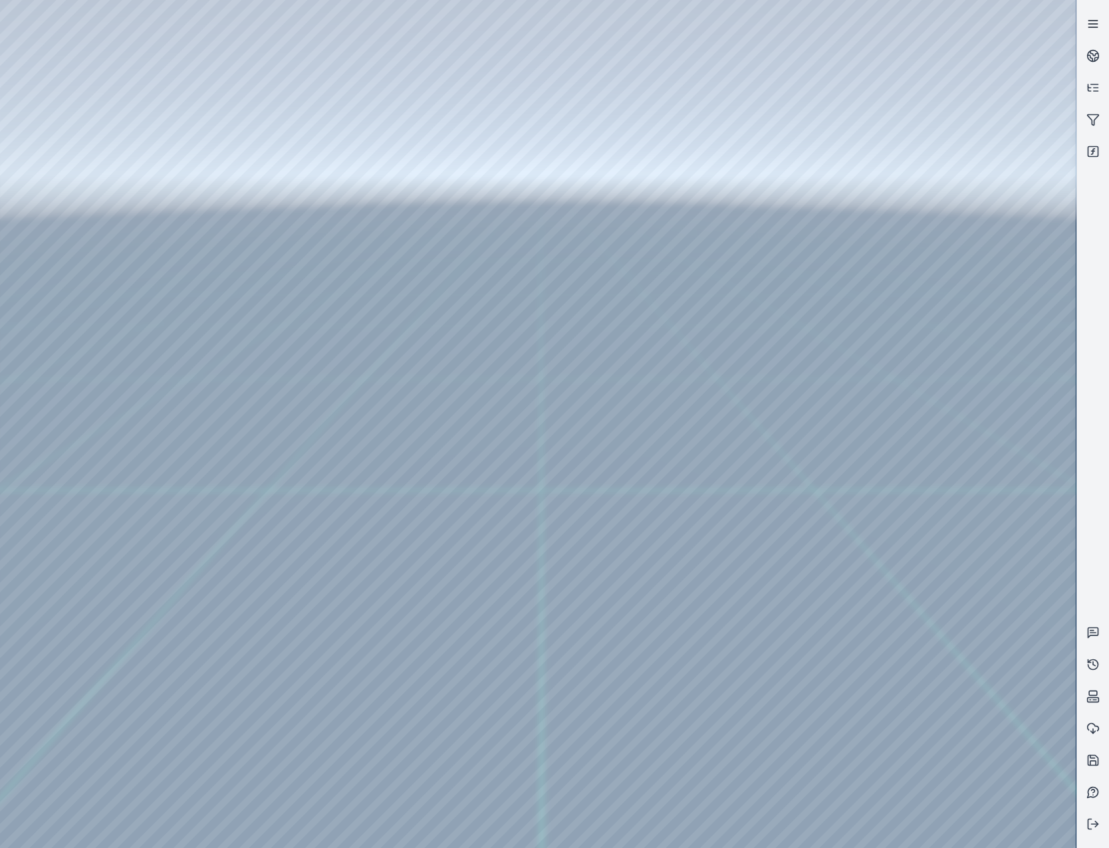
click at [1090, 27] on line at bounding box center [1092, 27] width 9 height 0
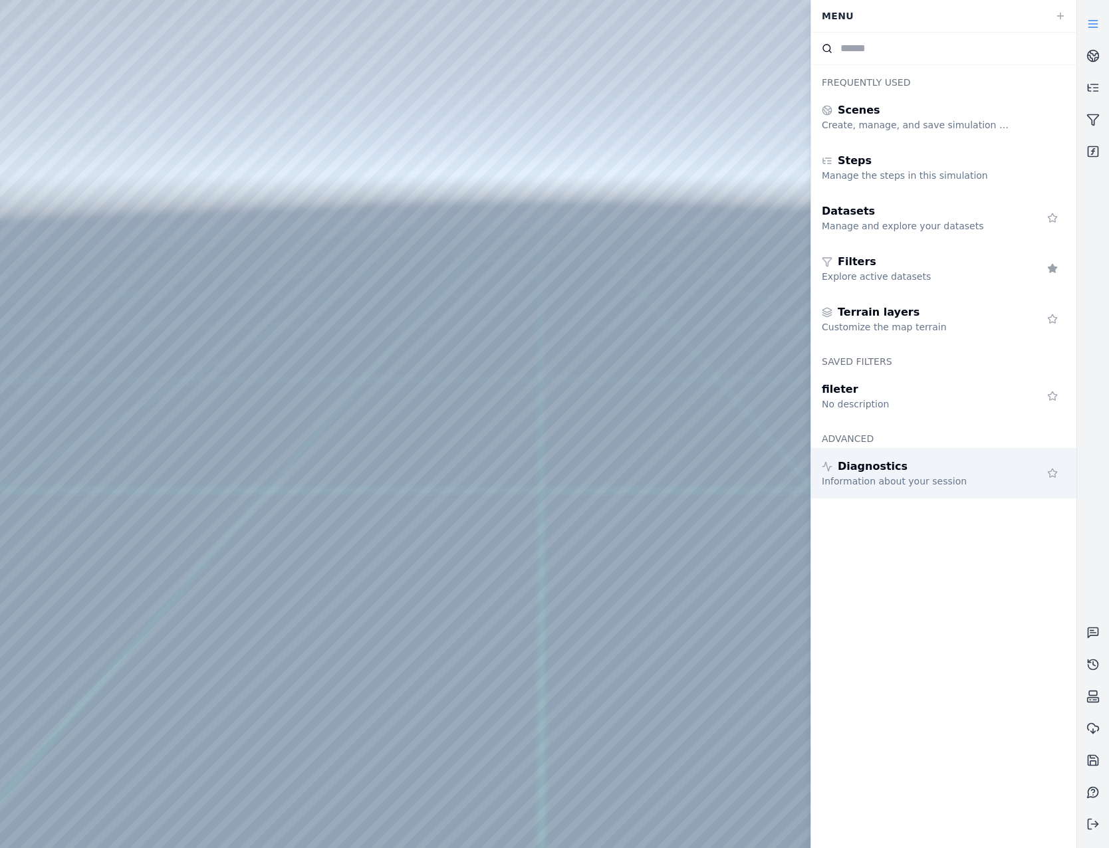
click at [901, 488] on div "Diagnostics Information about your session" at bounding box center [943, 473] width 265 height 51
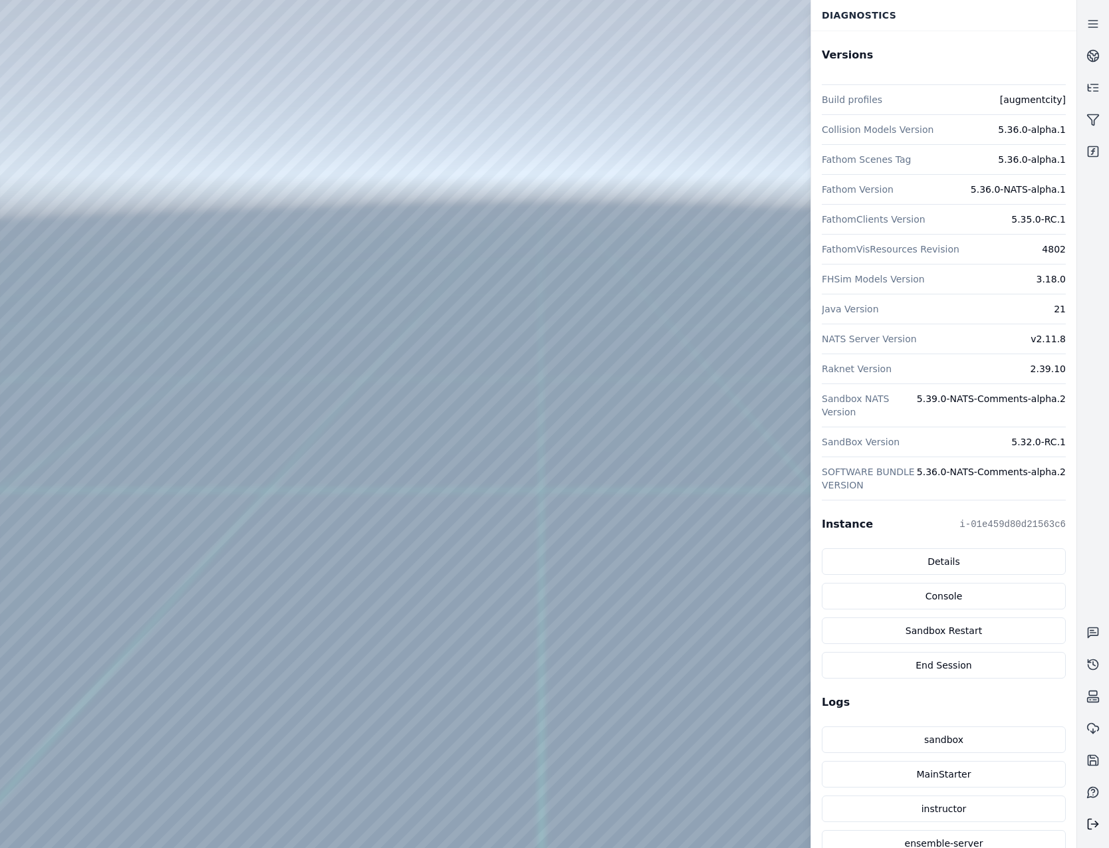
click at [1090, 827] on icon at bounding box center [1092, 824] width 13 height 13
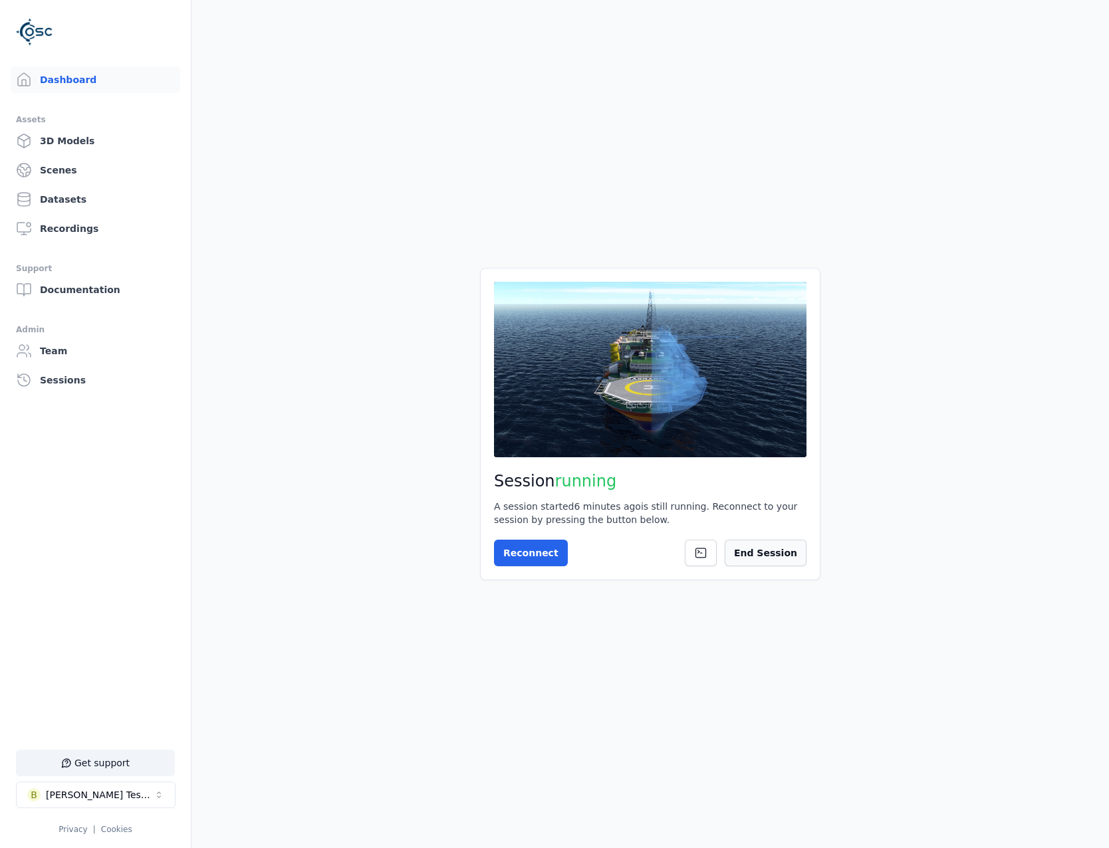
click at [771, 560] on button "End Session" at bounding box center [766, 553] width 82 height 27
click at [787, 549] on icon at bounding box center [790, 553] width 11 height 11
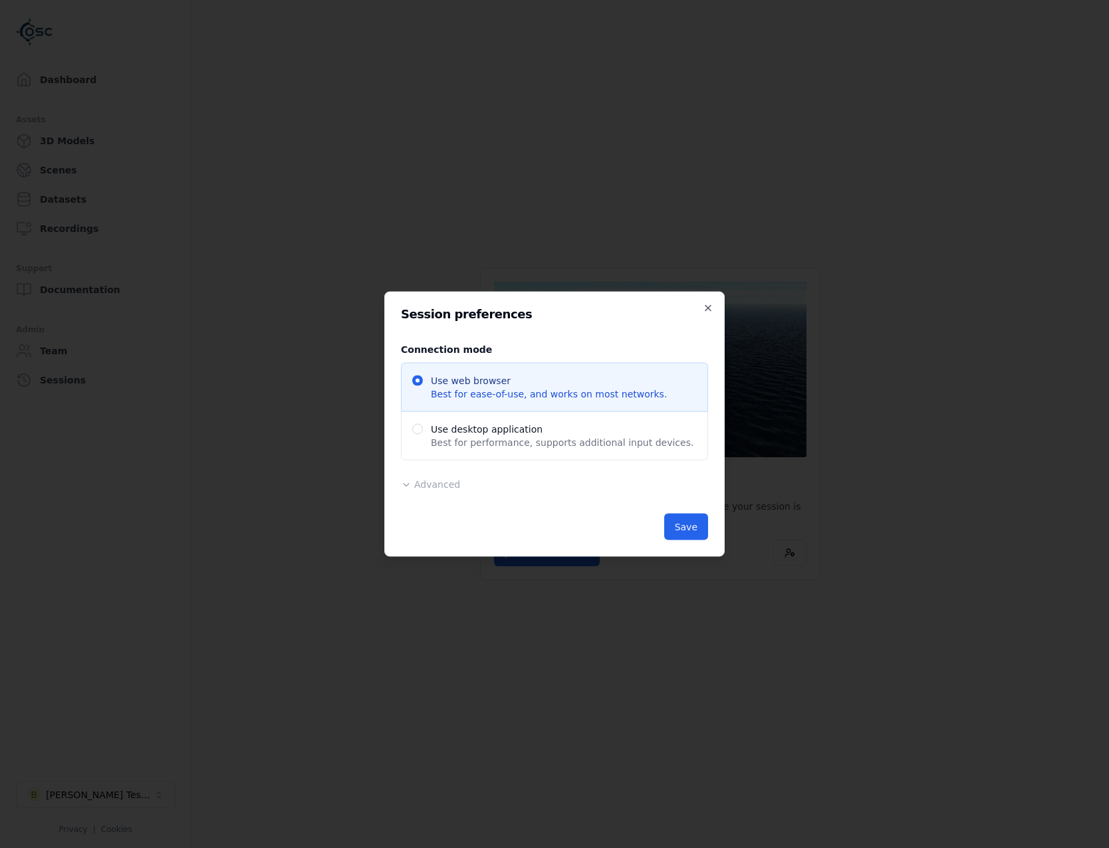
click at [471, 475] on div "Connection mode Use web browser Best for ease-of-use, and works on most network…" at bounding box center [554, 417] width 307 height 172
click at [455, 482] on button "Advanced" at bounding box center [430, 484] width 59 height 13
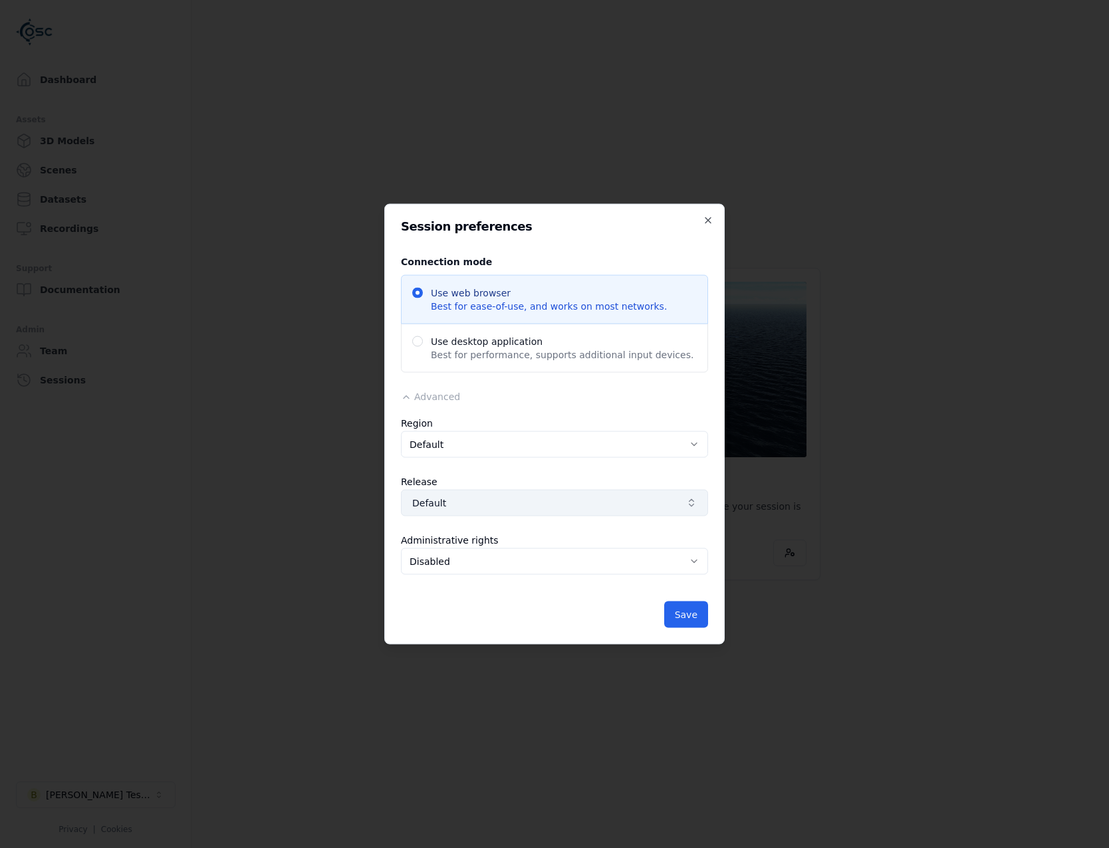
click at [472, 509] on span "Default" at bounding box center [546, 503] width 269 height 13
type input "****"
click at [550, 513] on div at bounding box center [554, 424] width 1109 height 848
click at [550, 511] on button "Default" at bounding box center [554, 503] width 307 height 27
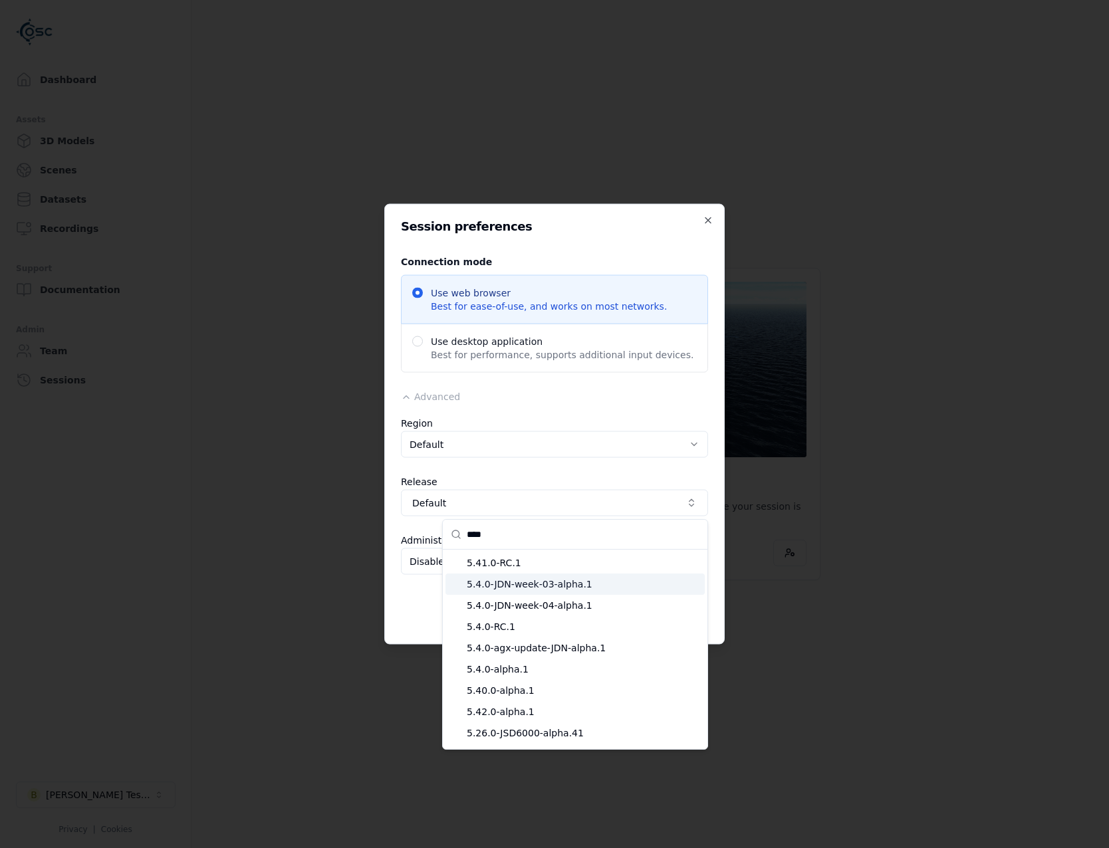
type input "****"
click at [552, 570] on div "5.41.0-RC.1" at bounding box center [574, 563] width 259 height 21
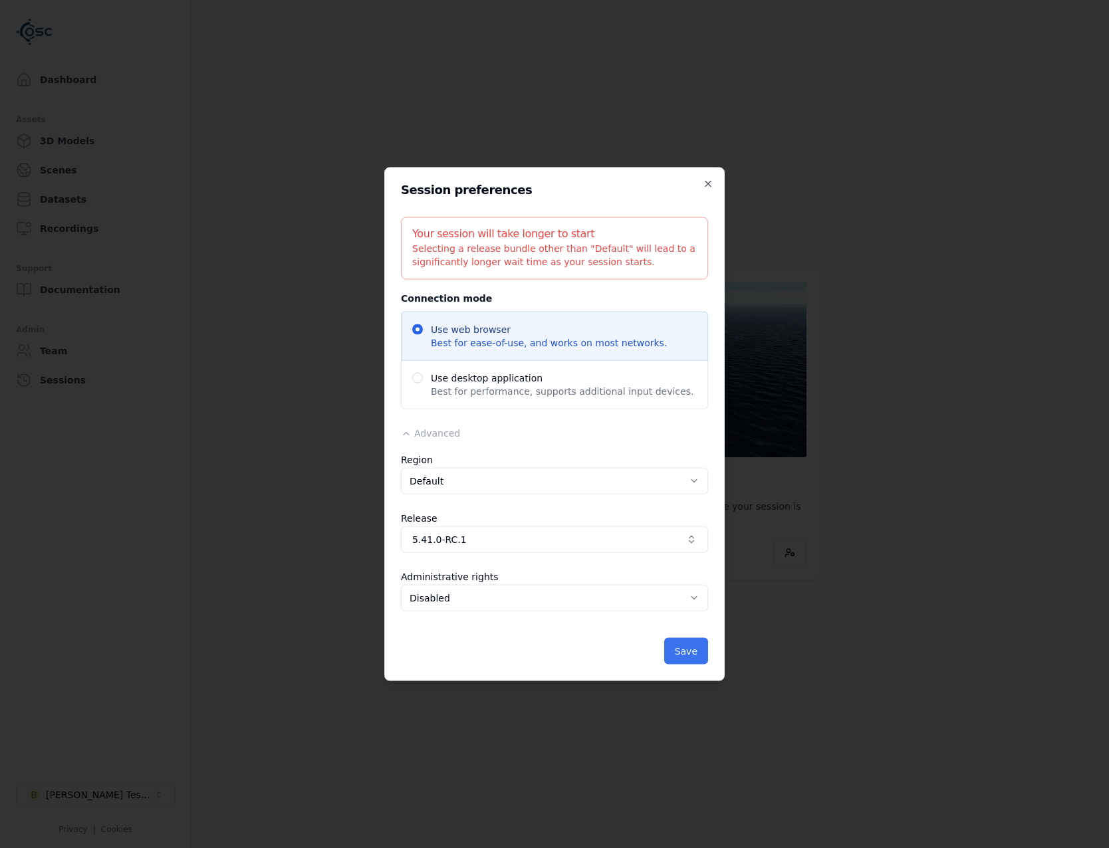
click at [706, 662] on button "Save" at bounding box center [686, 651] width 44 height 27
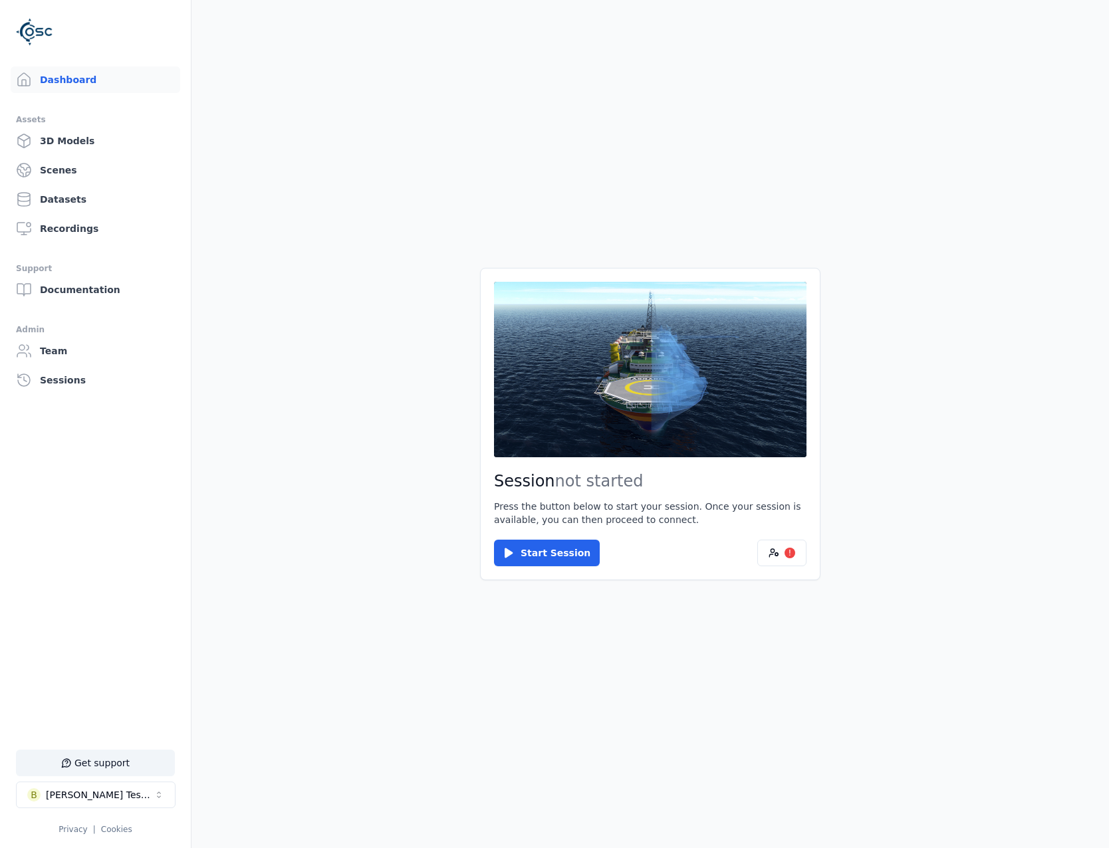
click at [693, 646] on main "Session not started Press the button below to start your session. Once your ses…" at bounding box center [650, 424] width 918 height 848
click at [574, 554] on button "Start Session" at bounding box center [547, 553] width 106 height 27
click at [510, 544] on button "Connect" at bounding box center [524, 553] width 61 height 27
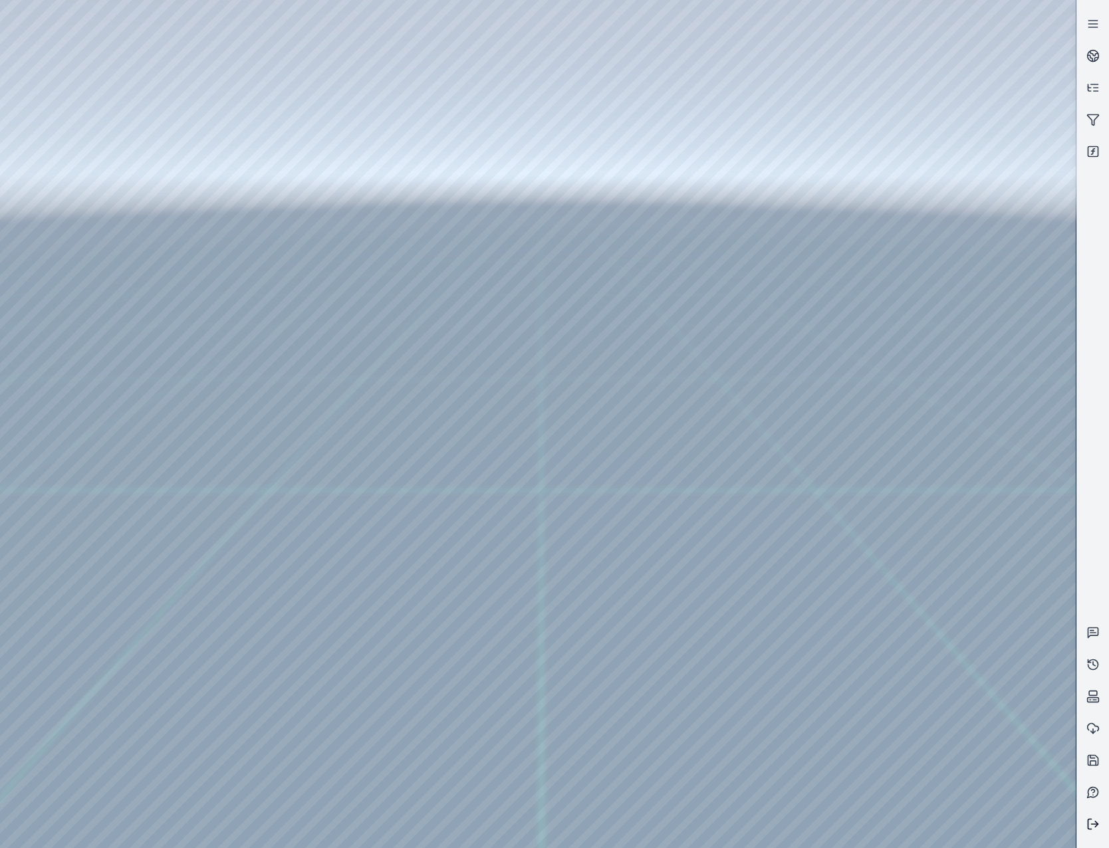
click at [1089, 824] on icon at bounding box center [1092, 824] width 13 height 13
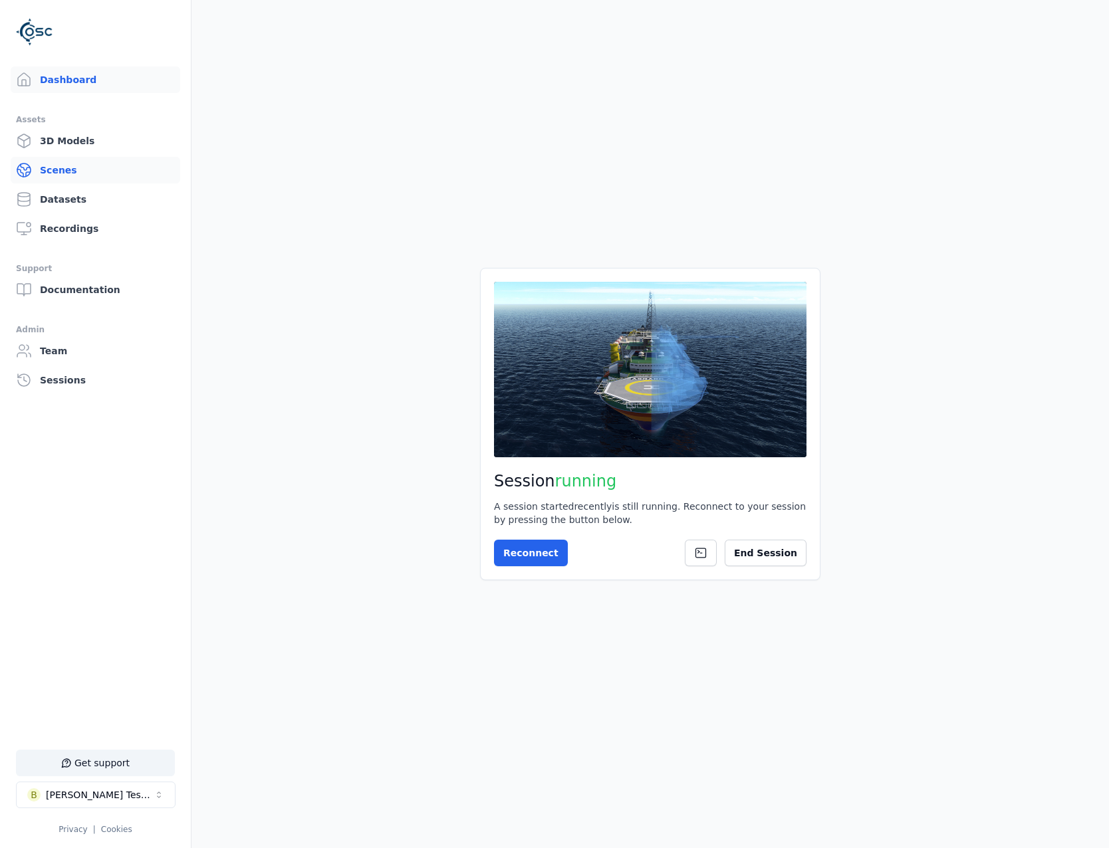
click at [78, 172] on link "Scenes" at bounding box center [96, 170] width 170 height 27
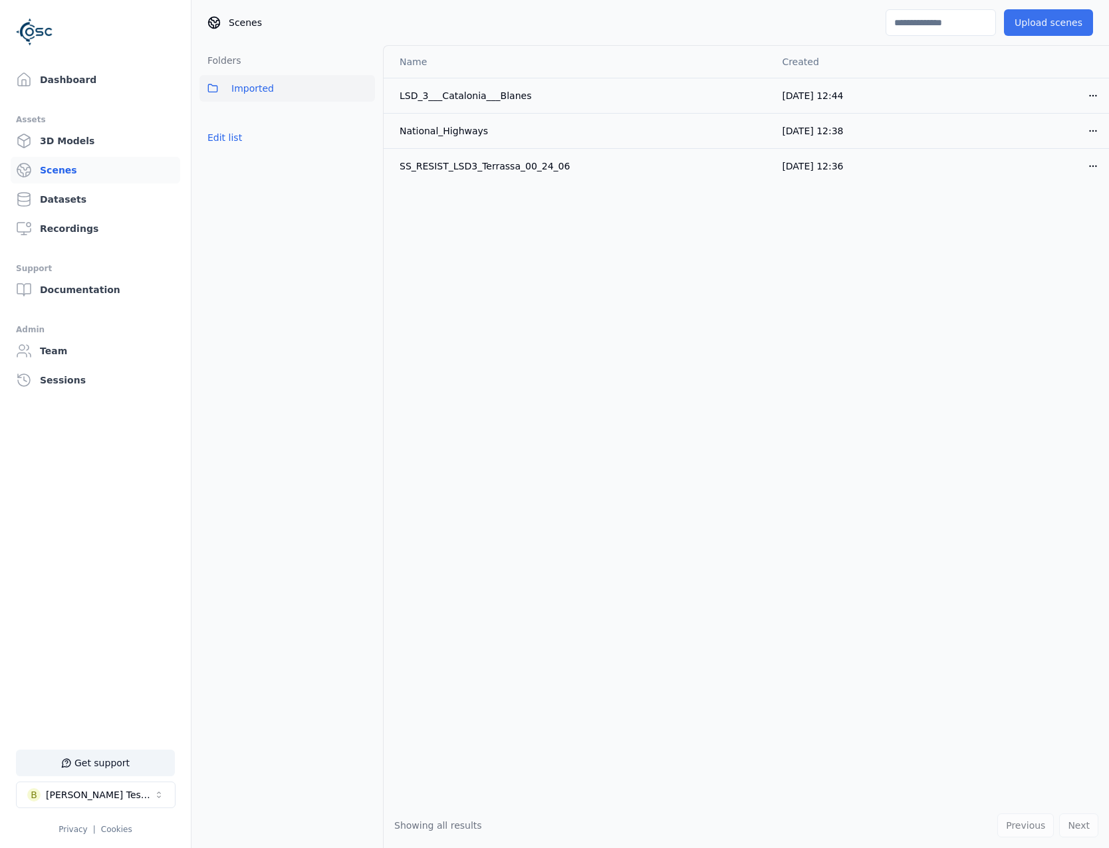
click at [1062, 24] on button "Upload scenes" at bounding box center [1048, 22] width 89 height 27
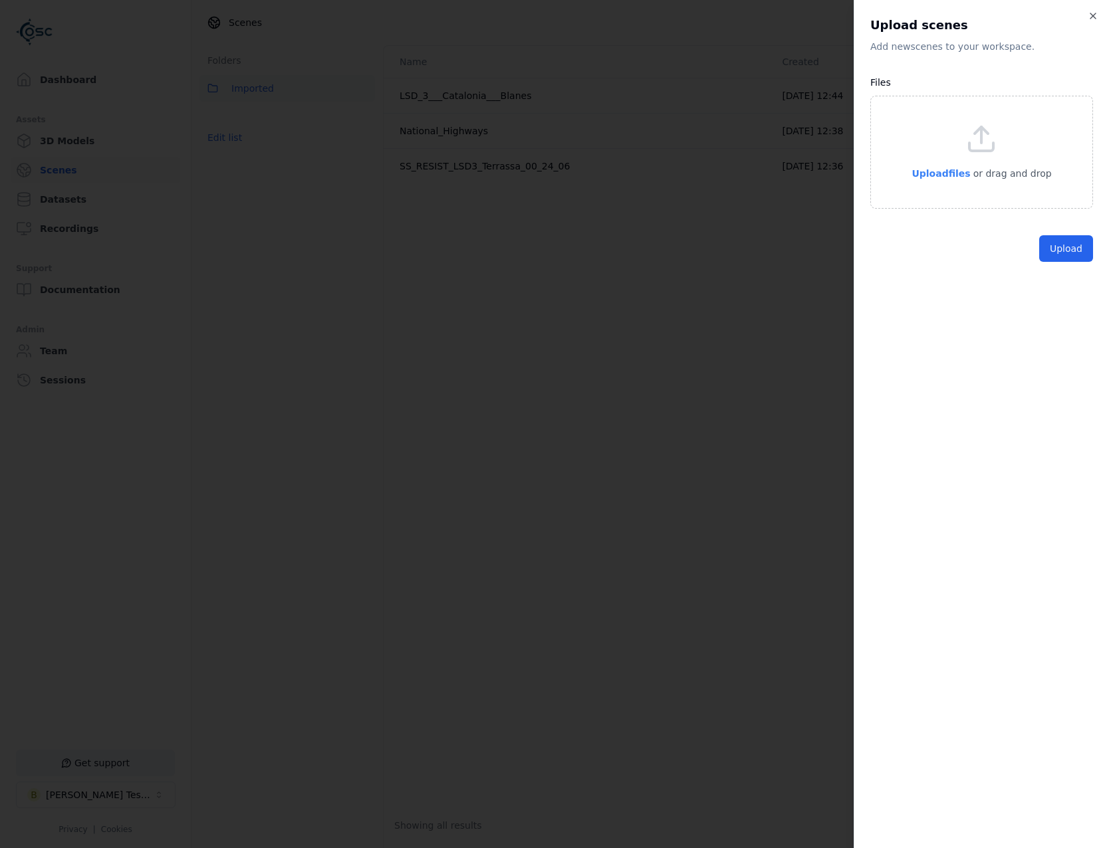
click at [963, 166] on p "Upload files" at bounding box center [941, 174] width 59 height 16
click at [1059, 282] on button "Upload" at bounding box center [1066, 279] width 54 height 27
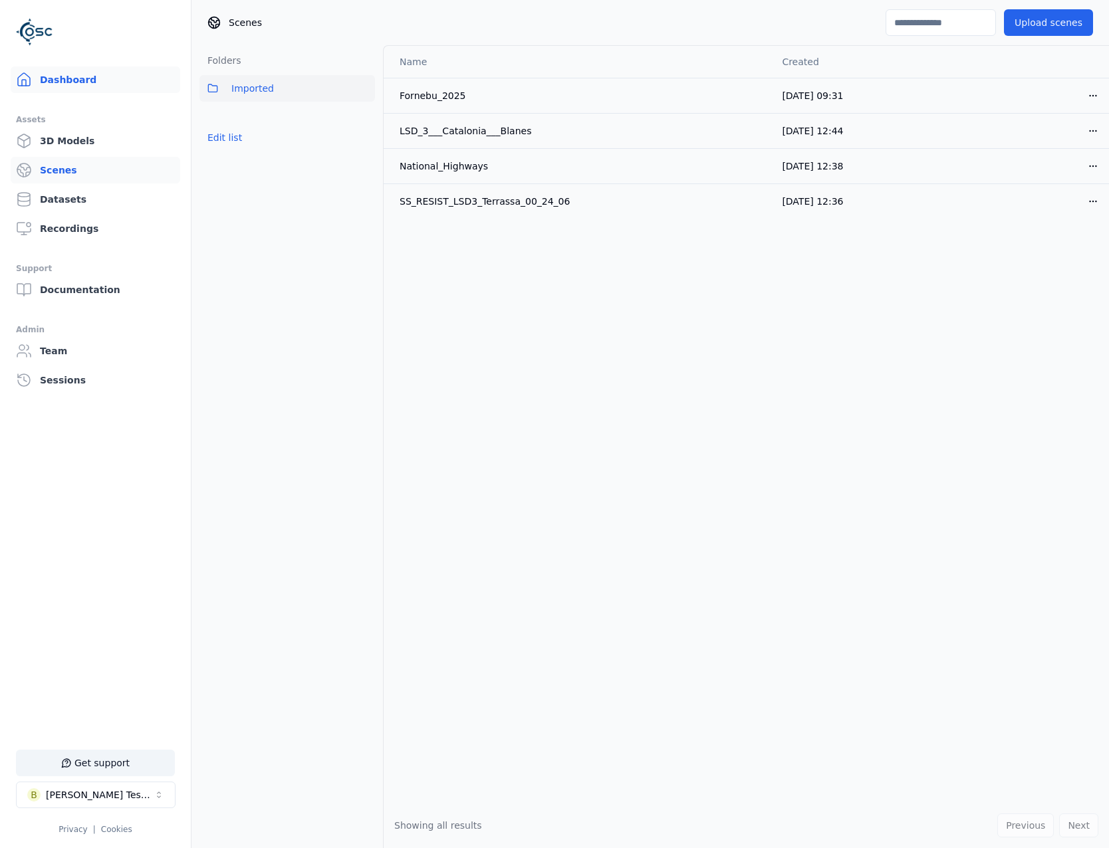
click at [58, 75] on link "Dashboard" at bounding box center [96, 79] width 170 height 27
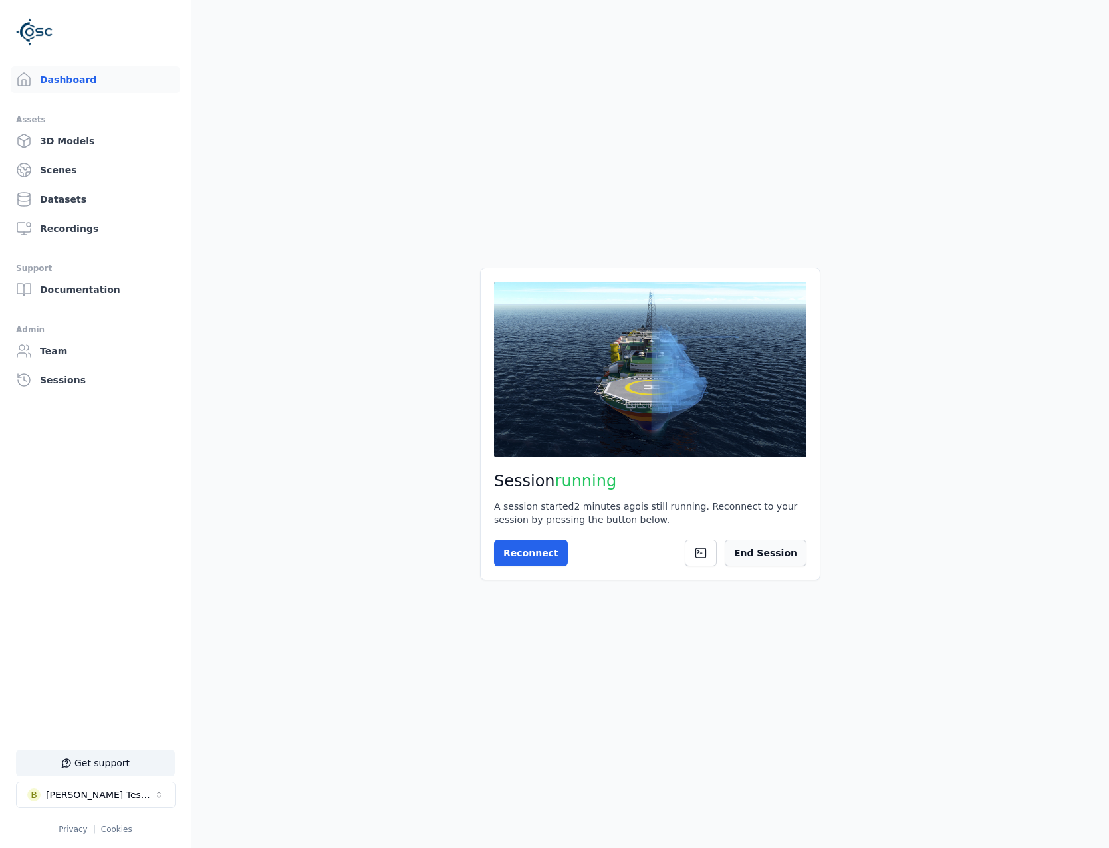
click at [764, 548] on button "End Session" at bounding box center [766, 553] width 82 height 27
click at [773, 545] on button "!" at bounding box center [781, 553] width 49 height 27
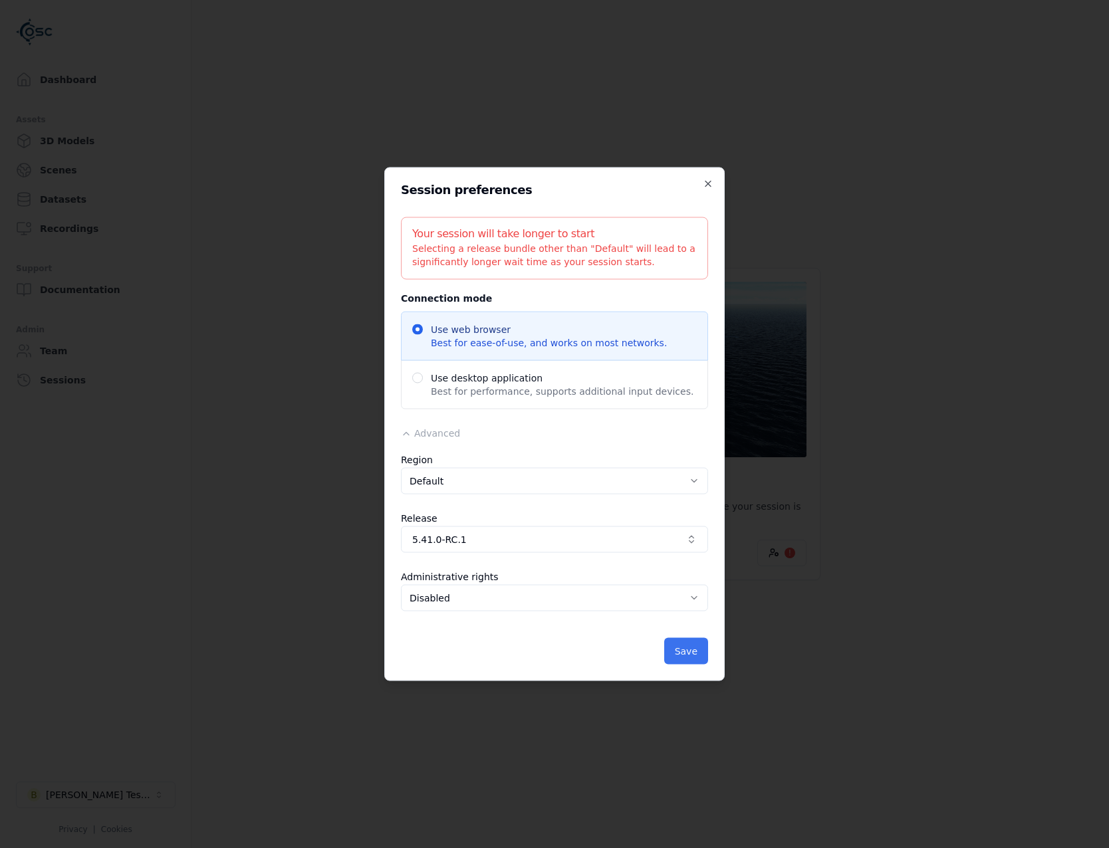
click at [703, 649] on button "Save" at bounding box center [686, 651] width 44 height 27
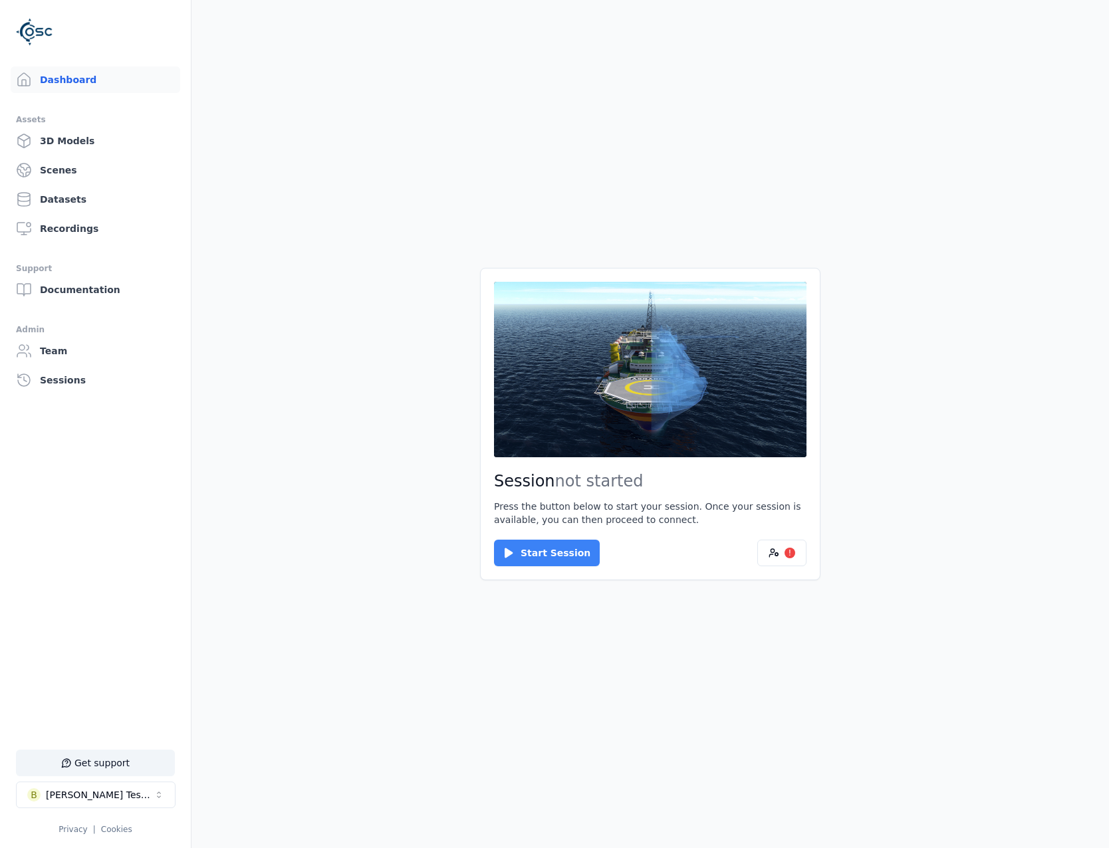
click at [560, 551] on button "Start Session" at bounding box center [547, 553] width 106 height 27
click at [533, 527] on div "Session ready for connection Your cloud session is ready. Please click the butt…" at bounding box center [650, 424] width 340 height 312
click at [539, 545] on button "Connect" at bounding box center [524, 553] width 61 height 27
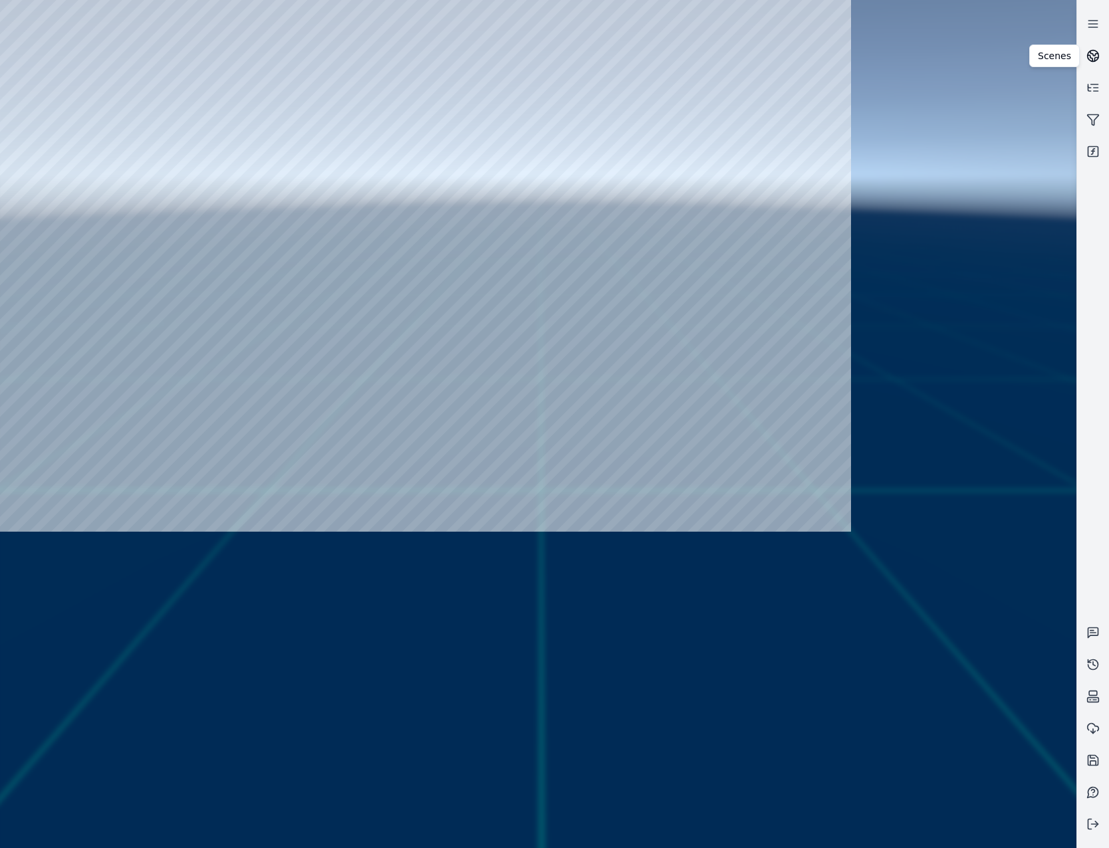
click at [1099, 47] on link at bounding box center [1093, 56] width 32 height 32
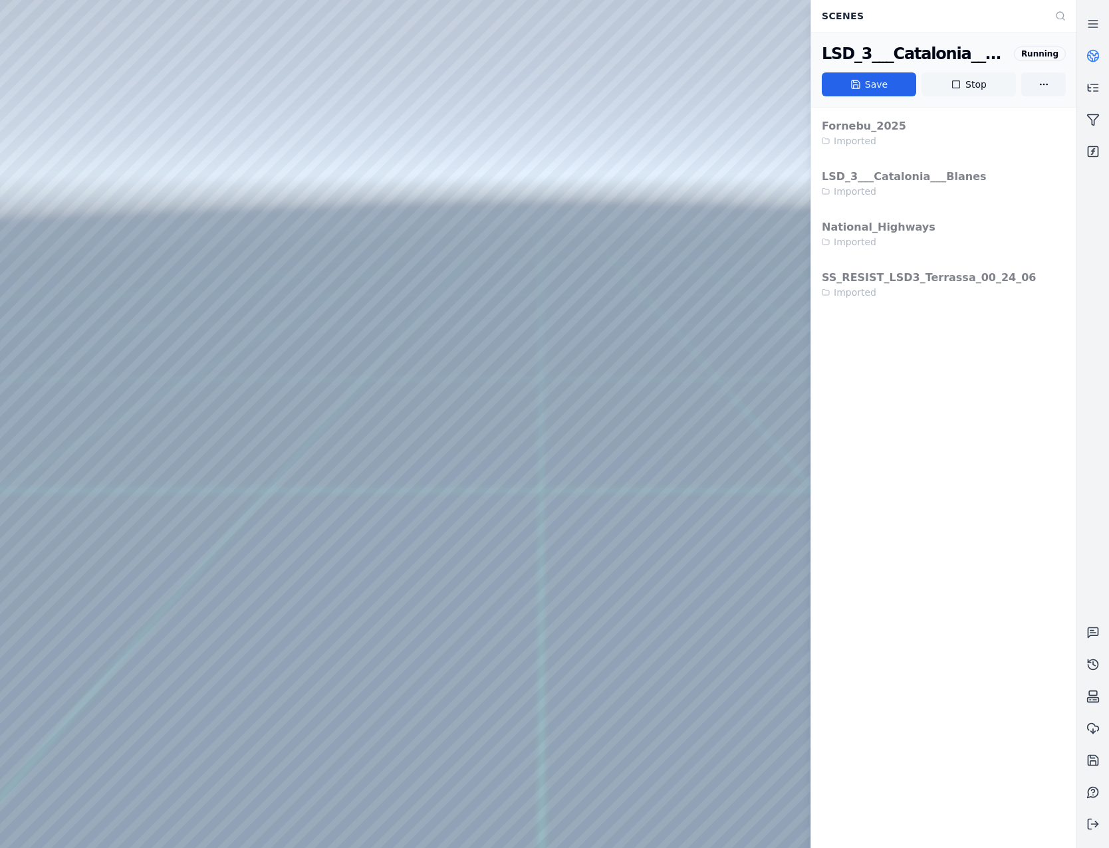
click at [951, 84] on icon at bounding box center [956, 84] width 11 height 11
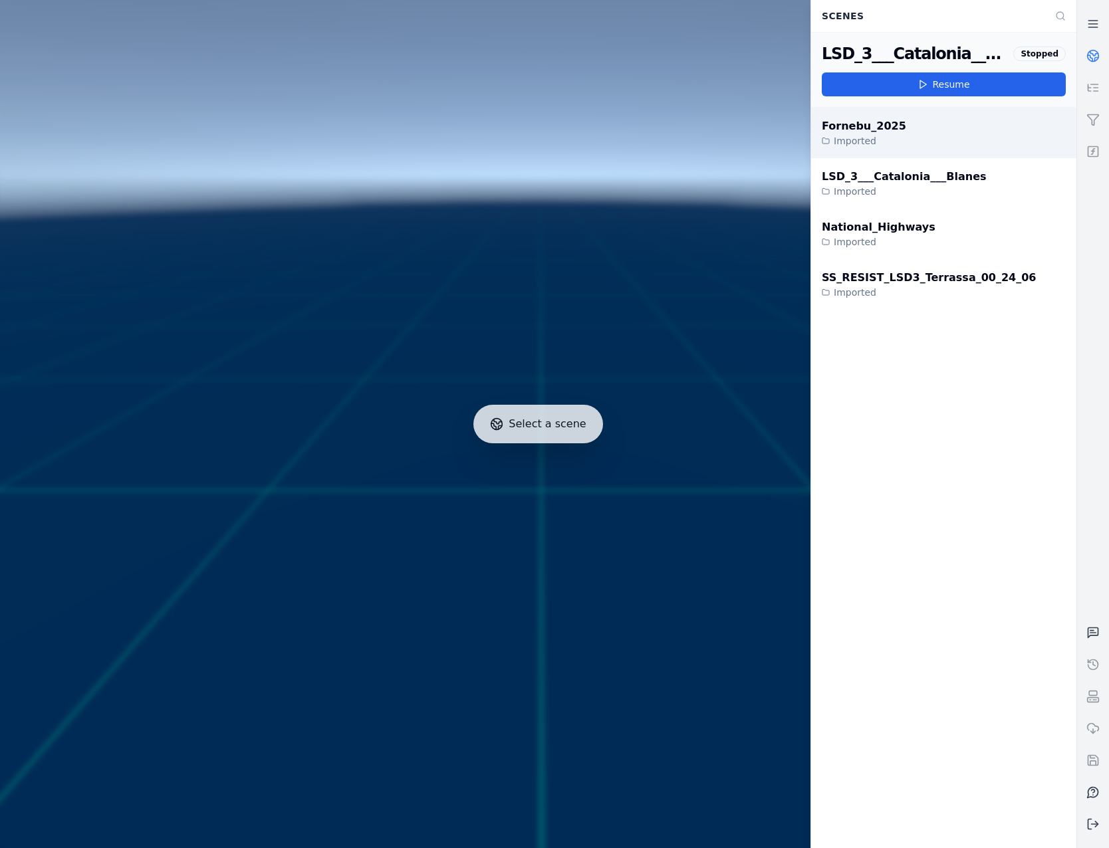
click at [872, 134] on div "Fornebu_2025" at bounding box center [864, 126] width 84 height 16
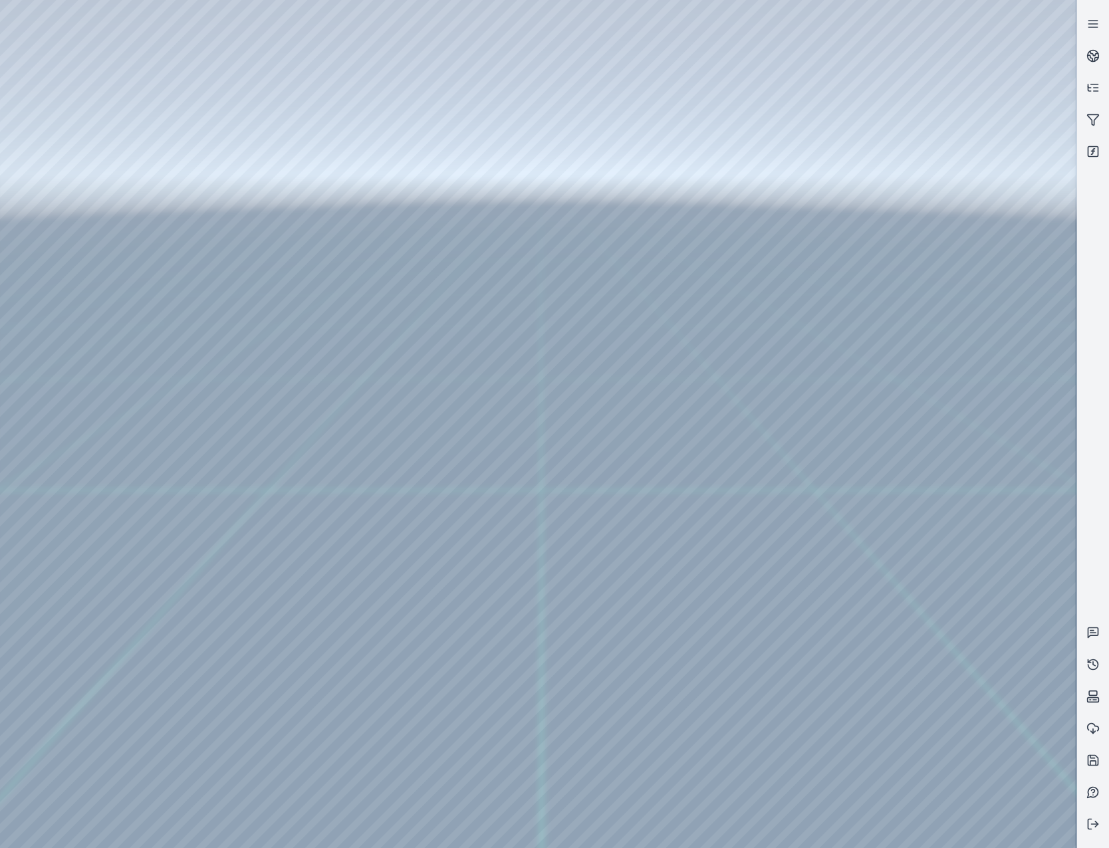
drag, startPoint x: 695, startPoint y: 574, endPoint x: 679, endPoint y: 606, distance: 36.0
click at [88, 78] on div at bounding box center [538, 424] width 1076 height 848
click at [100, 148] on div at bounding box center [538, 424] width 1076 height 848
click at [82, 247] on div at bounding box center [538, 424] width 1076 height 848
click at [102, 170] on div at bounding box center [538, 424] width 1076 height 848
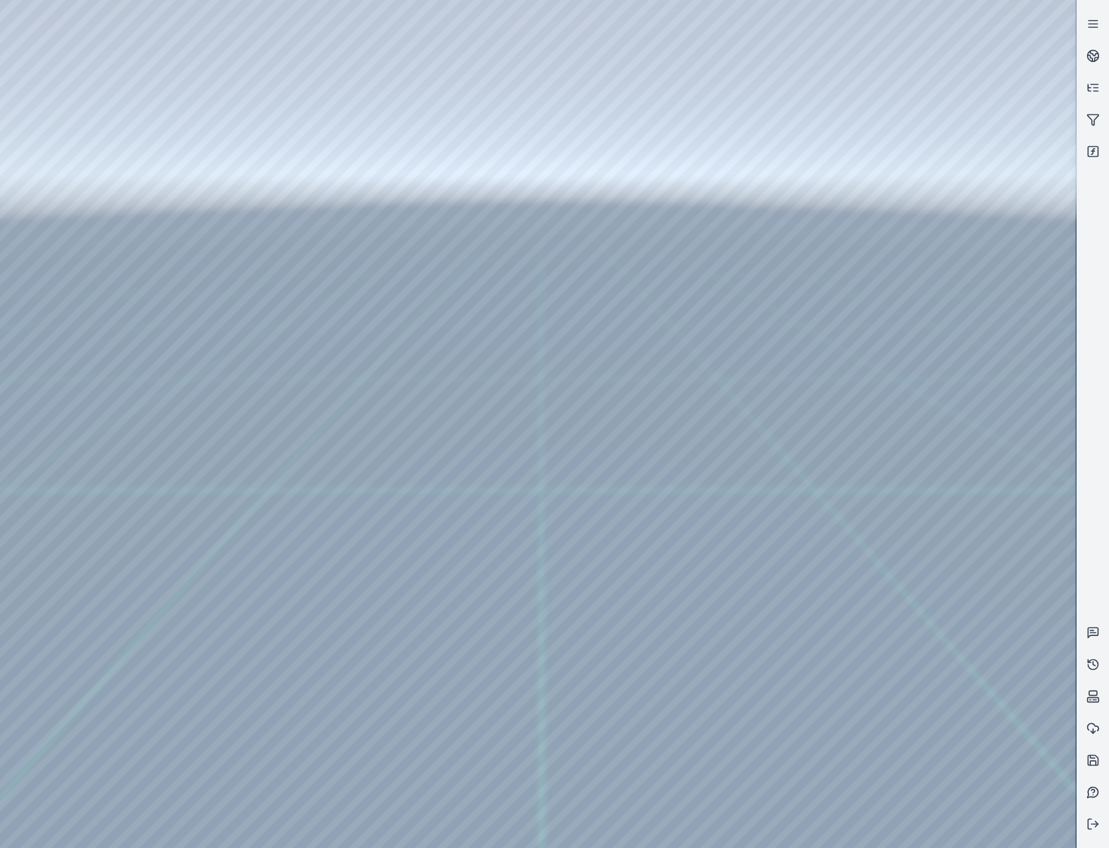
click at [420, 47] on div at bounding box center [538, 424] width 1076 height 848
click at [98, 76] on div at bounding box center [538, 424] width 1076 height 848
click at [112, 108] on div at bounding box center [538, 424] width 1076 height 848
click at [410, 137] on div at bounding box center [538, 424] width 1076 height 848
click at [273, 172] on div at bounding box center [538, 424] width 1076 height 848
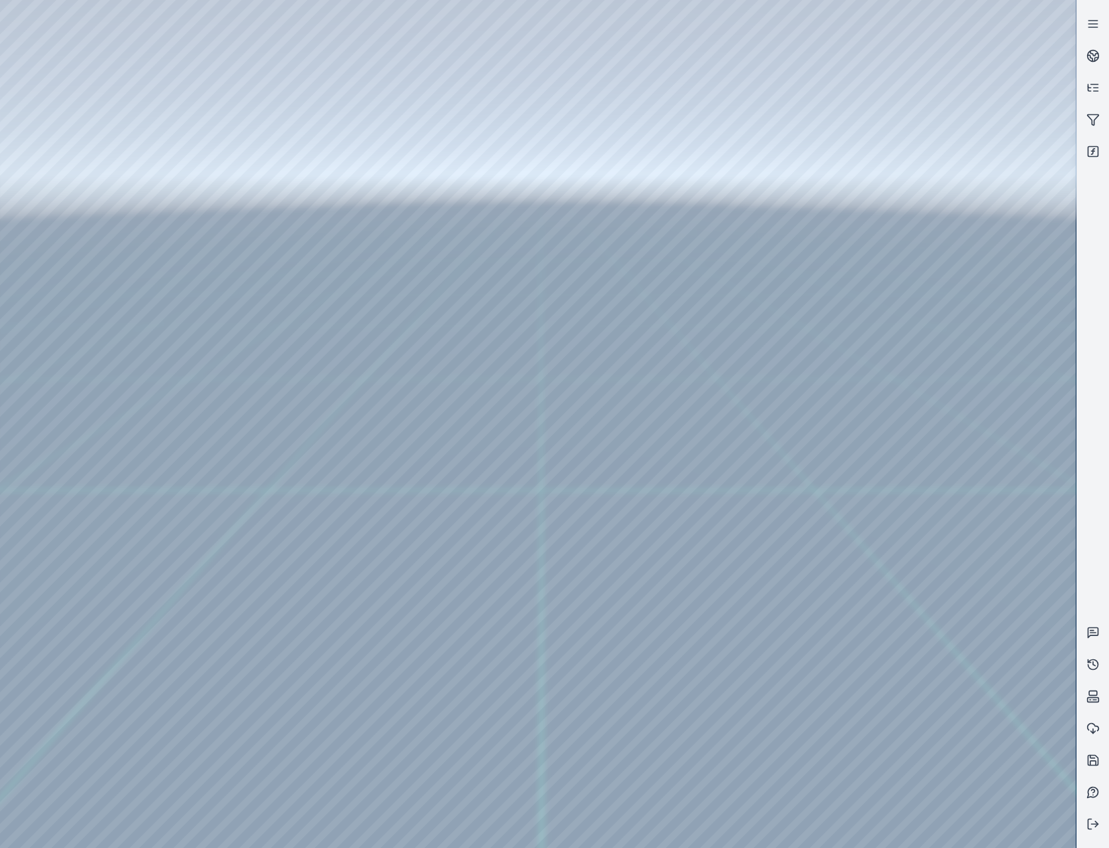
click at [419, 176] on div at bounding box center [538, 424] width 1076 height 848
click at [411, 170] on div at bounding box center [538, 424] width 1076 height 848
click at [418, 182] on div at bounding box center [538, 424] width 1076 height 848
click at [326, 271] on div at bounding box center [538, 424] width 1076 height 848
click at [410, 175] on div at bounding box center [538, 424] width 1076 height 848
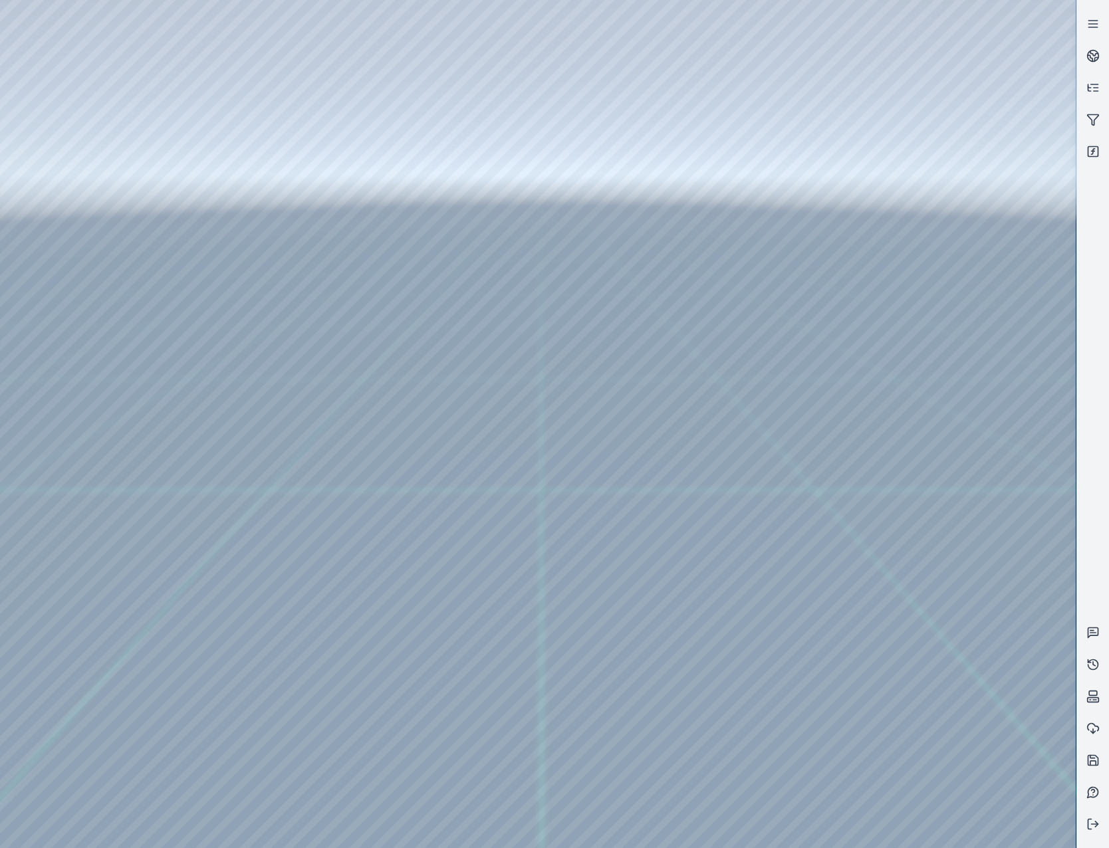
click at [416, 209] on div at bounding box center [538, 424] width 1076 height 848
click at [424, 204] on div at bounding box center [538, 424] width 1076 height 848
click at [429, 217] on div at bounding box center [538, 424] width 1076 height 848
click at [427, 212] on div at bounding box center [538, 424] width 1076 height 848
click at [420, 213] on div at bounding box center [538, 424] width 1076 height 848
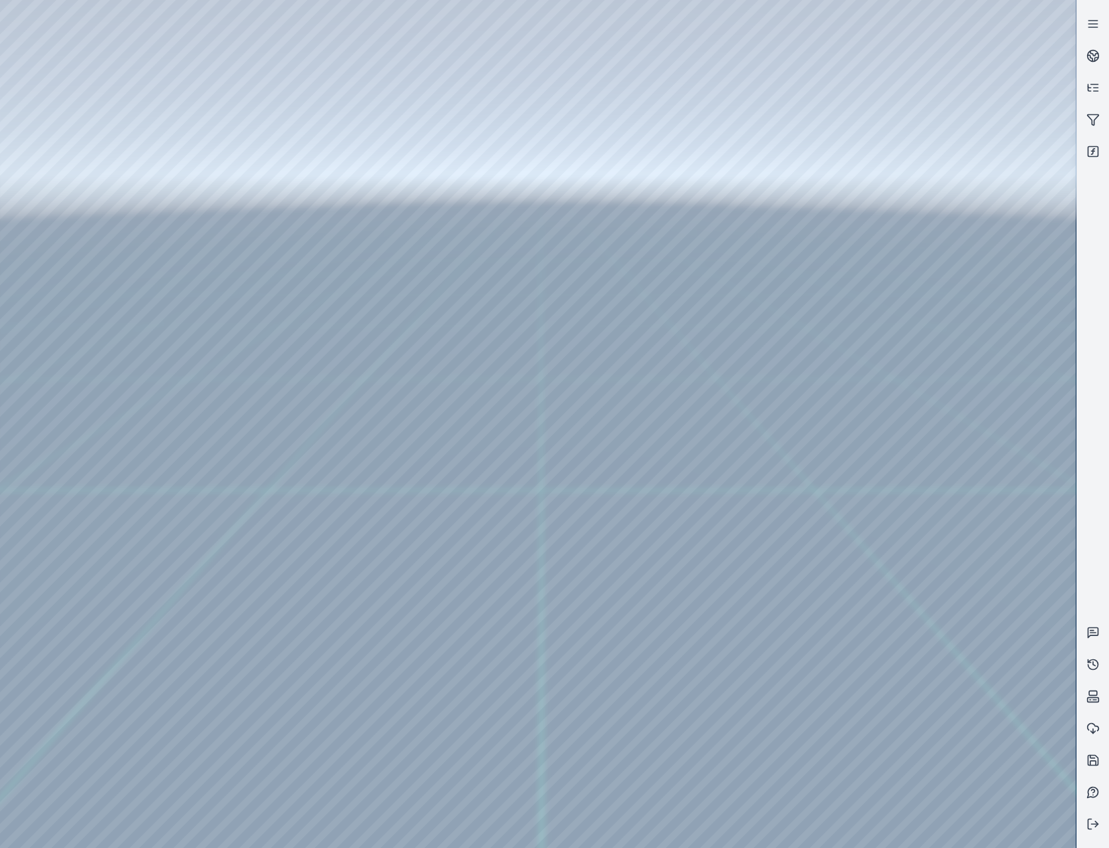
click at [403, 180] on div at bounding box center [538, 424] width 1076 height 848
click at [407, 150] on div at bounding box center [538, 424] width 1076 height 848
click at [255, 234] on div at bounding box center [538, 424] width 1076 height 848
click at [420, 246] on div at bounding box center [538, 424] width 1076 height 848
click at [384, 338] on div at bounding box center [538, 424] width 1076 height 848
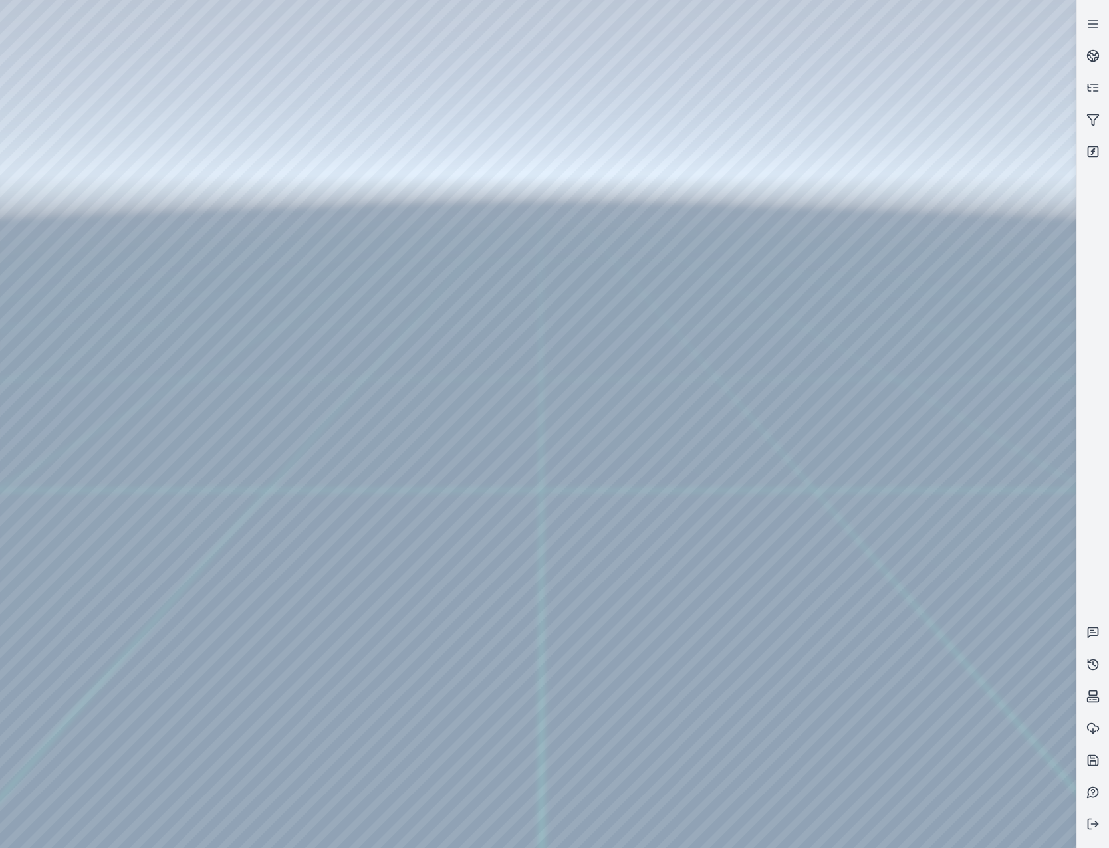
click at [602, 455] on div at bounding box center [538, 424] width 1076 height 848
click at [411, 207] on div at bounding box center [538, 424] width 1076 height 848
click at [388, 312] on div at bounding box center [538, 424] width 1076 height 848
click at [620, 453] on div at bounding box center [538, 424] width 1076 height 848
click at [410, 209] on div at bounding box center [538, 424] width 1076 height 848
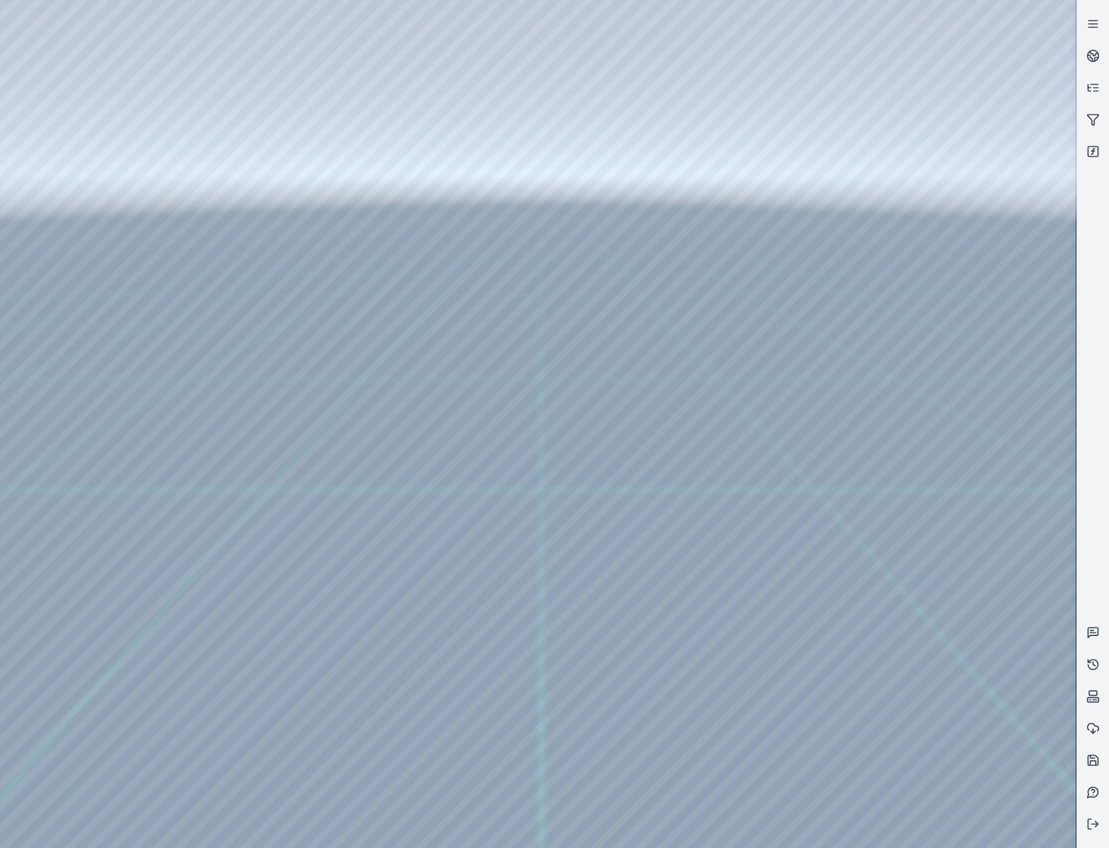
click at [393, 312] on div at bounding box center [538, 424] width 1076 height 848
click at [623, 459] on div at bounding box center [538, 424] width 1076 height 848
click at [417, 207] on div at bounding box center [538, 424] width 1076 height 848
click at [403, 313] on div at bounding box center [538, 424] width 1076 height 848
click at [408, 247] on div at bounding box center [538, 424] width 1076 height 848
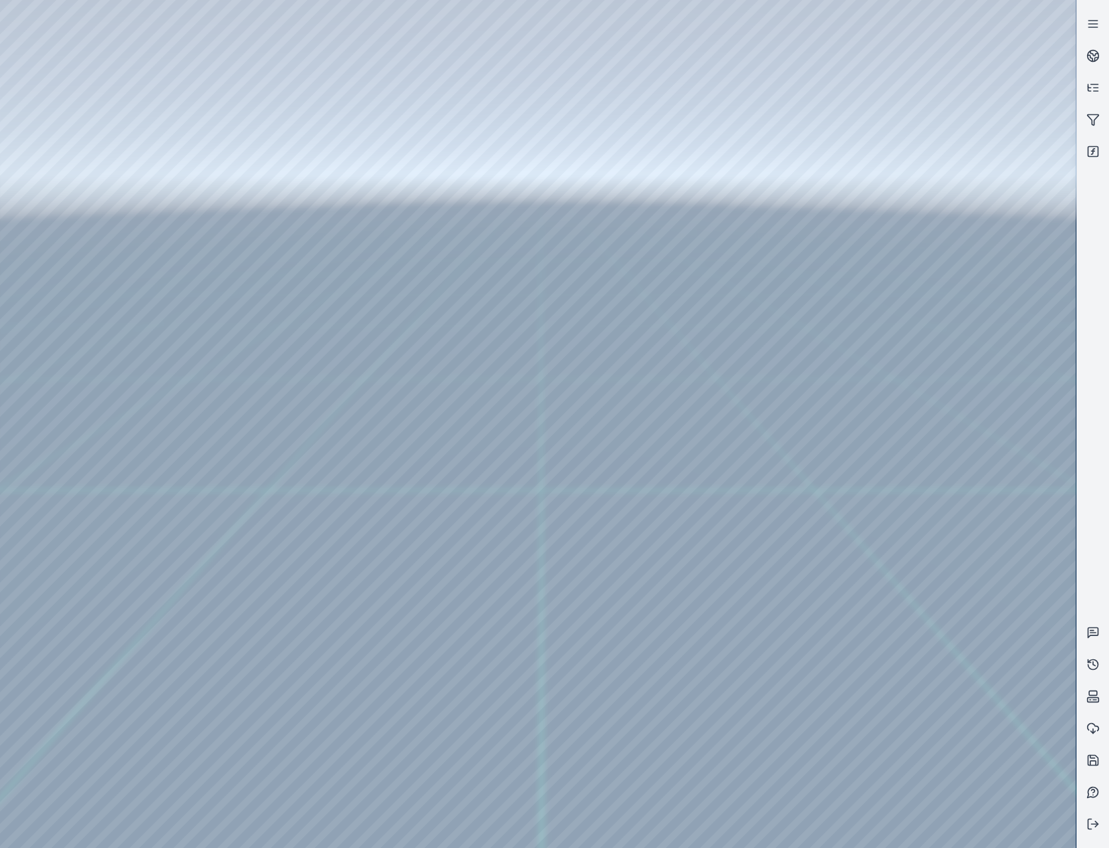
click at [391, 352] on div at bounding box center [538, 424] width 1076 height 848
click at [628, 462] on div at bounding box center [538, 424] width 1076 height 848
click at [410, 211] on div at bounding box center [538, 424] width 1076 height 848
click at [378, 316] on div at bounding box center [538, 424] width 1076 height 848
click at [625, 459] on div at bounding box center [538, 424] width 1076 height 848
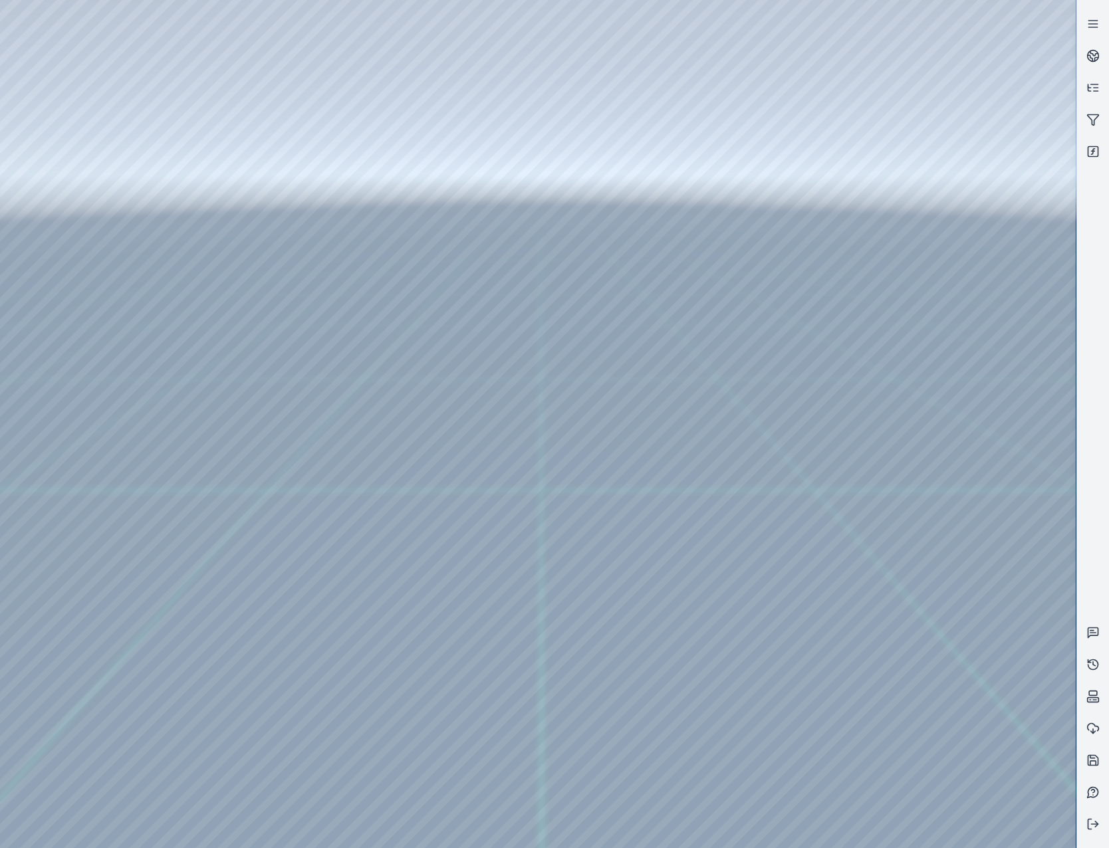
click at [418, 201] on div at bounding box center [538, 424] width 1076 height 848
click at [409, 303] on div at bounding box center [538, 424] width 1076 height 848
click at [611, 457] on div at bounding box center [538, 424] width 1076 height 848
click at [414, 242] on div at bounding box center [538, 424] width 1076 height 848
click at [398, 344] on div at bounding box center [538, 424] width 1076 height 848
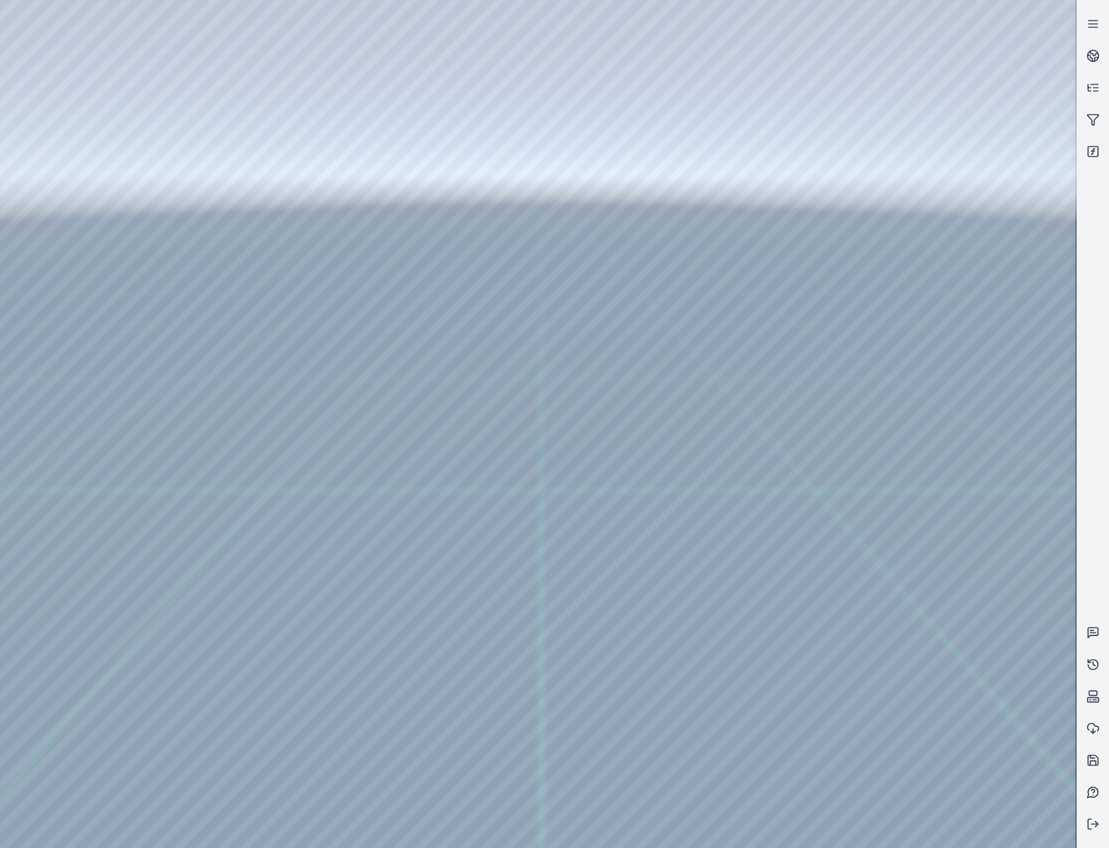
click at [628, 473] on div at bounding box center [538, 424] width 1076 height 848
click at [619, 466] on div at bounding box center [538, 424] width 1076 height 848
click at [411, 222] on div at bounding box center [538, 424] width 1076 height 848
click at [361, 314] on div at bounding box center [538, 424] width 1076 height 848
click at [620, 460] on div at bounding box center [538, 424] width 1076 height 848
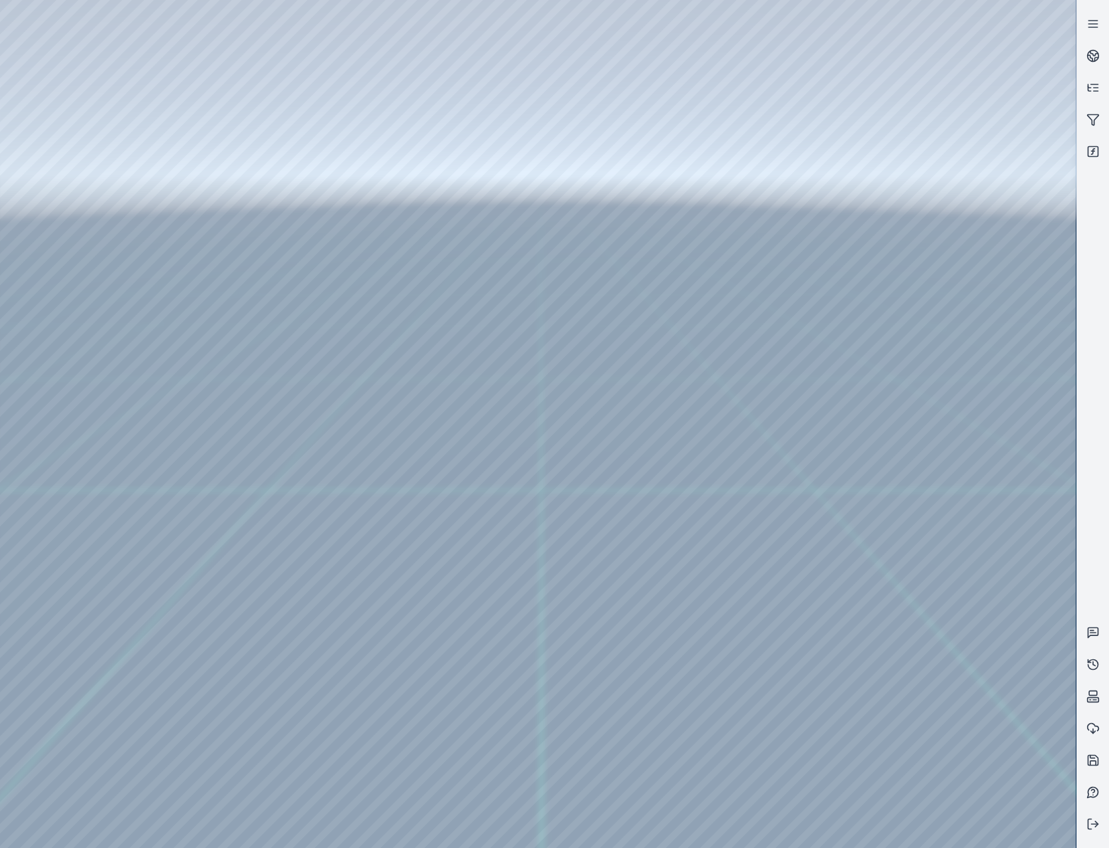
click at [414, 239] on div at bounding box center [538, 424] width 1076 height 848
click at [381, 342] on div at bounding box center [538, 424] width 1076 height 848
click at [581, 452] on div at bounding box center [538, 424] width 1076 height 848
click at [596, 463] on div at bounding box center [538, 424] width 1076 height 848
click at [411, 211] on div at bounding box center [538, 424] width 1076 height 848
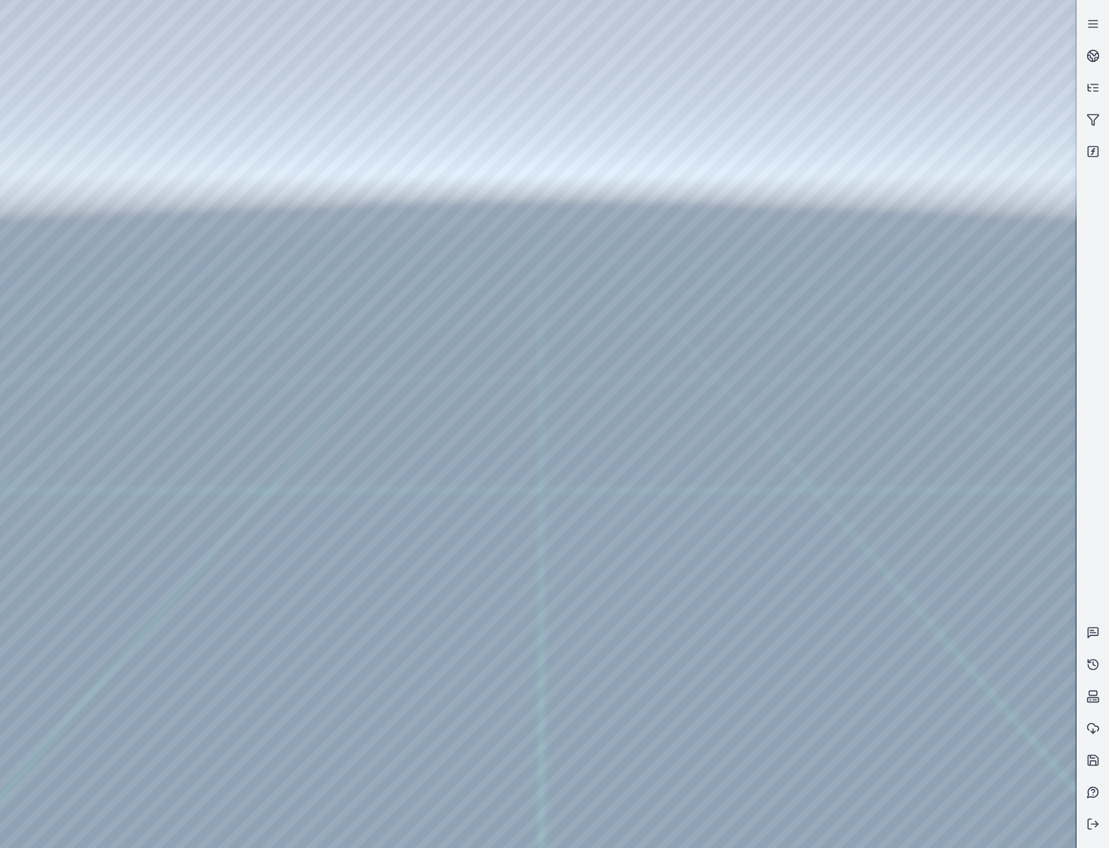
click at [384, 307] on div at bounding box center [538, 424] width 1076 height 848
click at [410, 322] on div at bounding box center [538, 424] width 1076 height 848
click at [377, 424] on div at bounding box center [538, 424] width 1076 height 848
click at [609, 458] on div at bounding box center [538, 424] width 1076 height 848
click at [416, 245] on div at bounding box center [538, 424] width 1076 height 848
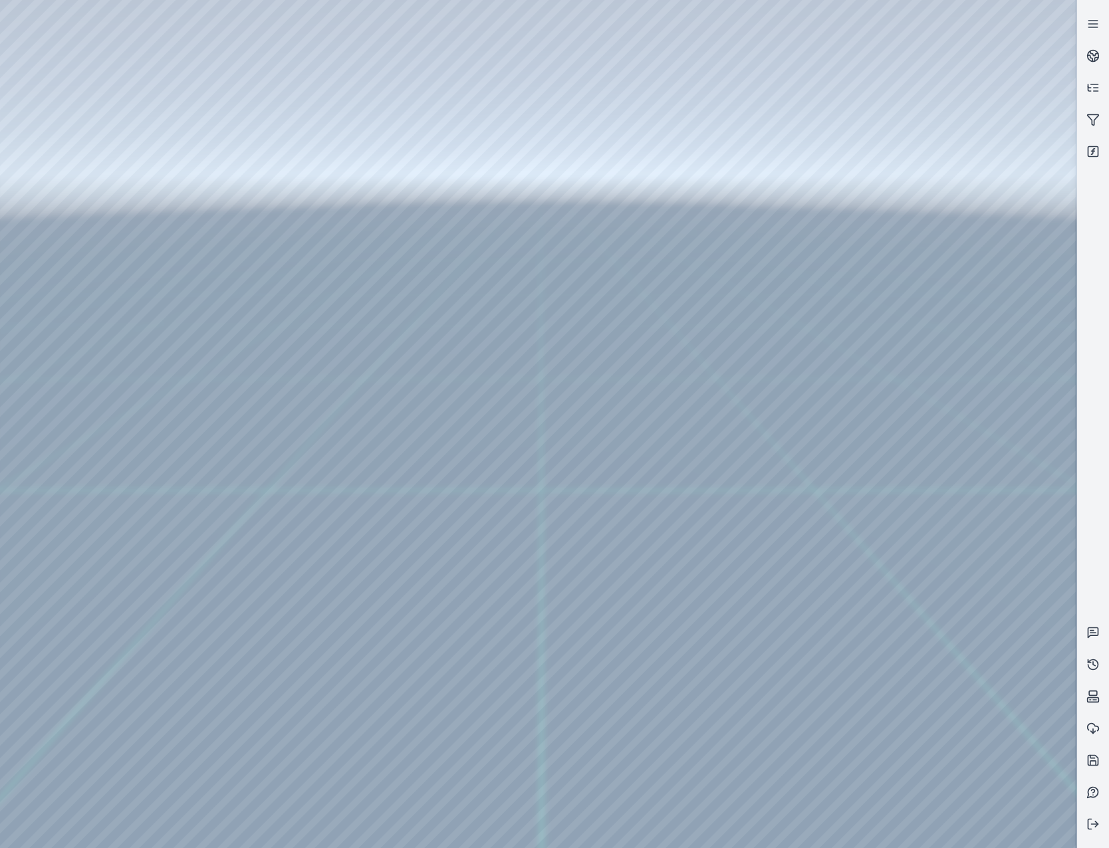
click at [373, 351] on div at bounding box center [538, 424] width 1076 height 848
click at [619, 458] on div at bounding box center [538, 424] width 1076 height 848
click at [415, 223] on div at bounding box center [538, 424] width 1076 height 848
click at [370, 315] on div at bounding box center [538, 424] width 1076 height 848
click at [623, 456] on div at bounding box center [538, 424] width 1076 height 848
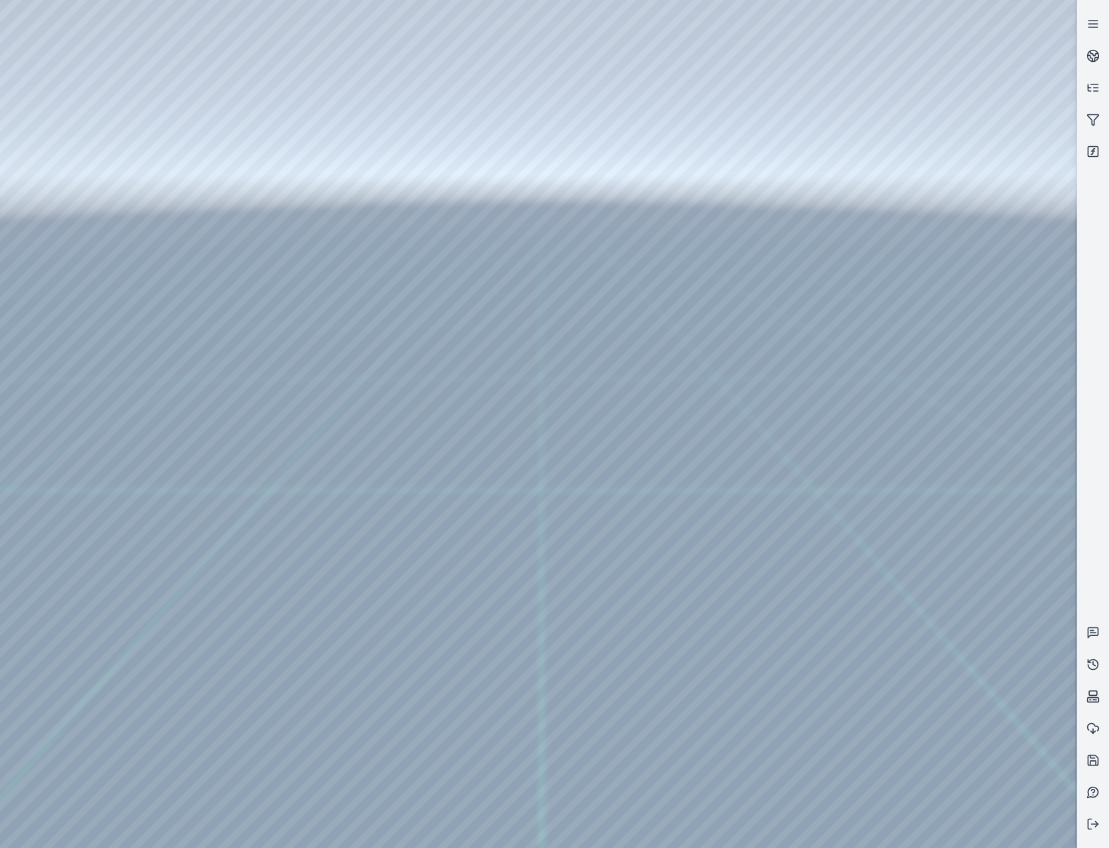
click at [409, 198] on div at bounding box center [538, 424] width 1076 height 848
click at [405, 209] on div at bounding box center [538, 424] width 1076 height 848
click at [359, 310] on div at bounding box center [538, 424] width 1076 height 848
click at [412, 178] on div at bounding box center [538, 424] width 1076 height 848
click at [368, 284] on div at bounding box center [538, 424] width 1076 height 848
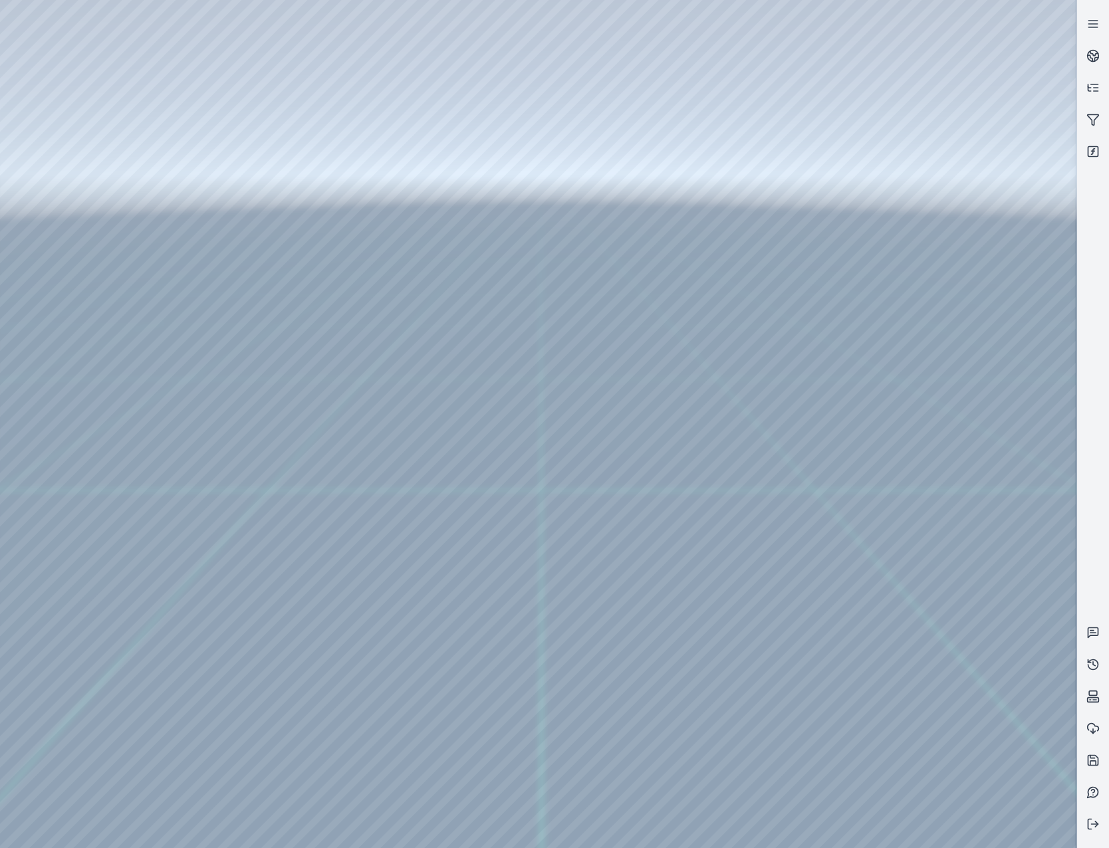
click at [606, 446] on div at bounding box center [538, 424] width 1076 height 848
click at [396, 240] on div at bounding box center [538, 424] width 1076 height 848
click at [409, 250] on div at bounding box center [538, 424] width 1076 height 848
click at [598, 353] on div at bounding box center [538, 424] width 1076 height 848
click at [384, 288] on div at bounding box center [538, 424] width 1076 height 848
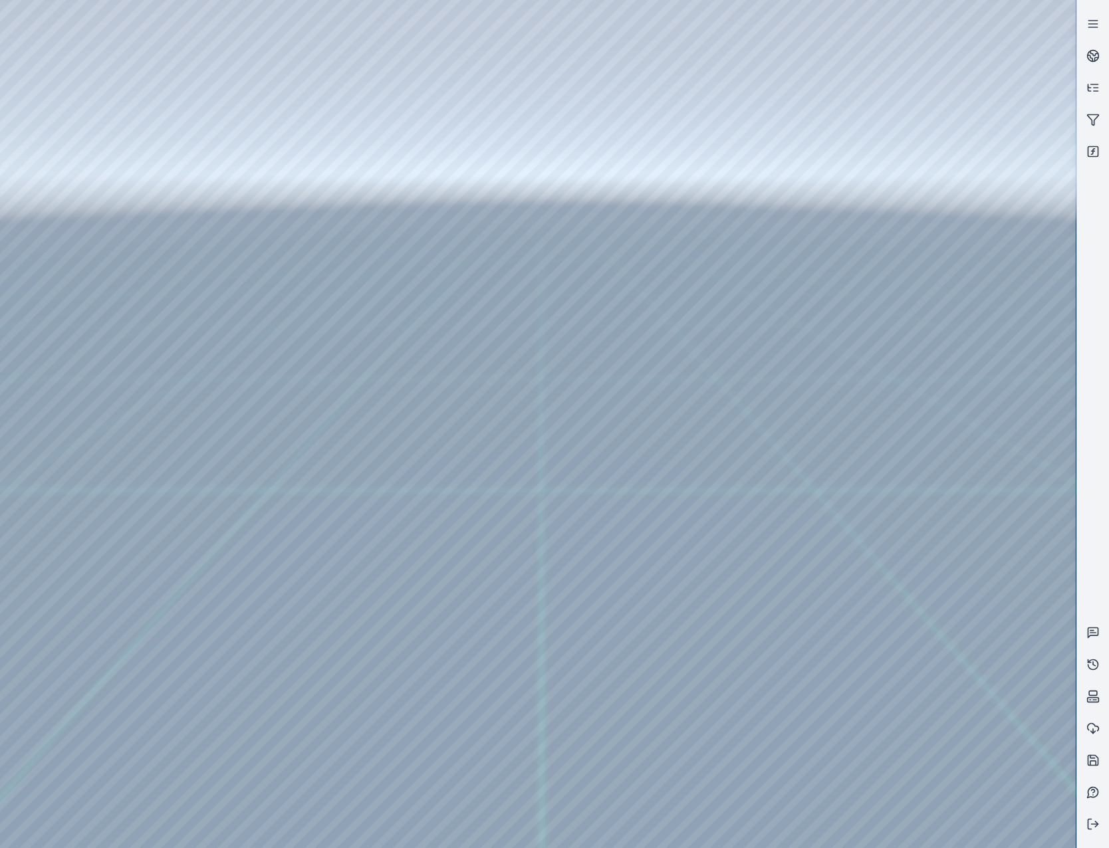
click at [345, 283] on div at bounding box center [538, 424] width 1076 height 848
click at [98, 146] on div at bounding box center [538, 424] width 1076 height 848
click at [351, 134] on div at bounding box center [538, 424] width 1076 height 848
click at [344, 162] on div at bounding box center [538, 424] width 1076 height 848
click at [354, 130] on div at bounding box center [538, 424] width 1076 height 848
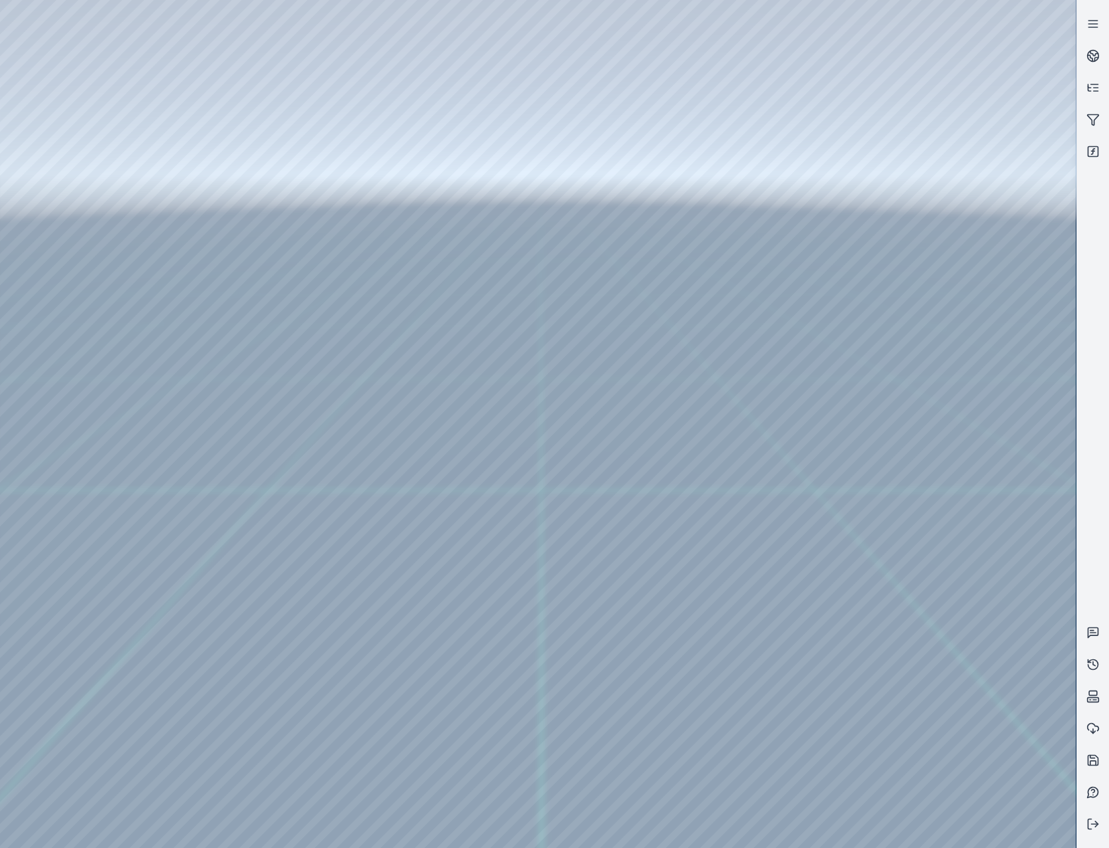
click at [354, 181] on div at bounding box center [538, 424] width 1076 height 848
click at [418, 269] on div at bounding box center [538, 424] width 1076 height 848
click at [420, 299] on div at bounding box center [538, 424] width 1076 height 848
click at [416, 328] on div at bounding box center [538, 424] width 1076 height 848
click at [405, 340] on div at bounding box center [538, 424] width 1076 height 848
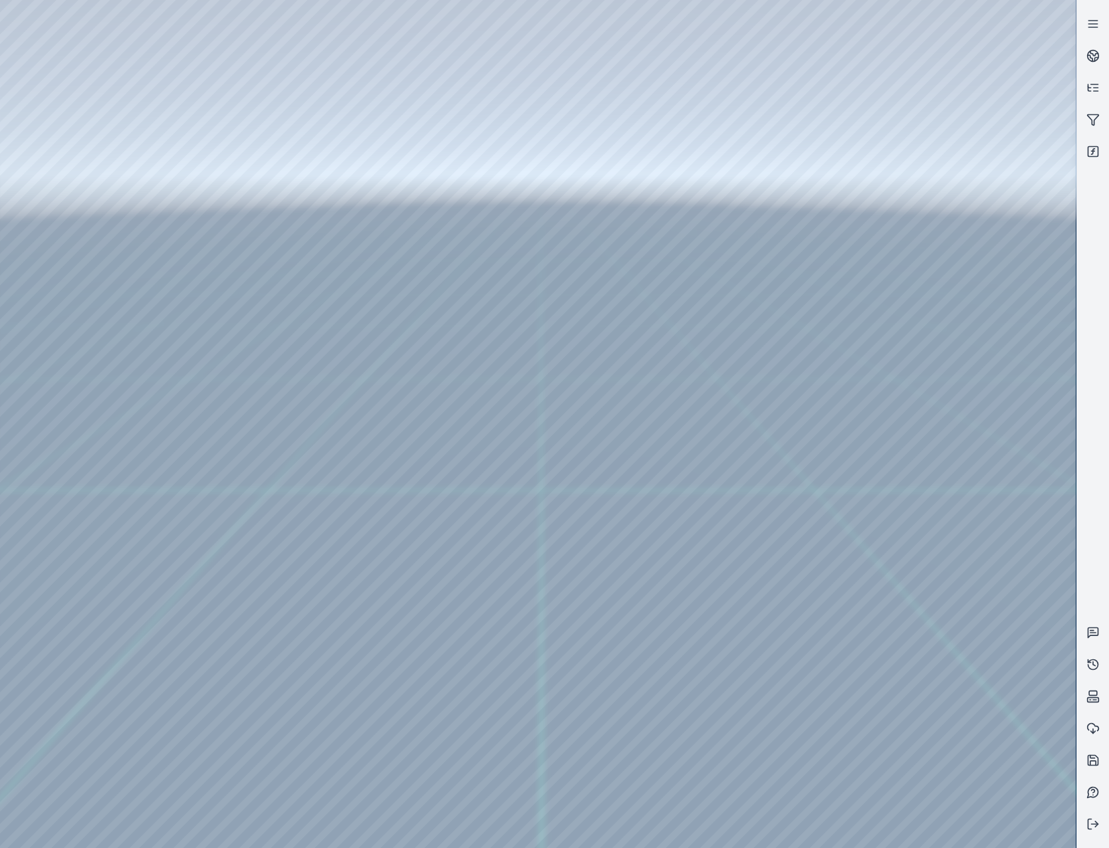
click at [318, 126] on div at bounding box center [538, 424] width 1076 height 848
click at [308, 211] on div at bounding box center [538, 424] width 1076 height 848
click at [410, 310] on div at bounding box center [538, 424] width 1076 height 848
click at [412, 346] on div at bounding box center [538, 424] width 1076 height 848
click at [416, 406] on div at bounding box center [538, 424] width 1076 height 848
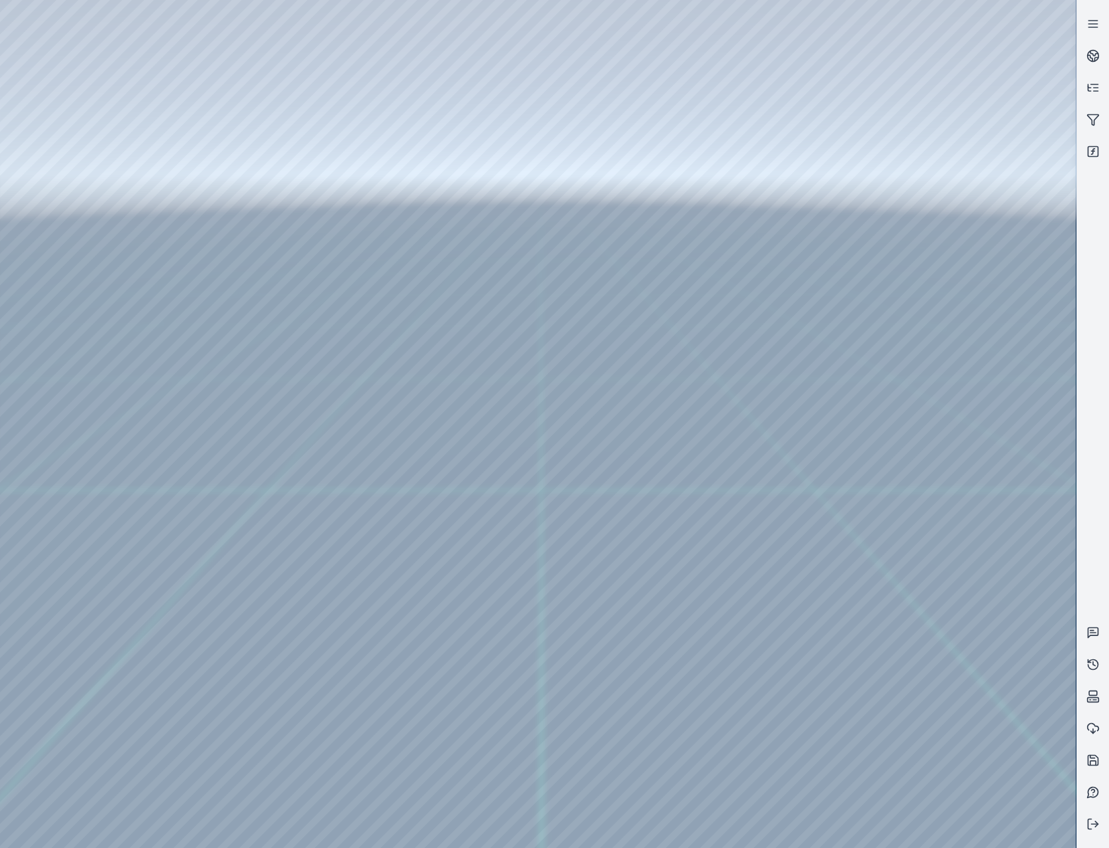
click at [408, 297] on div at bounding box center [538, 424] width 1076 height 848
click at [409, 233] on div at bounding box center [538, 424] width 1076 height 848
click at [337, 142] on div at bounding box center [538, 424] width 1076 height 848
click at [339, 126] on div at bounding box center [538, 424] width 1076 height 848
click at [310, 228] on div at bounding box center [538, 424] width 1076 height 848
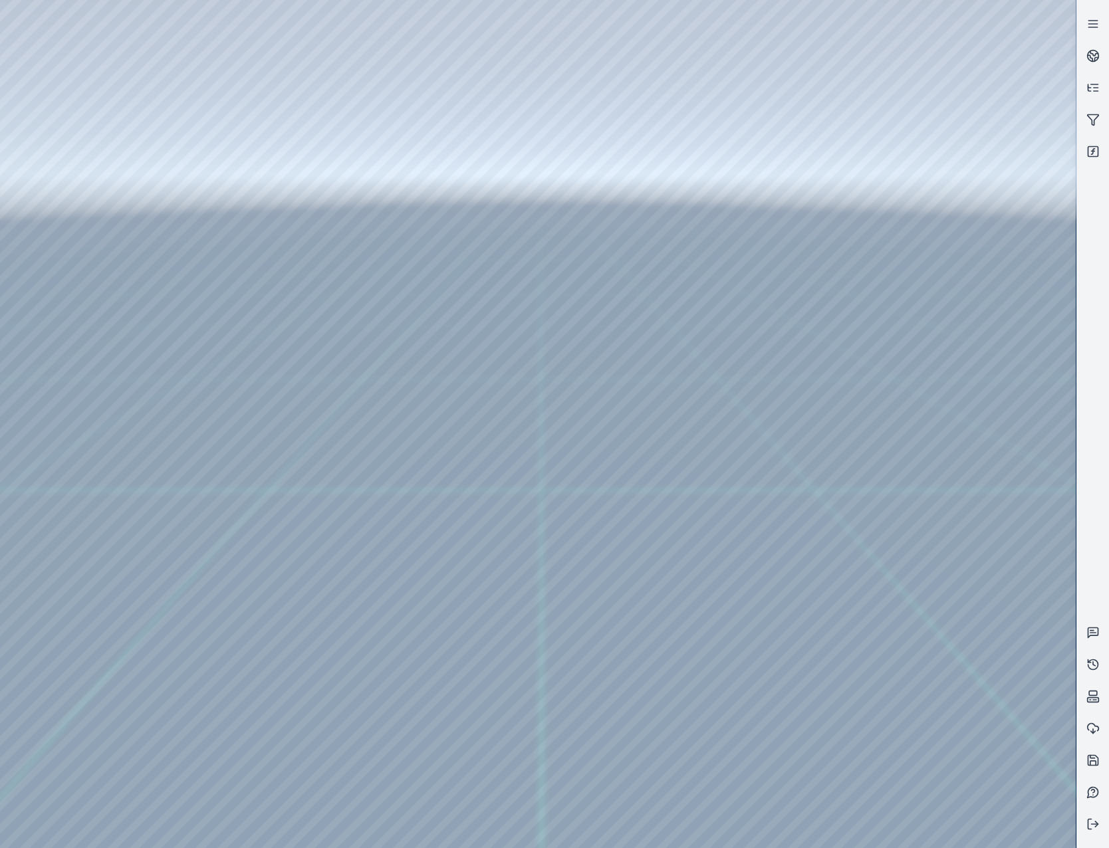
click at [412, 235] on div at bounding box center [538, 424] width 1076 height 848
click at [418, 304] on div at bounding box center [538, 424] width 1076 height 848
click at [412, 612] on div at bounding box center [538, 424] width 1076 height 848
click at [419, 642] on div at bounding box center [538, 424] width 1076 height 848
click at [416, 336] on div at bounding box center [538, 424] width 1076 height 848
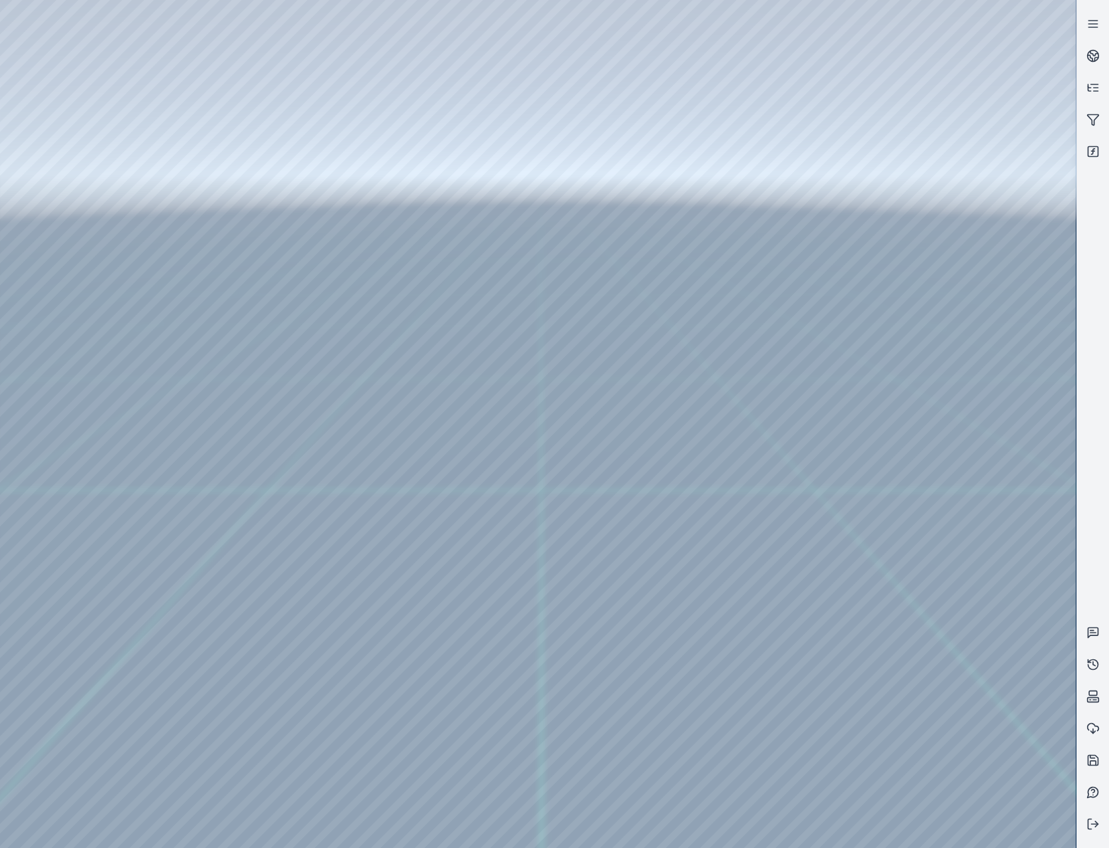
click at [347, 130] on div at bounding box center [538, 424] width 1076 height 848
click at [332, 247] on div at bounding box center [538, 424] width 1076 height 848
click at [412, 659] on div at bounding box center [538, 424] width 1076 height 848
click at [112, 188] on div at bounding box center [538, 424] width 1076 height 848
click at [111, 124] on div at bounding box center [538, 424] width 1076 height 848
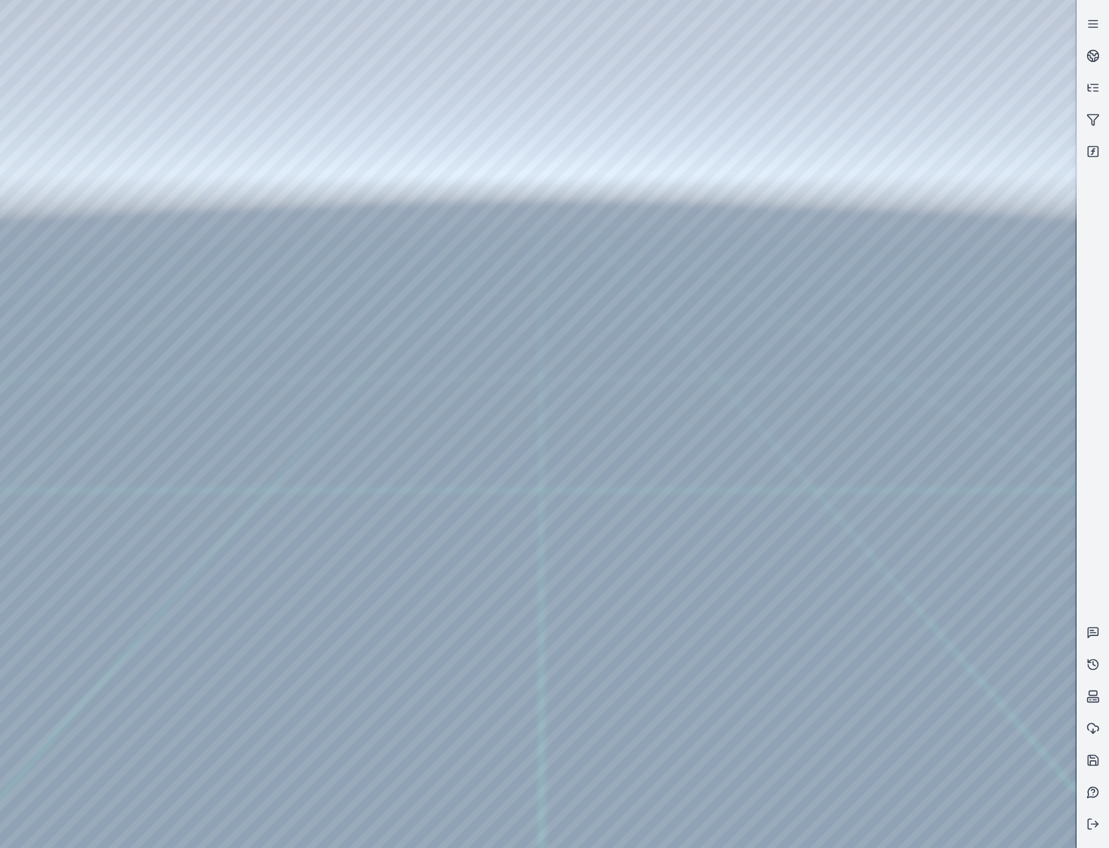
click at [422, 212] on div at bounding box center [538, 424] width 1076 height 848
click at [418, 176] on div at bounding box center [538, 424] width 1076 height 848
click at [370, 283] on div at bounding box center [538, 424] width 1076 height 848
click at [620, 467] on div at bounding box center [538, 424] width 1076 height 848
click at [404, 222] on div at bounding box center [538, 424] width 1076 height 848
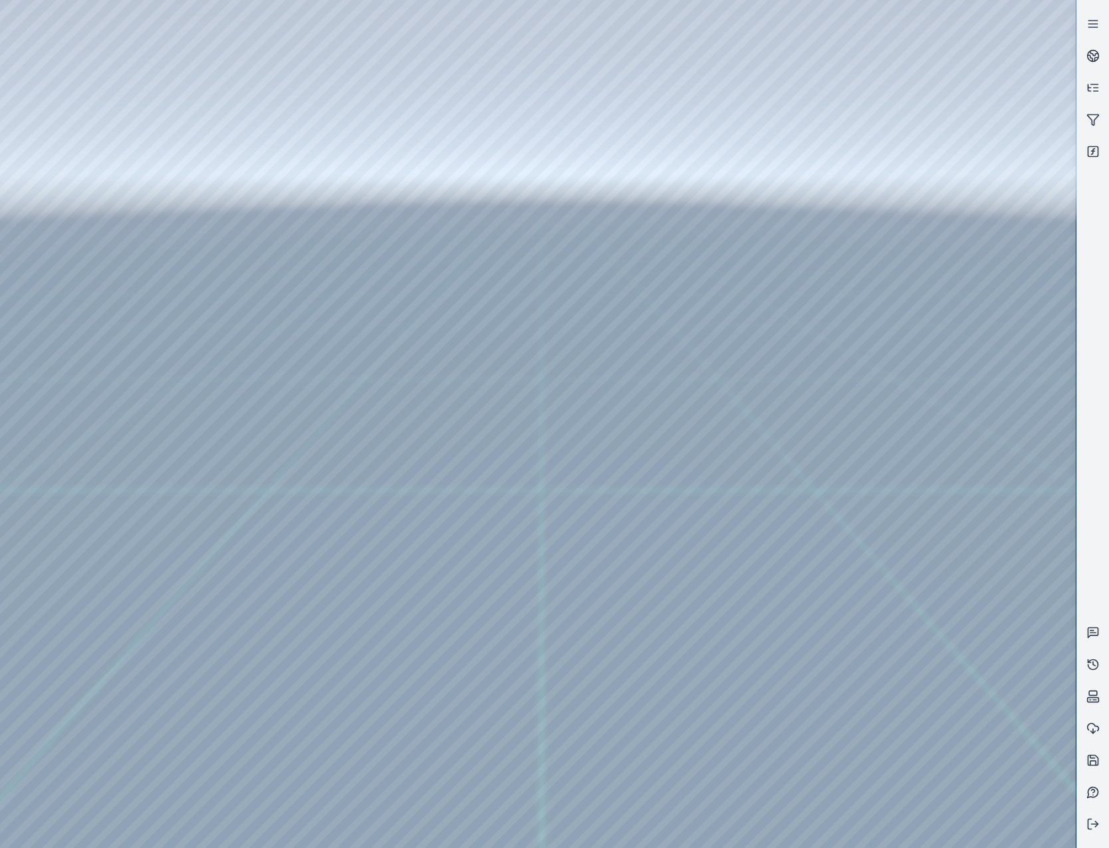
click at [379, 307] on div at bounding box center [538, 424] width 1076 height 848
click at [624, 467] on div at bounding box center [538, 424] width 1076 height 848
click at [401, 206] on div at bounding box center [538, 424] width 1076 height 848
click at [406, 209] on div at bounding box center [538, 424] width 1076 height 848
click at [359, 307] on div at bounding box center [538, 424] width 1076 height 848
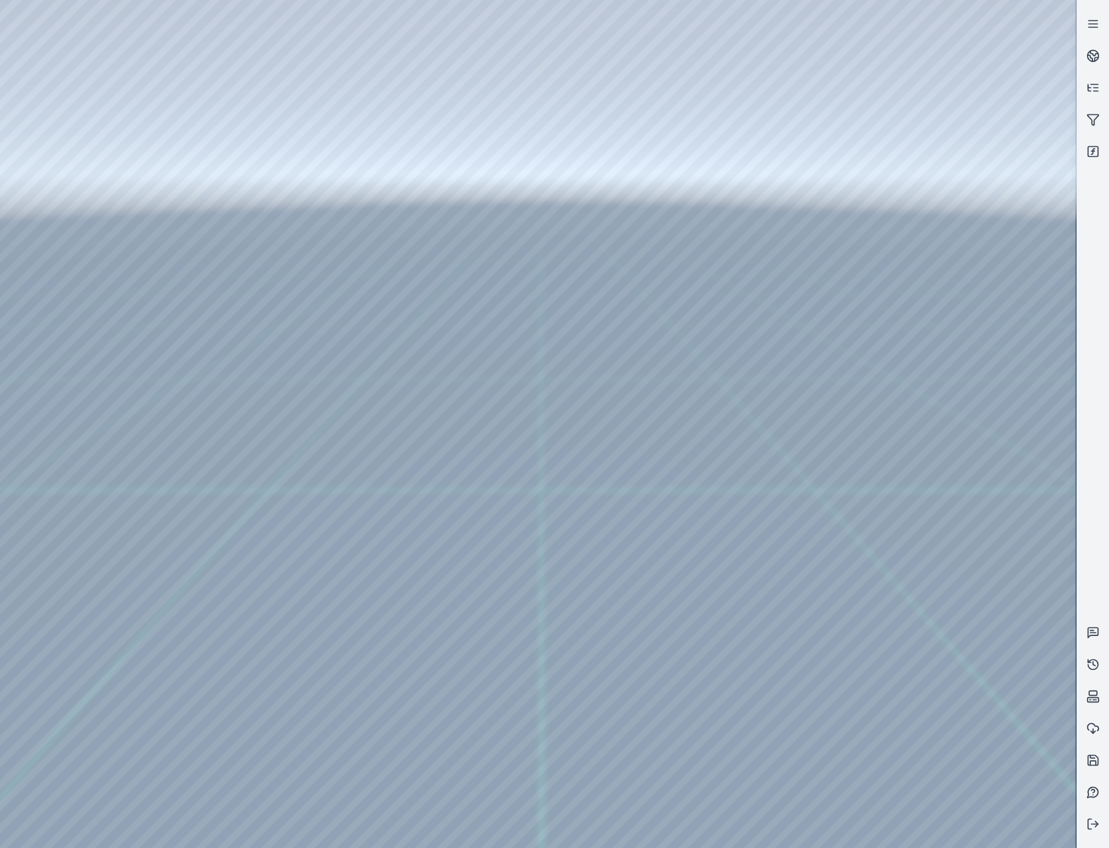
click at [618, 453] on div at bounding box center [538, 424] width 1076 height 848
click at [411, 210] on div at bounding box center [538, 424] width 1076 height 848
click at [398, 308] on div at bounding box center [538, 424] width 1076 height 848
click at [406, 209] on div at bounding box center [538, 424] width 1076 height 848
click at [370, 307] on div at bounding box center [538, 424] width 1076 height 848
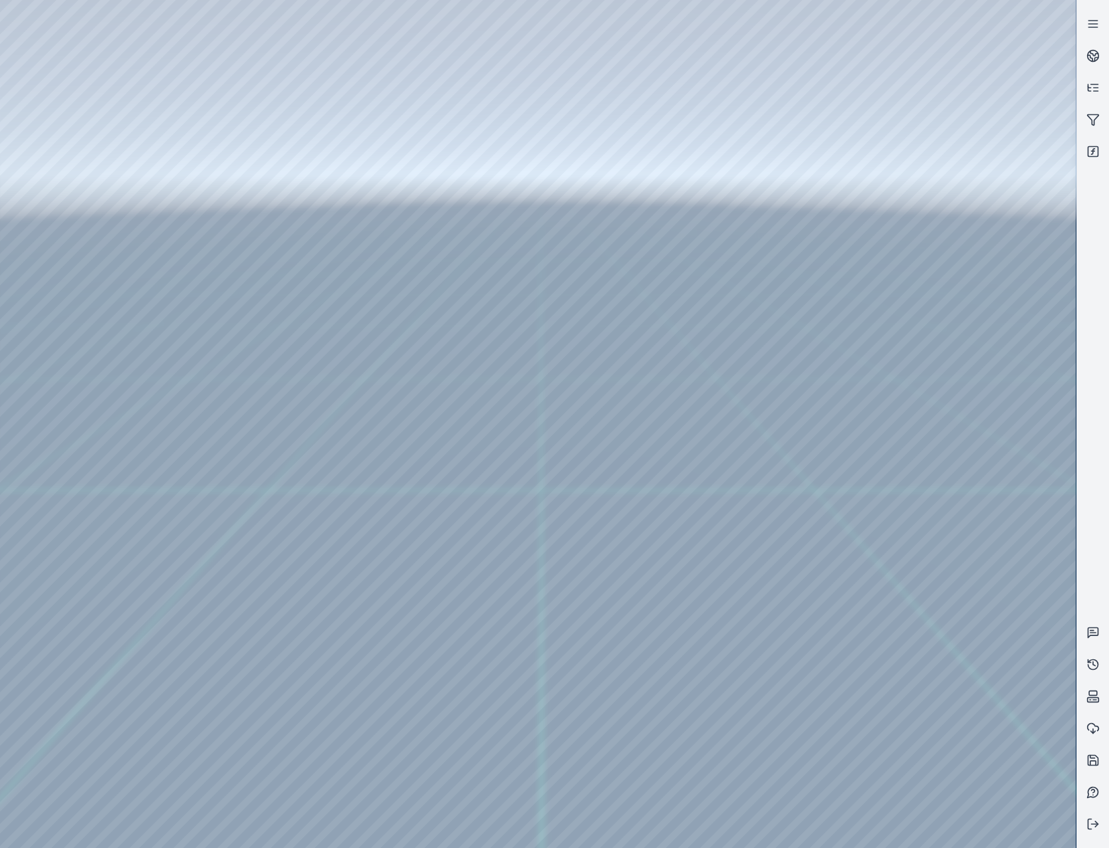
drag, startPoint x: 608, startPoint y: 441, endPoint x: 612, endPoint y: 455, distance: 13.7
click at [612, 455] on div at bounding box center [538, 424] width 1076 height 848
drag, startPoint x: 612, startPoint y: 455, endPoint x: 596, endPoint y: 441, distance: 21.6
click at [612, 455] on div at bounding box center [538, 424] width 1076 height 848
click at [411, 176] on div at bounding box center [538, 424] width 1076 height 848
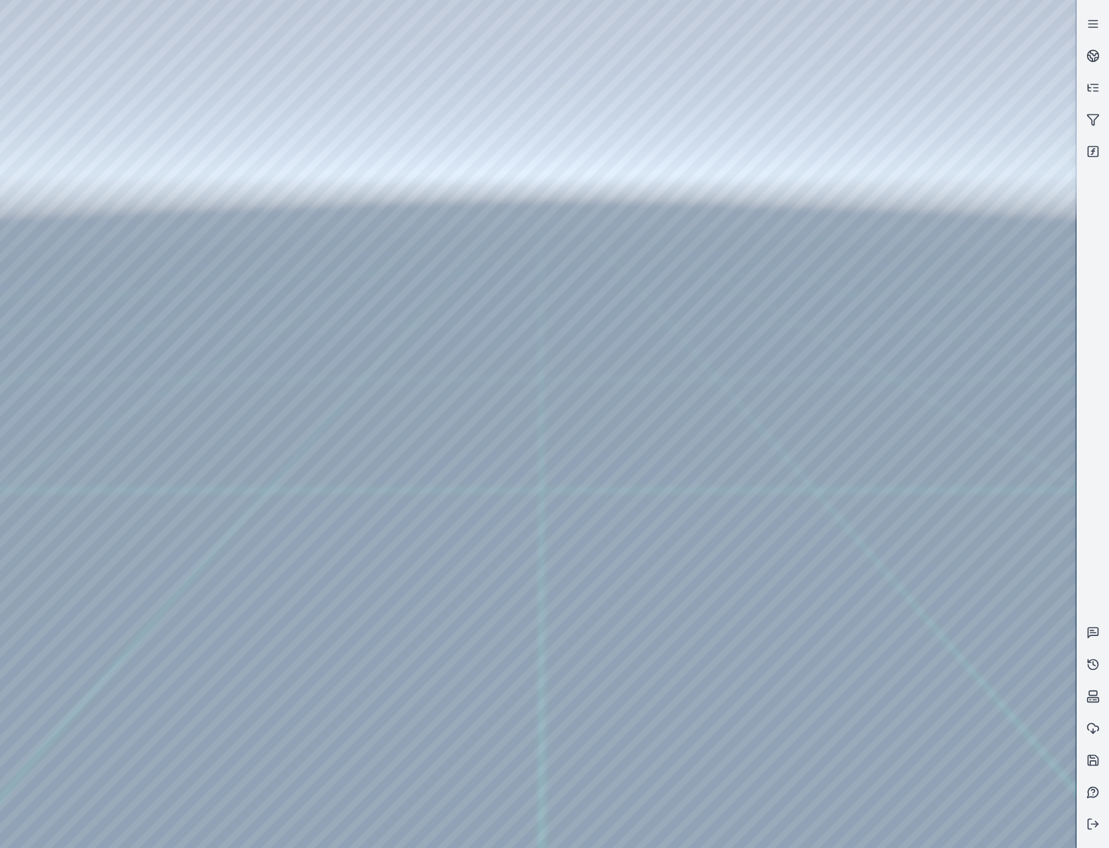
click at [235, 292] on div at bounding box center [538, 424] width 1076 height 848
click at [104, 151] on div at bounding box center [538, 424] width 1076 height 848
click at [304, 132] on div at bounding box center [538, 424] width 1076 height 848
click at [306, 179] on div at bounding box center [538, 424] width 1076 height 848
click at [417, 543] on div at bounding box center [538, 424] width 1076 height 848
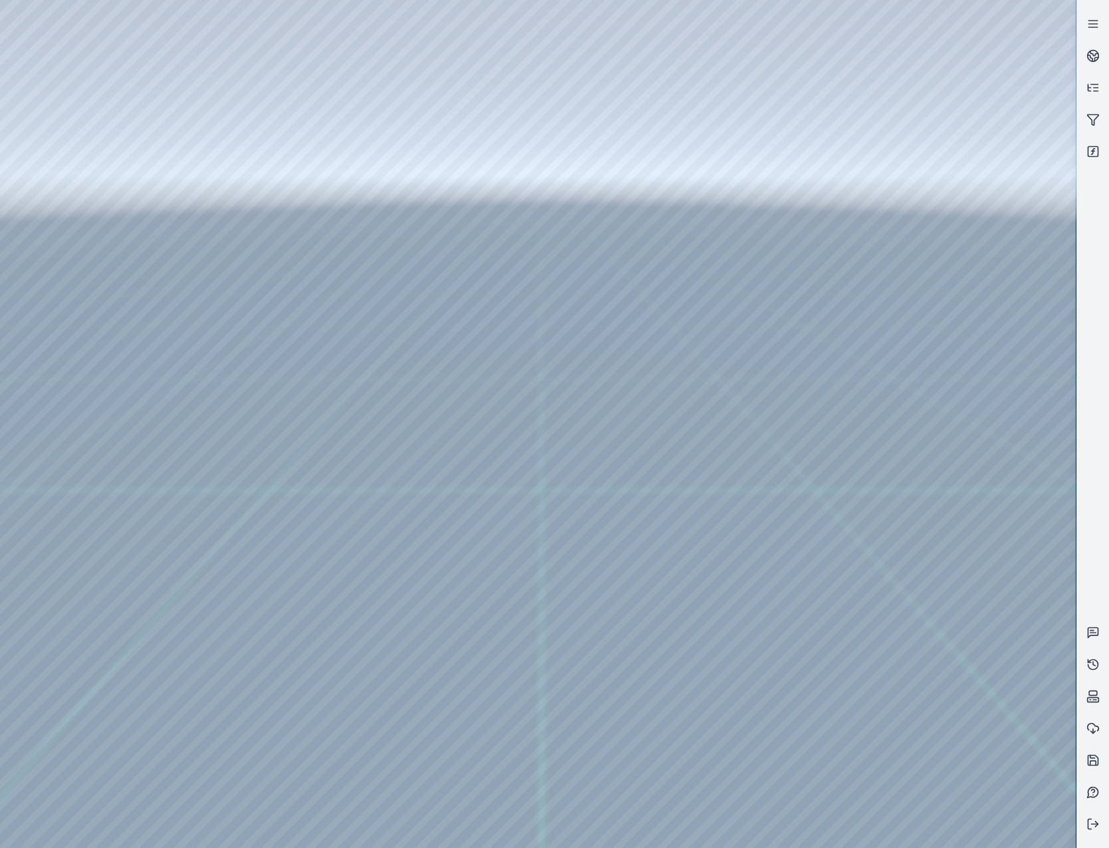
click at [415, 572] on div at bounding box center [538, 424] width 1076 height 848
click at [412, 318] on div at bounding box center [538, 424] width 1076 height 848
click at [413, 572] on div at bounding box center [538, 424] width 1076 height 848
click at [103, 119] on div at bounding box center [538, 424] width 1076 height 848
click at [402, 178] on div at bounding box center [538, 424] width 1076 height 848
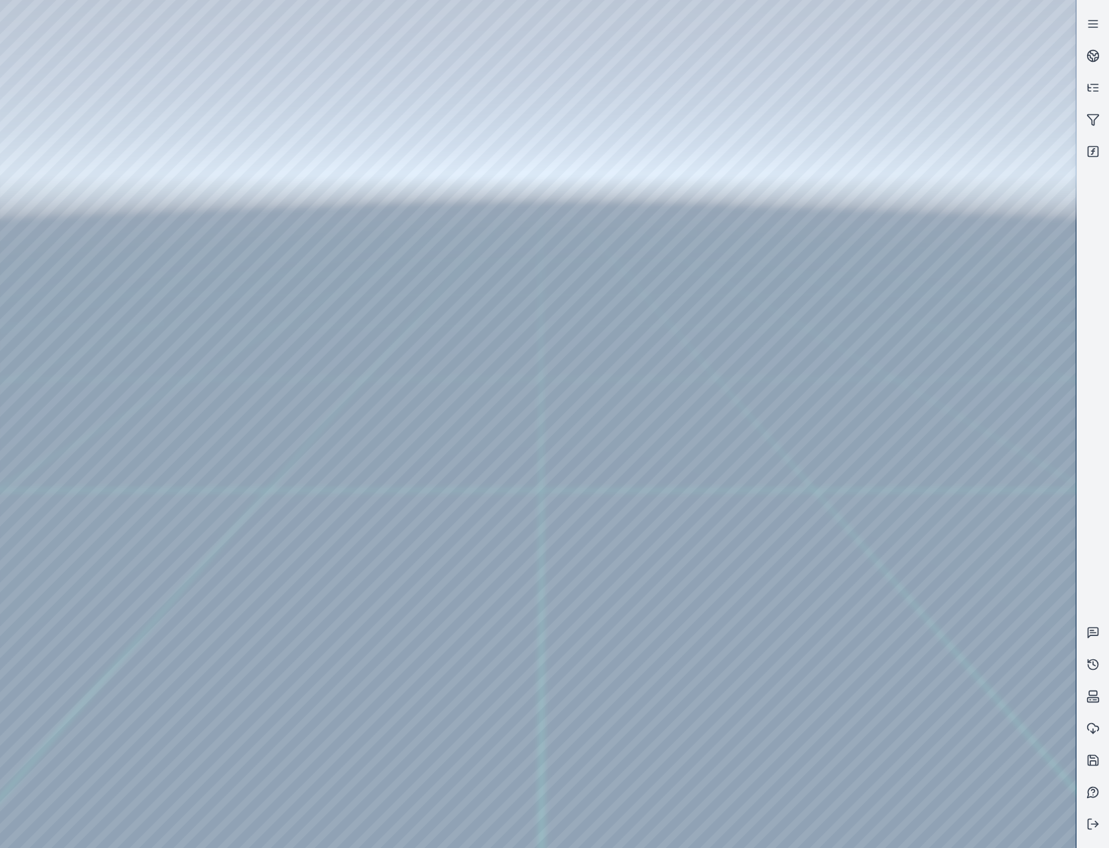
click at [419, 176] on div at bounding box center [538, 424] width 1076 height 848
click at [111, 146] on div at bounding box center [538, 424] width 1076 height 848
click at [404, 232] on div at bounding box center [538, 424] width 1076 height 848
click at [413, 235] on div at bounding box center [538, 424] width 1076 height 848
click at [100, 174] on div at bounding box center [538, 424] width 1076 height 848
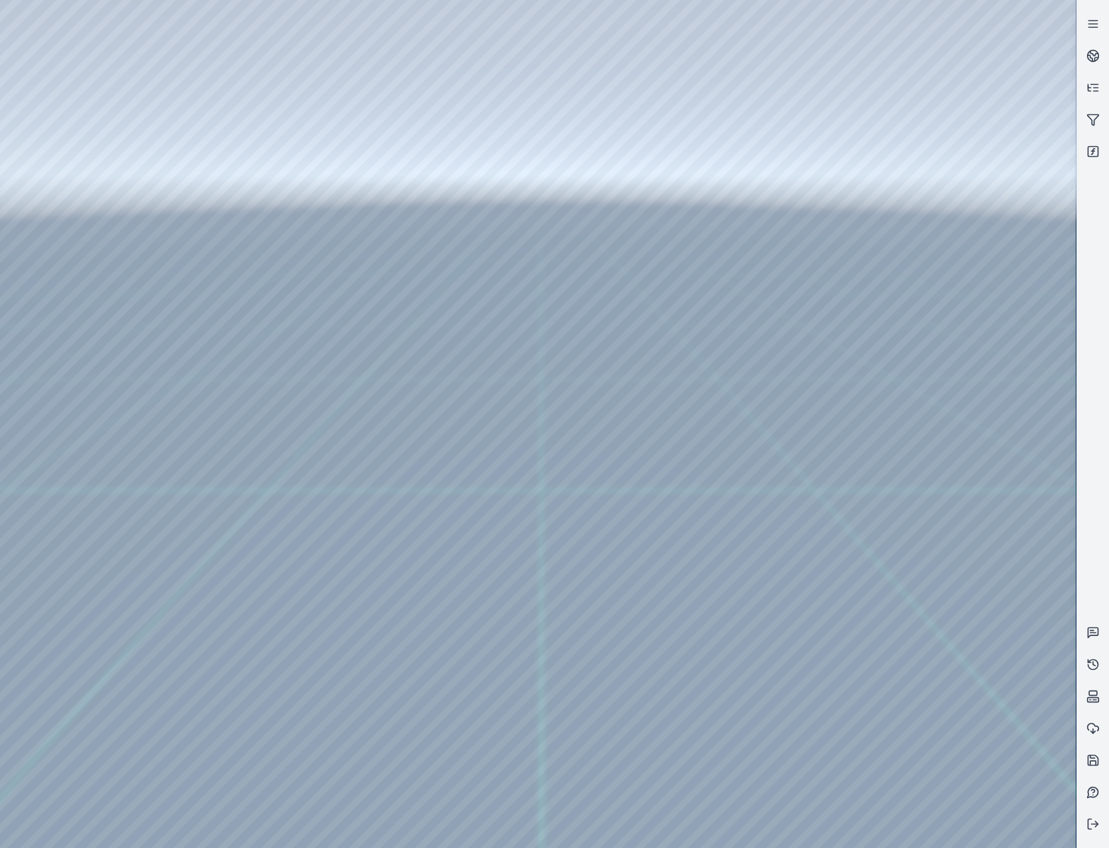
click at [101, 112] on div at bounding box center [538, 424] width 1076 height 848
click at [414, 178] on div at bounding box center [538, 424] width 1076 height 848
click at [340, 144] on div at bounding box center [538, 424] width 1076 height 848
click at [412, 175] on div at bounding box center [538, 424] width 1076 height 848
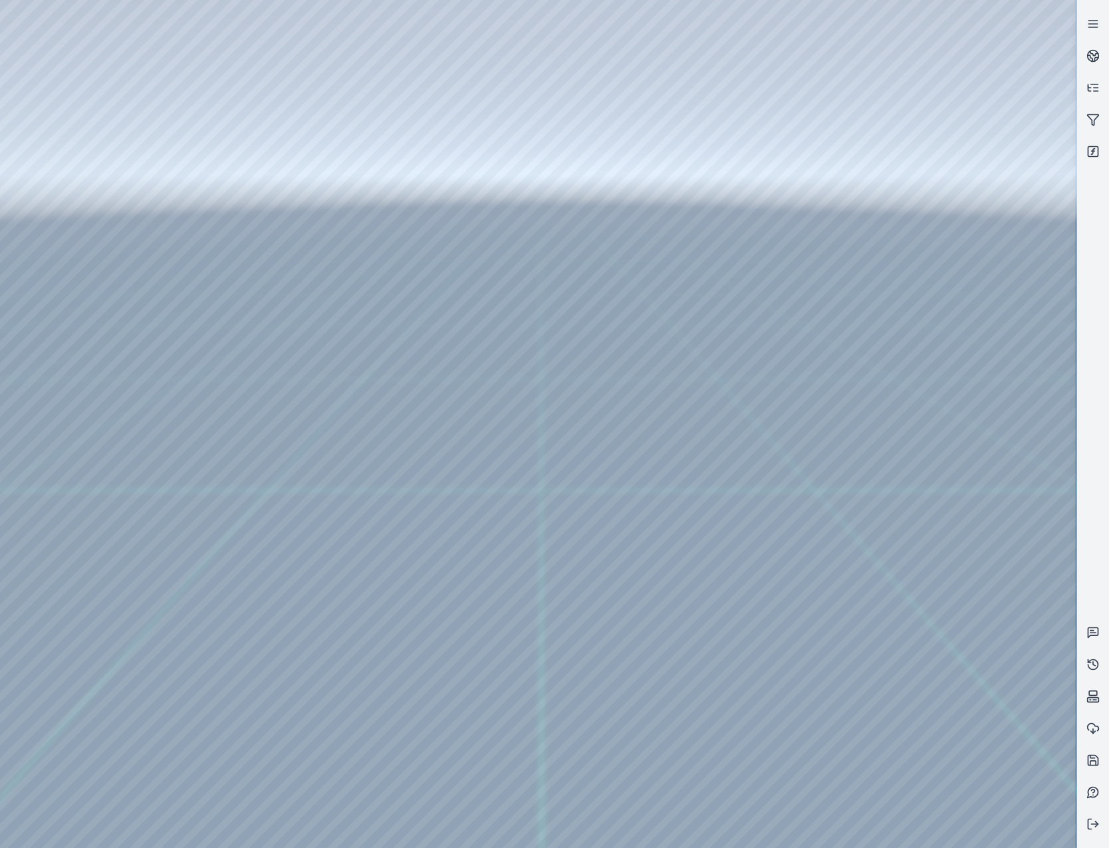
click at [362, 279] on div at bounding box center [538, 424] width 1076 height 848
click at [592, 453] on div at bounding box center [538, 424] width 1076 height 848
click at [95, 151] on div at bounding box center [538, 424] width 1076 height 848
click at [414, 644] on div at bounding box center [538, 424] width 1076 height 848
click at [414, 634] on div at bounding box center [538, 424] width 1076 height 848
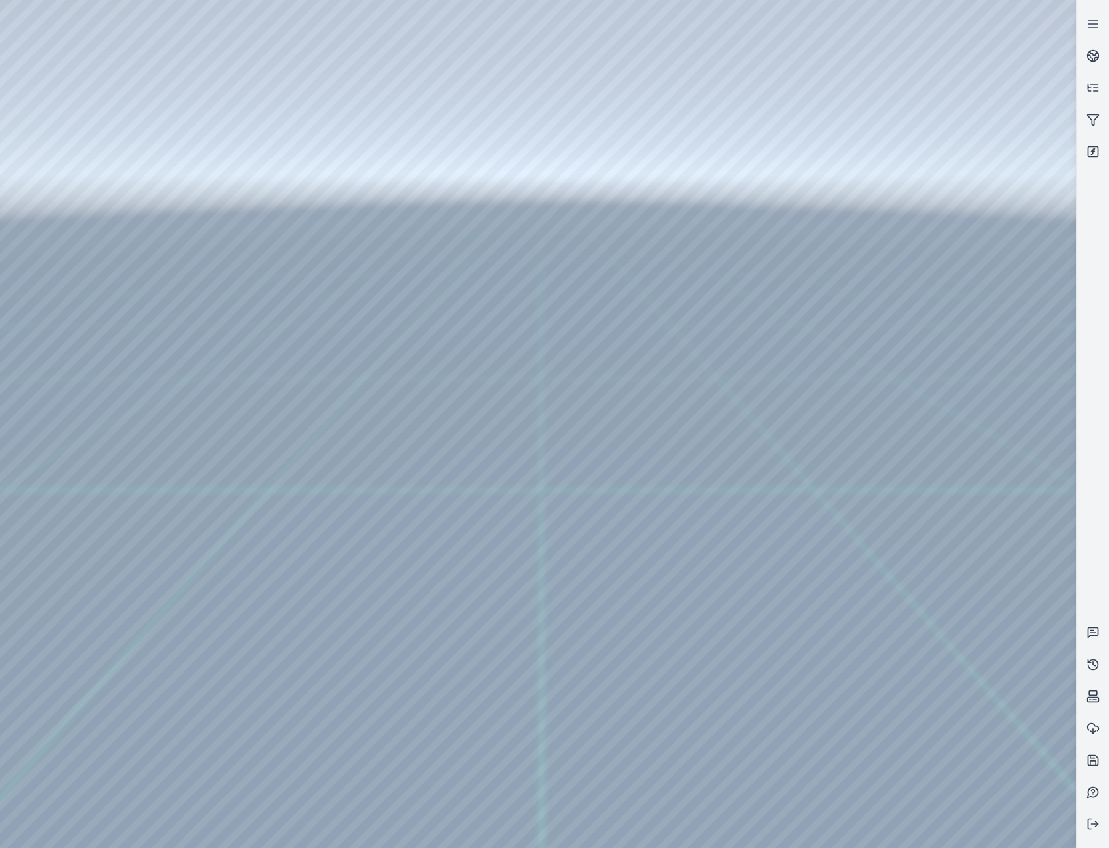
click at [415, 635] on div at bounding box center [538, 424] width 1076 height 848
click at [1097, 761] on icon at bounding box center [1092, 760] width 13 height 13
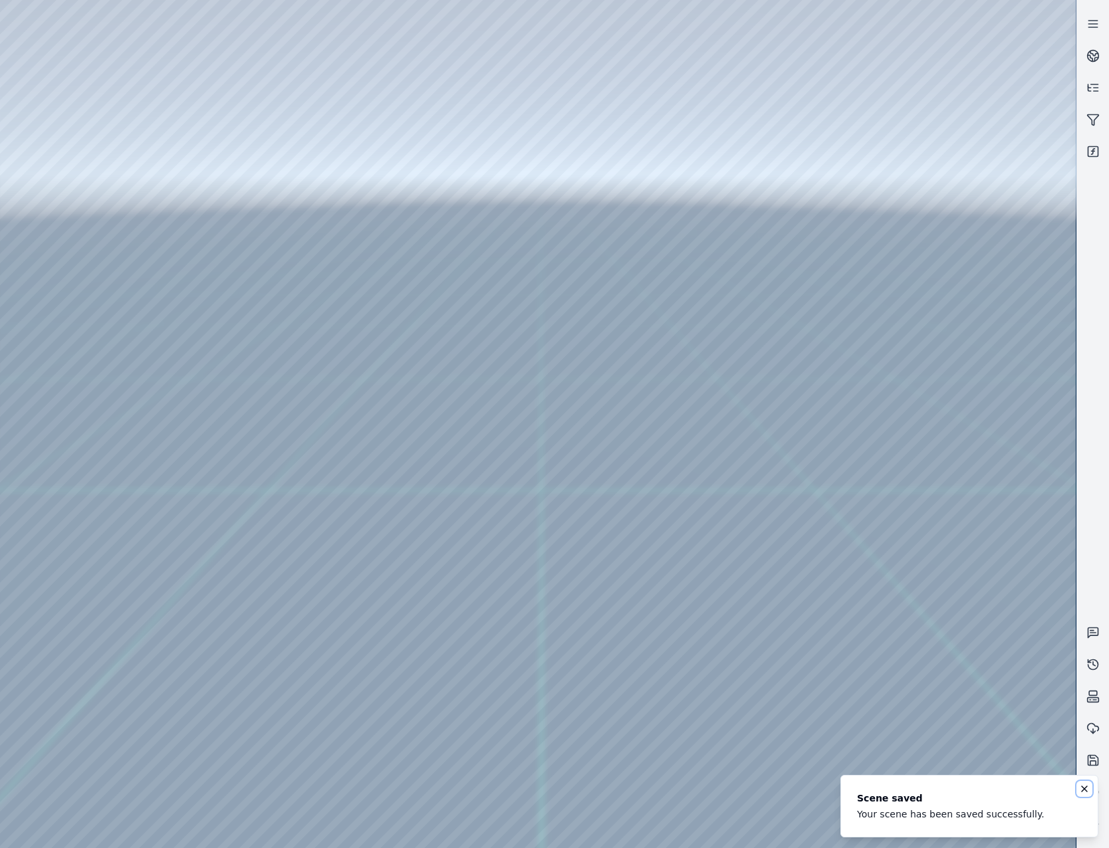
click at [1085, 783] on button "Notifications (F8)" at bounding box center [1084, 789] width 16 height 16
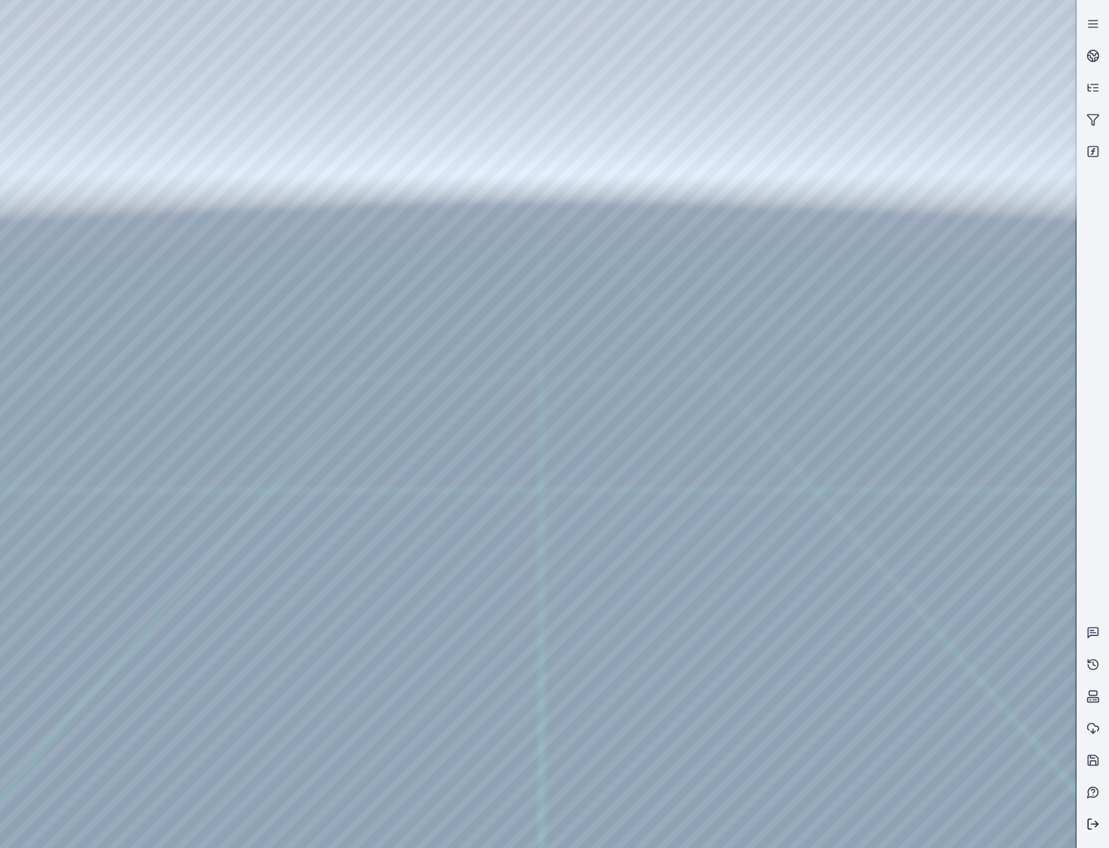
click at [1096, 830] on icon at bounding box center [1092, 824] width 13 height 13
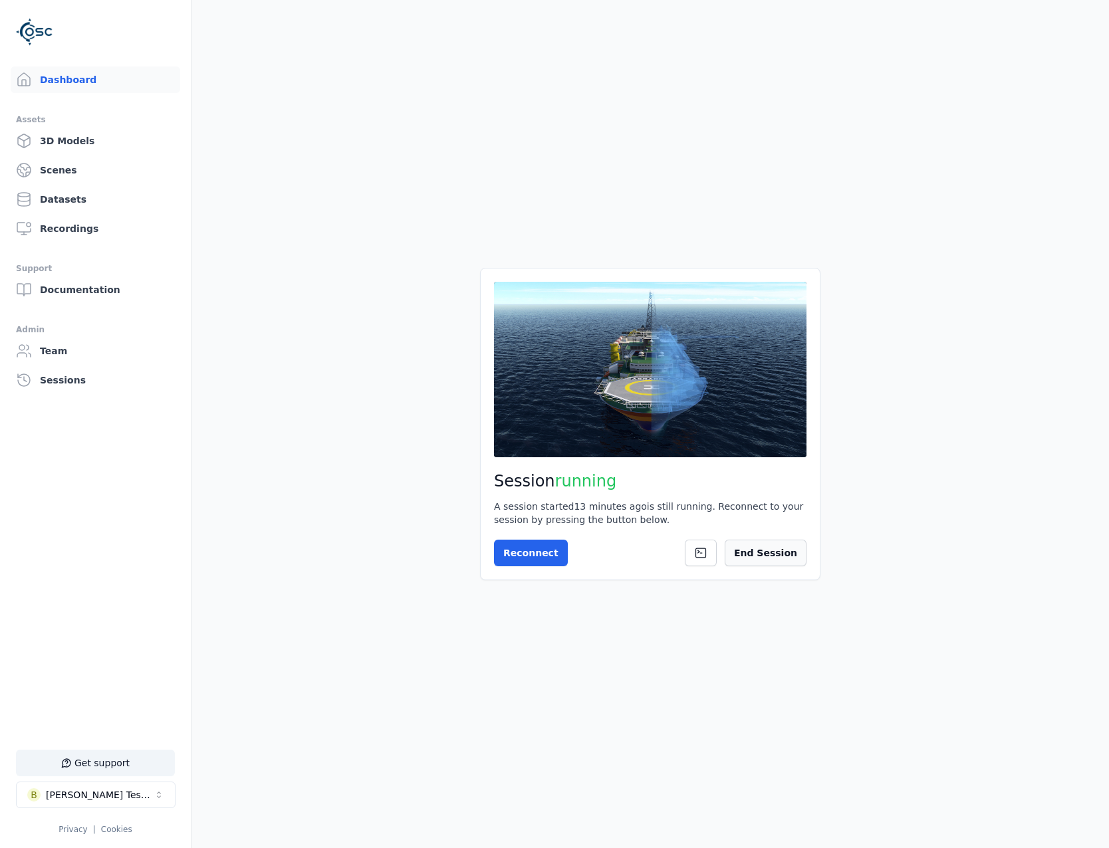
click at [771, 556] on button "End Session" at bounding box center [766, 553] width 82 height 27
click at [109, 201] on link "Datasets" at bounding box center [96, 199] width 170 height 27
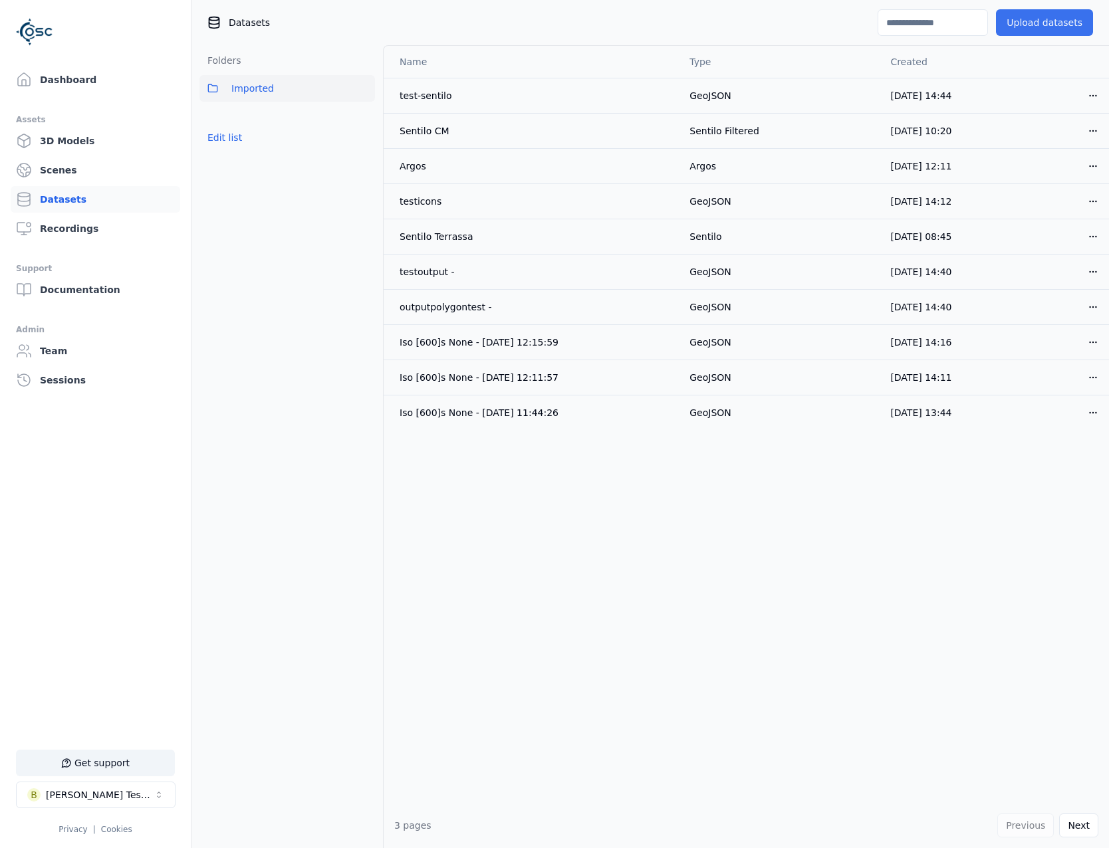
click at [1035, 21] on button "Upload datasets" at bounding box center [1044, 22] width 97 height 27
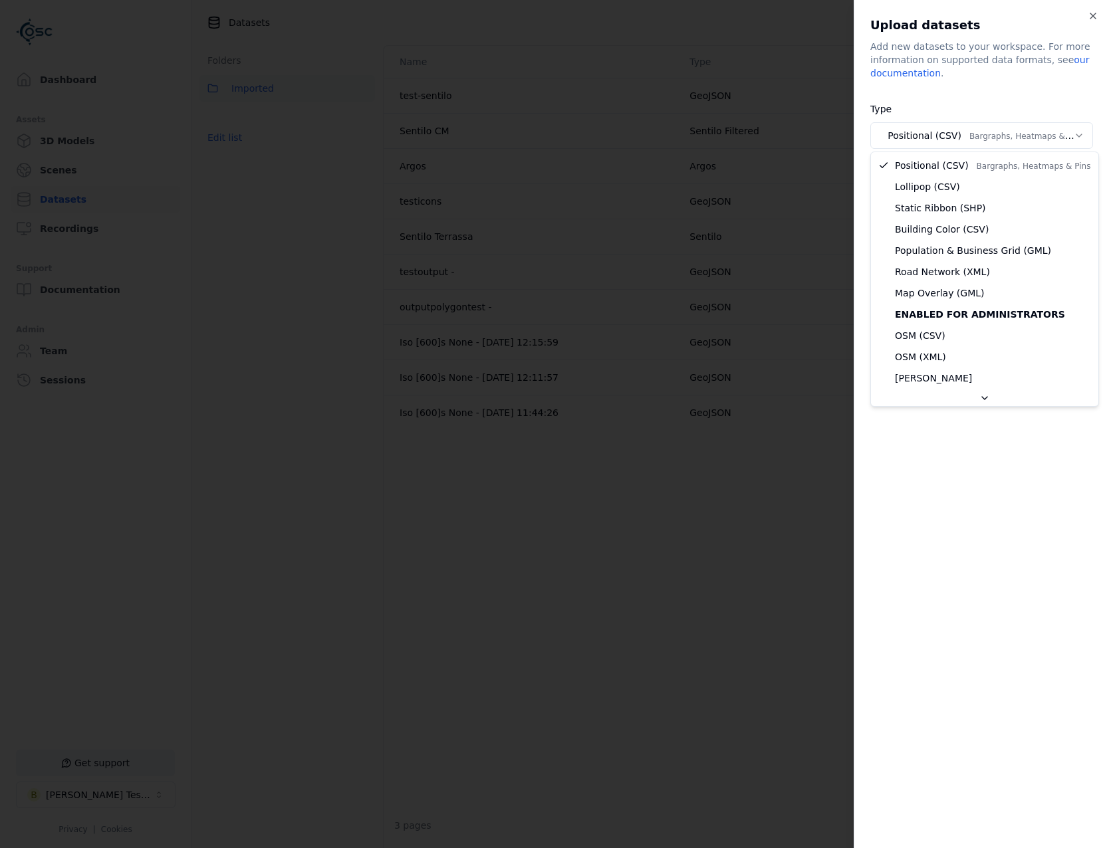
click at [993, 143] on body "**********" at bounding box center [554, 424] width 1109 height 848
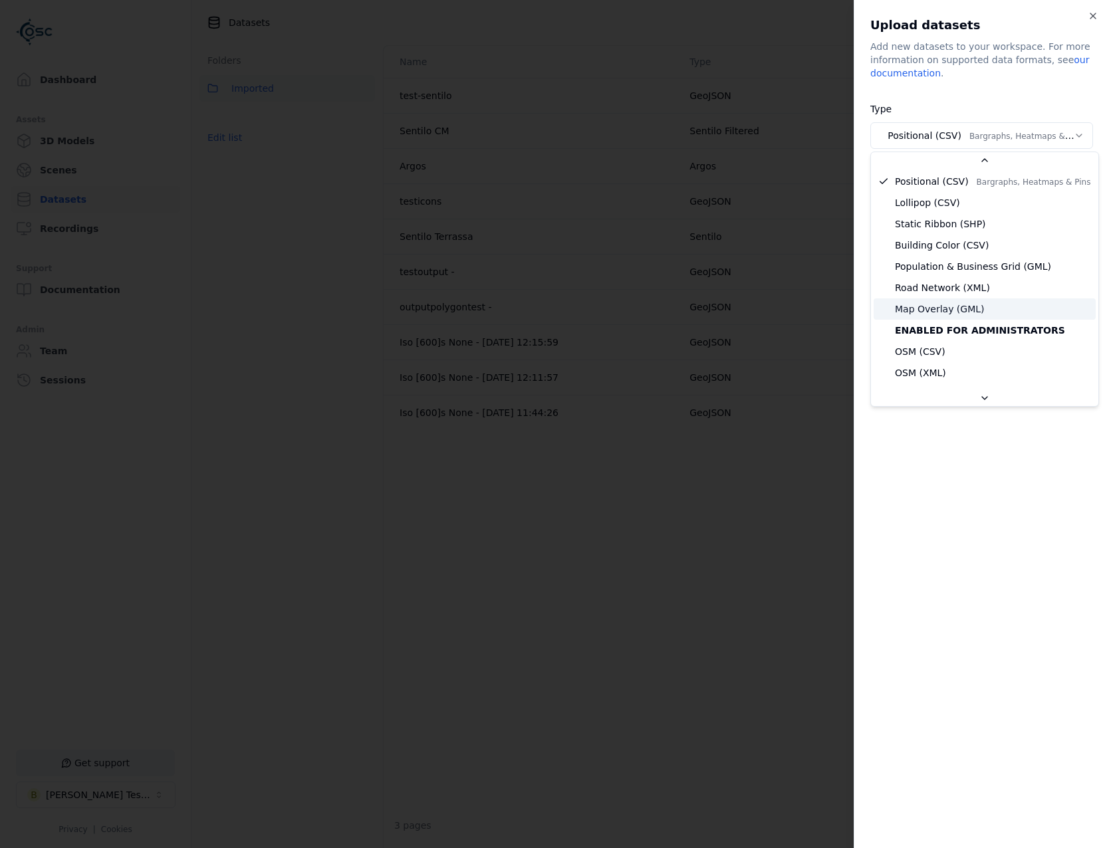
scroll to position [199, 0]
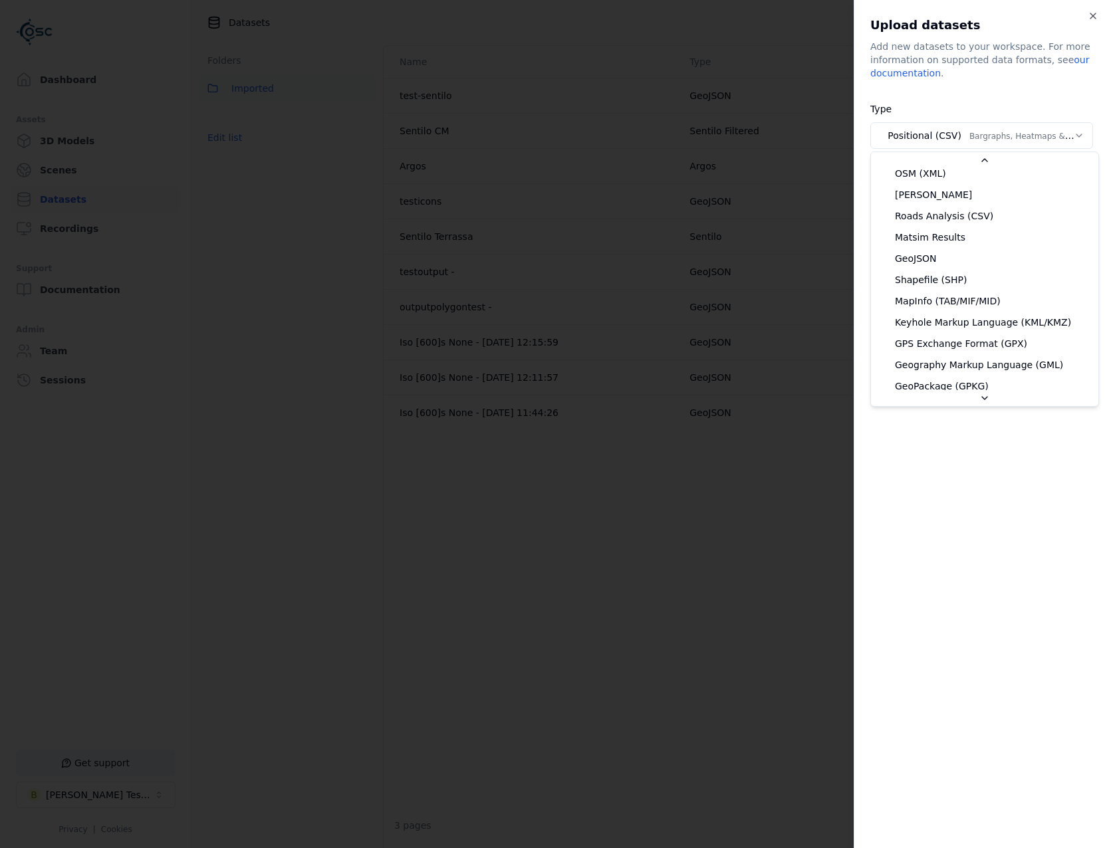
select select "*******"
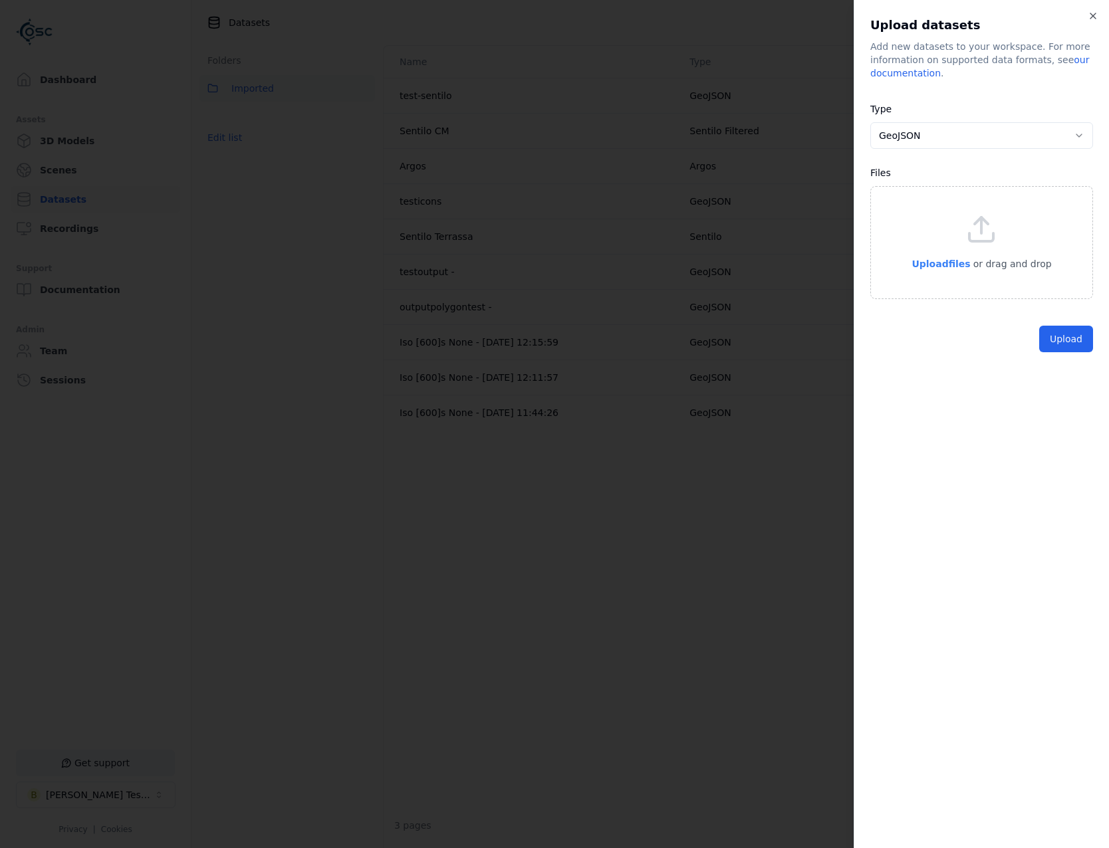
click at [950, 266] on span "Upload files" at bounding box center [941, 264] width 59 height 11
click at [1072, 385] on button "Upload" at bounding box center [1066, 394] width 54 height 27
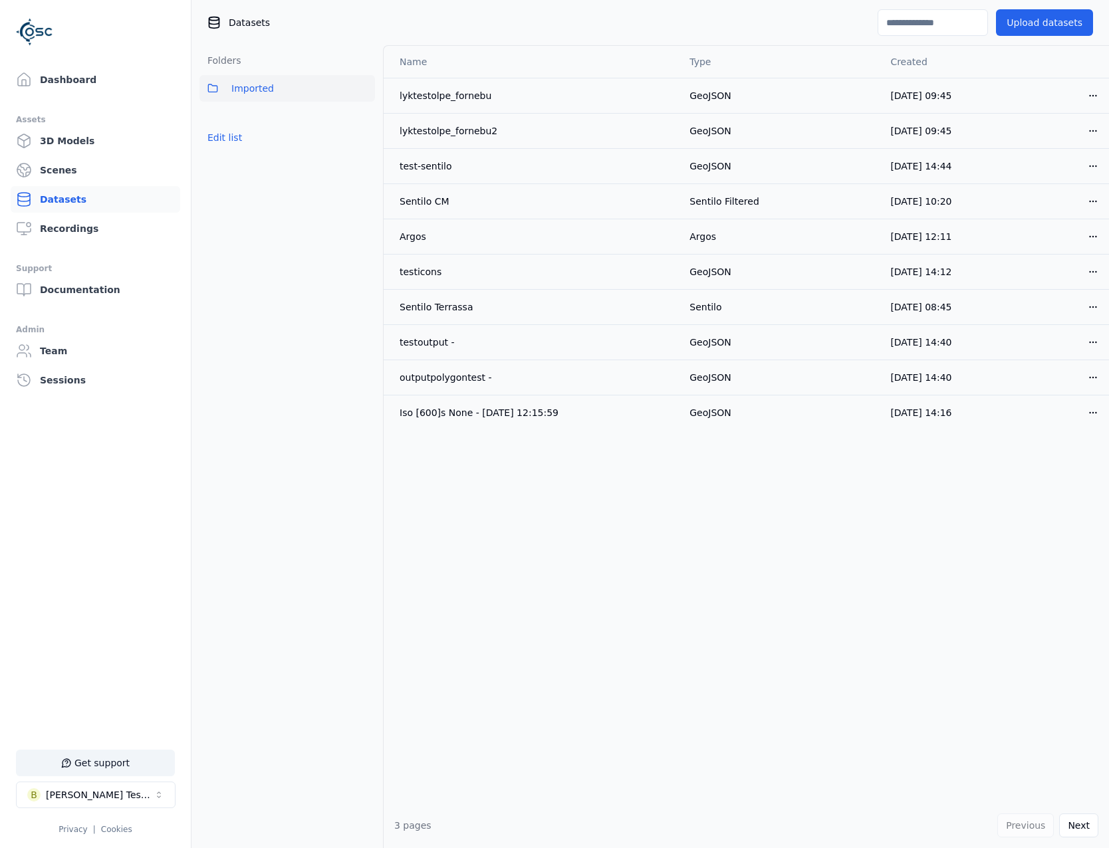
click at [80, 196] on link "Datasets" at bounding box center [96, 199] width 170 height 27
click at [82, 146] on link "3D Models" at bounding box center [96, 141] width 170 height 27
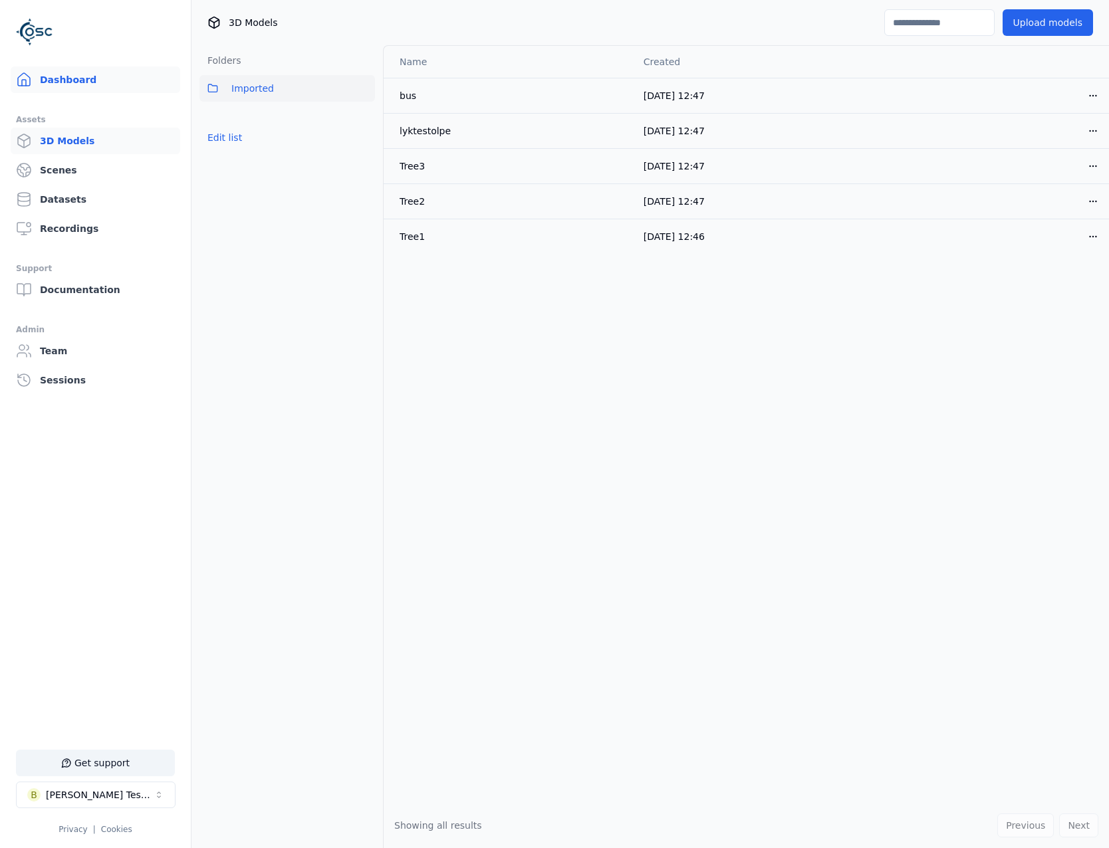
click at [84, 80] on link "Dashboard" at bounding box center [96, 79] width 170 height 27
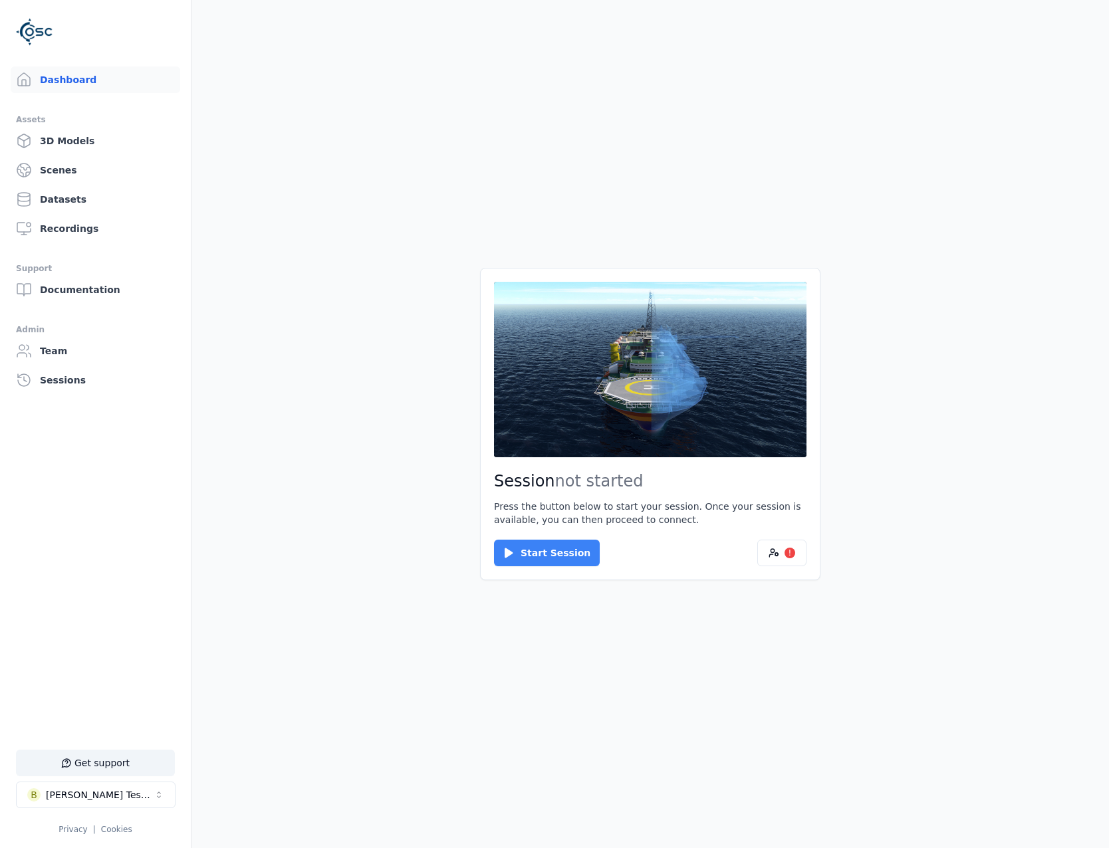
click at [517, 550] on button "Start Session" at bounding box center [547, 553] width 106 height 27
click at [533, 550] on button "Connect" at bounding box center [524, 553] width 61 height 27
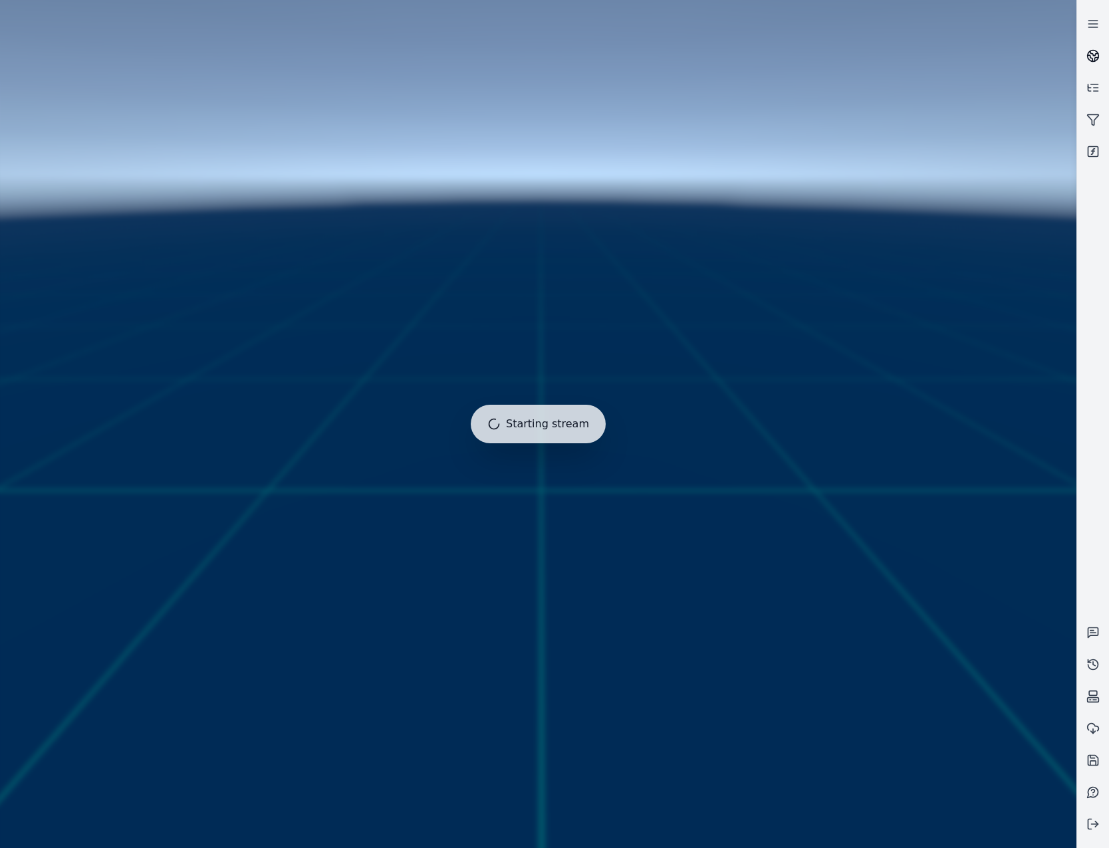
click at [1091, 55] on icon at bounding box center [1092, 55] width 13 height 13
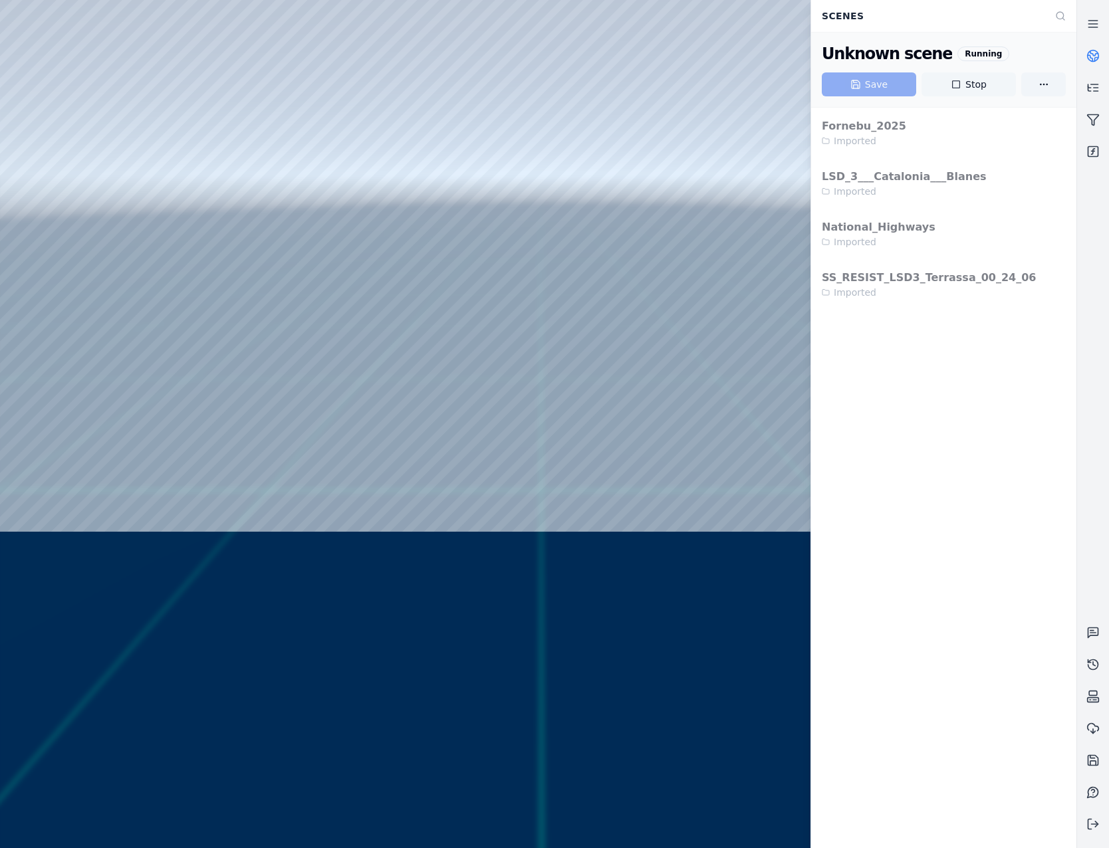
click at [997, 85] on button "Stop" at bounding box center [969, 84] width 94 height 24
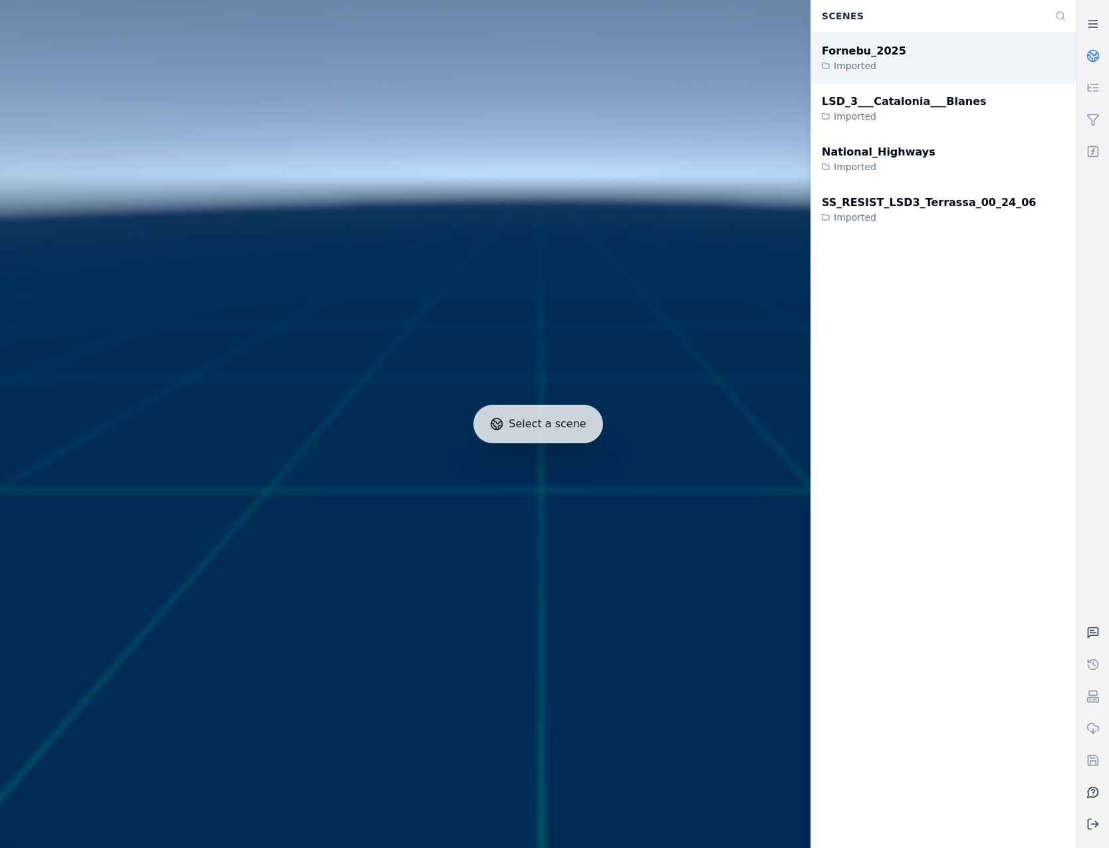
click at [942, 62] on div "Fornebu_2025 Imported" at bounding box center [943, 58] width 265 height 51
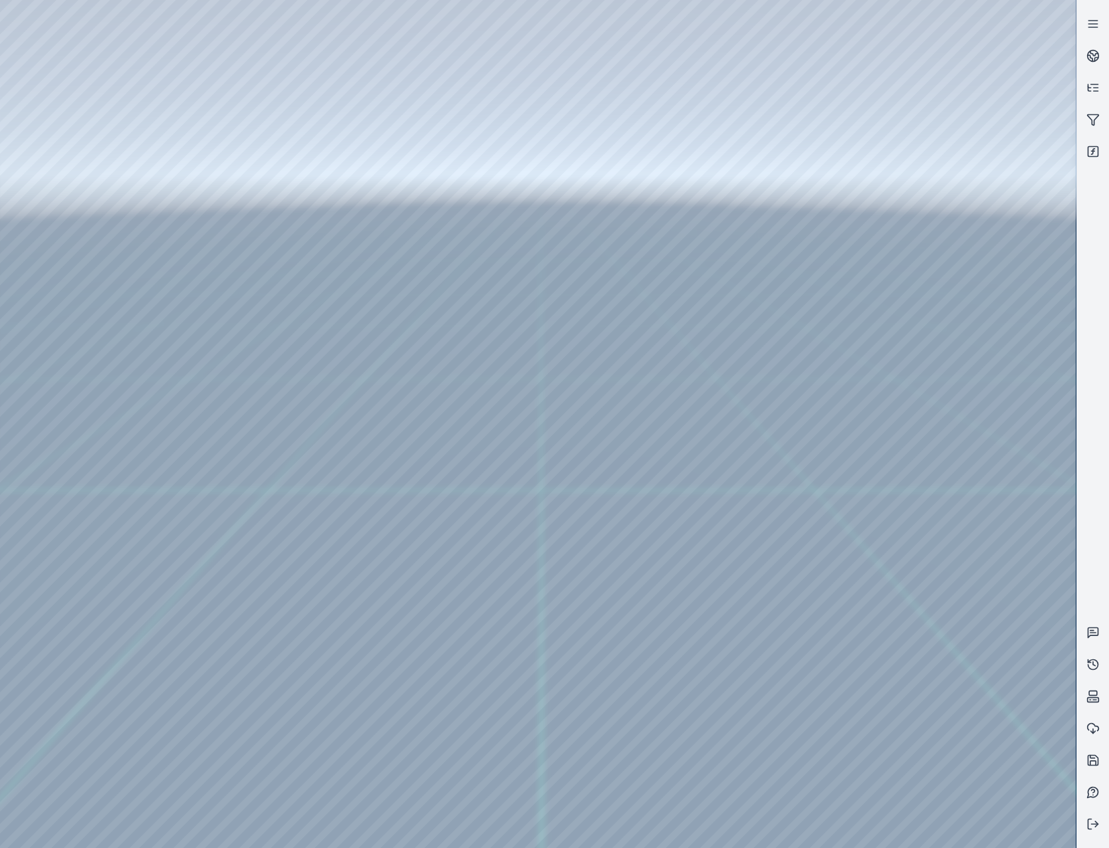
drag, startPoint x: 673, startPoint y: 618, endPoint x: 719, endPoint y: 654, distance: 58.8
click at [92, 76] on div at bounding box center [538, 424] width 1076 height 848
click at [101, 144] on div at bounding box center [538, 424] width 1076 height 848
click at [418, 506] on div at bounding box center [538, 424] width 1076 height 848
click at [378, 504] on div at bounding box center [538, 424] width 1076 height 848
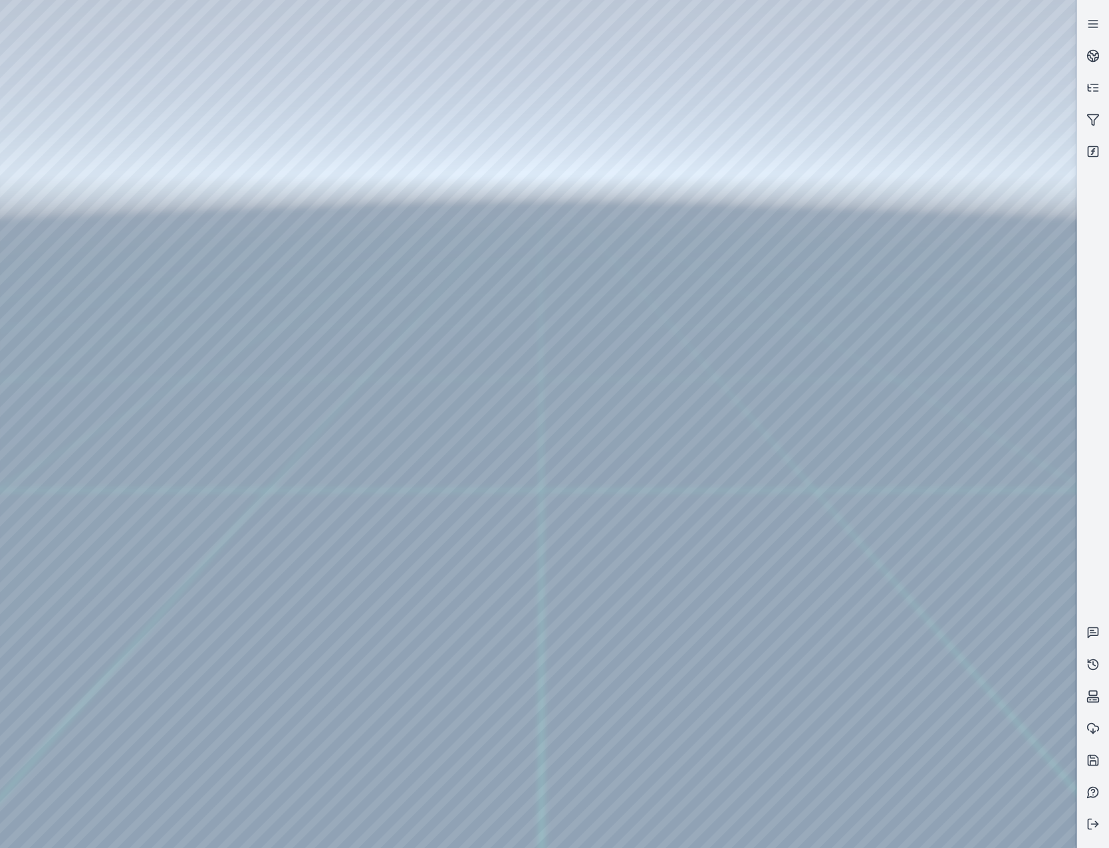
click at [352, 527] on div at bounding box center [538, 424] width 1076 height 848
click at [620, 291] on div at bounding box center [538, 424] width 1076 height 848
click at [620, 335] on div at bounding box center [538, 424] width 1076 height 848
click at [721, 203] on div at bounding box center [538, 424] width 1076 height 848
click at [90, 249] on div at bounding box center [538, 424] width 1076 height 848
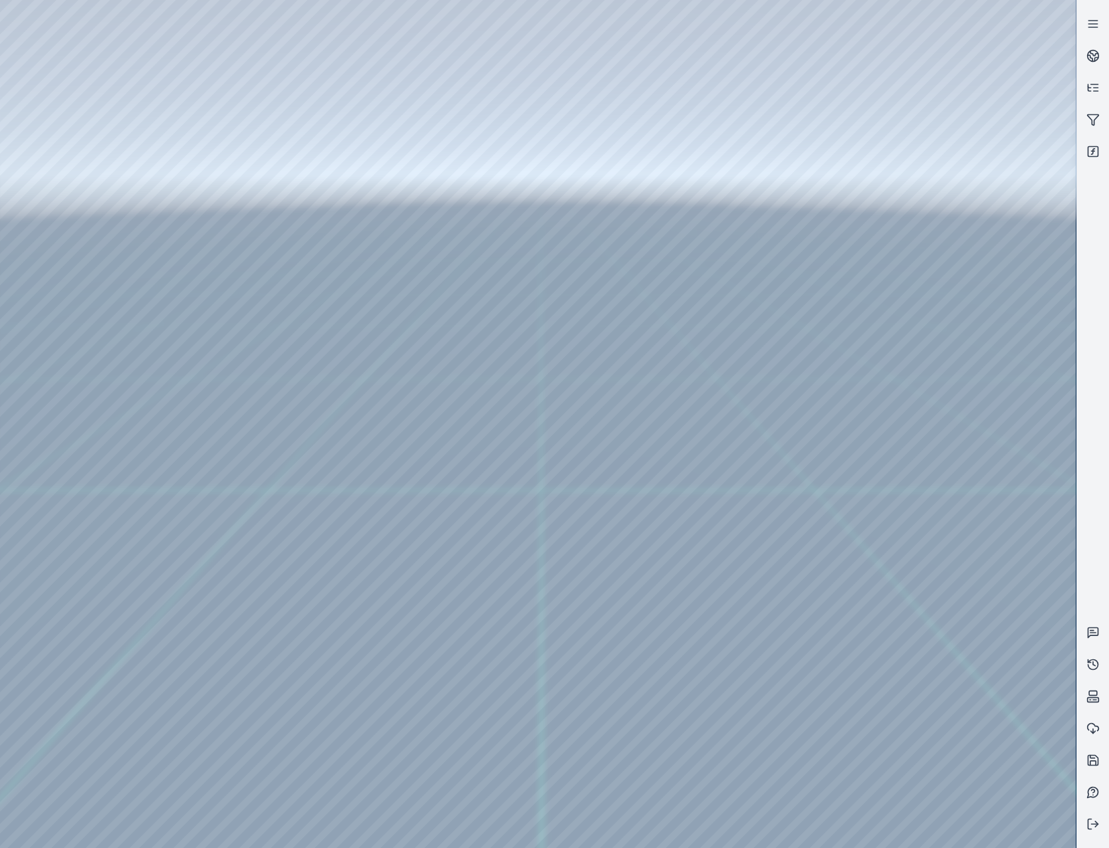
click at [98, 186] on div at bounding box center [538, 424] width 1076 height 848
click at [426, 61] on div at bounding box center [538, 424] width 1076 height 848
click at [360, 156] on div at bounding box center [538, 424] width 1076 height 848
click at [1028, 292] on div at bounding box center [538, 424] width 1076 height 848
click at [963, 346] on div at bounding box center [538, 424] width 1076 height 848
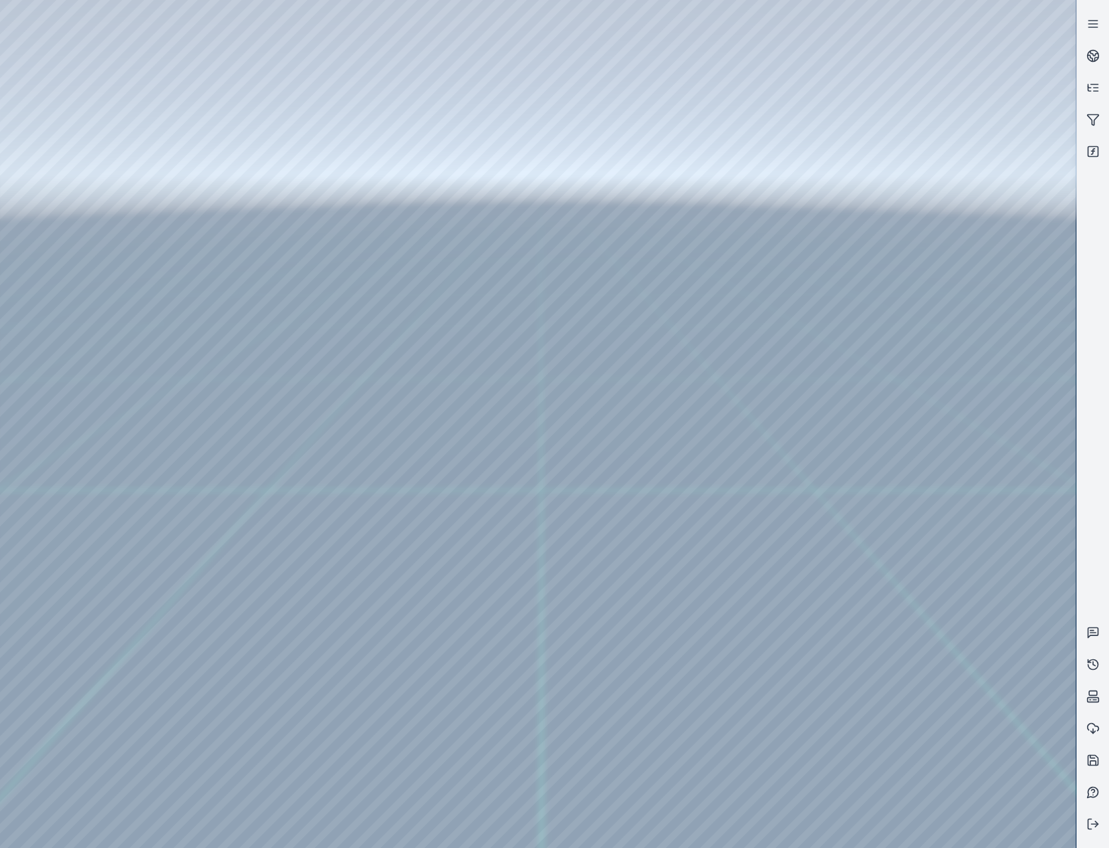
click at [970, 360] on div at bounding box center [538, 424] width 1076 height 848
click at [963, 497] on div at bounding box center [538, 424] width 1076 height 848
drag, startPoint x: 779, startPoint y: 544, endPoint x: 779, endPoint y: 511, distance: 32.6
drag, startPoint x: 635, startPoint y: 404, endPoint x: 910, endPoint y: 558, distance: 314.9
drag, startPoint x: 665, startPoint y: 481, endPoint x: 793, endPoint y: 660, distance: 219.7
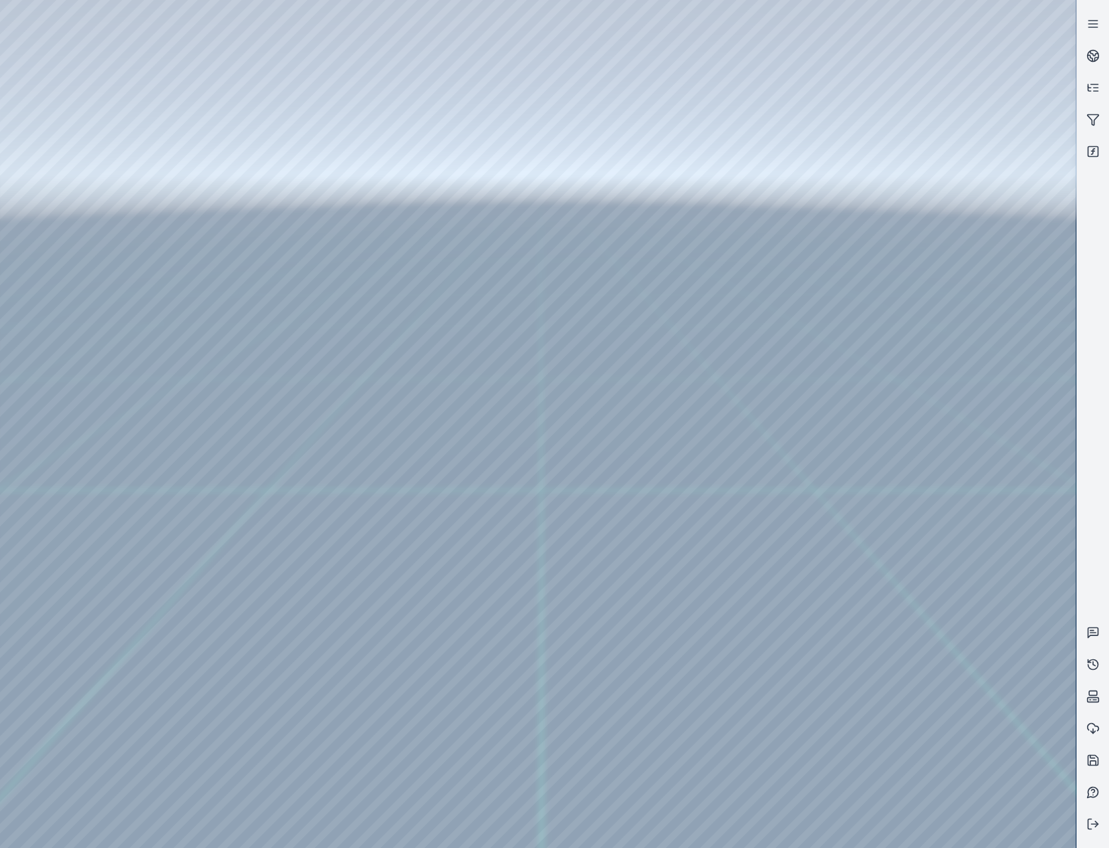
click at [320, 168] on div at bounding box center [538, 424] width 1076 height 848
click at [310, 150] on div at bounding box center [538, 424] width 1076 height 848
click at [284, 145] on div at bounding box center [538, 424] width 1076 height 848
click at [283, 148] on div at bounding box center [538, 424] width 1076 height 848
click at [273, 114] on div at bounding box center [538, 424] width 1076 height 848
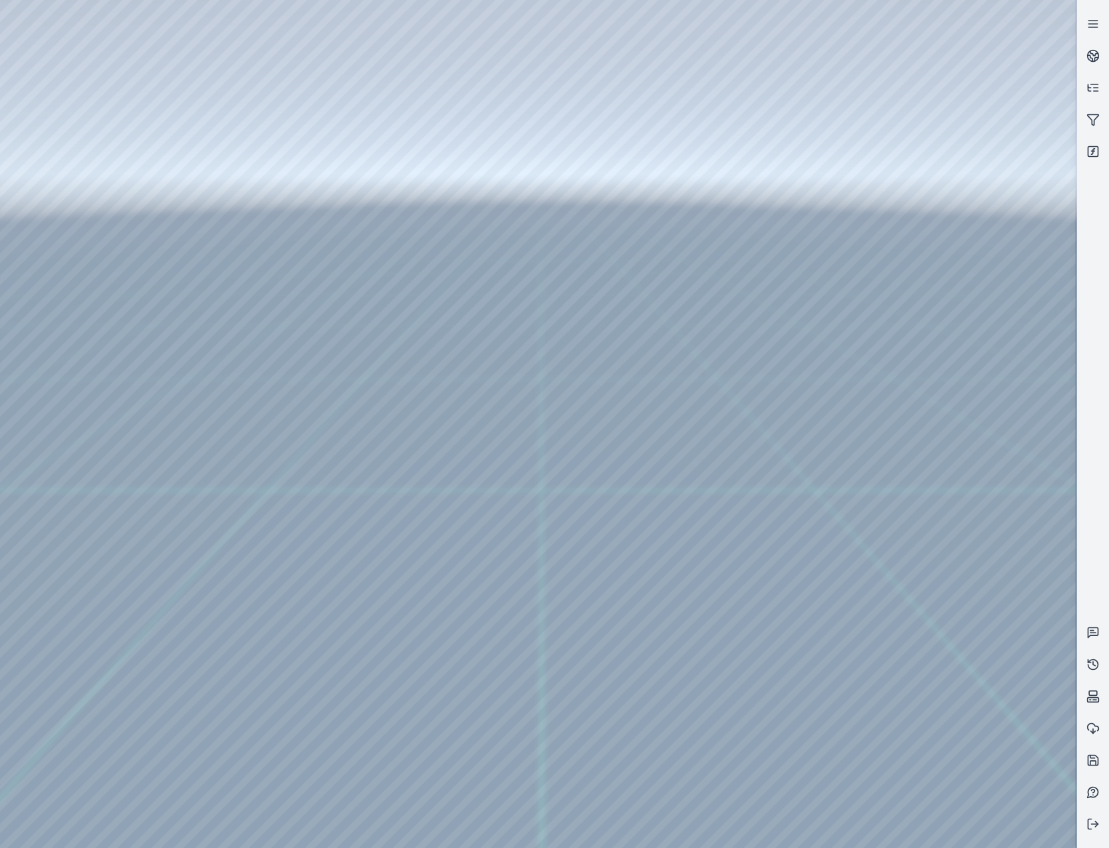
click at [275, 132] on div at bounding box center [538, 424] width 1076 height 848
click at [279, 147] on div at bounding box center [538, 424] width 1076 height 848
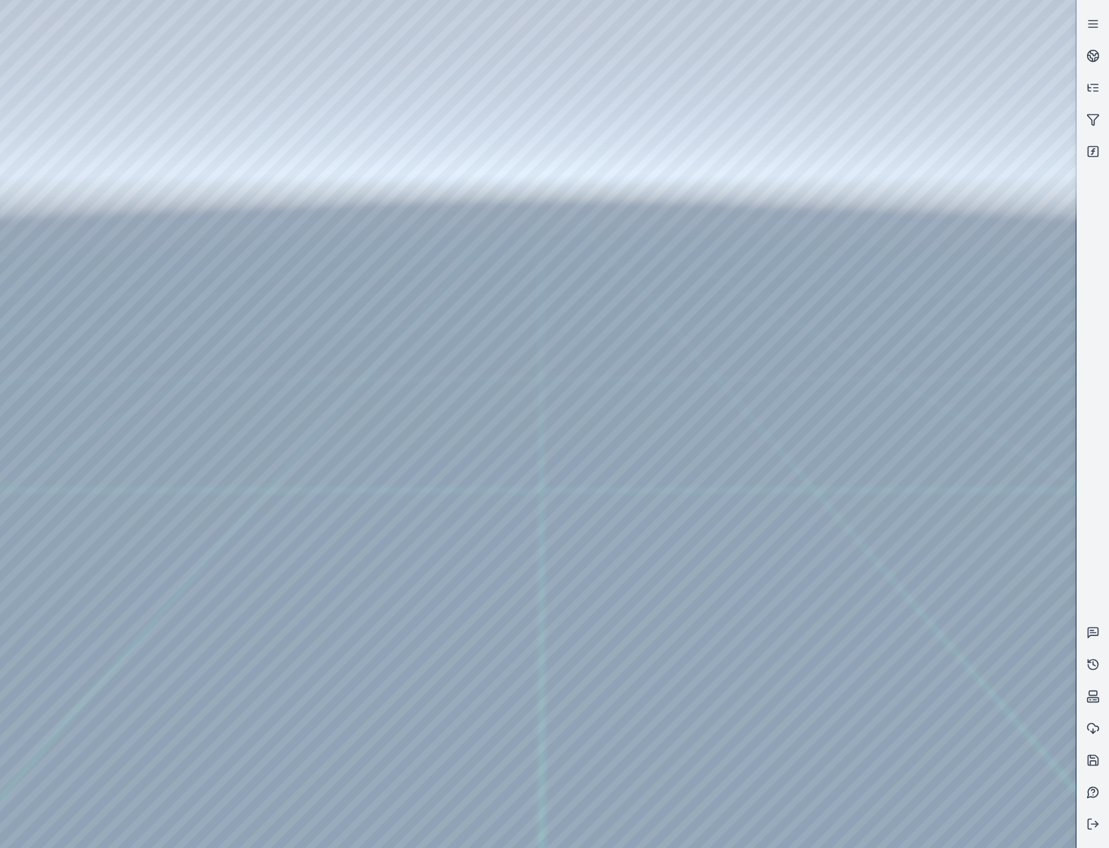
click at [409, 156] on div at bounding box center [538, 424] width 1076 height 848
click at [422, 154] on div at bounding box center [538, 424] width 1076 height 848
click at [300, 172] on div at bounding box center [538, 424] width 1076 height 848
click at [416, 146] on div at bounding box center [538, 424] width 1076 height 848
click at [384, 147] on div at bounding box center [538, 424] width 1076 height 848
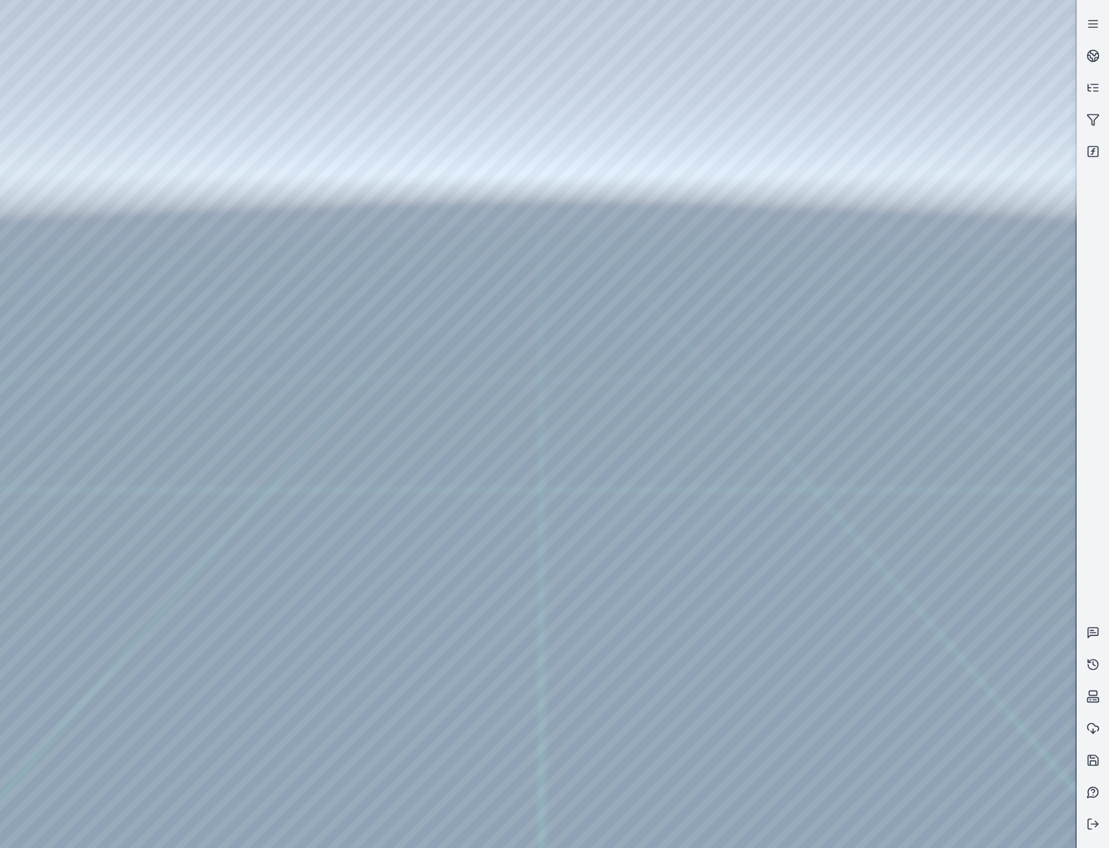
click at [382, 147] on div at bounding box center [538, 424] width 1076 height 848
click at [374, 172] on div at bounding box center [538, 424] width 1076 height 848
click at [374, 124] on div at bounding box center [538, 424] width 1076 height 848
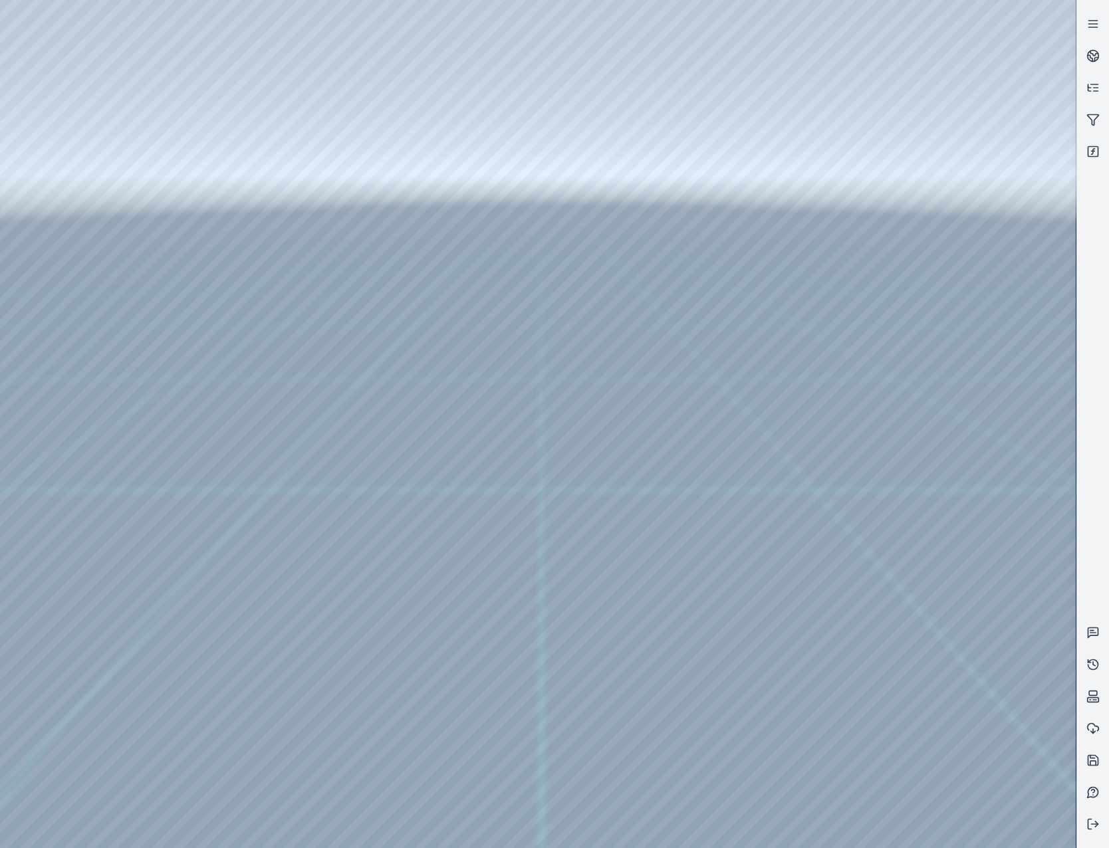
click at [340, 159] on div at bounding box center [538, 424] width 1076 height 848
drag, startPoint x: 685, startPoint y: 535, endPoint x: 707, endPoint y: 570, distance: 41.5
drag, startPoint x: 646, startPoint y: 431, endPoint x: 863, endPoint y: 478, distance: 222.3
click at [1093, 763] on icon at bounding box center [1092, 760] width 13 height 13
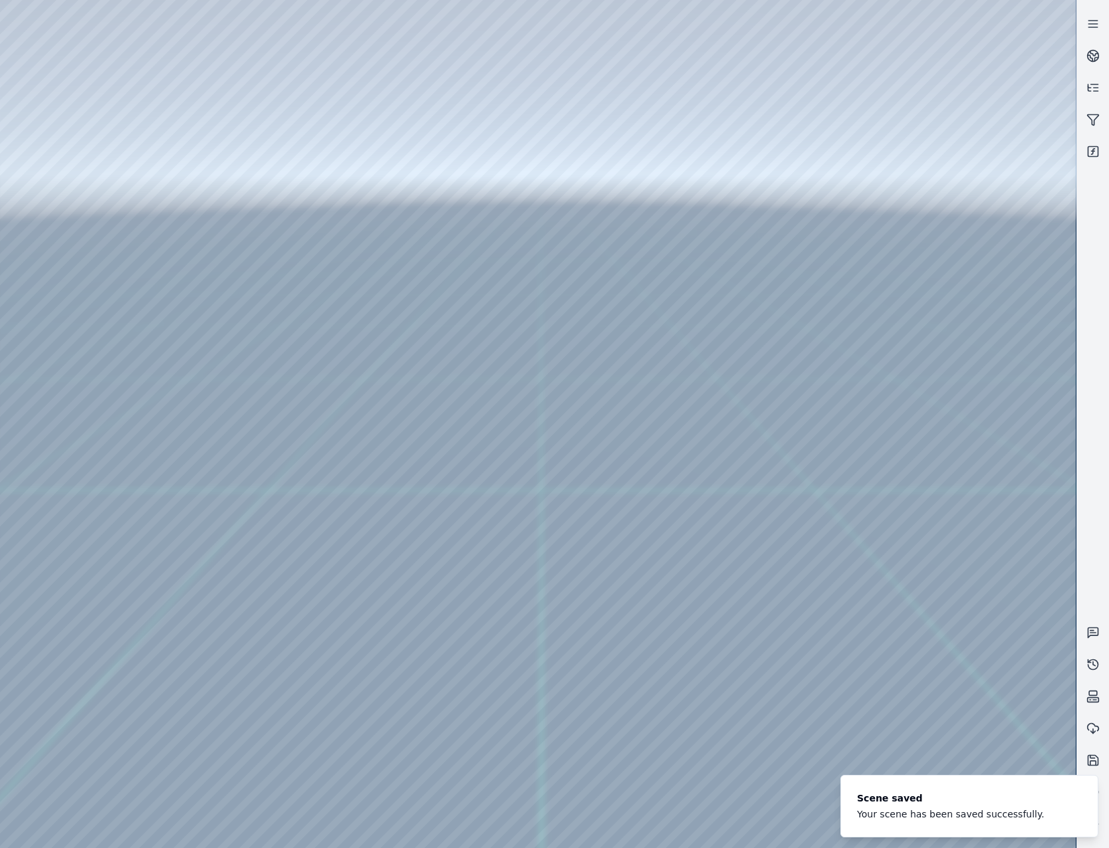
click at [86, 90] on div at bounding box center [538, 424] width 1076 height 848
click at [104, 176] on div at bounding box center [538, 424] width 1076 height 848
click at [104, 156] on div at bounding box center [538, 424] width 1076 height 848
click at [414, 506] on div at bounding box center [538, 424] width 1076 height 848
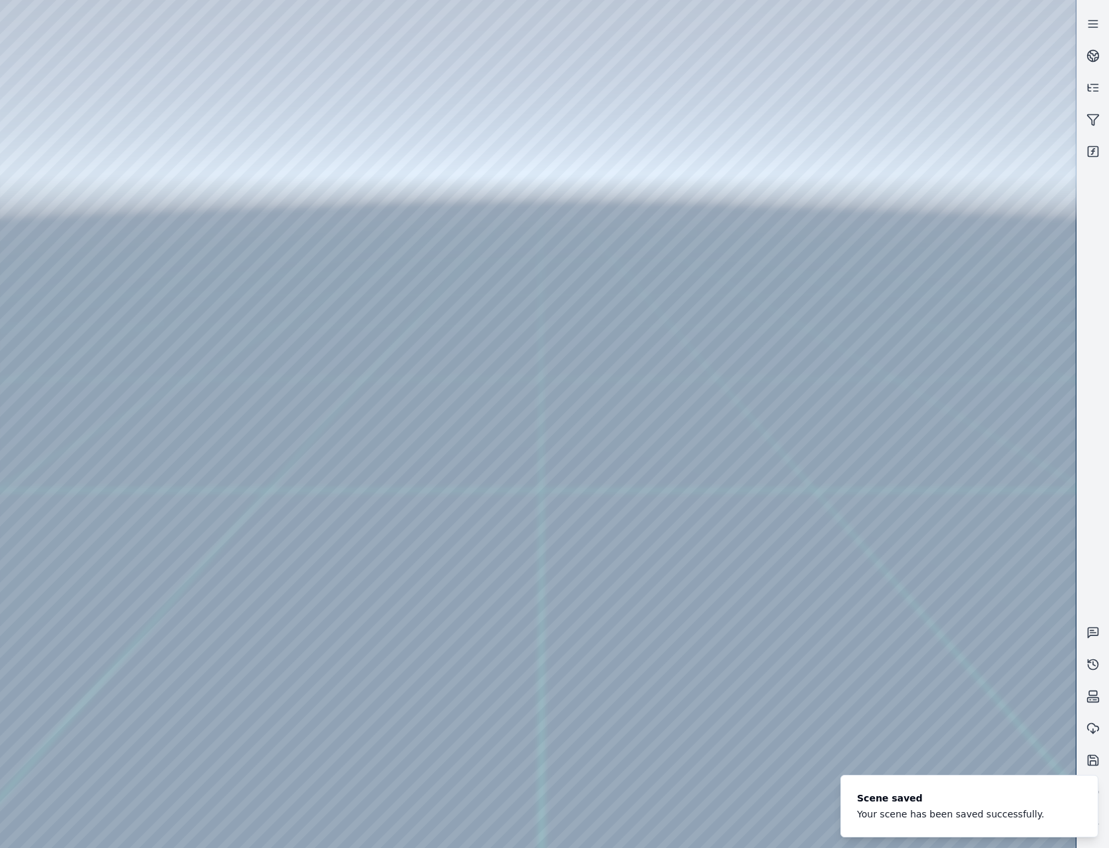
drag, startPoint x: 660, startPoint y: 537, endPoint x: 654, endPoint y: 433, distance: 103.9
drag, startPoint x: 933, startPoint y: 382, endPoint x: 944, endPoint y: 463, distance: 82.6
drag, startPoint x: 545, startPoint y: 420, endPoint x: 858, endPoint y: 415, distance: 312.5
drag, startPoint x: 803, startPoint y: 378, endPoint x: 824, endPoint y: 373, distance: 21.9
click at [68, 236] on div at bounding box center [538, 424] width 1076 height 848
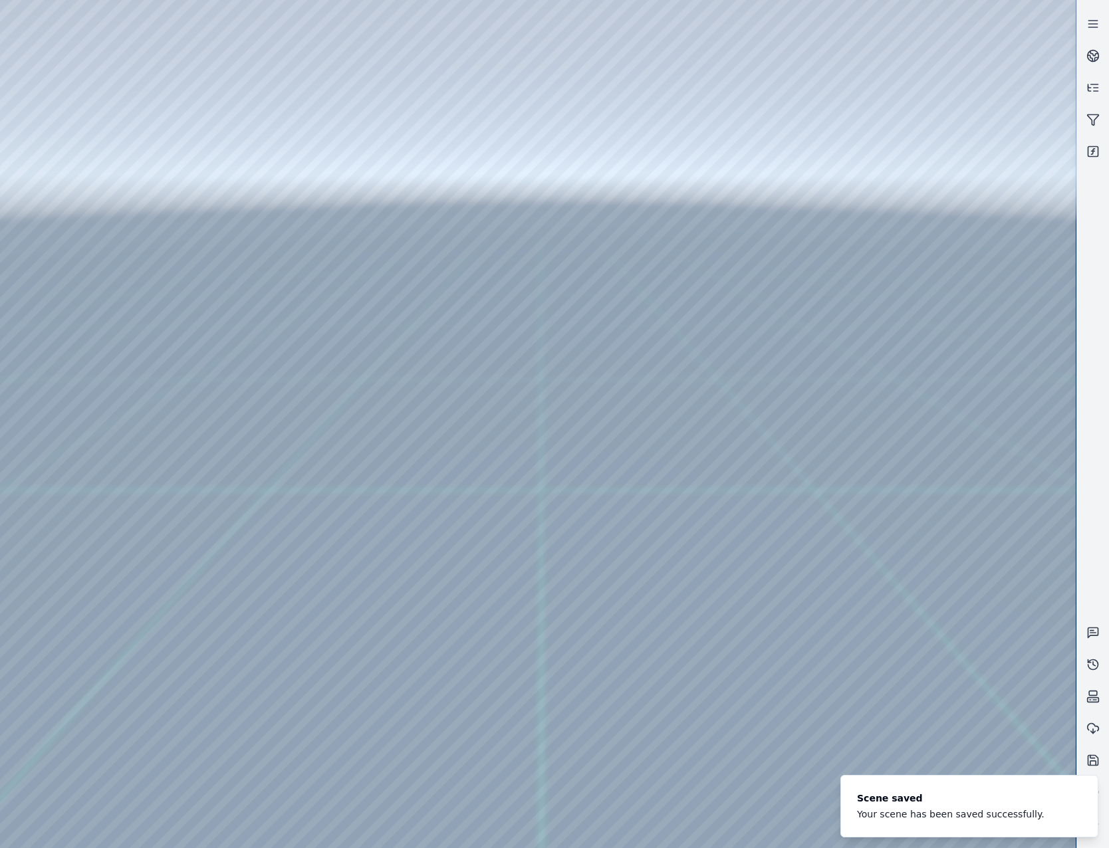
click at [96, 169] on div at bounding box center [538, 424] width 1076 height 848
click at [316, 55] on div at bounding box center [538, 424] width 1076 height 848
click at [301, 158] on div at bounding box center [538, 424] width 1076 height 848
click at [935, 571] on div at bounding box center [538, 424] width 1076 height 848
drag, startPoint x: 731, startPoint y: 665, endPoint x: 735, endPoint y: 659, distance: 7.2
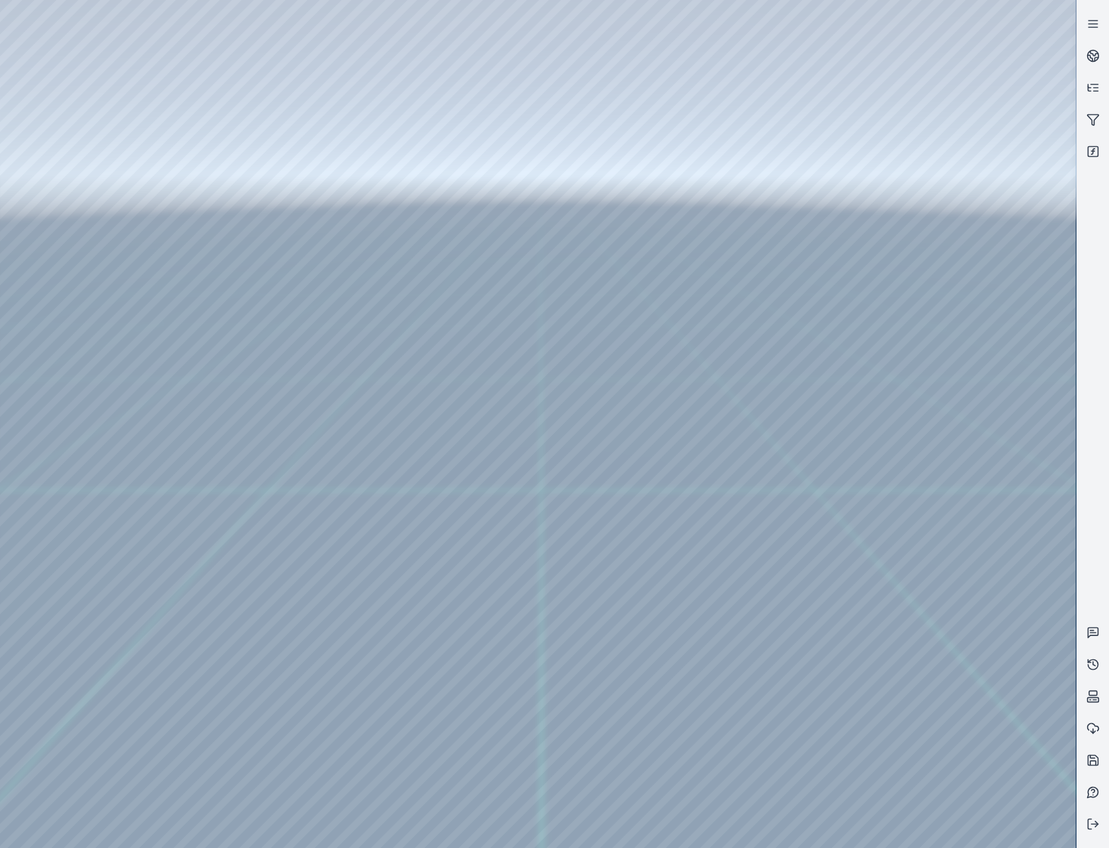
click at [919, 191] on div at bounding box center [538, 424] width 1076 height 848
drag, startPoint x: 722, startPoint y: 484, endPoint x: 716, endPoint y: 449, distance: 35.1
drag, startPoint x: 574, startPoint y: 521, endPoint x: 649, endPoint y: 483, distance: 83.8
drag, startPoint x: 583, startPoint y: 484, endPoint x: 550, endPoint y: 442, distance: 53.5
drag, startPoint x: 704, startPoint y: 479, endPoint x: 641, endPoint y: 422, distance: 85.6
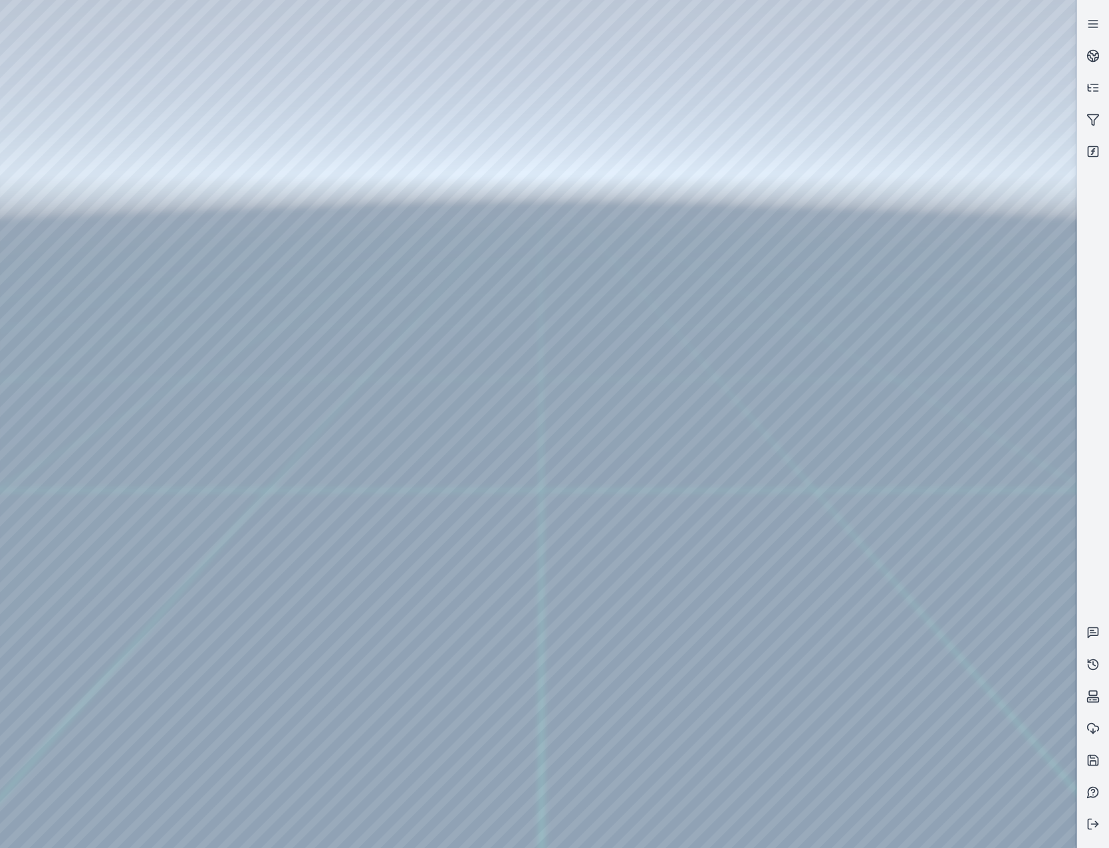
click at [929, 190] on div at bounding box center [538, 424] width 1076 height 848
drag, startPoint x: 653, startPoint y: 473, endPoint x: 731, endPoint y: 541, distance: 103.7
drag, startPoint x: 652, startPoint y: 507, endPoint x: 722, endPoint y: 481, distance: 74.7
drag, startPoint x: 613, startPoint y: 483, endPoint x: 522, endPoint y: 523, distance: 99.7
click at [82, 153] on div at bounding box center [538, 424] width 1076 height 848
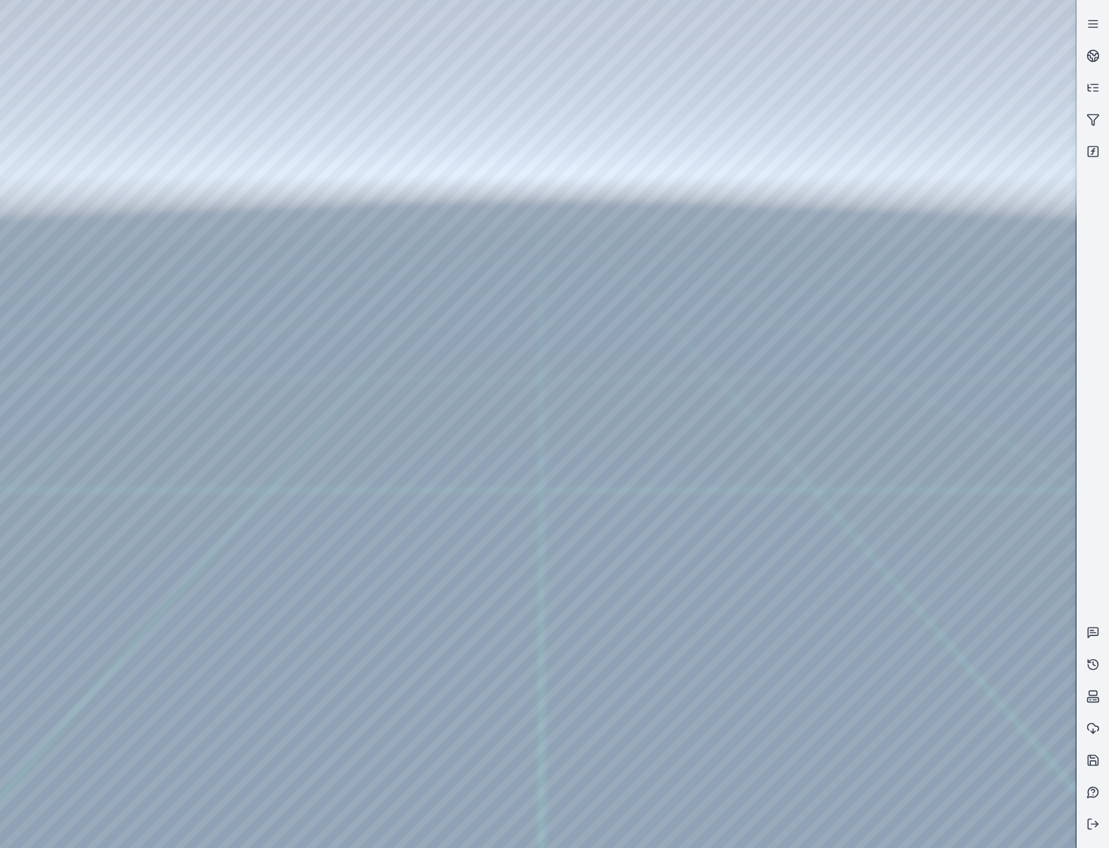
click at [402, 140] on div at bounding box center [538, 424] width 1076 height 848
click at [197, 54] on div at bounding box center [538, 424] width 1076 height 848
click at [219, 207] on div at bounding box center [538, 424] width 1076 height 848
click at [199, 53] on div at bounding box center [538, 424] width 1076 height 848
click at [223, 310] on div at bounding box center [538, 424] width 1076 height 848
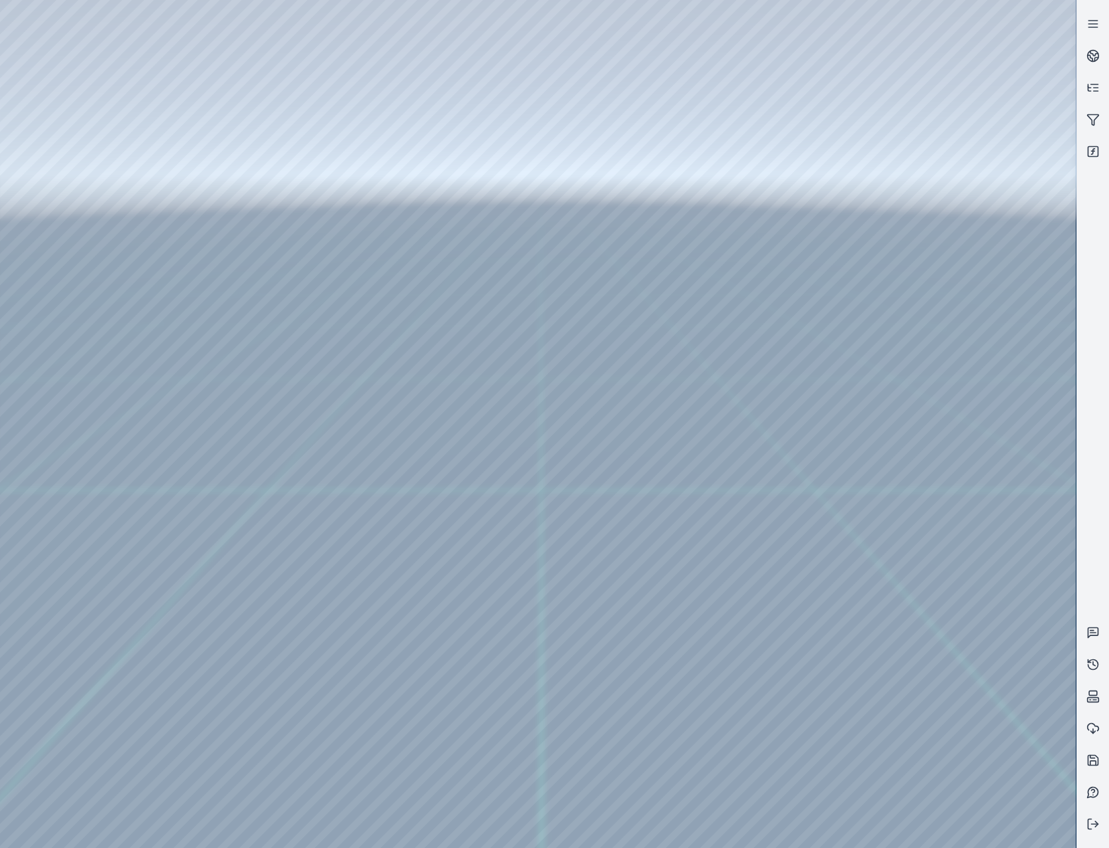
click at [206, 59] on div at bounding box center [538, 424] width 1076 height 848
click at [235, 117] on div at bounding box center [538, 424] width 1076 height 848
drag, startPoint x: 218, startPoint y: 112, endPoint x: 665, endPoint y: 499, distance: 590.6
click at [665, 499] on div at bounding box center [538, 424] width 1076 height 848
click at [661, 515] on div at bounding box center [538, 424] width 1076 height 848
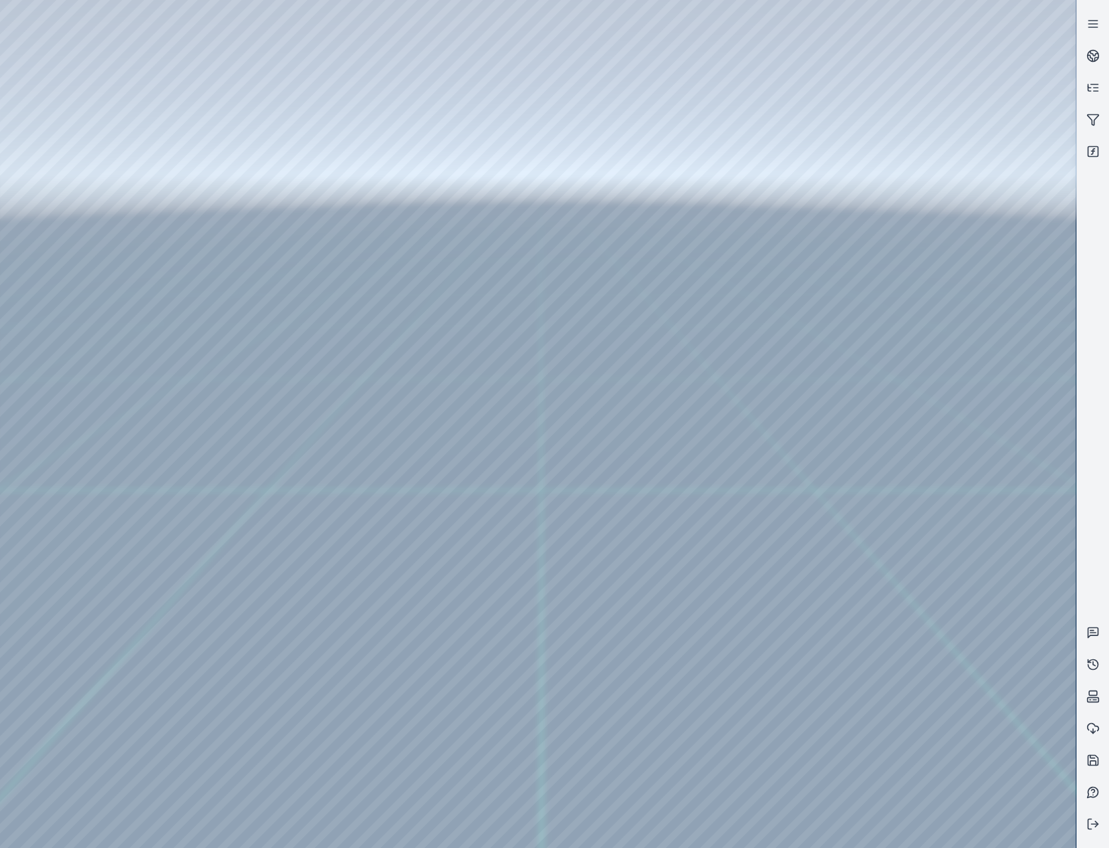
click at [642, 460] on div at bounding box center [538, 424] width 1076 height 848
drag, startPoint x: 646, startPoint y: 569, endPoint x: 914, endPoint y: 537, distance: 269.8
drag, startPoint x: 648, startPoint y: 594, endPoint x: 906, endPoint y: 521, distance: 267.7
drag, startPoint x: 644, startPoint y: 454, endPoint x: 608, endPoint y: 585, distance: 135.6
drag, startPoint x: 743, startPoint y: 604, endPoint x: 706, endPoint y: 604, distance: 37.2
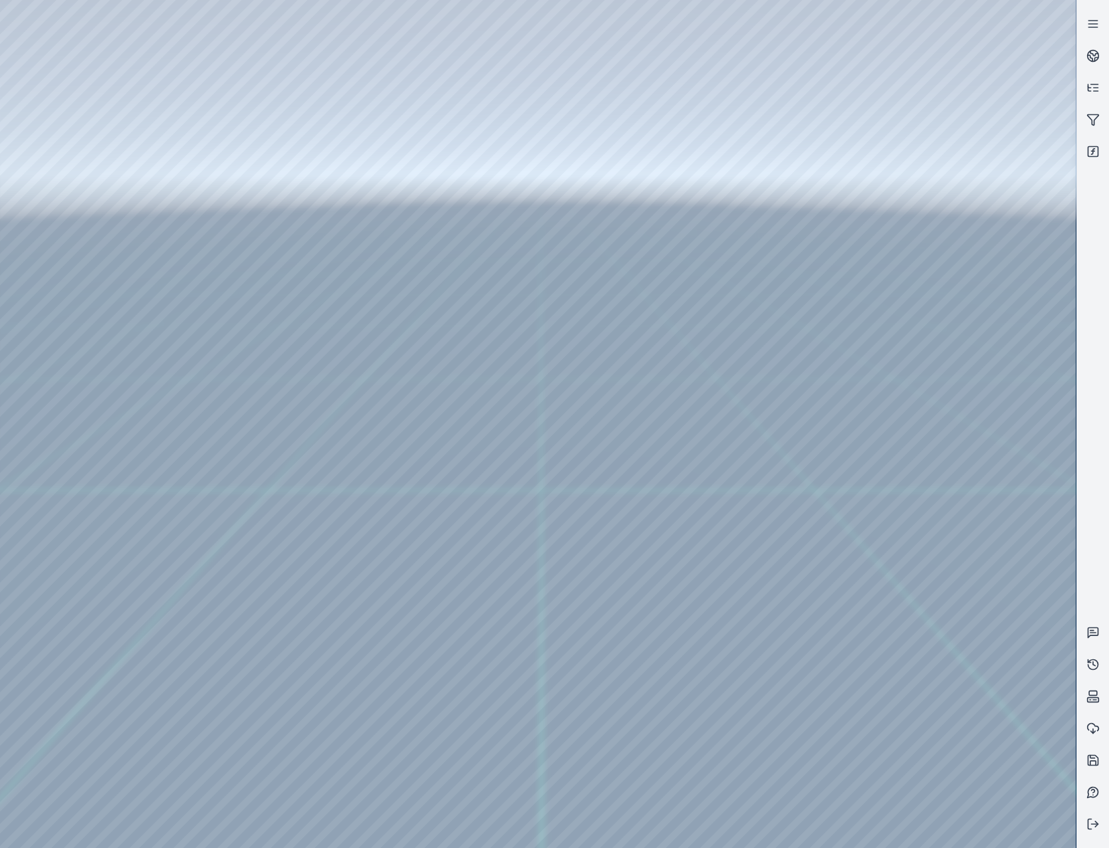
drag, startPoint x: 949, startPoint y: 372, endPoint x: 587, endPoint y: 498, distance: 383.7
drag, startPoint x: 890, startPoint y: 511, endPoint x: 914, endPoint y: 447, distance: 67.5
drag, startPoint x: 515, startPoint y: 648, endPoint x: 614, endPoint y: 584, distance: 118.4
drag, startPoint x: 519, startPoint y: 630, endPoint x: 681, endPoint y: 574, distance: 171.8
click at [741, 530] on div at bounding box center [538, 424] width 1076 height 848
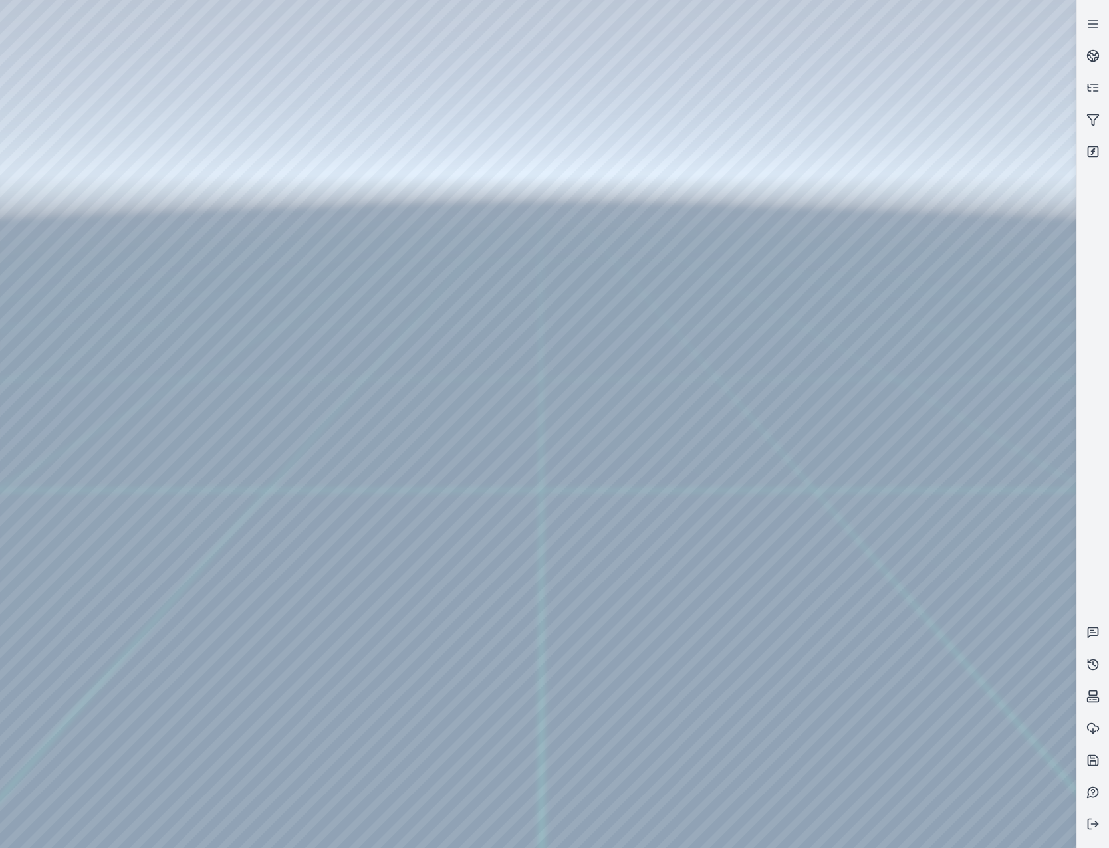
drag, startPoint x: 922, startPoint y: 521, endPoint x: 751, endPoint y: 585, distance: 183.3
drag, startPoint x: 538, startPoint y: 658, endPoint x: 923, endPoint y: 386, distance: 471.3
click at [923, 386] on div at bounding box center [538, 424] width 1076 height 848
drag, startPoint x: 540, startPoint y: 656, endPoint x: 816, endPoint y: 477, distance: 328.8
click at [816, 477] on div at bounding box center [538, 424] width 1076 height 848
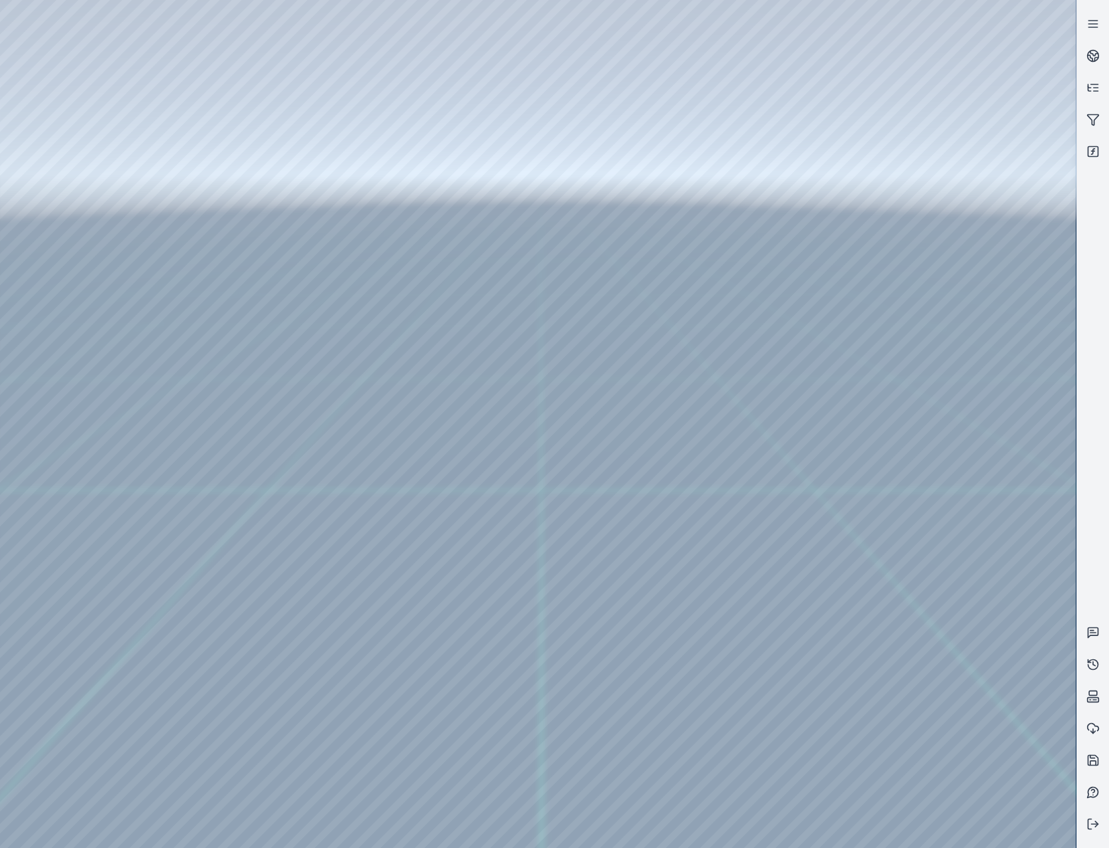
click at [705, 412] on div at bounding box center [538, 424] width 1076 height 848
drag, startPoint x: 308, startPoint y: 120, endPoint x: 953, endPoint y: 401, distance: 703.9
click at [953, 401] on div at bounding box center [538, 424] width 1076 height 848
drag, startPoint x: 723, startPoint y: 529, endPoint x: 763, endPoint y: 525, distance: 40.2
drag, startPoint x: 710, startPoint y: 300, endPoint x: 741, endPoint y: 344, distance: 54.0
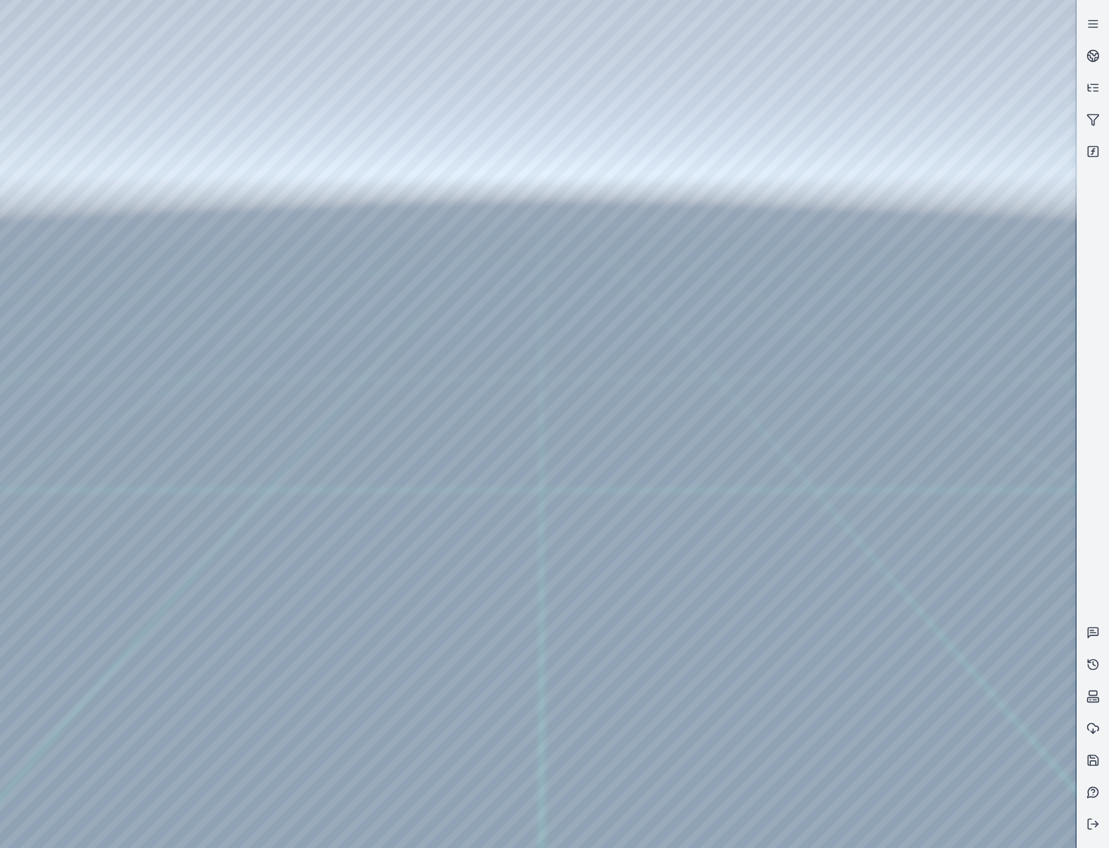
click at [741, 344] on div at bounding box center [538, 424] width 1076 height 848
click at [889, 351] on div at bounding box center [538, 424] width 1076 height 848
drag, startPoint x: 759, startPoint y: 303, endPoint x: 575, endPoint y: 352, distance: 190.5
click at [575, 352] on div at bounding box center [538, 424] width 1076 height 848
drag, startPoint x: 514, startPoint y: 334, endPoint x: 638, endPoint y: 444, distance: 165.8
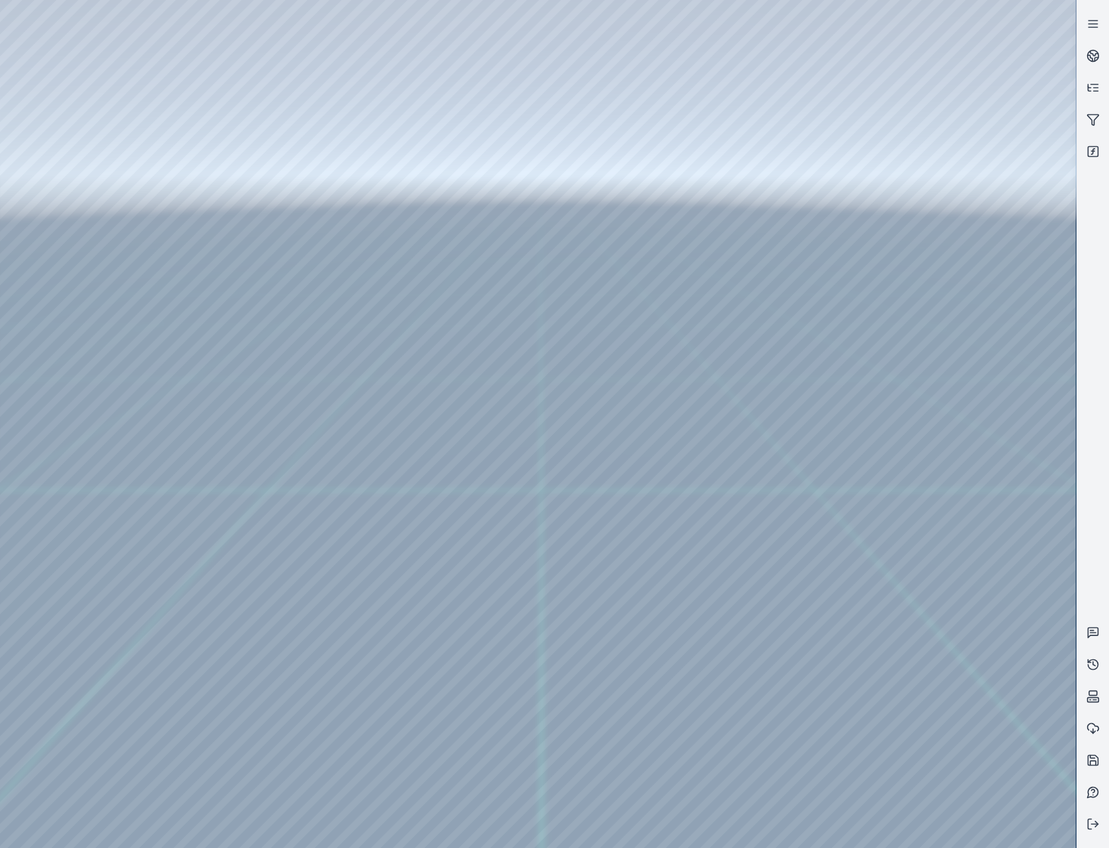
click at [638, 444] on div at bounding box center [538, 424] width 1076 height 848
click at [715, 450] on div at bounding box center [538, 424] width 1076 height 848
click at [694, 418] on div at bounding box center [538, 424] width 1076 height 848
click at [687, 443] on div at bounding box center [538, 424] width 1076 height 848
click at [738, 414] on div at bounding box center [538, 424] width 1076 height 848
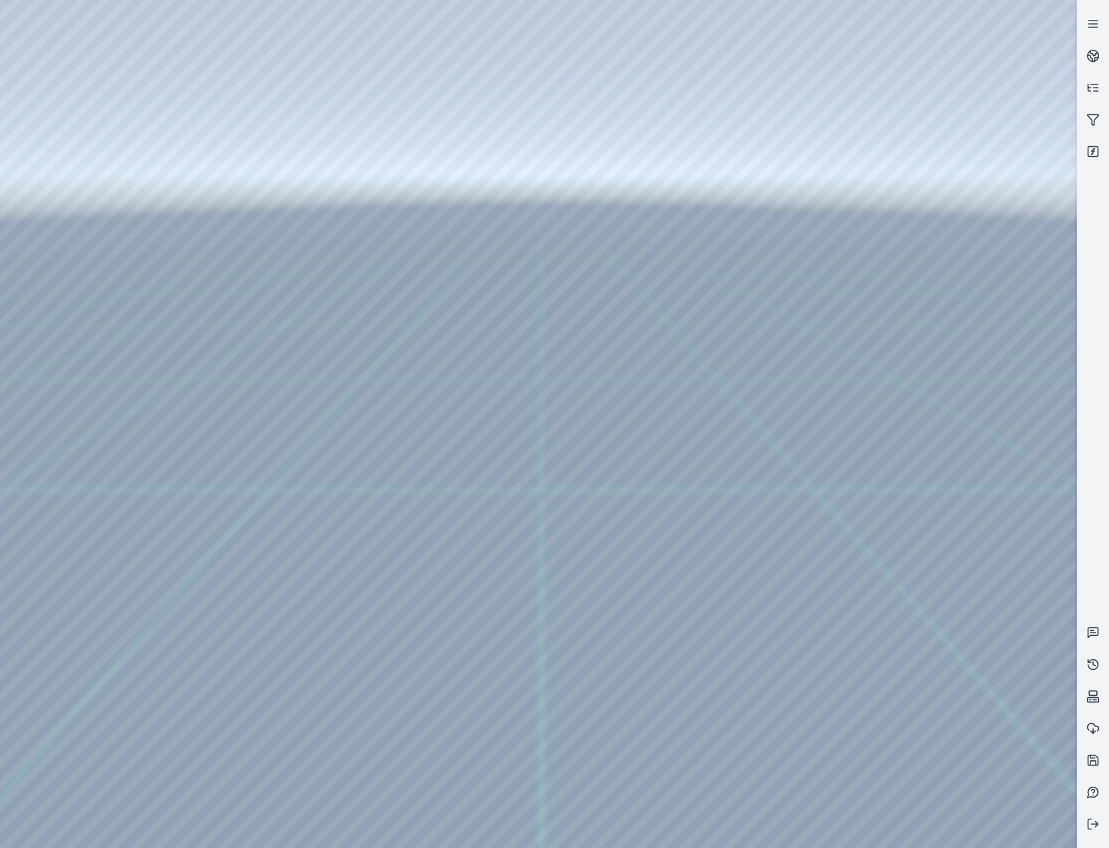
click at [687, 427] on div at bounding box center [538, 424] width 1076 height 848
click at [670, 412] on div at bounding box center [538, 424] width 1076 height 848
click at [691, 434] on div at bounding box center [538, 424] width 1076 height 848
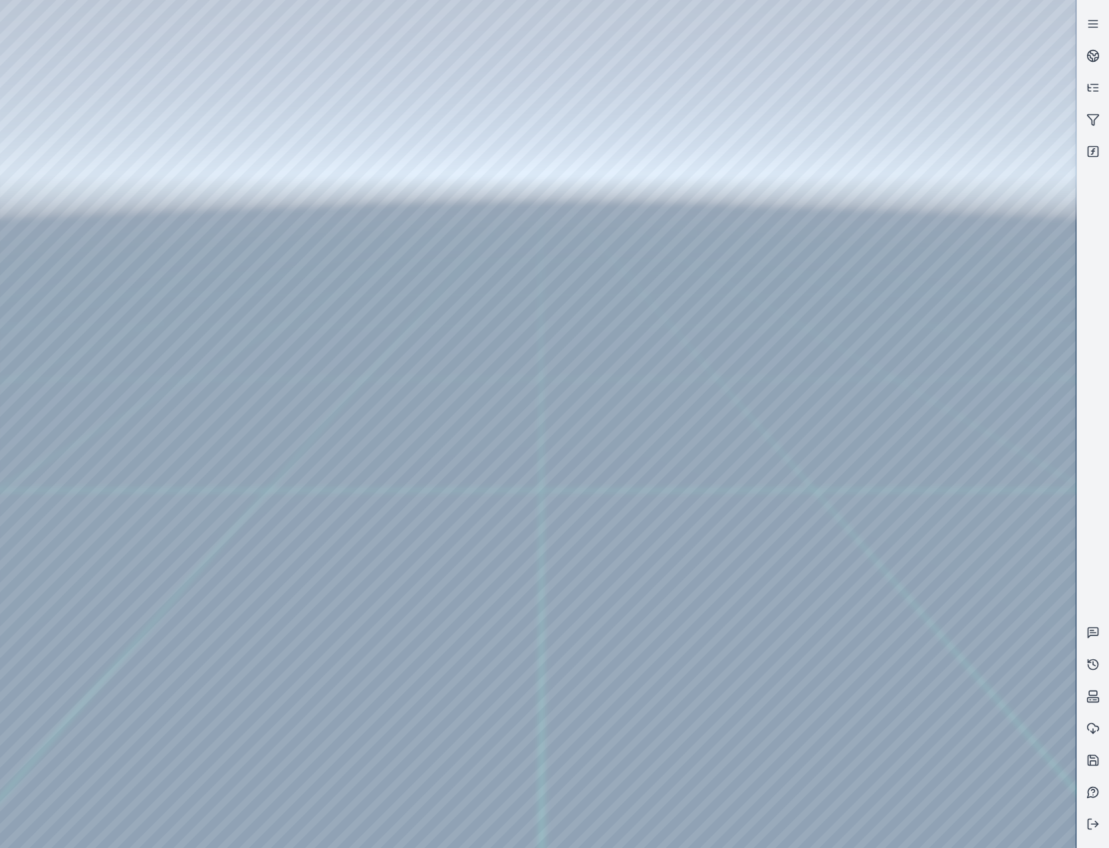
click at [745, 418] on div at bounding box center [538, 424] width 1076 height 848
click at [666, 427] on div at bounding box center [538, 424] width 1076 height 848
click at [664, 420] on div at bounding box center [538, 424] width 1076 height 848
drag, startPoint x: 316, startPoint y: 128, endPoint x: 660, endPoint y: 451, distance: 471.3
click at [660, 451] on div at bounding box center [538, 424] width 1076 height 848
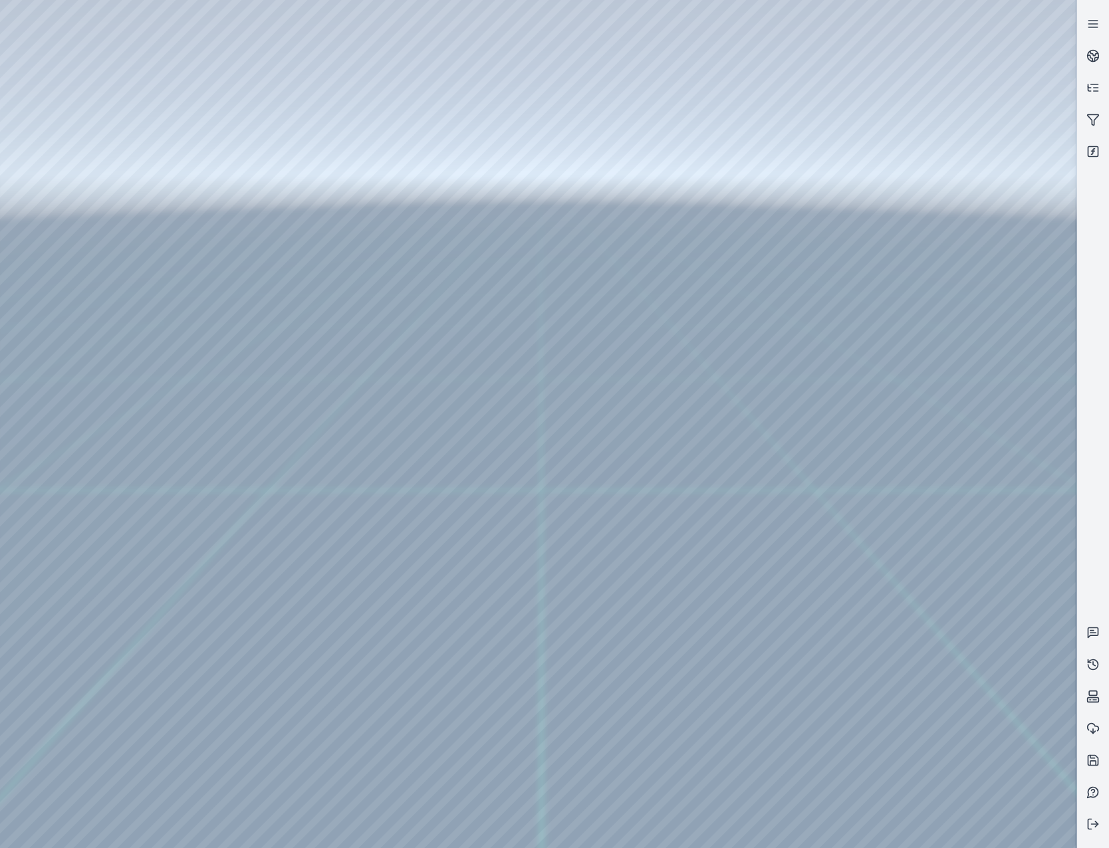
click at [880, 429] on div at bounding box center [538, 424] width 1076 height 848
drag, startPoint x: 664, startPoint y: 505, endPoint x: 604, endPoint y: 429, distance: 96.2
click at [604, 429] on div at bounding box center [538, 424] width 1076 height 848
click at [872, 356] on div at bounding box center [538, 424] width 1076 height 848
drag, startPoint x: 768, startPoint y: 498, endPoint x: 670, endPoint y: 453, distance: 108.3
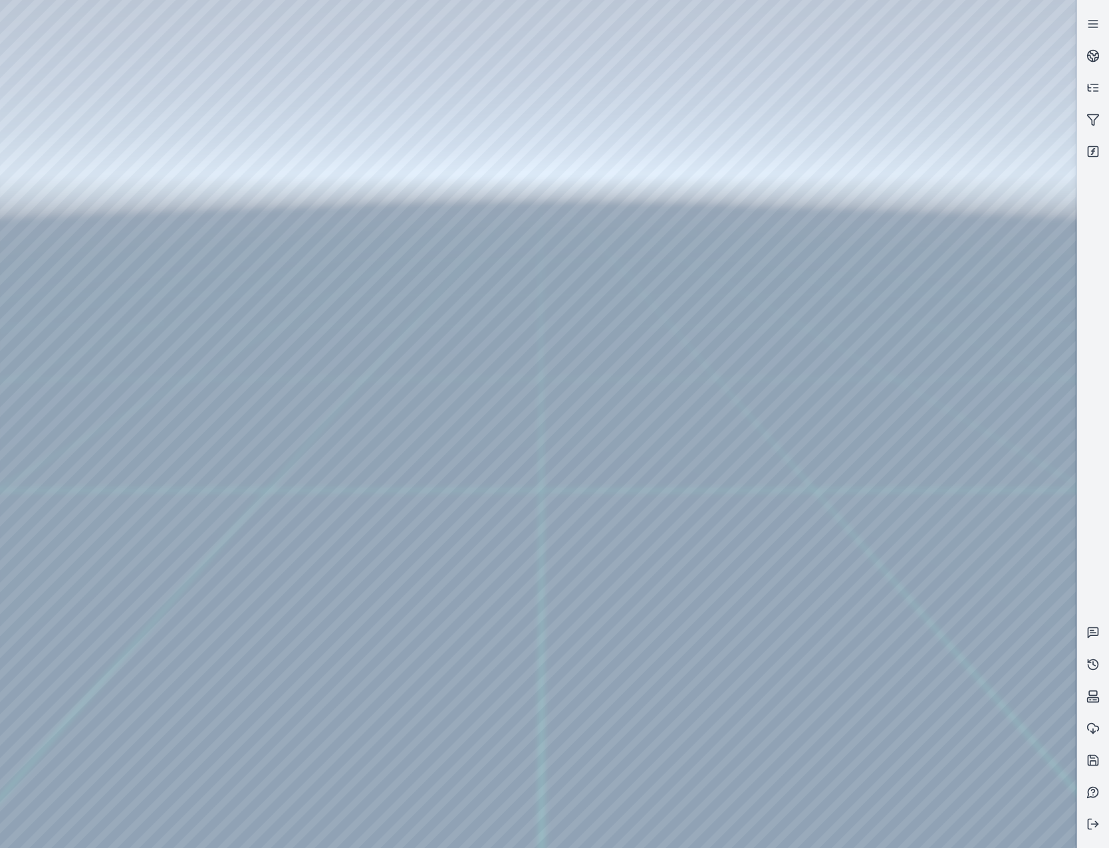
click at [670, 453] on div at bounding box center [538, 424] width 1076 height 848
click at [665, 307] on div at bounding box center [538, 424] width 1076 height 848
drag, startPoint x: 665, startPoint y: 292, endPoint x: 661, endPoint y: 306, distance: 14.5
click at [661, 306] on div at bounding box center [538, 424] width 1076 height 848
drag, startPoint x: 664, startPoint y: 307, endPoint x: 659, endPoint y: 315, distance: 9.8
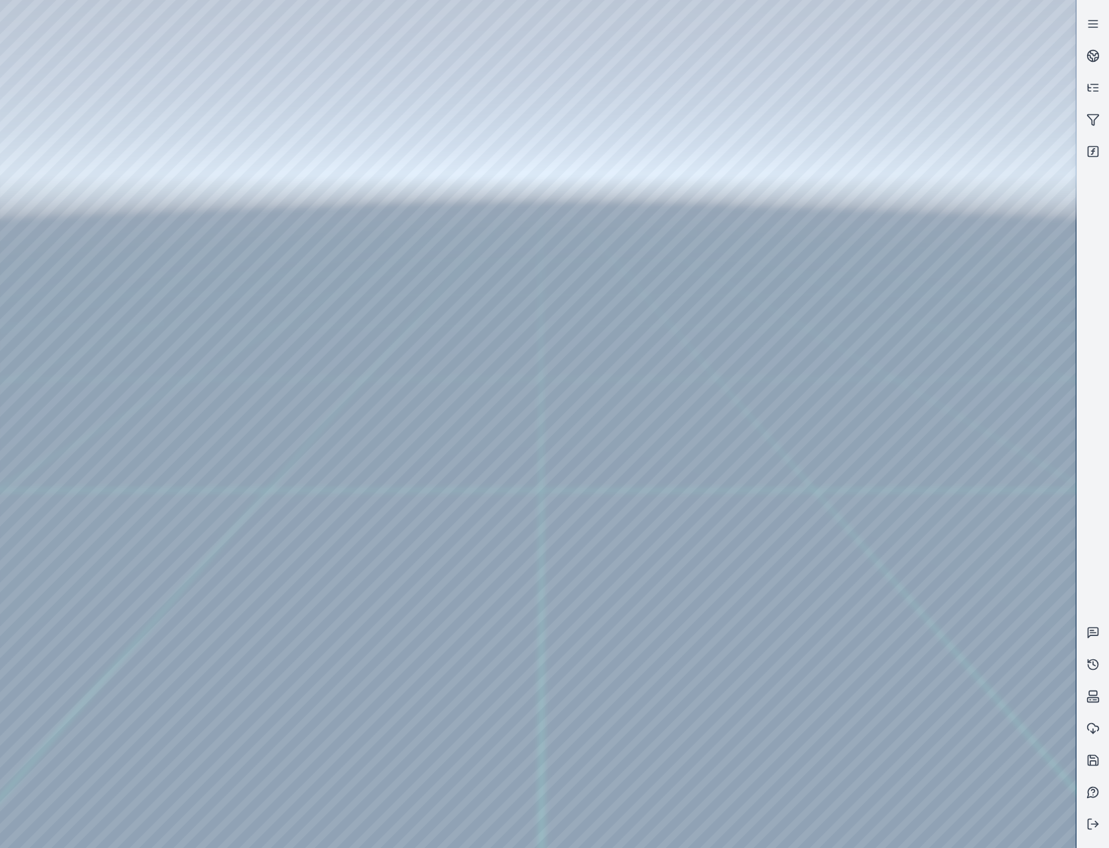
click at [659, 315] on div at bounding box center [538, 424] width 1076 height 848
click at [660, 312] on div at bounding box center [538, 424] width 1076 height 848
click at [713, 505] on div at bounding box center [538, 424] width 1076 height 848
click at [687, 433] on div at bounding box center [538, 424] width 1076 height 848
click at [713, 564] on div at bounding box center [538, 424] width 1076 height 848
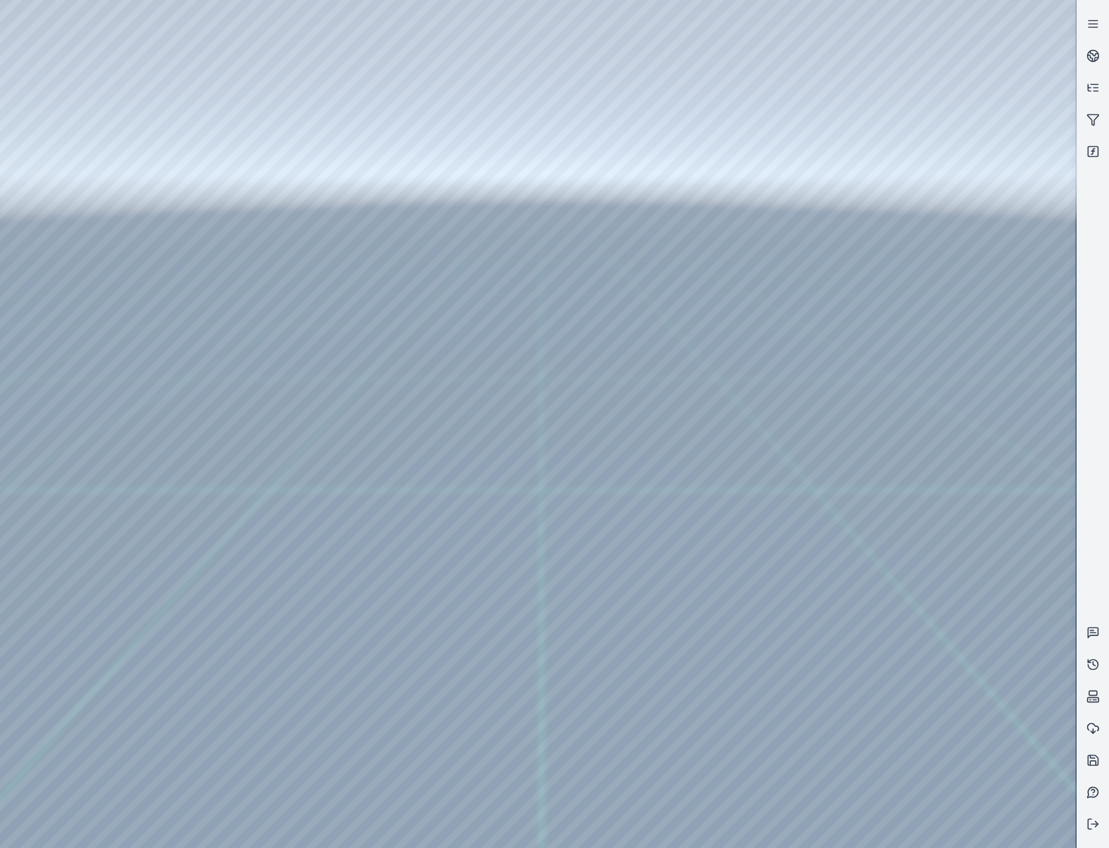
drag, startPoint x: 771, startPoint y: 643, endPoint x: 801, endPoint y: 592, distance: 59.0
drag, startPoint x: 756, startPoint y: 591, endPoint x: 771, endPoint y: 493, distance: 99.6
drag, startPoint x: 672, startPoint y: 584, endPoint x: 705, endPoint y: 541, distance: 54.7
drag, startPoint x: 760, startPoint y: 606, endPoint x: 781, endPoint y: 589, distance: 27.0
click at [645, 570] on div at bounding box center [538, 424] width 1076 height 848
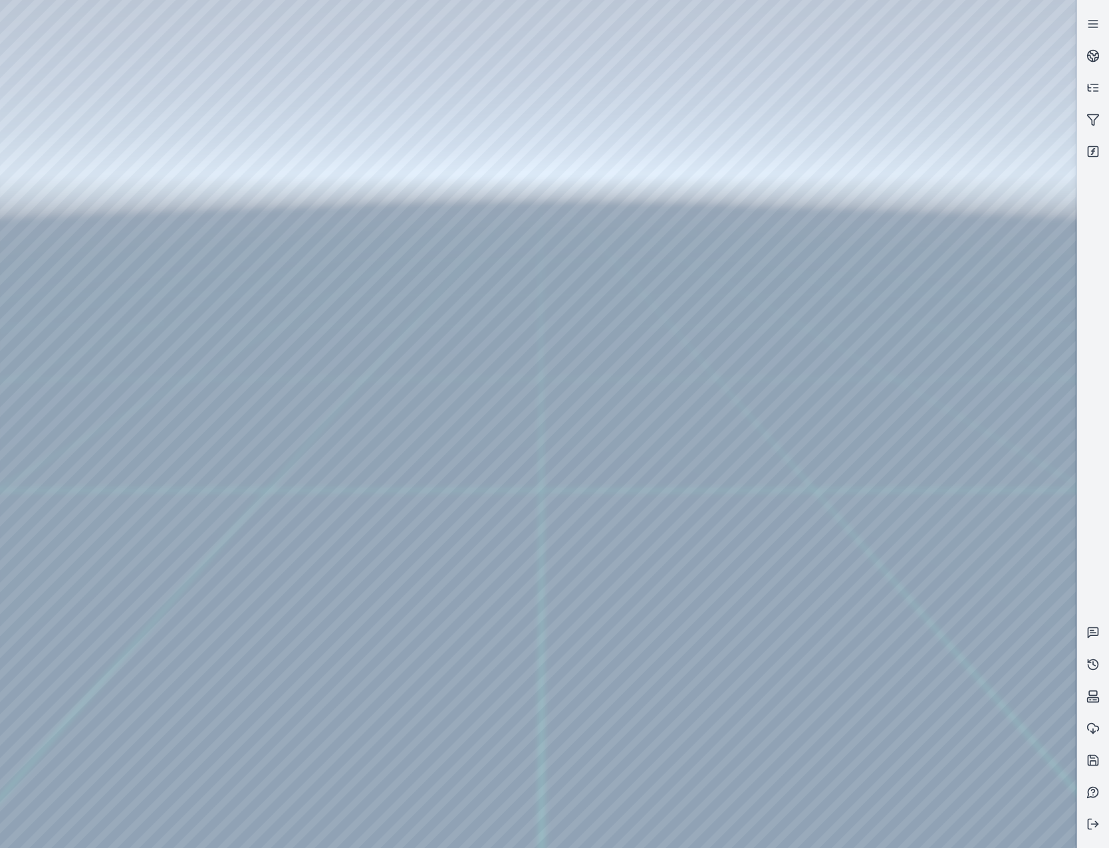
drag, startPoint x: 777, startPoint y: 607, endPoint x: 754, endPoint y: 623, distance: 27.7
click at [776, 607] on div at bounding box center [538, 424] width 1076 height 848
drag, startPoint x: 783, startPoint y: 629, endPoint x: 764, endPoint y: 640, distance: 22.3
drag, startPoint x: 945, startPoint y: 509, endPoint x: 810, endPoint y: 607, distance: 166.5
drag, startPoint x: 811, startPoint y: 642, endPoint x: 771, endPoint y: 650, distance: 40.8
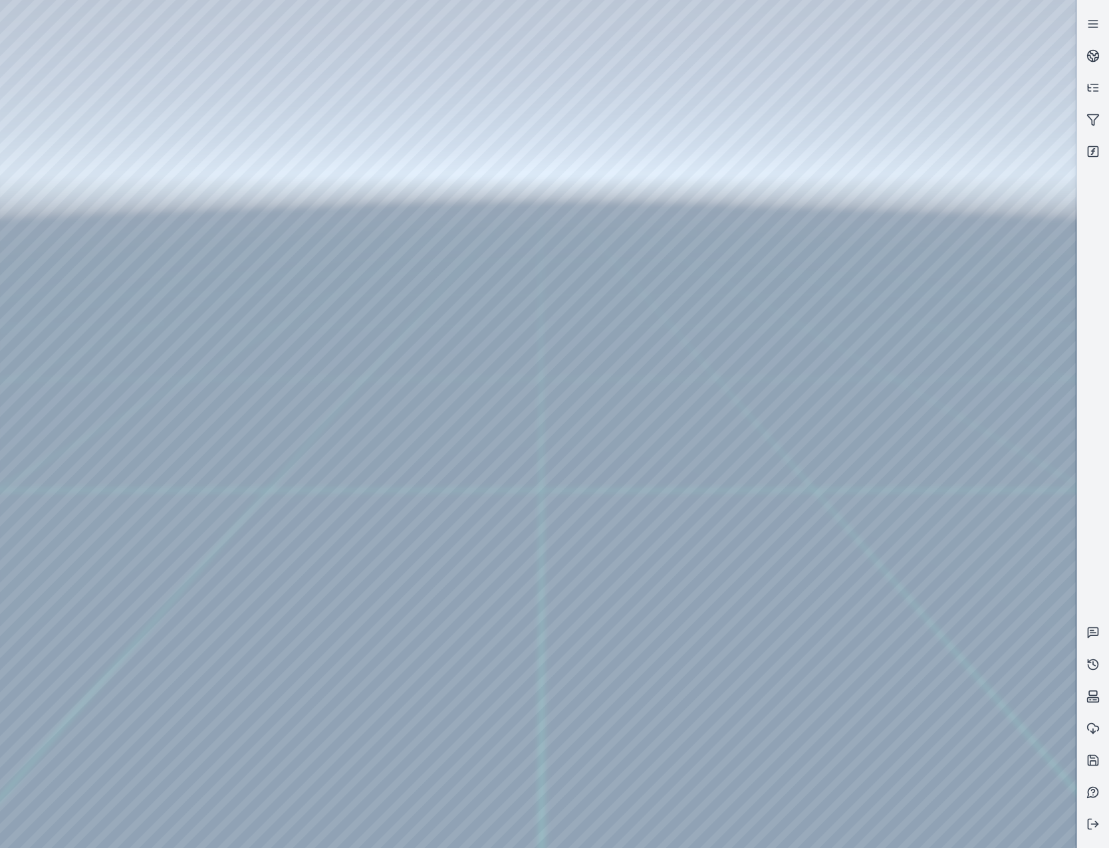
drag, startPoint x: 746, startPoint y: 564, endPoint x: 807, endPoint y: 507, distance: 84.2
drag, startPoint x: 777, startPoint y: 678, endPoint x: 797, endPoint y: 664, distance: 24.7
click at [687, 631] on div at bounding box center [538, 424] width 1076 height 848
click at [664, 509] on div at bounding box center [538, 424] width 1076 height 848
click at [974, 451] on div at bounding box center [538, 424] width 1076 height 848
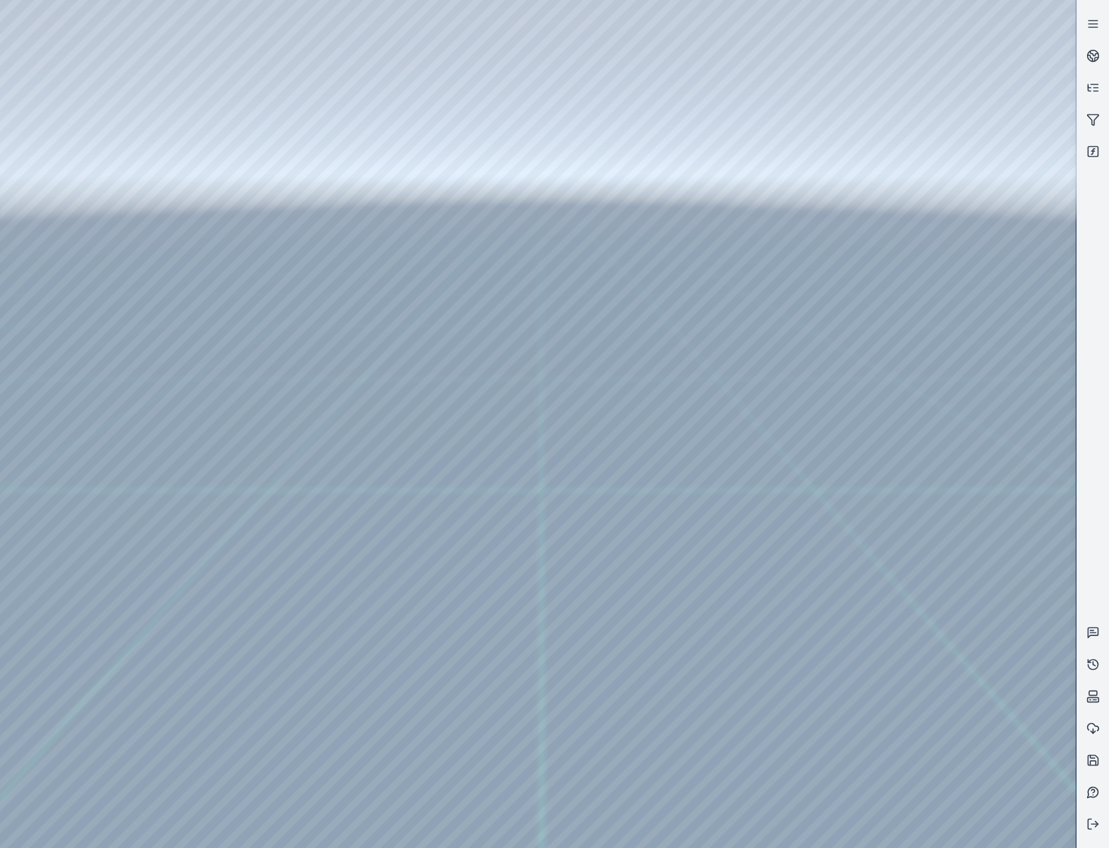
click at [785, 565] on div at bounding box center [538, 424] width 1076 height 848
click at [104, 191] on div at bounding box center [538, 424] width 1076 height 848
click at [412, 50] on div at bounding box center [538, 424] width 1076 height 848
click at [330, 146] on div at bounding box center [538, 424] width 1076 height 848
click at [921, 142] on div at bounding box center [538, 424] width 1076 height 848
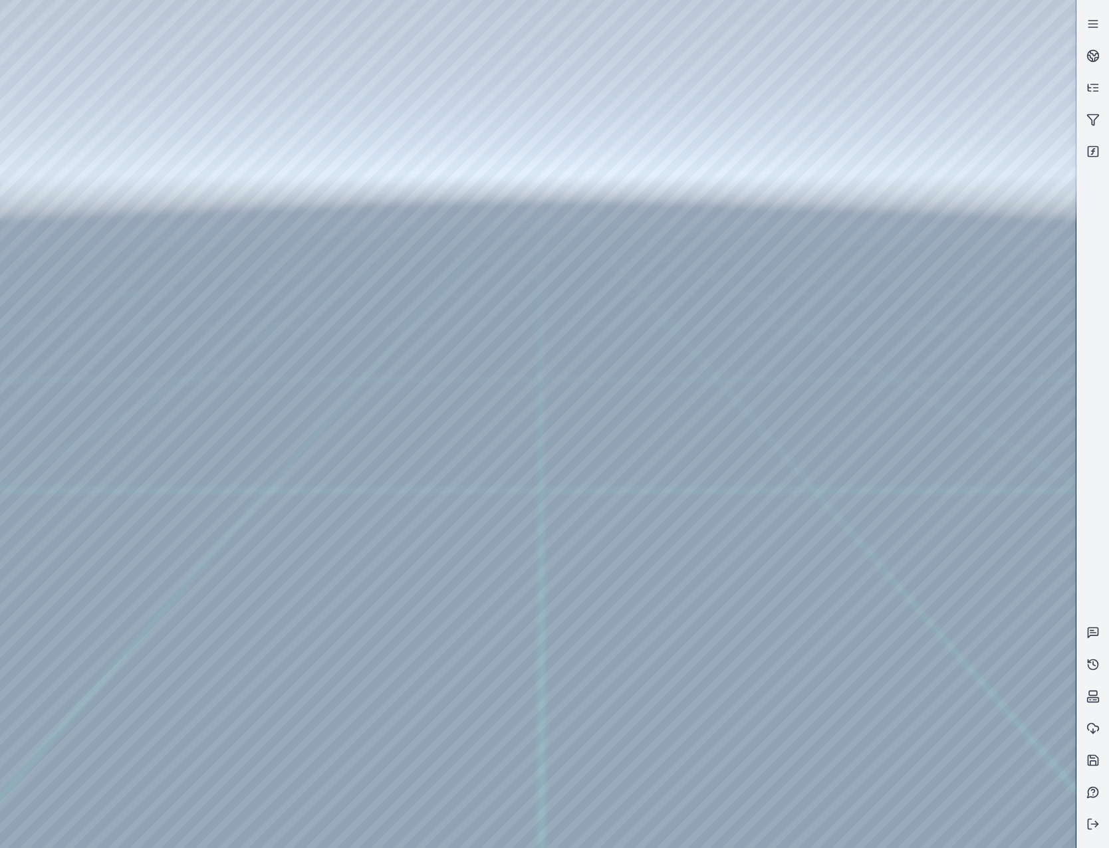
drag, startPoint x: 747, startPoint y: 570, endPoint x: 753, endPoint y: 566, distance: 7.2
drag, startPoint x: 668, startPoint y: 533, endPoint x: 638, endPoint y: 530, distance: 30.7
drag, startPoint x: 606, startPoint y: 580, endPoint x: 789, endPoint y: 425, distance: 239.6
drag, startPoint x: 746, startPoint y: 486, endPoint x: 549, endPoint y: 713, distance: 300.2
drag, startPoint x: 654, startPoint y: 645, endPoint x: 719, endPoint y: 614, distance: 72.0
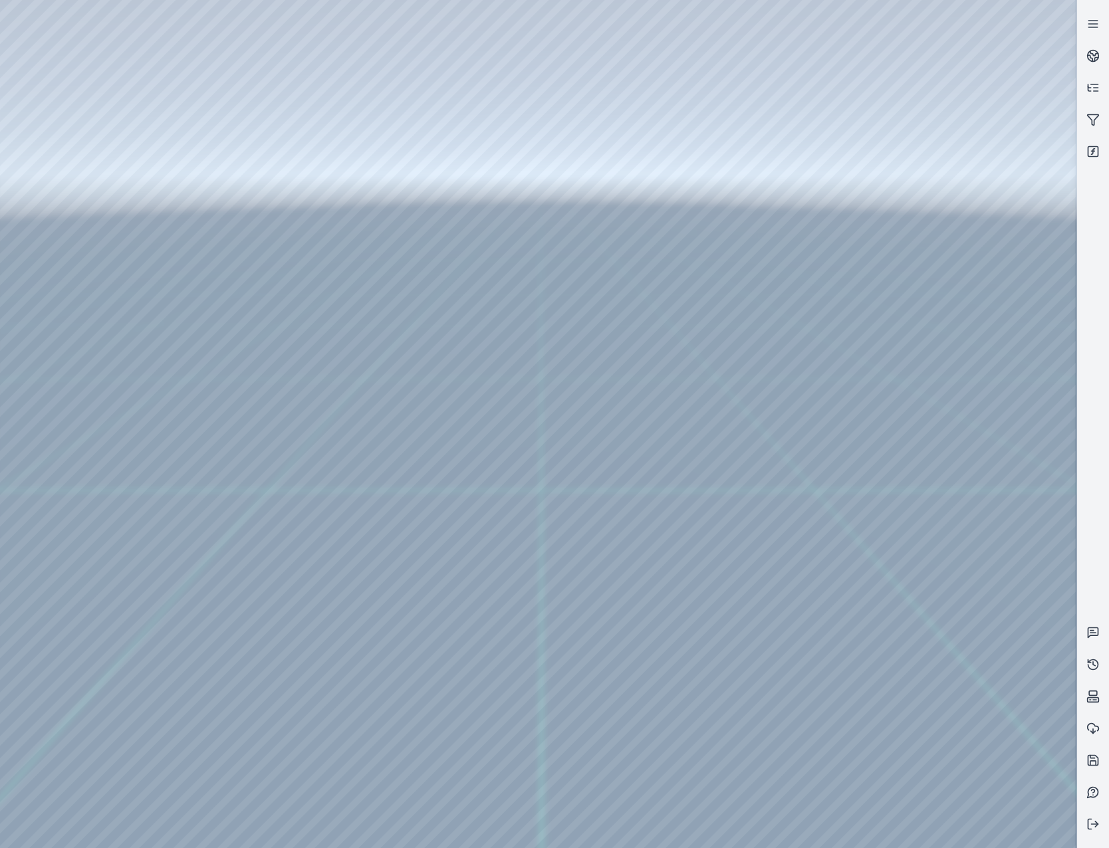
drag, startPoint x: 674, startPoint y: 598, endPoint x: 706, endPoint y: 575, distance: 39.5
drag, startPoint x: 684, startPoint y: 636, endPoint x: 673, endPoint y: 644, distance: 13.8
drag, startPoint x: 698, startPoint y: 558, endPoint x: 649, endPoint y: 612, distance: 72.9
click at [735, 333] on div at bounding box center [538, 424] width 1076 height 848
click at [187, 46] on div at bounding box center [538, 424] width 1076 height 848
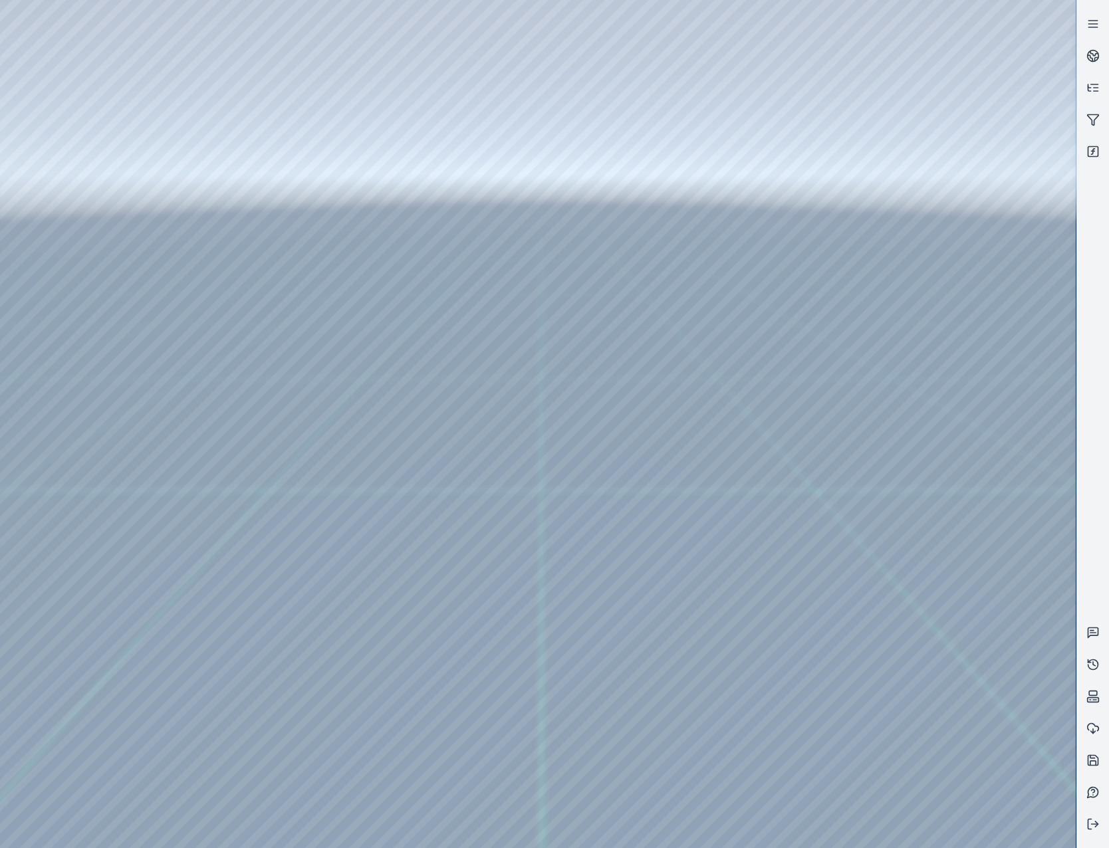
drag, startPoint x: 585, startPoint y: 9, endPoint x: 116, endPoint y: 14, distance: 469.4
click at [116, 14] on div at bounding box center [538, 424] width 1076 height 848
drag, startPoint x: 652, startPoint y: 645, endPoint x: 631, endPoint y: 668, distance: 30.6
click at [397, 658] on div at bounding box center [538, 424] width 1076 height 848
click at [471, 636] on div at bounding box center [538, 424] width 1076 height 848
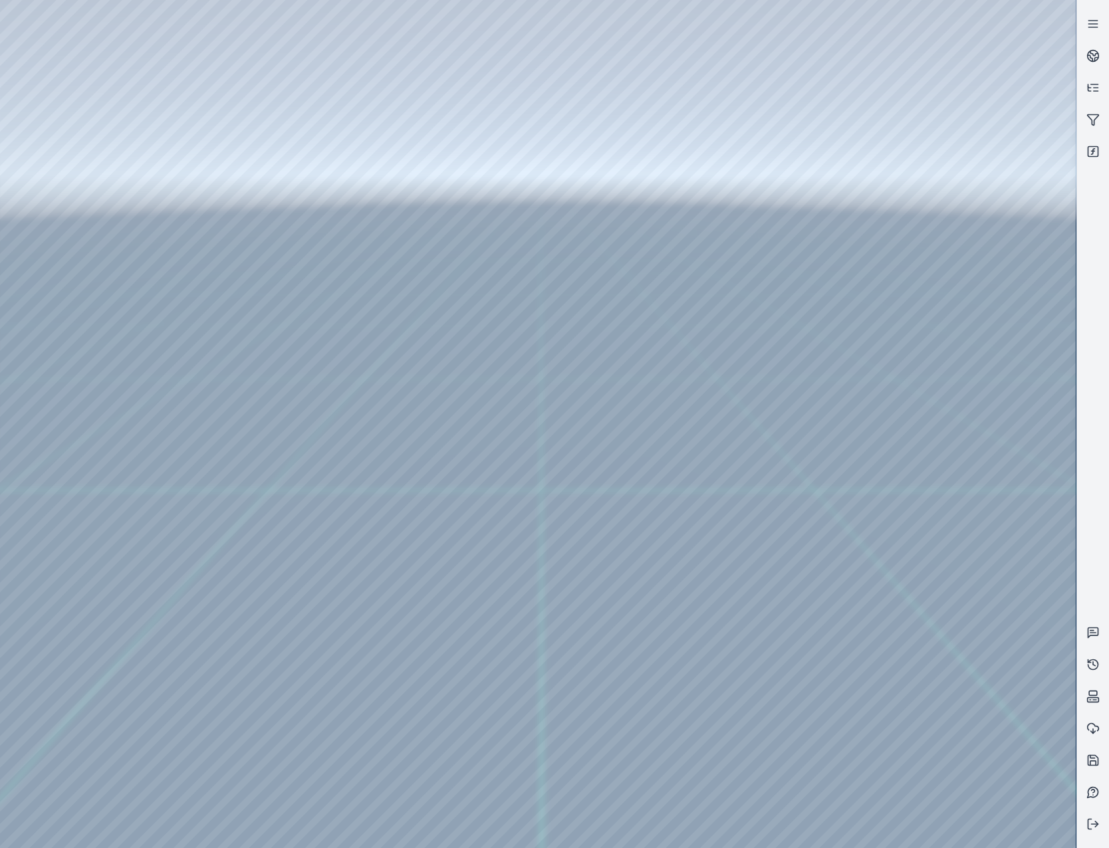
drag, startPoint x: 503, startPoint y: 658, endPoint x: 608, endPoint y: 610, distance: 116.0
drag, startPoint x: 716, startPoint y: 681, endPoint x: 806, endPoint y: 659, distance: 93.0
drag, startPoint x: 834, startPoint y: 658, endPoint x: 871, endPoint y: 638, distance: 41.7
drag, startPoint x: 854, startPoint y: 678, endPoint x: 880, endPoint y: 660, distance: 31.2
drag, startPoint x: 709, startPoint y: 626, endPoint x: 711, endPoint y: 581, distance: 44.6
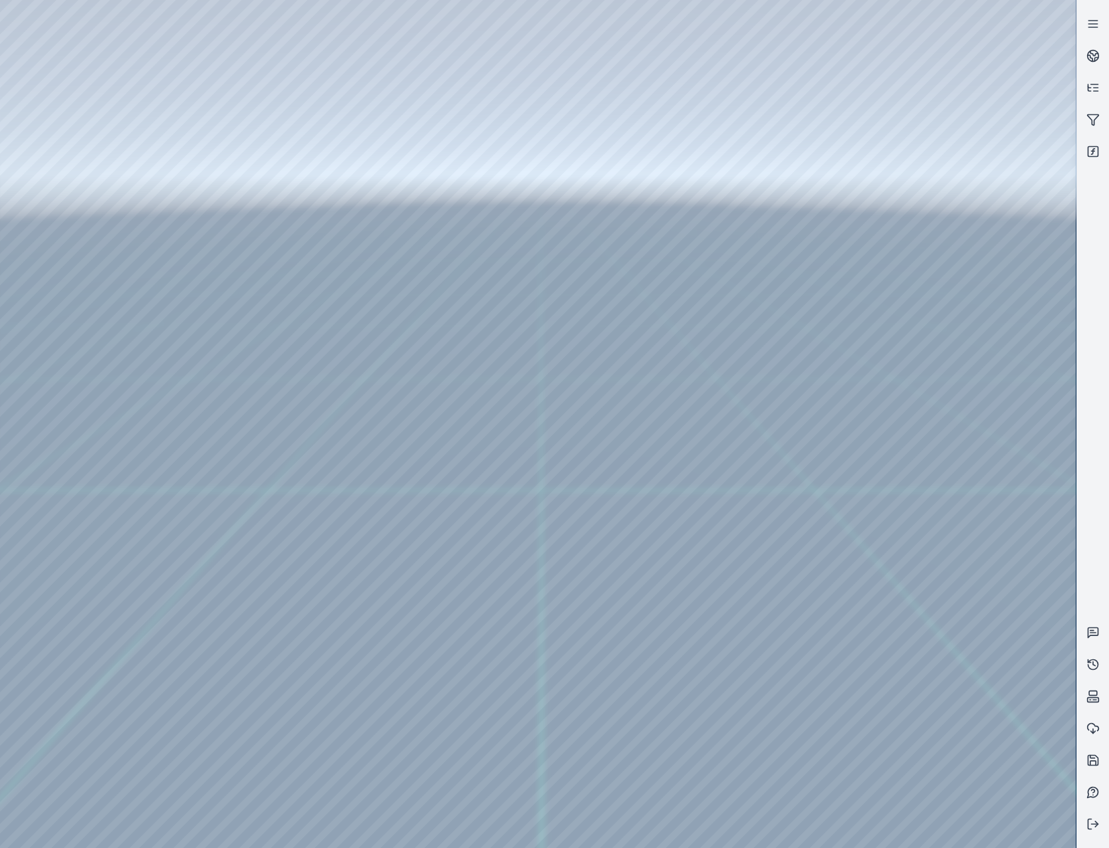
drag, startPoint x: 698, startPoint y: 660, endPoint x: 592, endPoint y: 711, distance: 118.3
click at [1092, 755] on icon at bounding box center [1092, 760] width 13 height 13
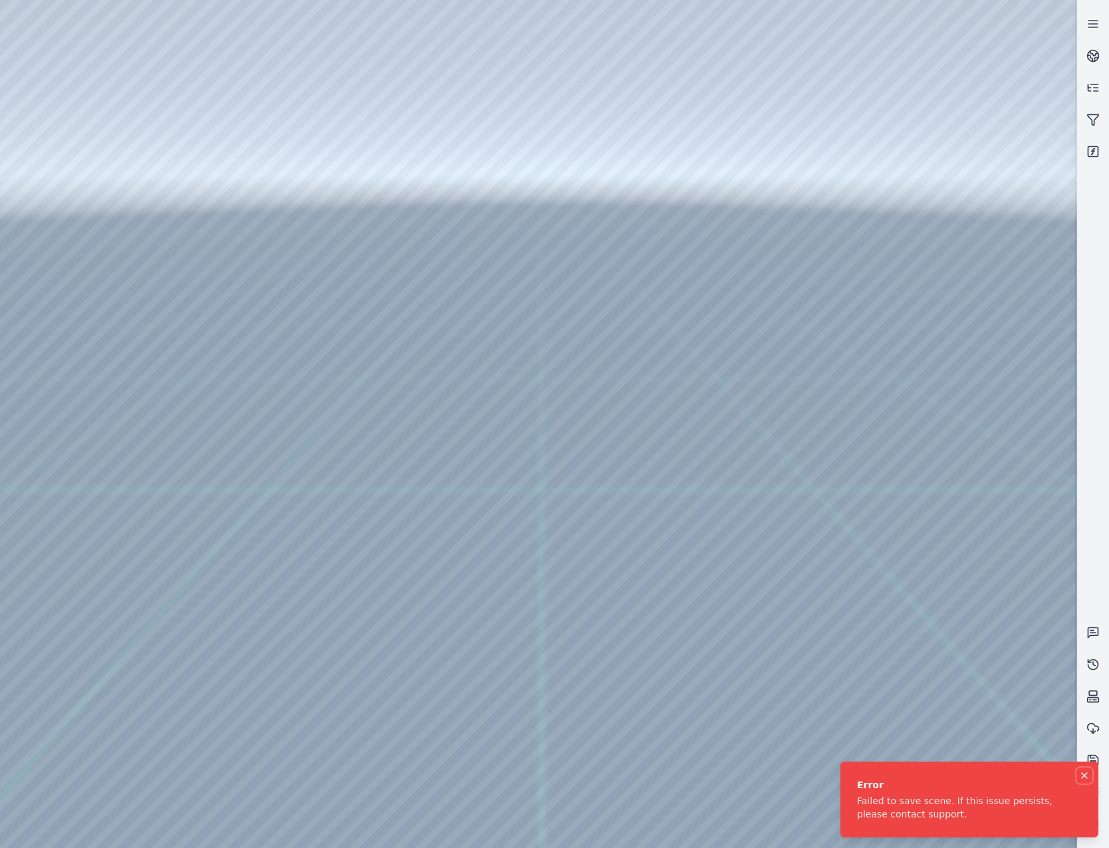
click at [1080, 773] on icon "Notifications (F8)" at bounding box center [1084, 776] width 11 height 11
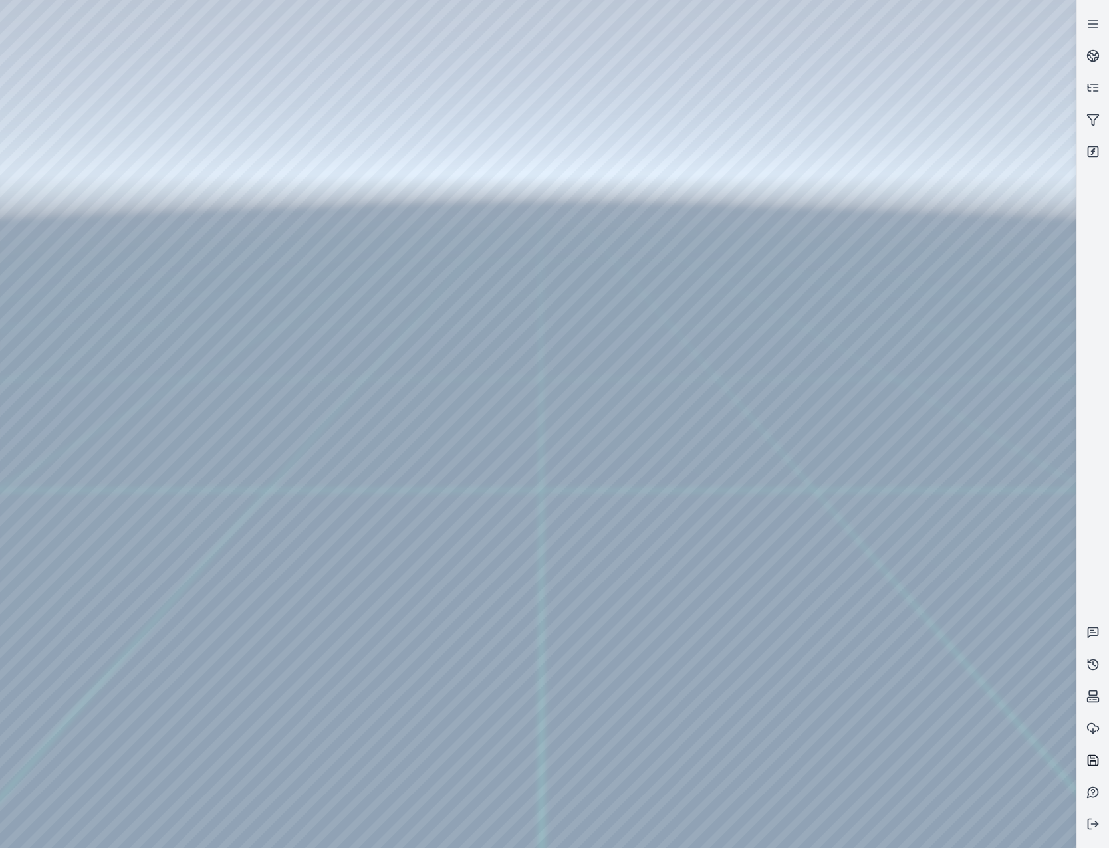
click at [1090, 762] on icon at bounding box center [1092, 763] width 5 height 5
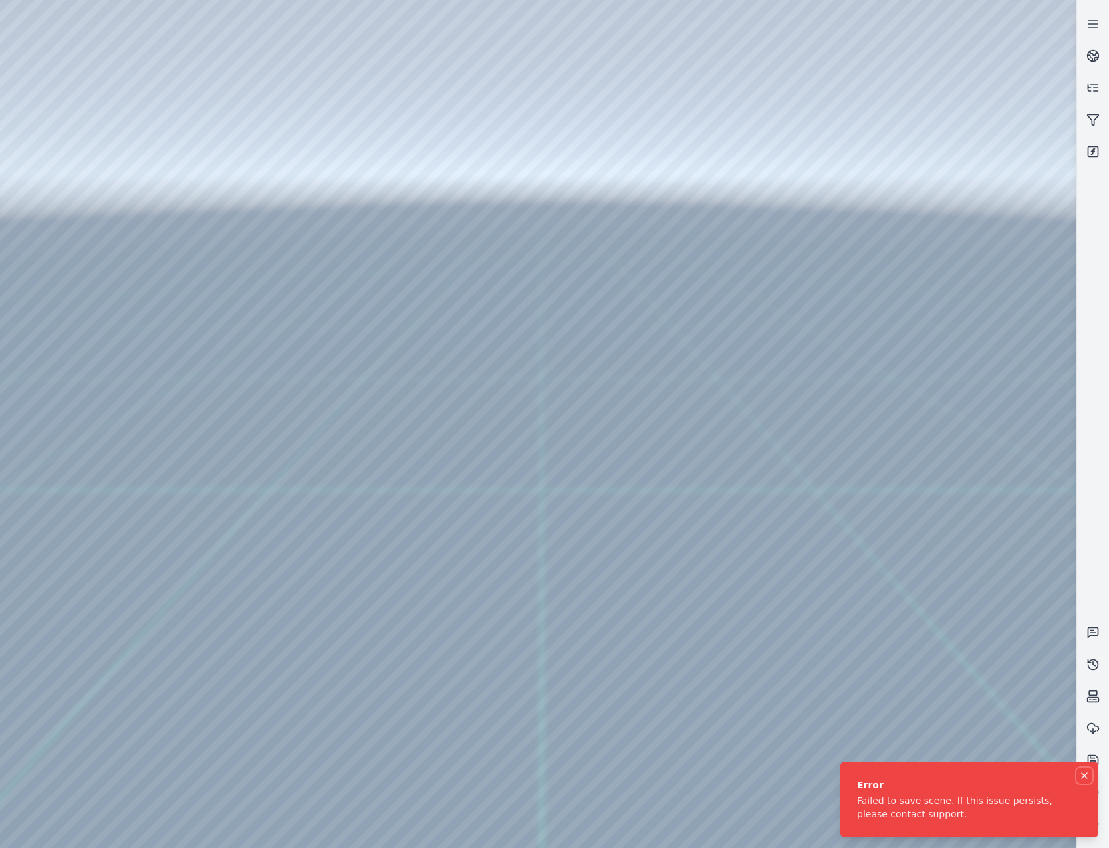
click at [1085, 771] on icon "Notifications (F8)" at bounding box center [1084, 776] width 11 height 11
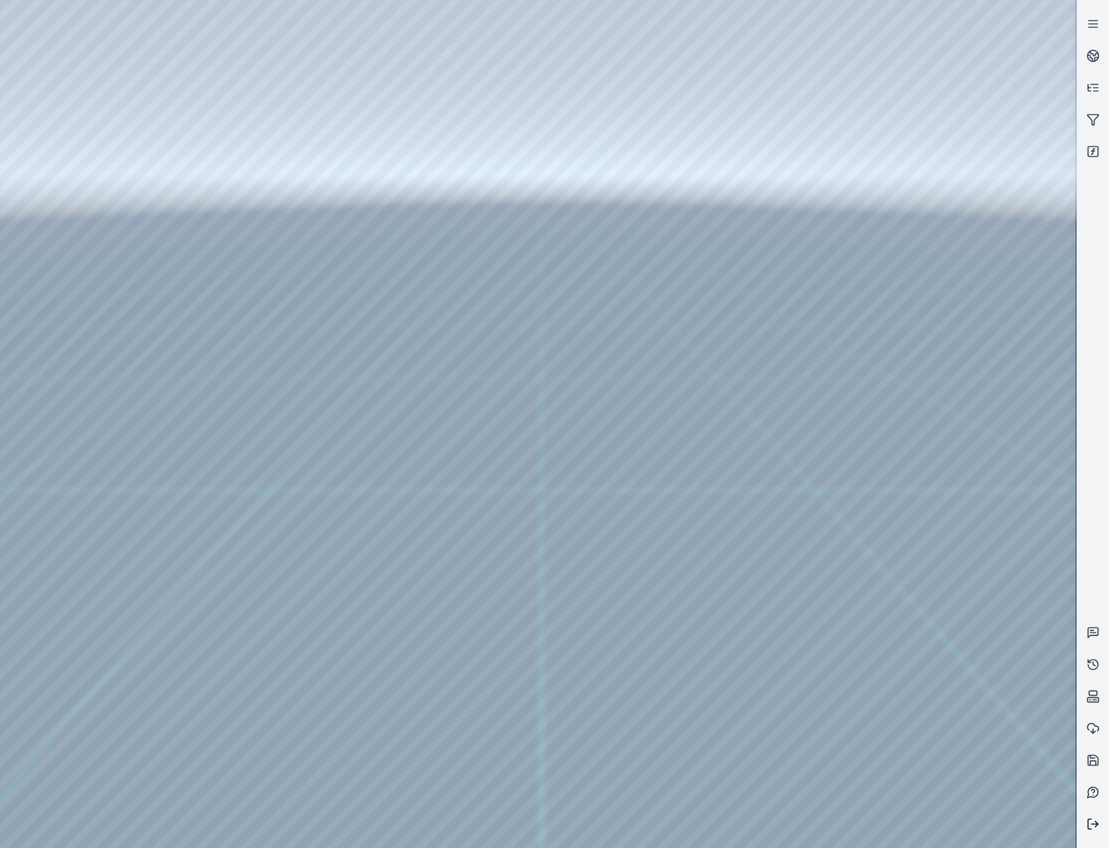
click at [1094, 826] on icon at bounding box center [1092, 824] width 13 height 13
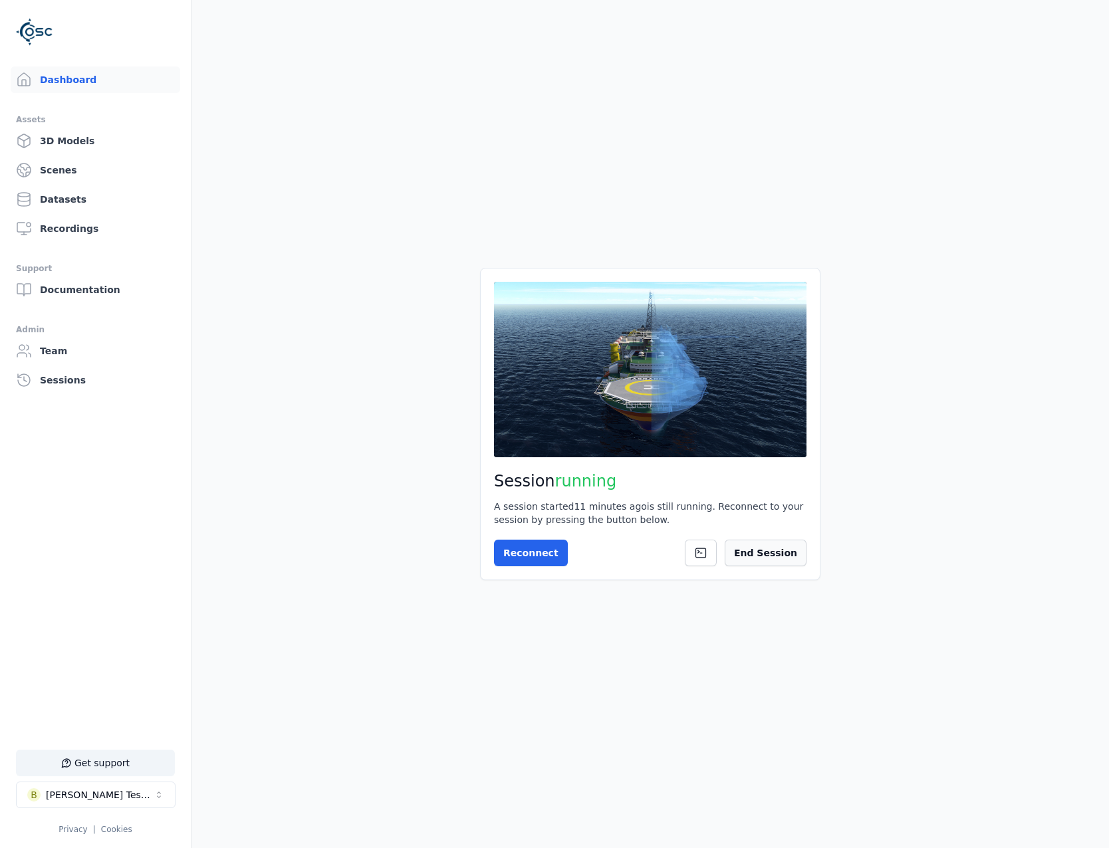
click at [781, 561] on button "End Session" at bounding box center [766, 553] width 82 height 27
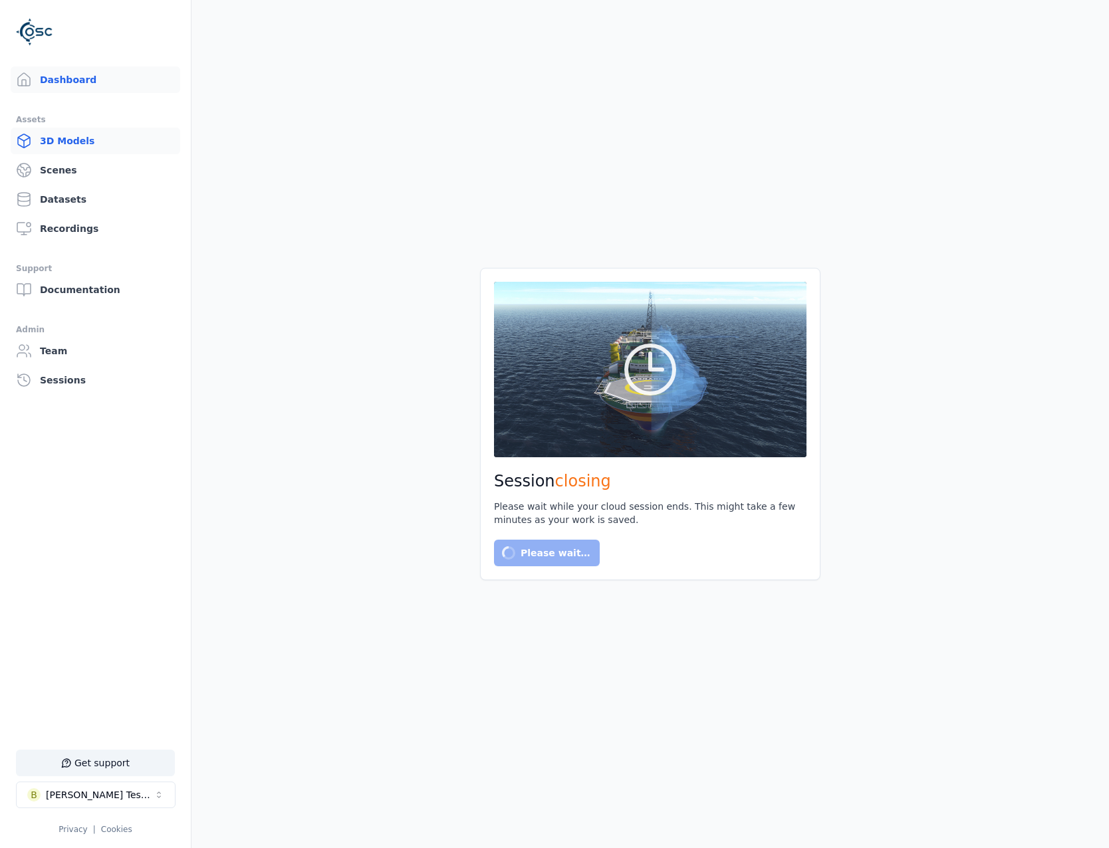
click at [57, 148] on link "3D Models" at bounding box center [96, 141] width 170 height 27
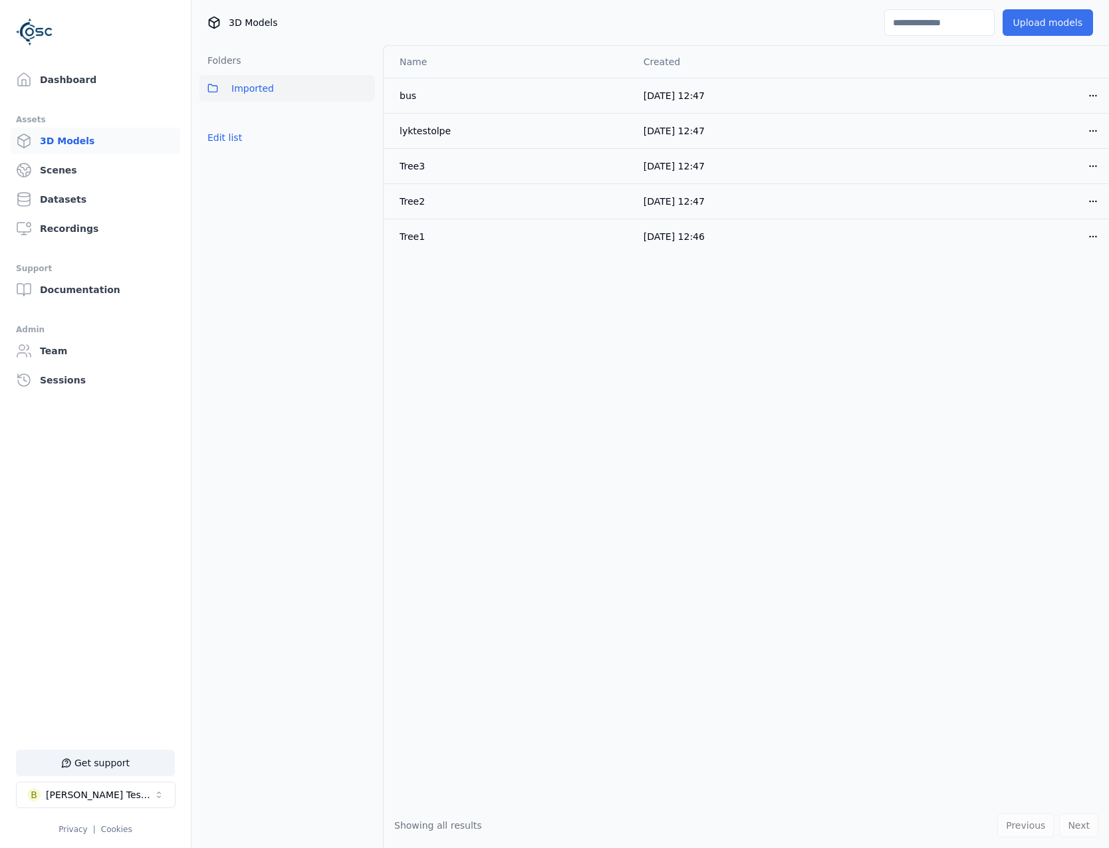
click at [1019, 31] on button "Upload models" at bounding box center [1048, 22] width 90 height 27
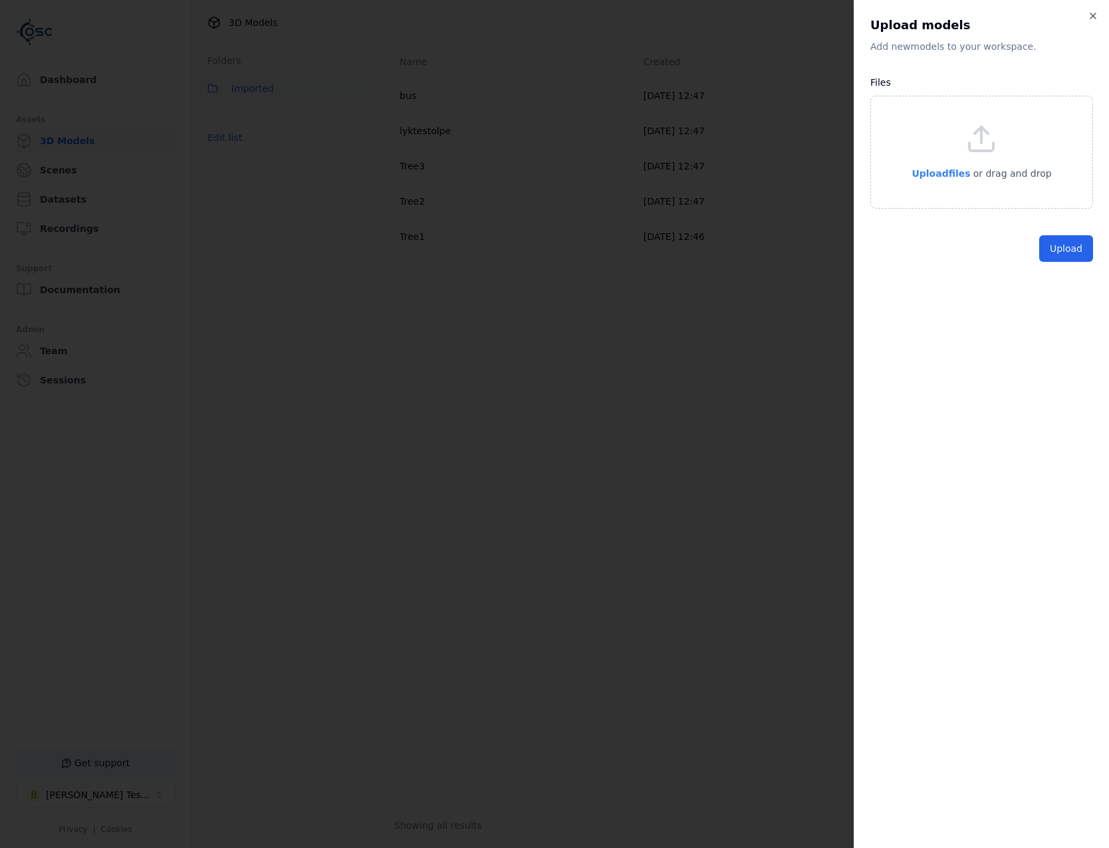
click at [929, 175] on span "Upload files" at bounding box center [941, 173] width 59 height 11
click at [1065, 277] on button "Upload" at bounding box center [1066, 279] width 54 height 27
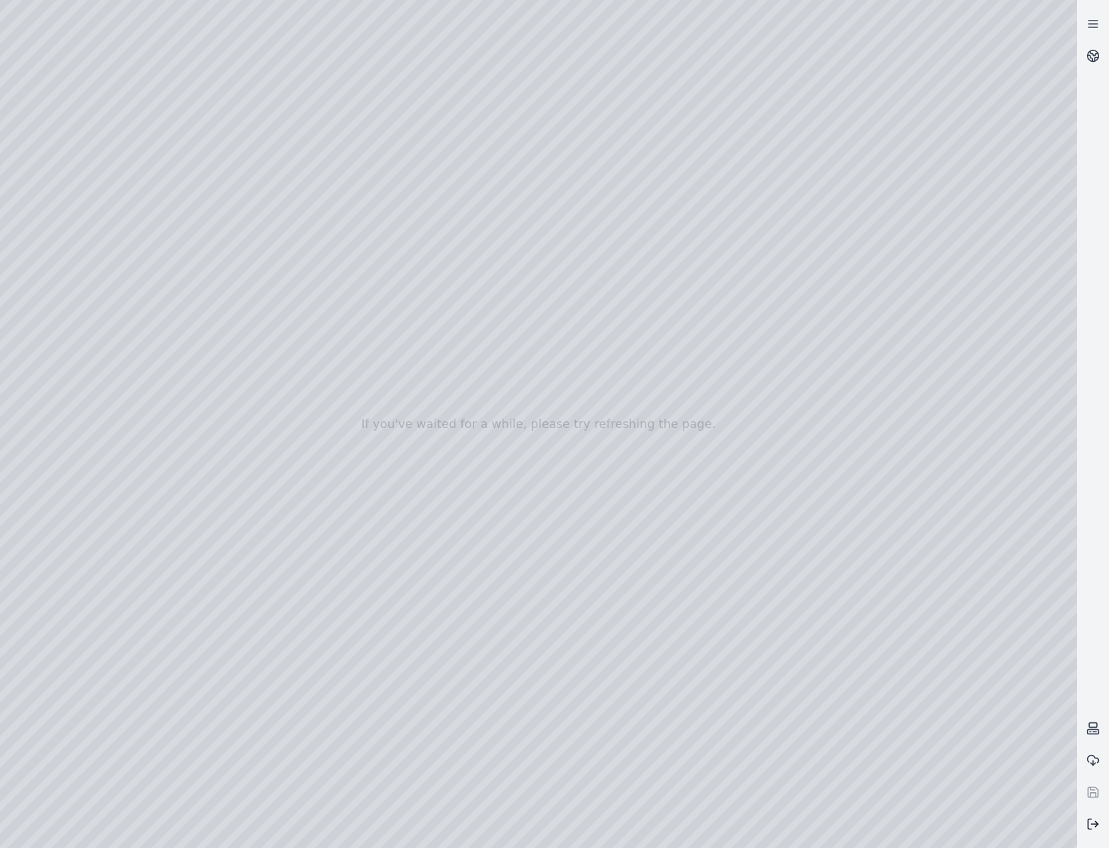
click at [1090, 816] on button at bounding box center [1093, 824] width 32 height 32
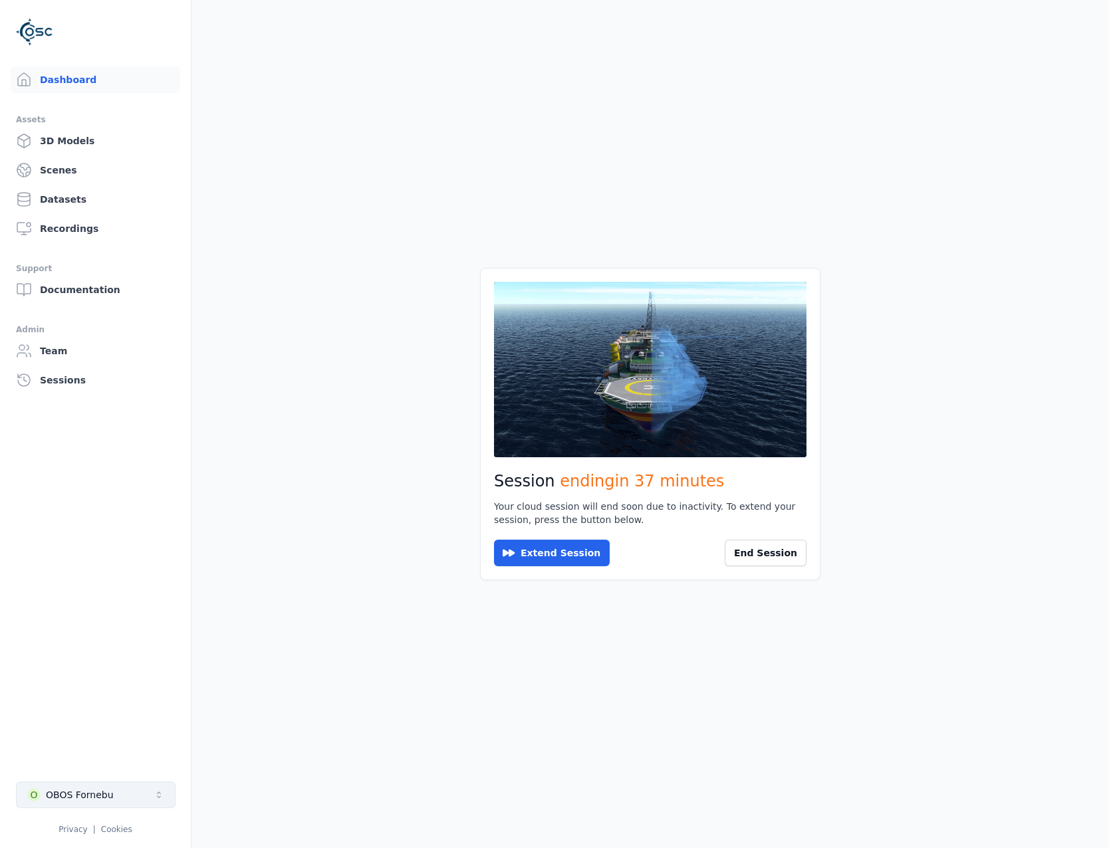
click at [72, 799] on div "OBOS Fornebu" at bounding box center [80, 795] width 68 height 13
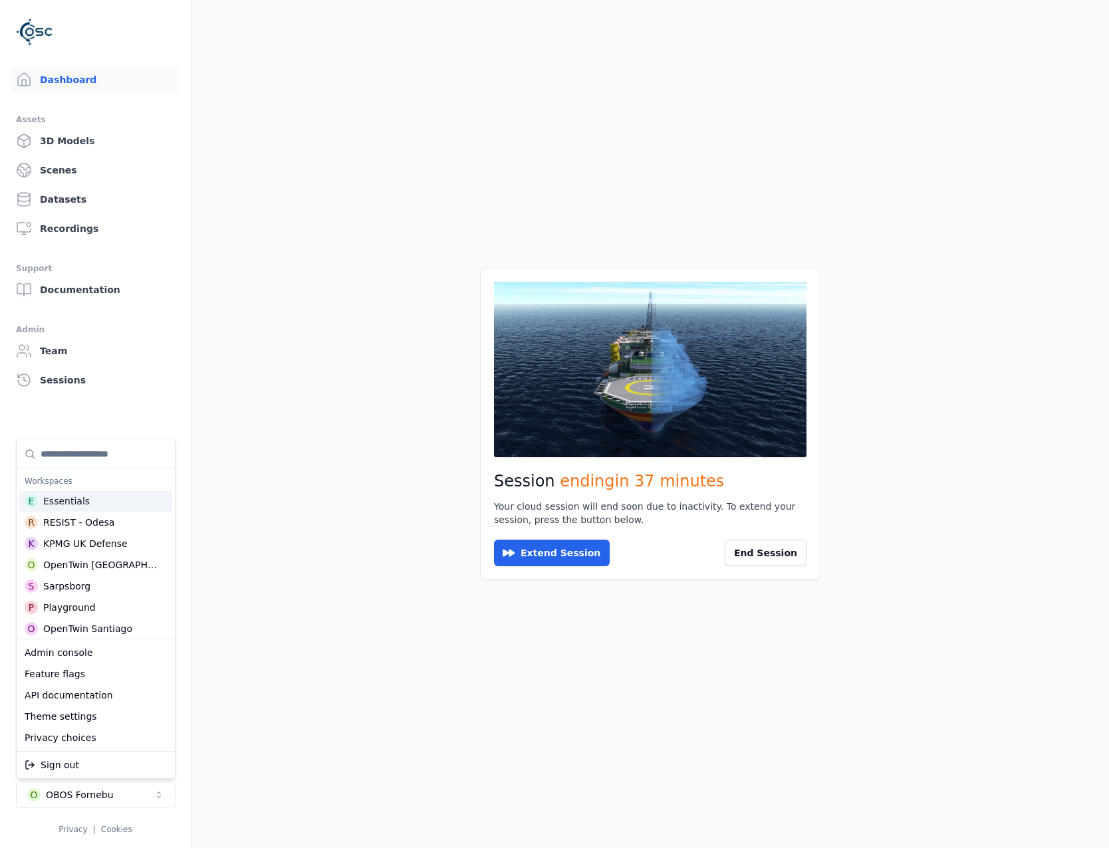
click at [89, 449] on input "Suggestions" at bounding box center [104, 453] width 126 height 29
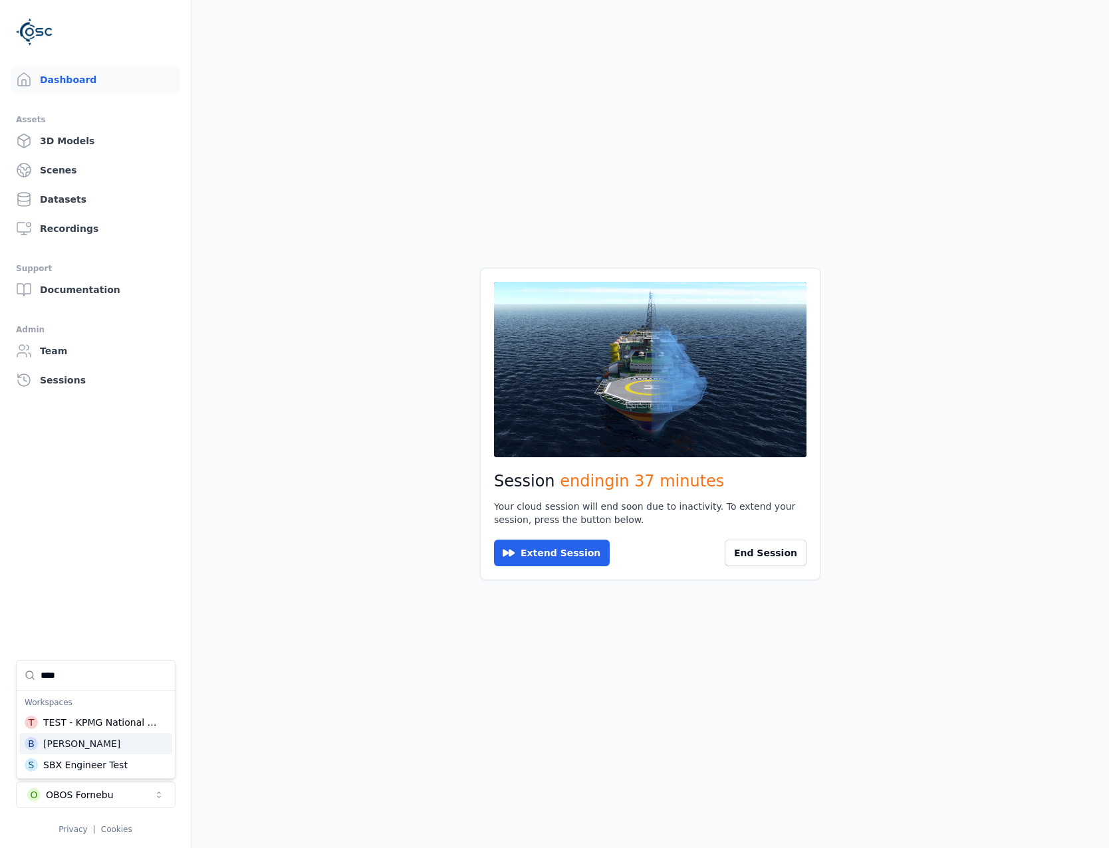
type input "****"
click at [94, 745] on div "B [PERSON_NAME]" at bounding box center [95, 743] width 153 height 21
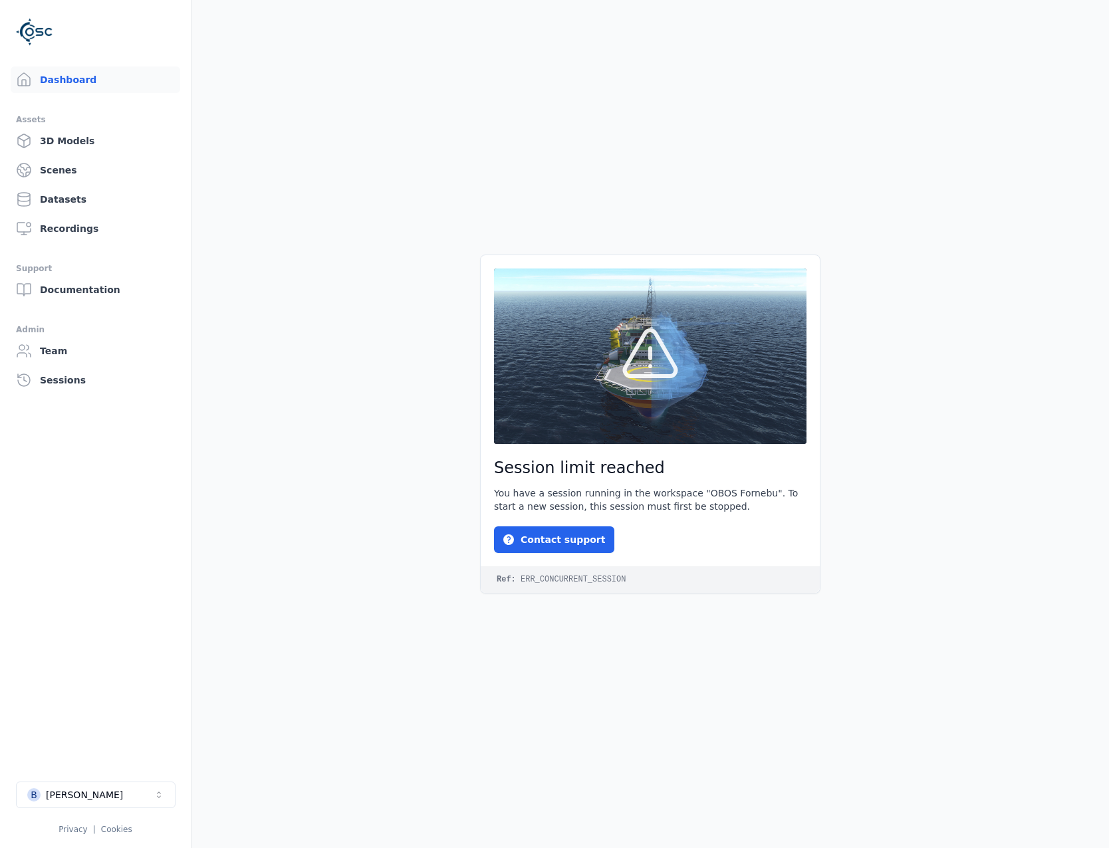
click at [91, 819] on div "B [PERSON_NAME] Test Privacy | Cookies" at bounding box center [95, 808] width 159 height 53
click at [100, 793] on button "B [PERSON_NAME]" at bounding box center [96, 795] width 160 height 27
type input "****"
click at [110, 771] on div "O OBOS Fornebu" at bounding box center [95, 765] width 153 height 21
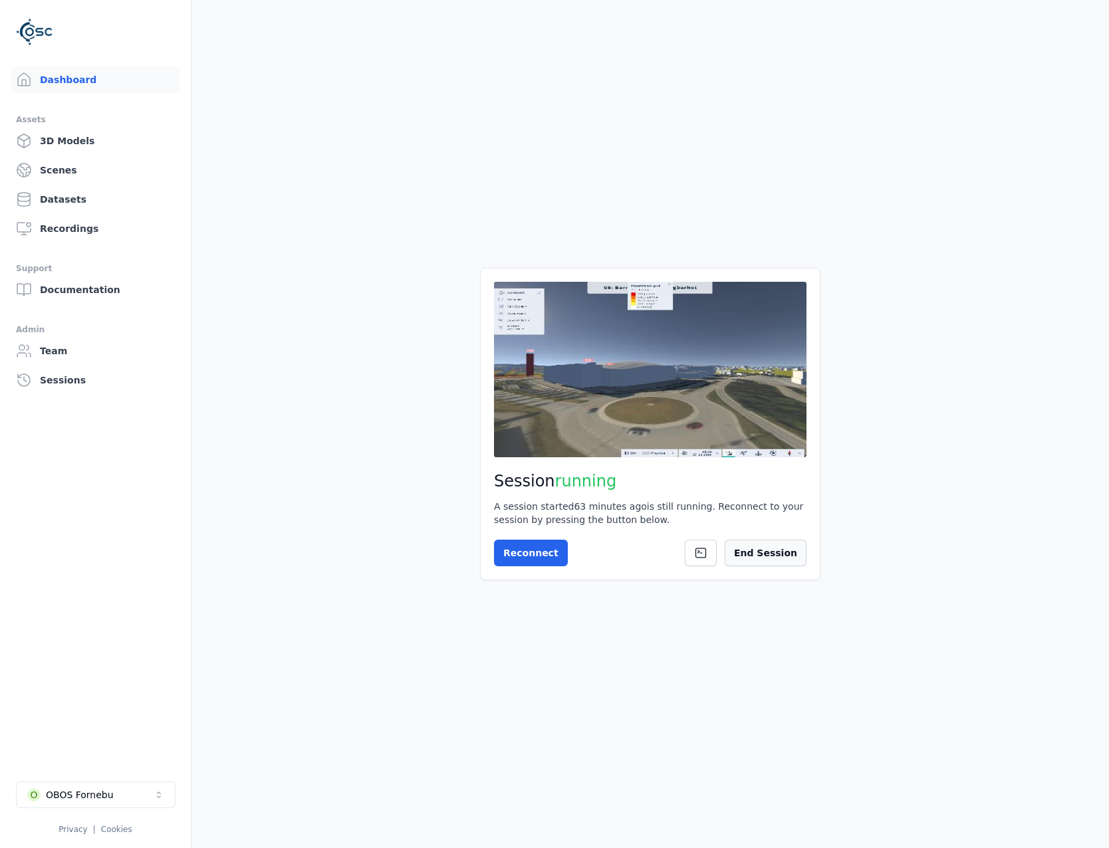
click at [760, 557] on button "End Session" at bounding box center [766, 553] width 82 height 27
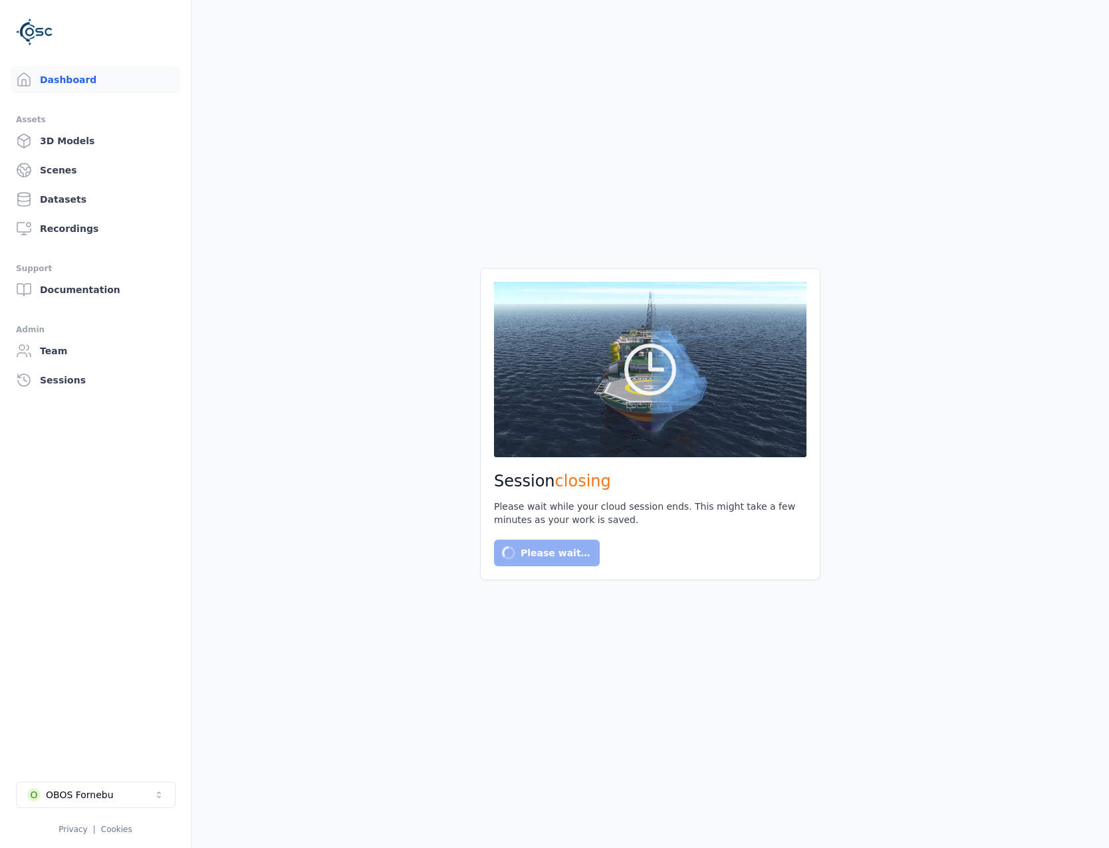
drag, startPoint x: 235, startPoint y: 789, endPoint x: 130, endPoint y: 791, distance: 105.1
click at [130, 791] on button "O OBOS Fornebu" at bounding box center [96, 795] width 160 height 27
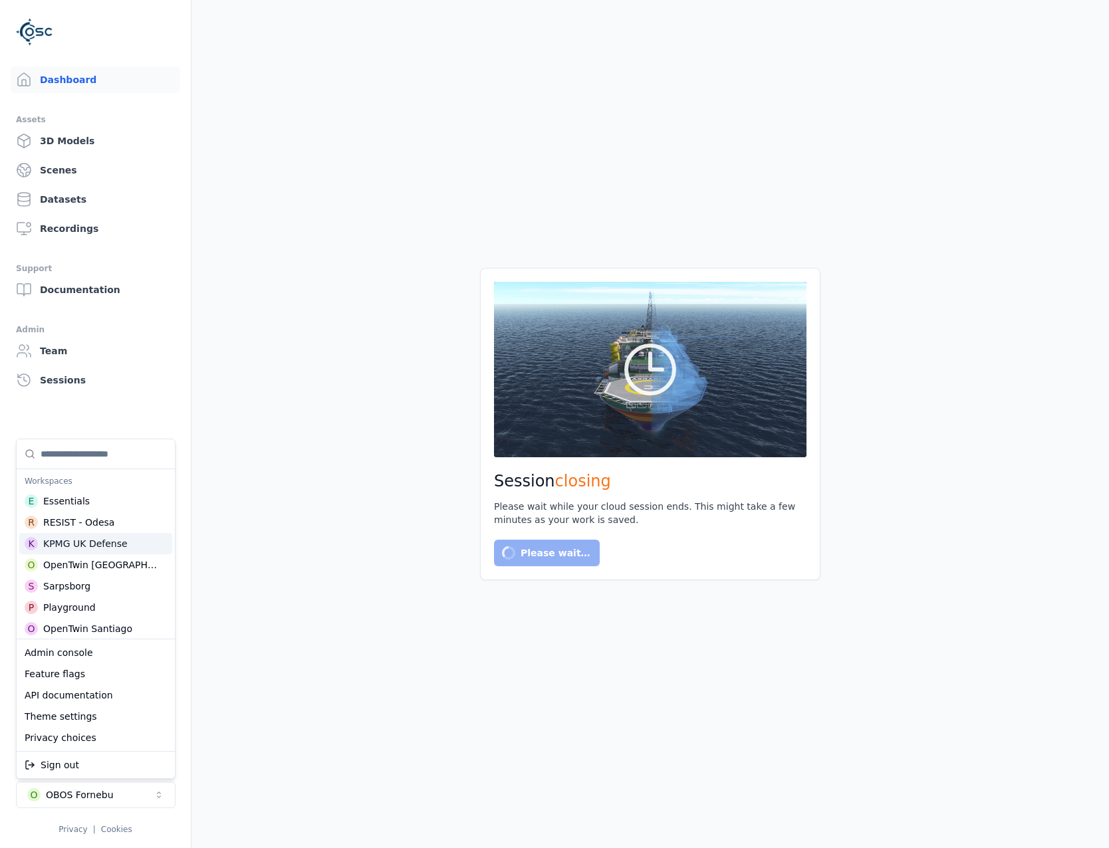
type input "*"
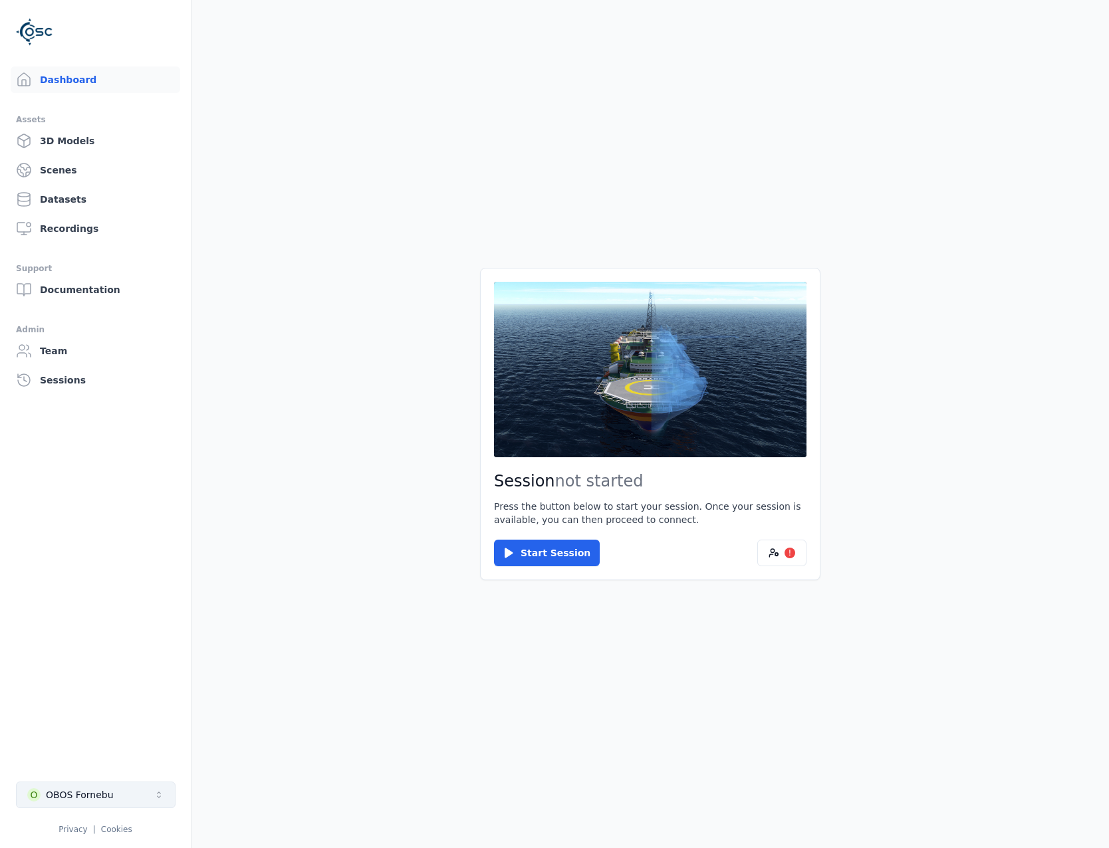
click at [142, 788] on button "O OBOS Fornebu" at bounding box center [96, 795] width 160 height 27
type input "****"
click at [100, 749] on div "B [PERSON_NAME]" at bounding box center [95, 743] width 153 height 21
click at [374, 621] on html "Dashboard Assets 3D Models Scenes Datasets Recordings Support Documentation Adm…" at bounding box center [554, 424] width 1109 height 848
click at [773, 558] on icon at bounding box center [774, 553] width 11 height 11
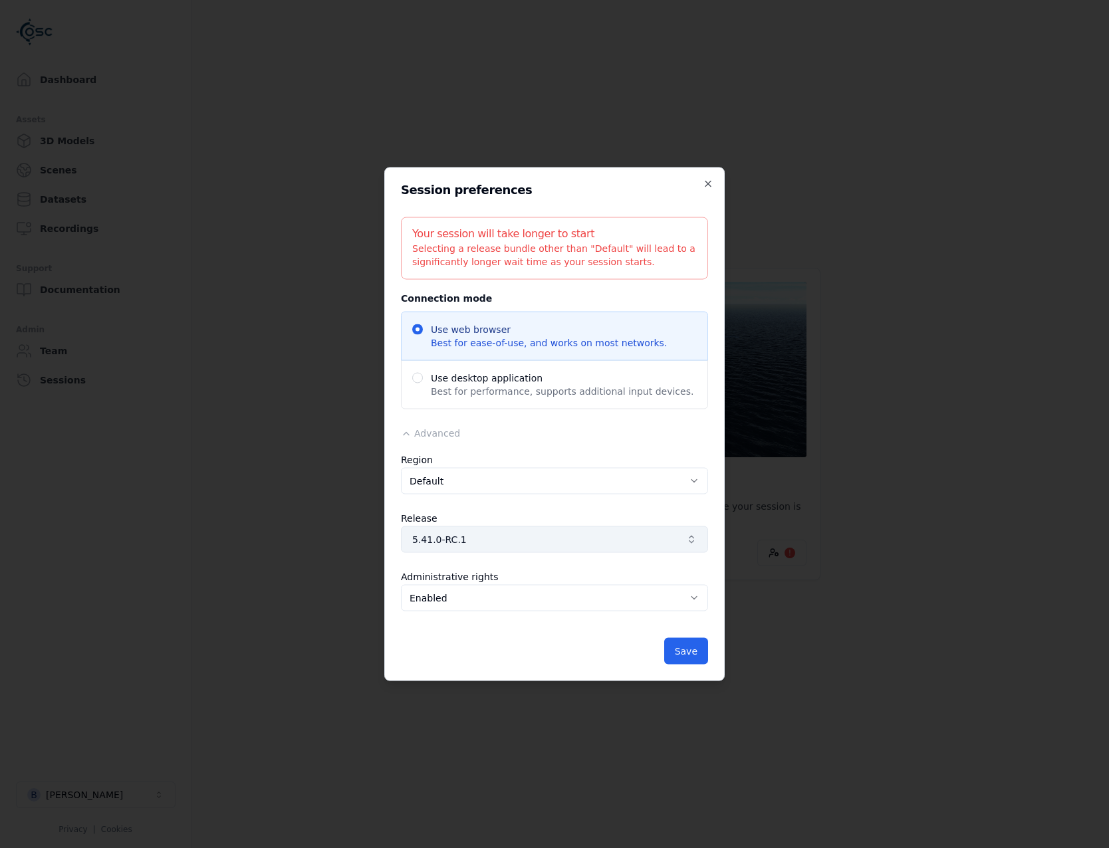
click at [599, 541] on span "5.41.0-RC.1" at bounding box center [546, 539] width 269 height 13
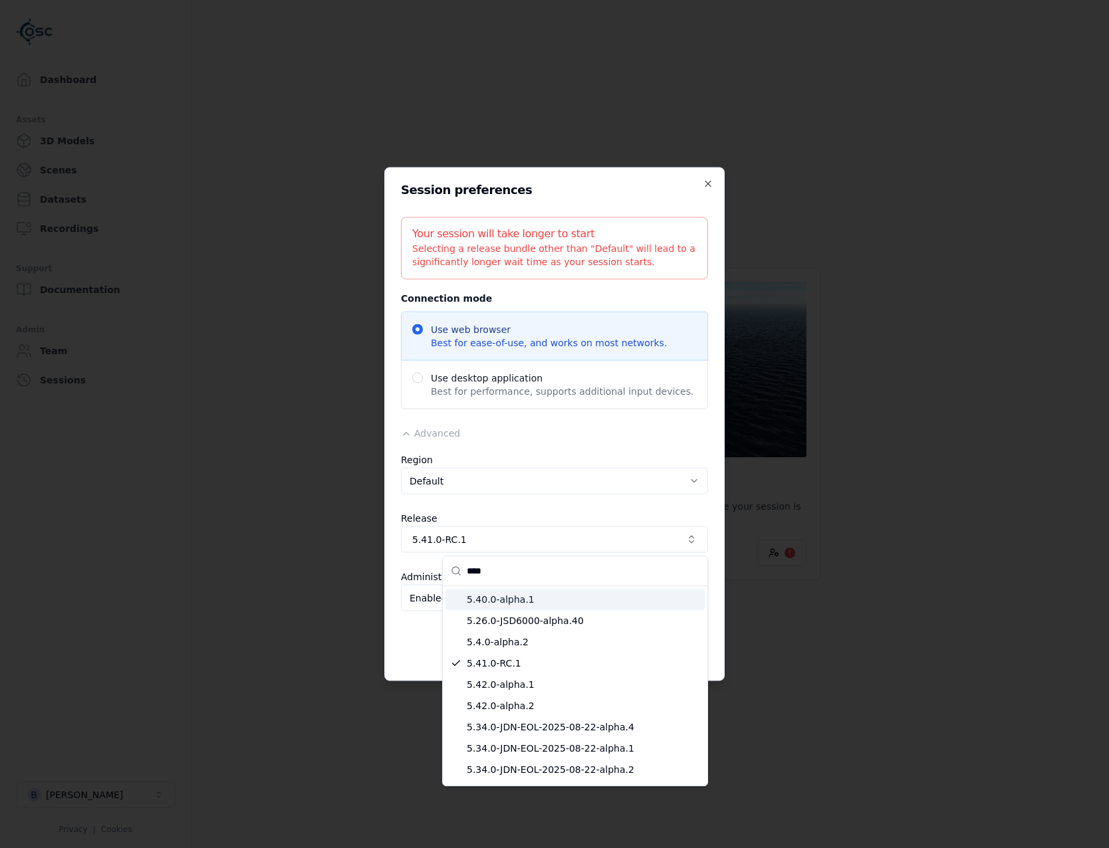
type input "****"
click at [557, 597] on span "5.40.0-alpha.1" at bounding box center [583, 599] width 233 height 13
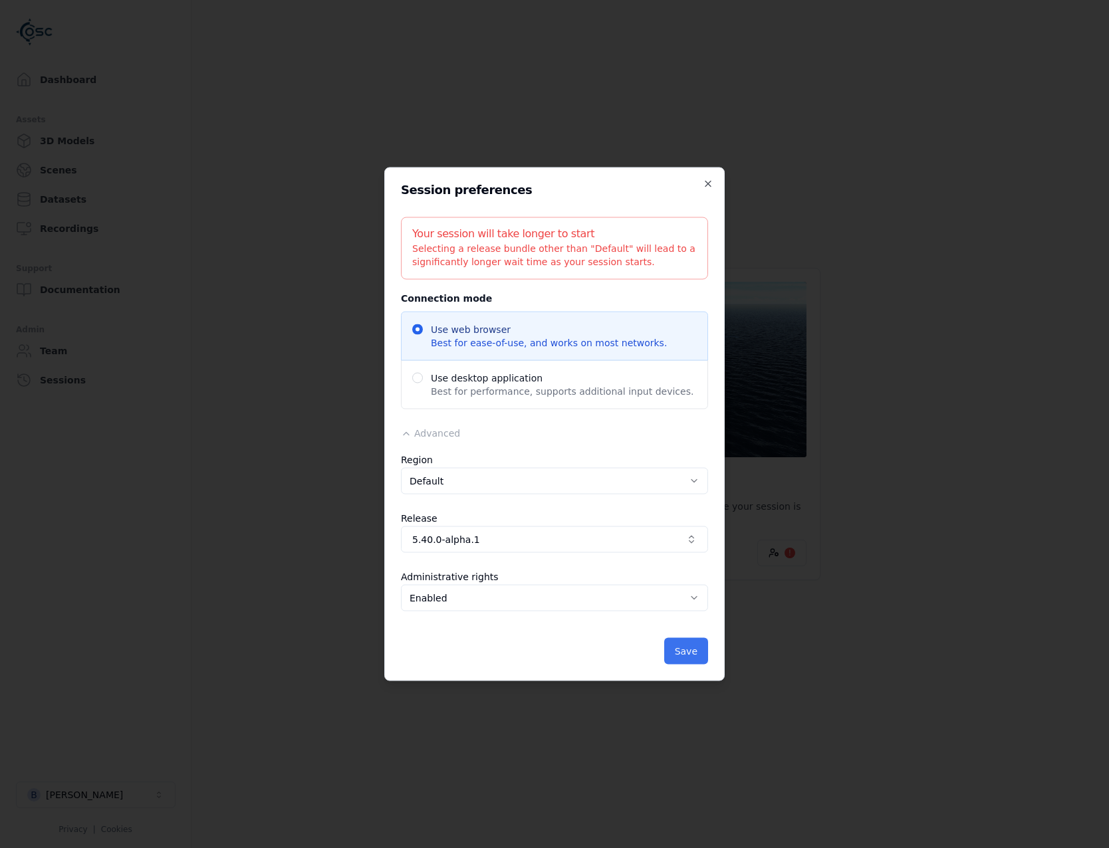
click at [698, 656] on button "Save" at bounding box center [686, 651] width 44 height 27
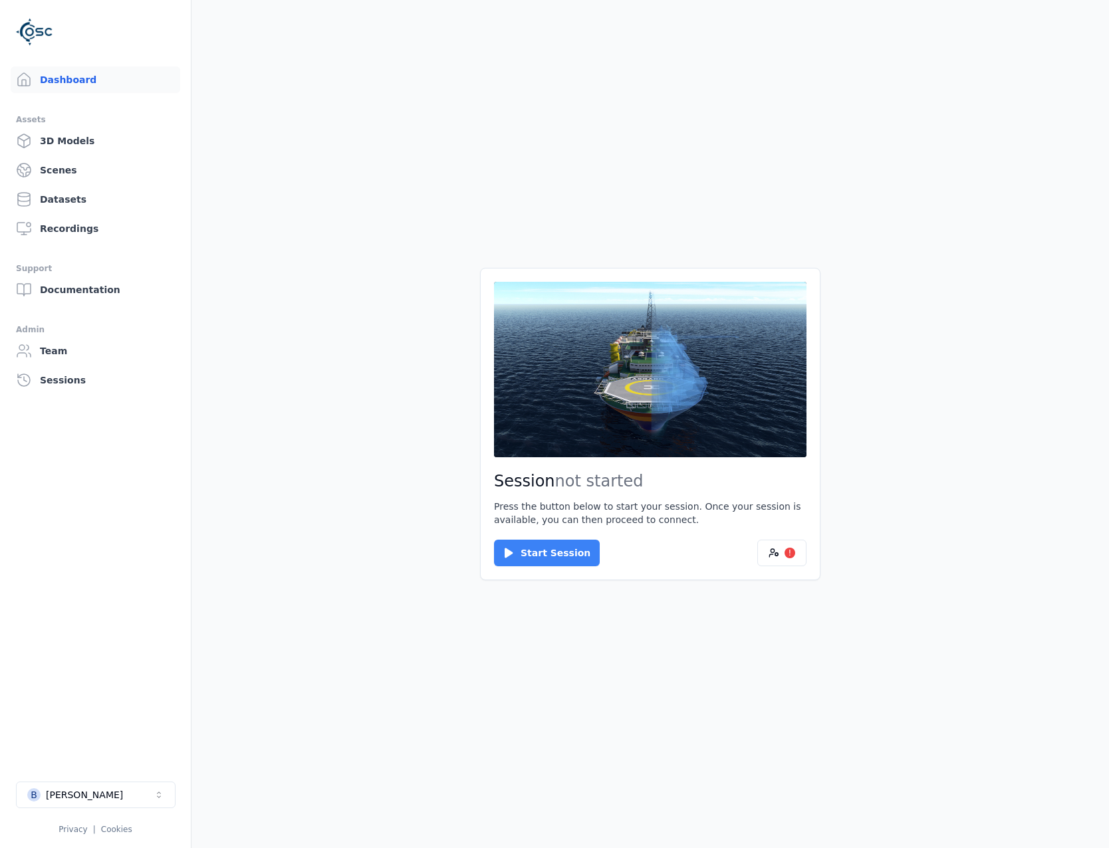
click at [545, 546] on button "Start Session" at bounding box center [547, 553] width 106 height 27
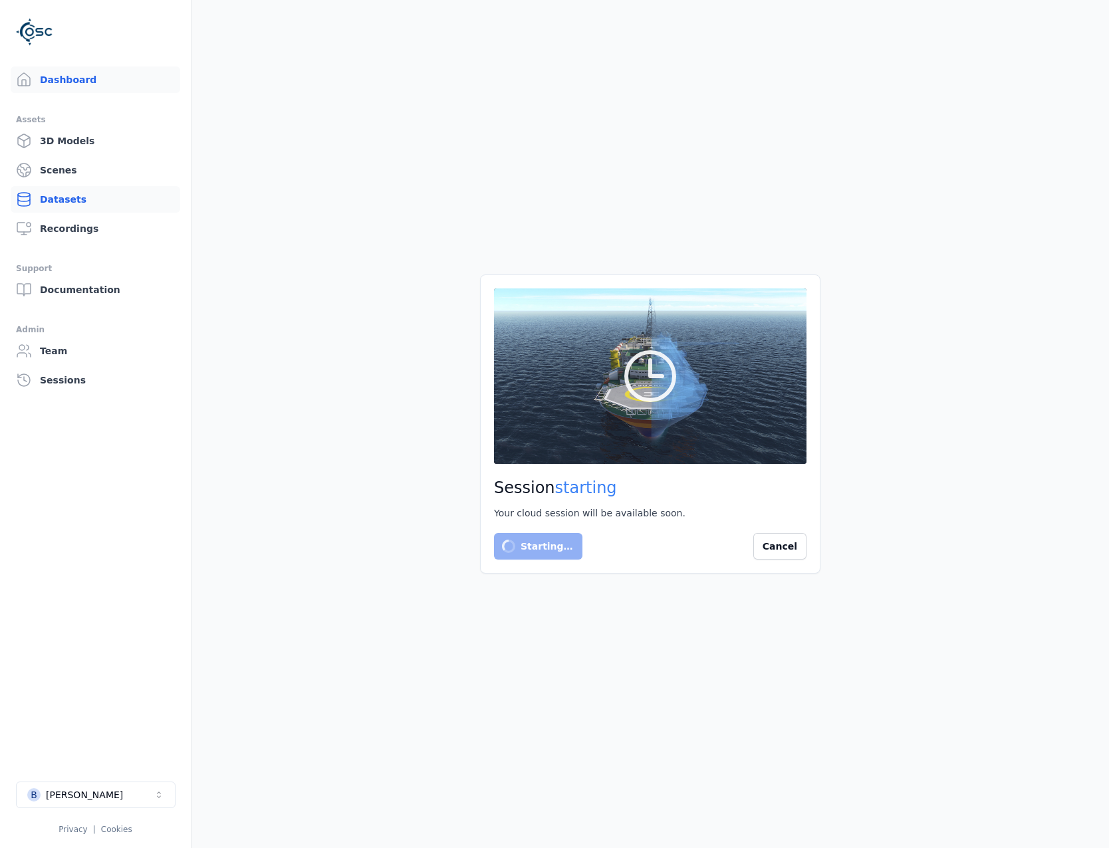
click at [66, 197] on link "Datasets" at bounding box center [96, 199] width 170 height 27
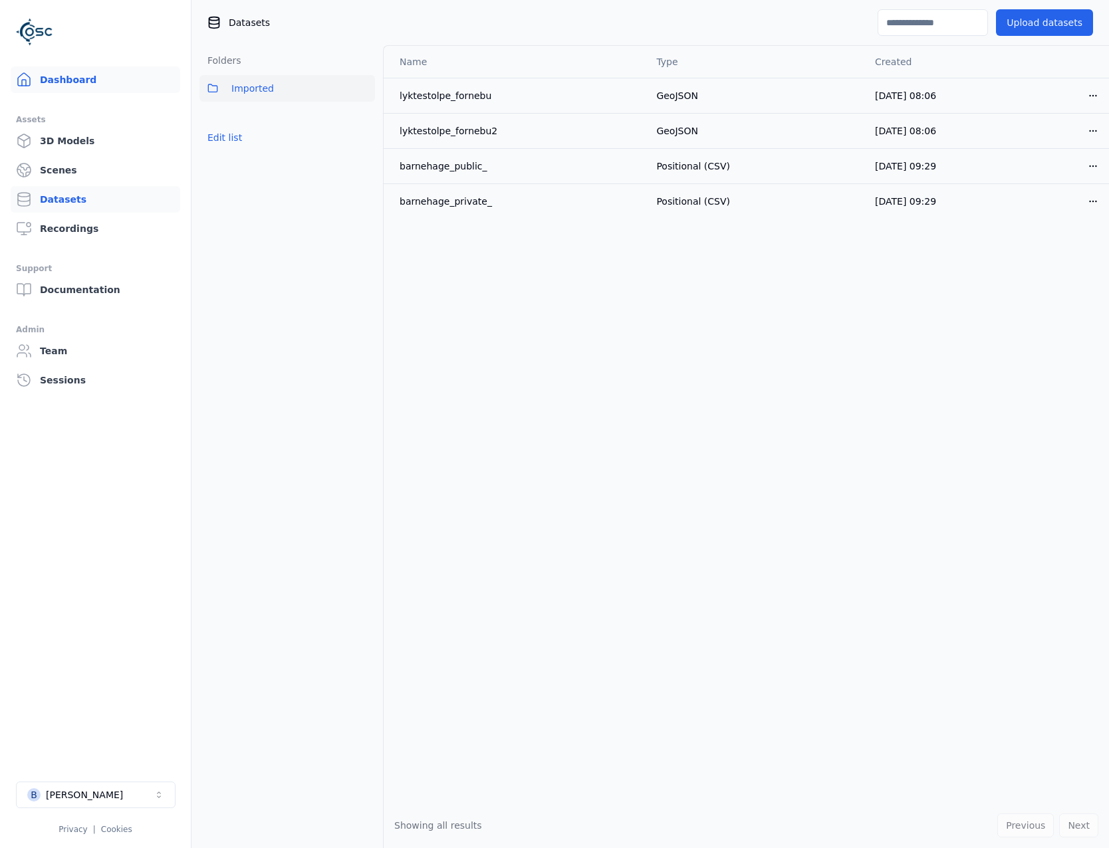
click at [84, 72] on link "Dashboard" at bounding box center [96, 79] width 170 height 27
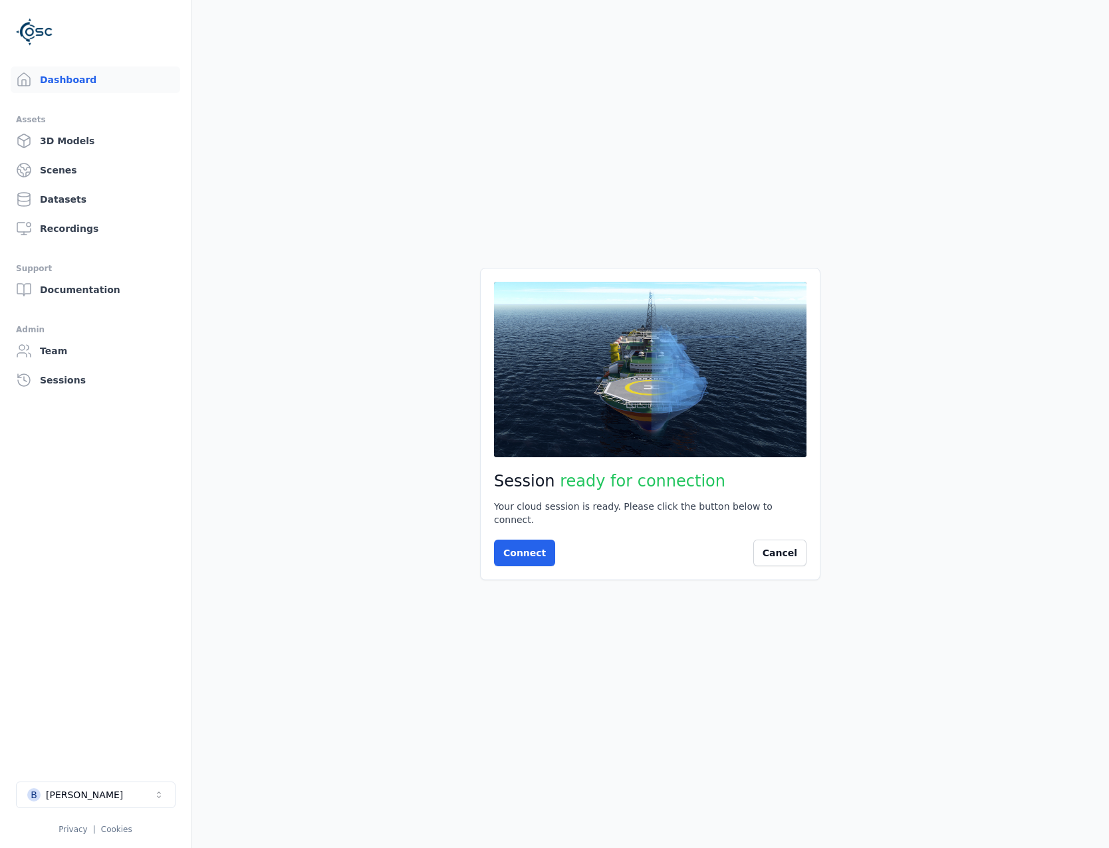
click at [529, 531] on div "Session ready for connection Your cloud session is ready. Please click the butt…" at bounding box center [650, 424] width 340 height 312
click at [536, 546] on button "Connect" at bounding box center [524, 553] width 61 height 27
